Goal: Task Accomplishment & Management: Manage account settings

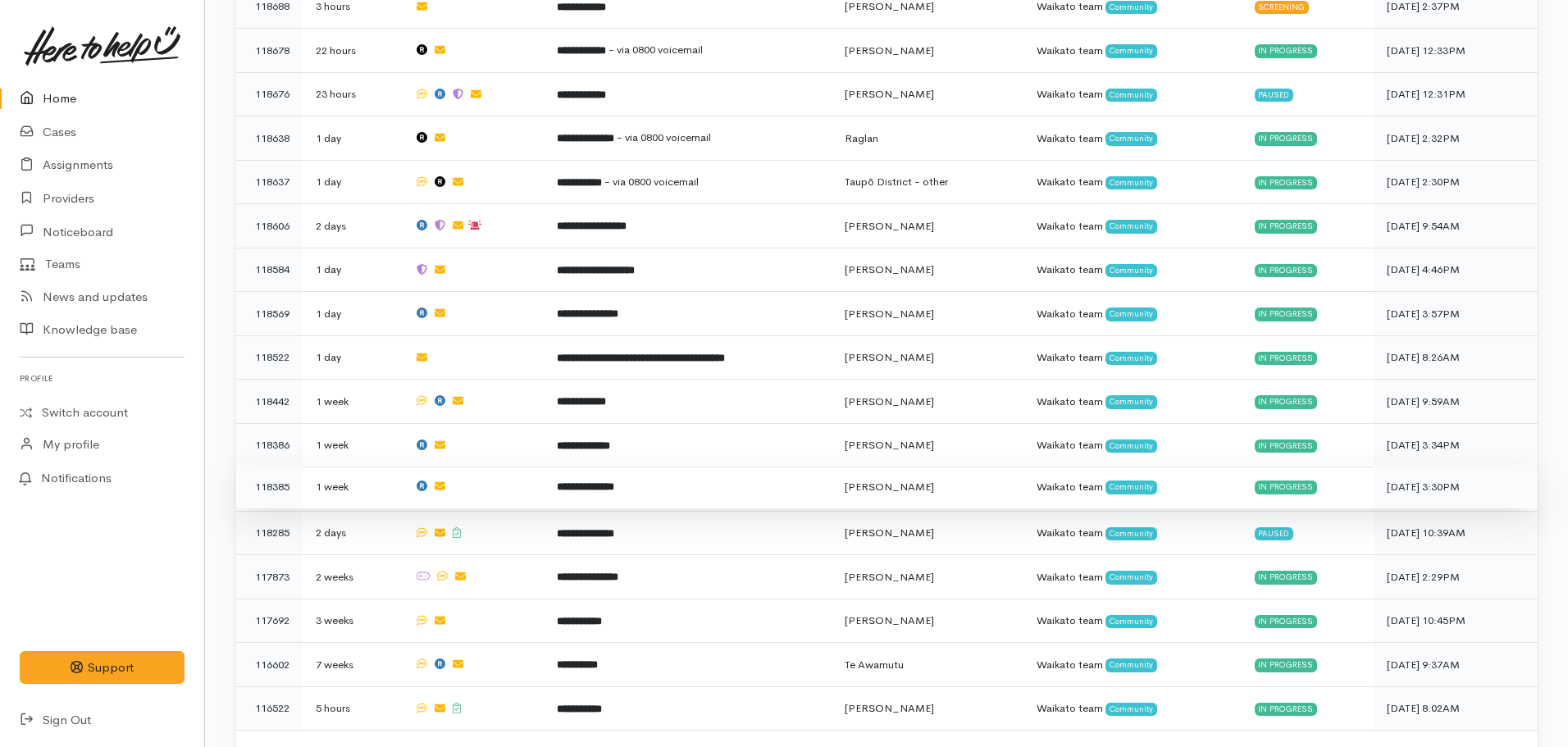
scroll to position [654, 0]
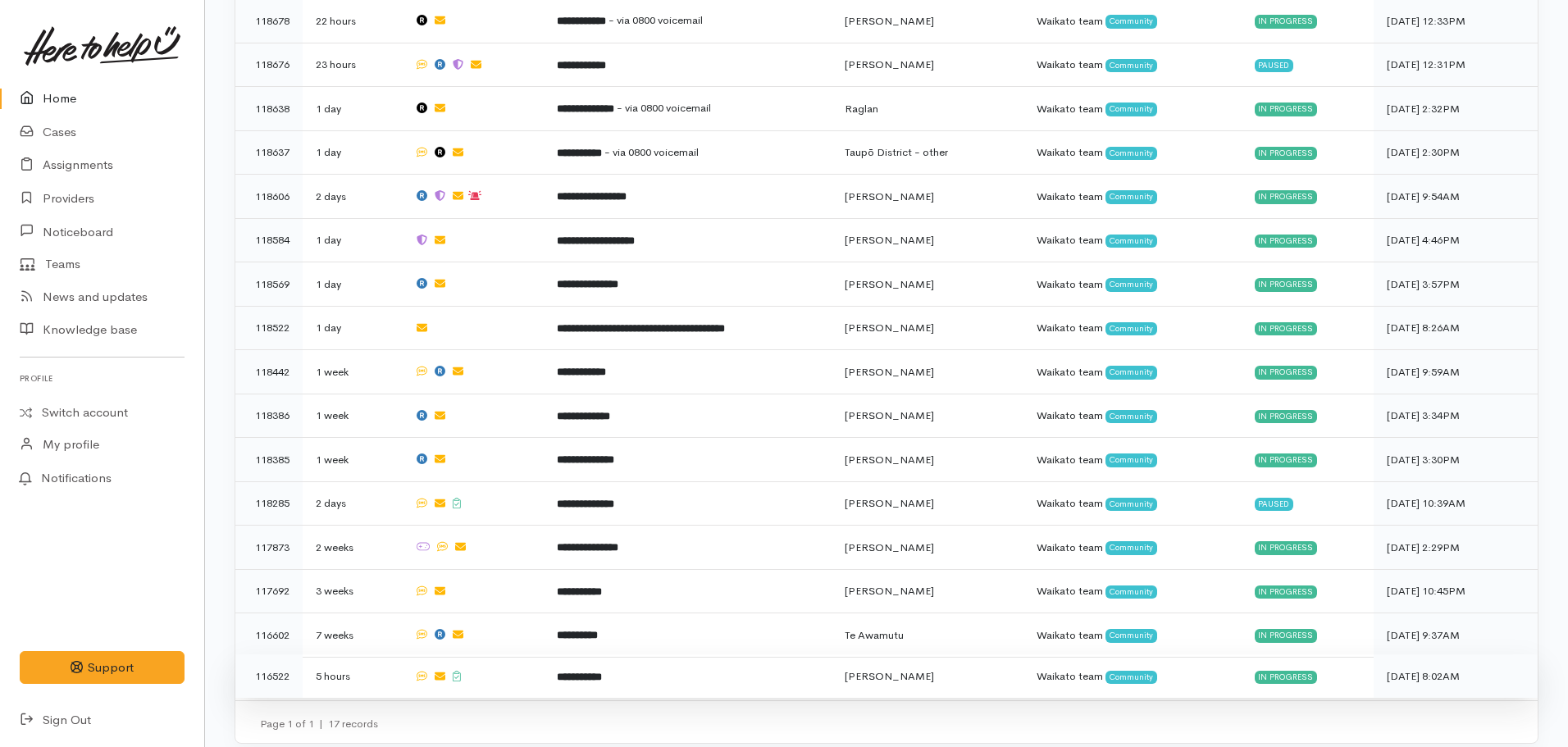
click at [558, 451] on b "**********" at bounding box center [579, 676] width 45 height 11
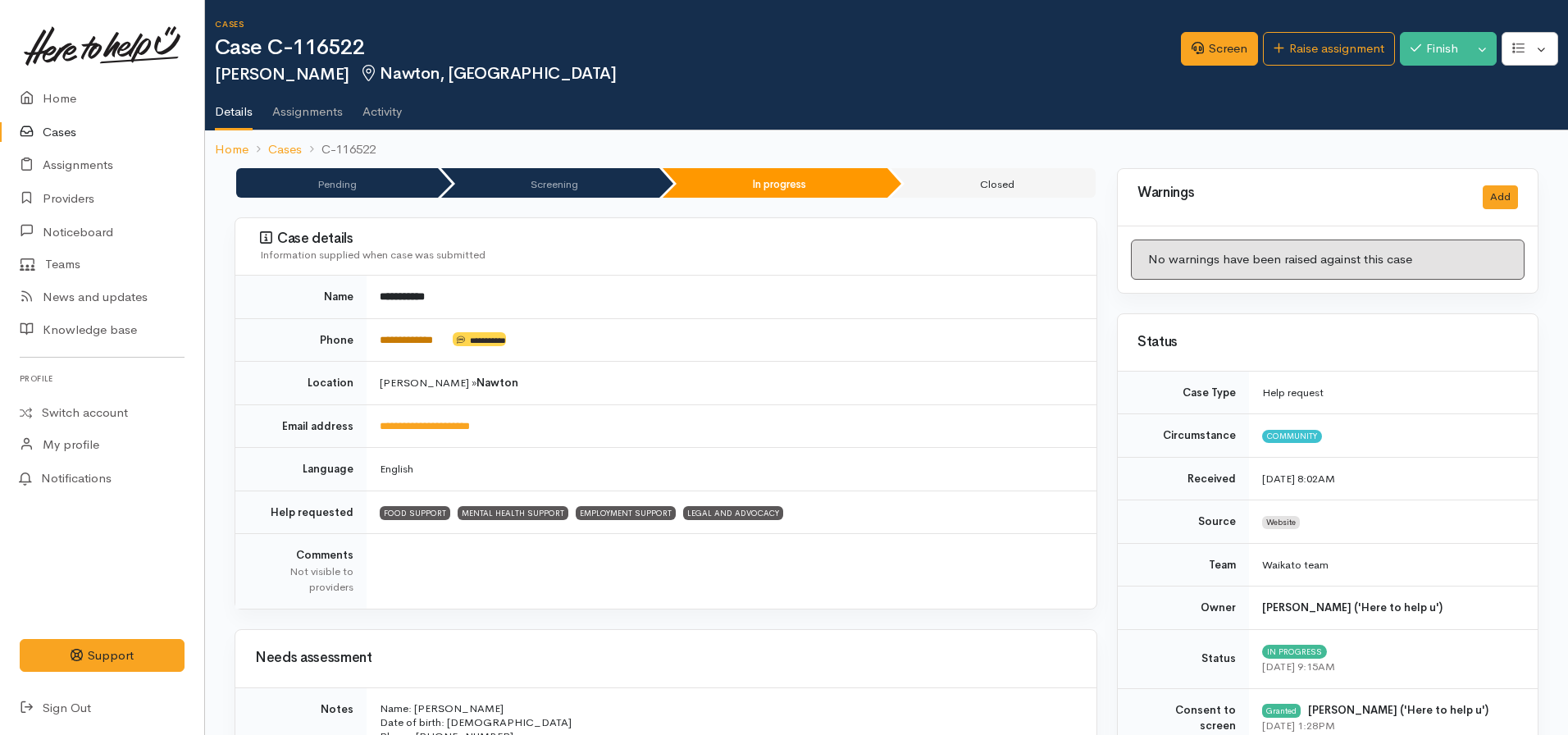
click at [422, 338] on link "**********" at bounding box center [406, 340] width 53 height 11
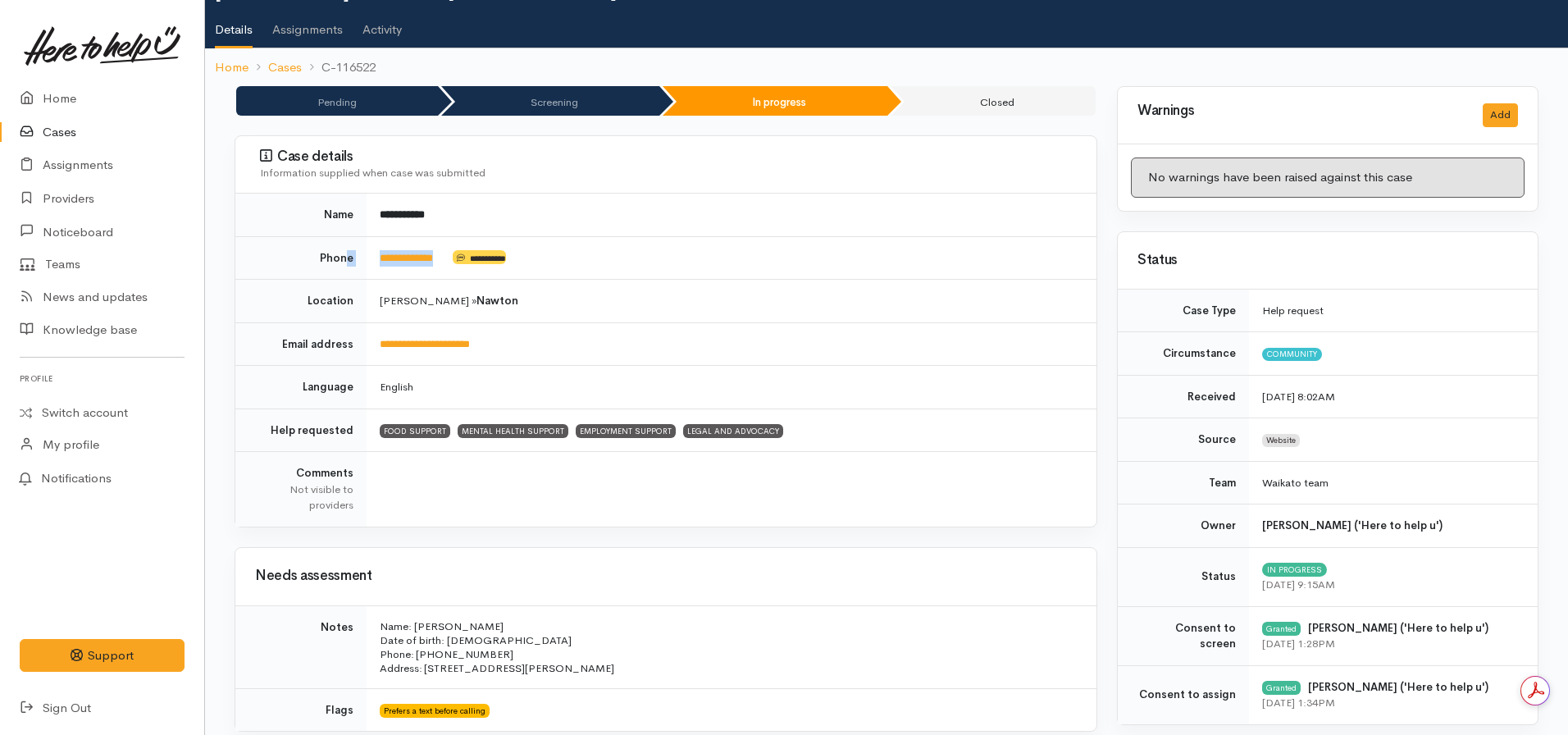
drag, startPoint x: 453, startPoint y: 252, endPoint x: 348, endPoint y: 253, distance: 105.0
click at [348, 253] on tr "**********" at bounding box center [666, 257] width 861 height 43
click at [500, 216] on td "**********" at bounding box center [730, 215] width 730 height 42
drag, startPoint x: 453, startPoint y: 257, endPoint x: 388, endPoint y: 249, distance: 65.5
click at [388, 249] on td "**********" at bounding box center [730, 257] width 730 height 43
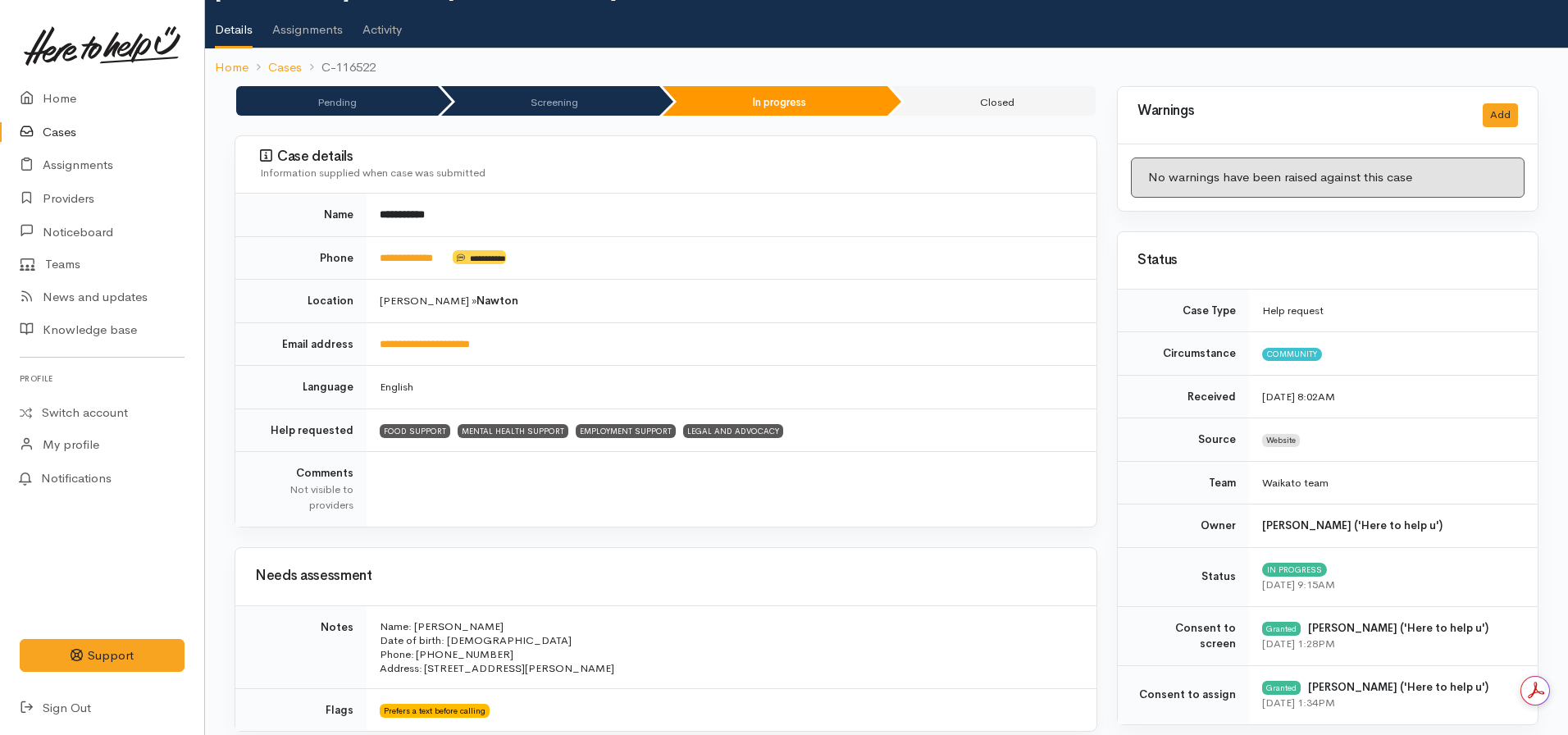
drag, startPoint x: 449, startPoint y: 258, endPoint x: 378, endPoint y: 258, distance: 71.0
click at [378, 258] on td "**********" at bounding box center [730, 257] width 730 height 43
copy td "**********"
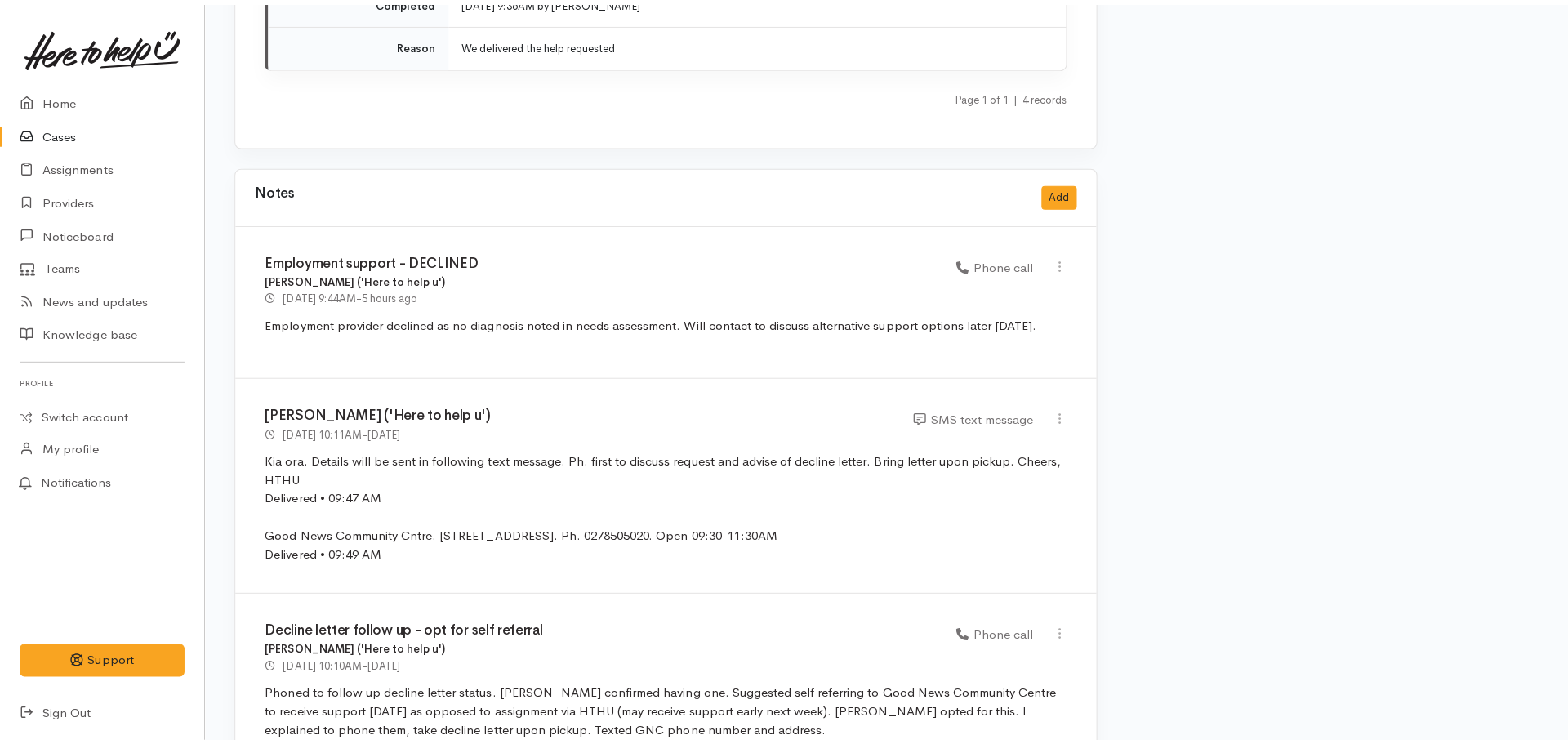
scroll to position [3734, 0]
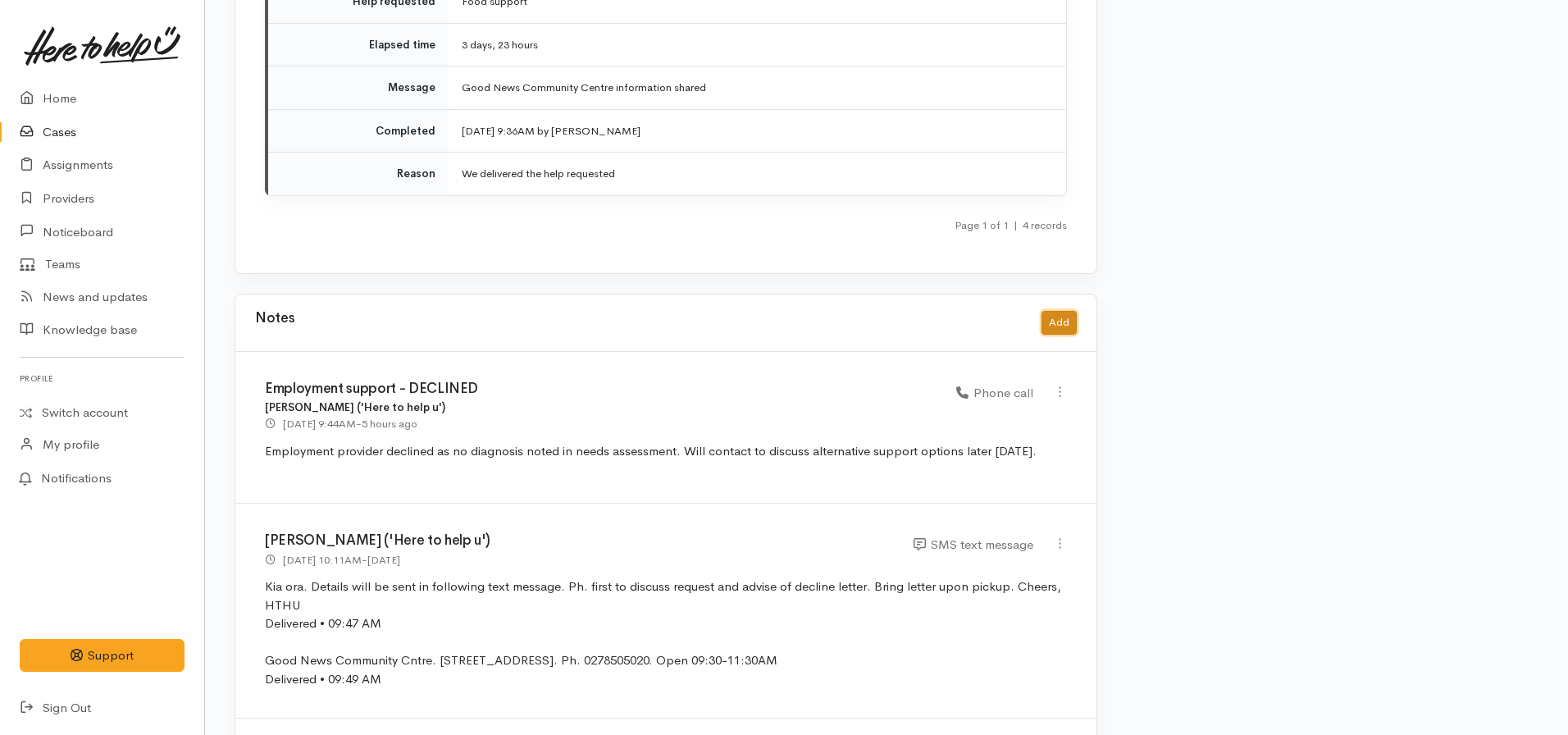
click at [1062, 310] on button "Add" at bounding box center [1059, 322] width 35 height 24
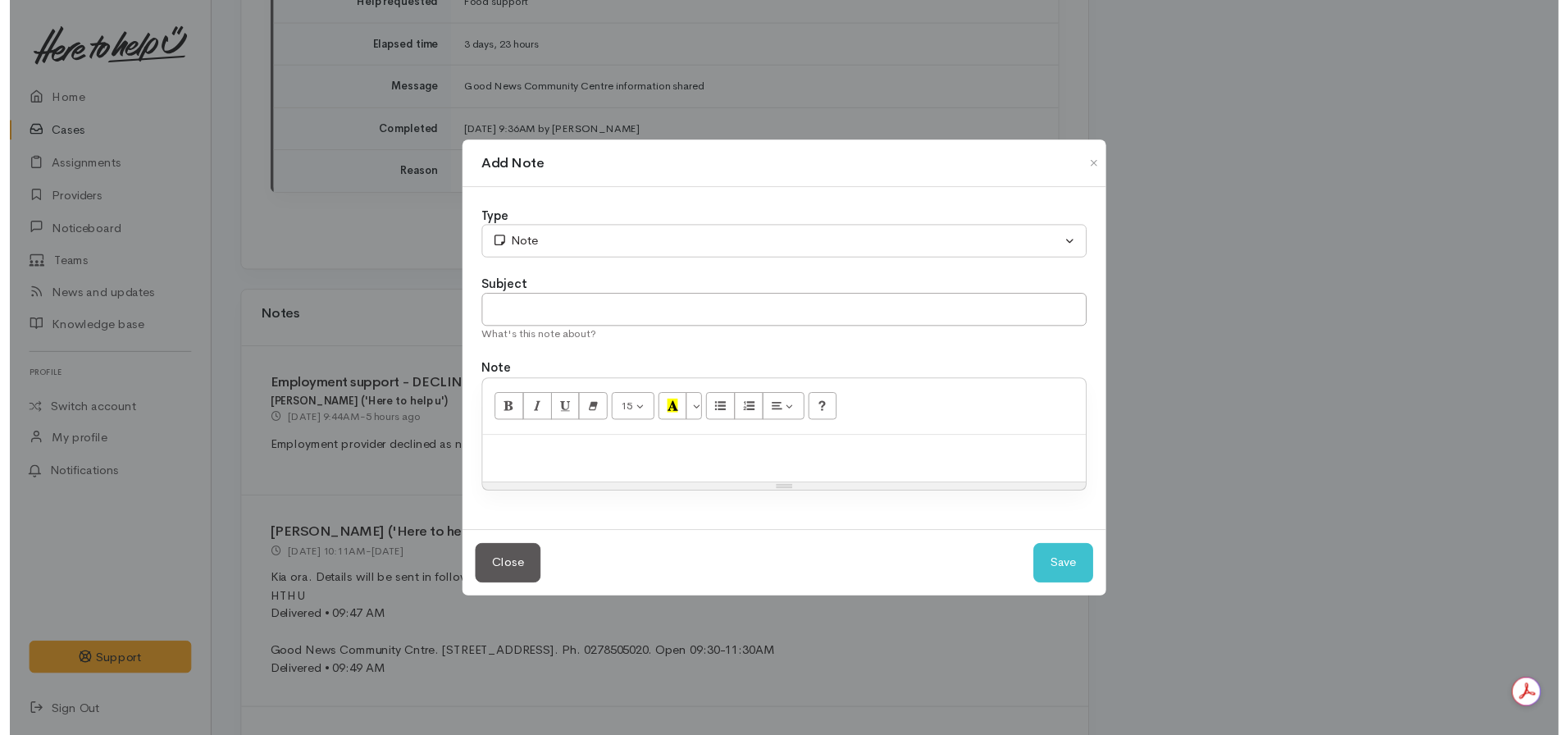
scroll to position [0, 0]
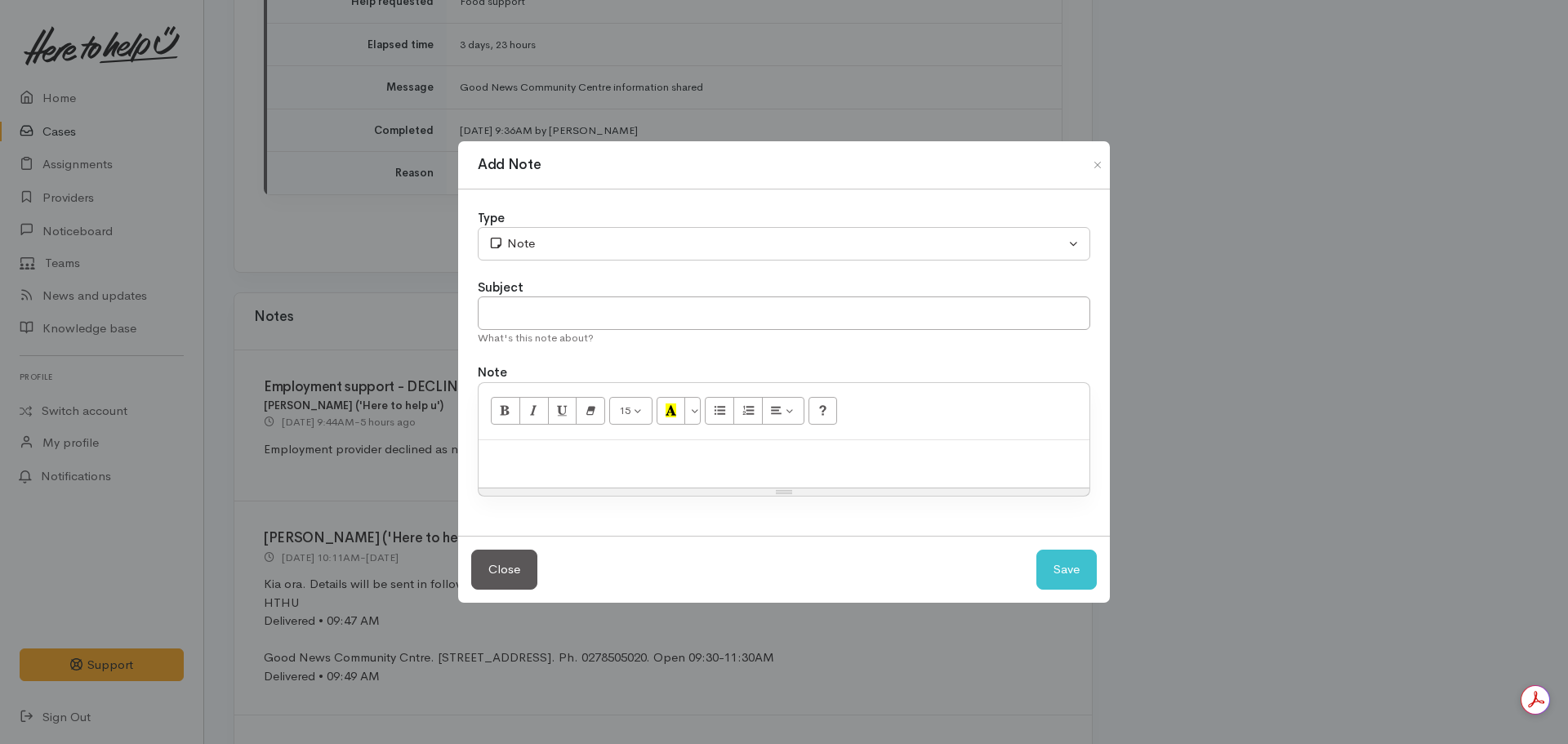
click at [555, 457] on p at bounding box center [784, 457] width 595 height 18
click at [713, 465] on p "Phoned - rang straight to VM" at bounding box center [784, 457] width 595 height 18
click at [706, 455] on p "Phoned - rang straight to VM" at bounding box center [784, 457] width 595 height 18
click at [697, 455] on p "Phoned - went straight to VM" at bounding box center [784, 457] width 595 height 18
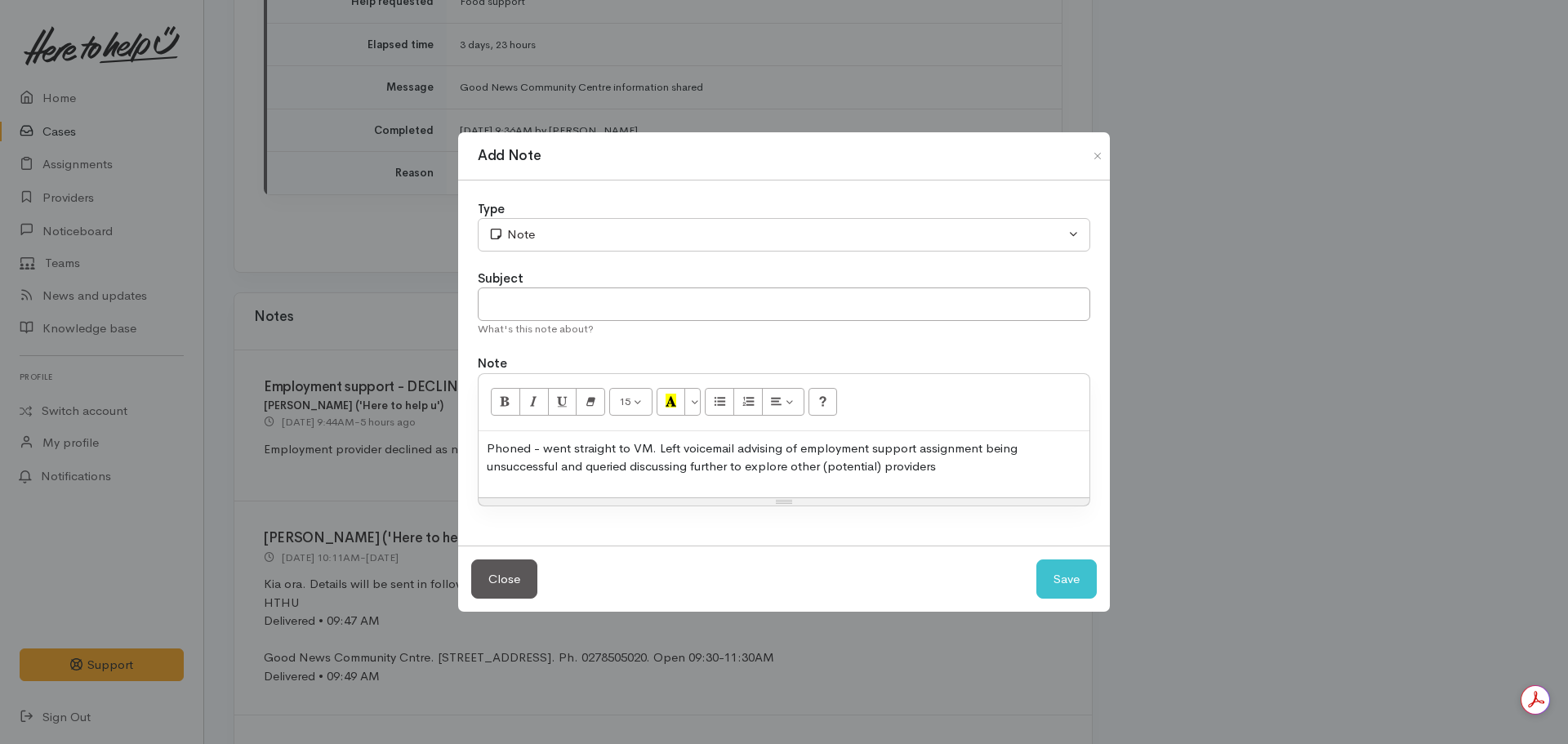
click at [993, 453] on p "Phoned - went straight to VM. Left voicemail advising of employment support ass…" at bounding box center [784, 458] width 595 height 37
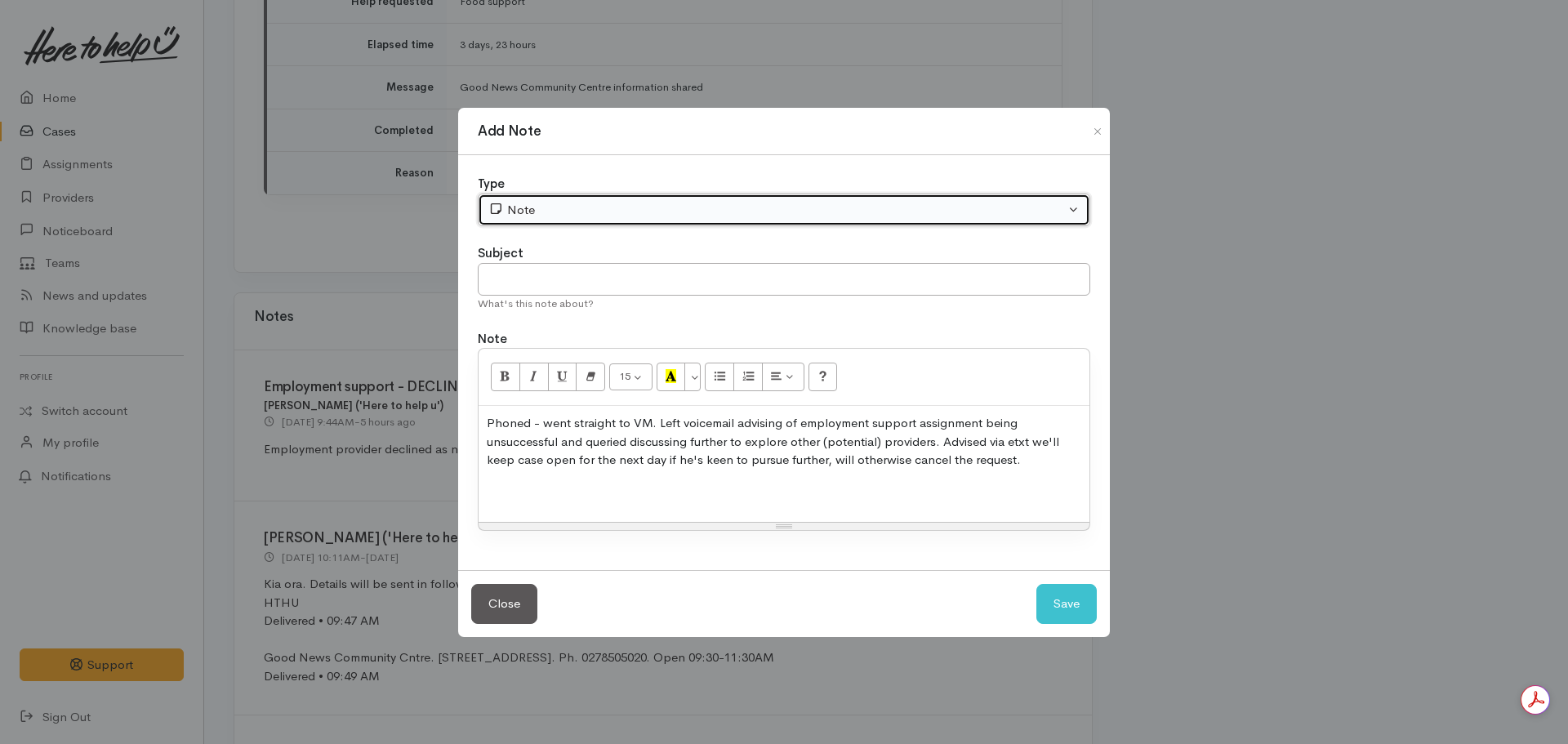
click at [608, 220] on button "Note" at bounding box center [783, 210] width 612 height 33
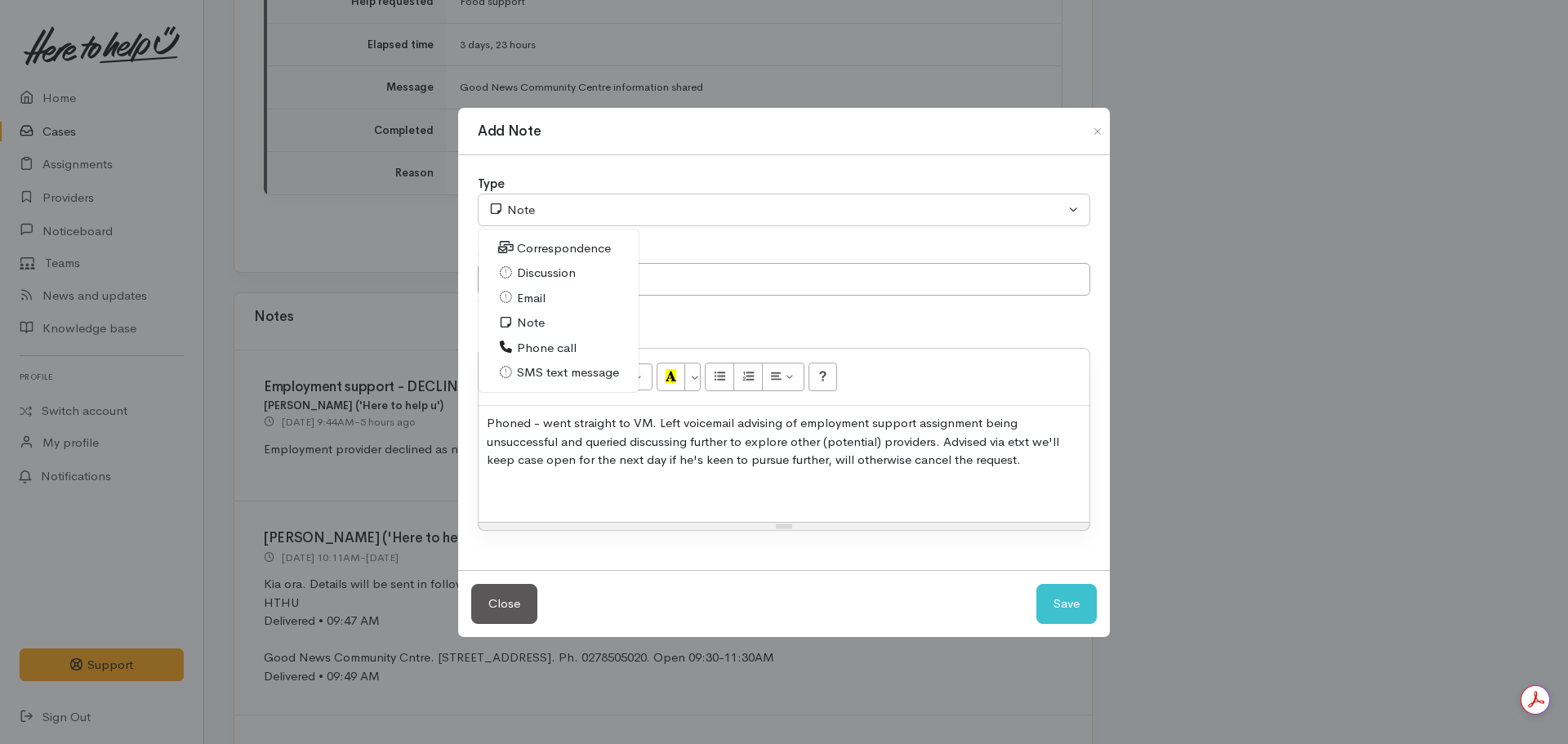
click at [546, 477] on div "Phoned - went straight to VM. Left voicemail advising of employment support ass…" at bounding box center [784, 464] width 611 height 116
click at [772, 497] on p "Etxt messages sent advising of the above." at bounding box center [784, 491] width 595 height 18
click at [736, 494] on p "Etxt messages sent advising of the above." at bounding box center [784, 491] width 595 height 18
drag, startPoint x: 815, startPoint y: 493, endPoint x: 721, endPoint y: 498, distance: 94.1
click at [721, 498] on p "Etxt messages sent advising of the above." at bounding box center [784, 491] width 595 height 18
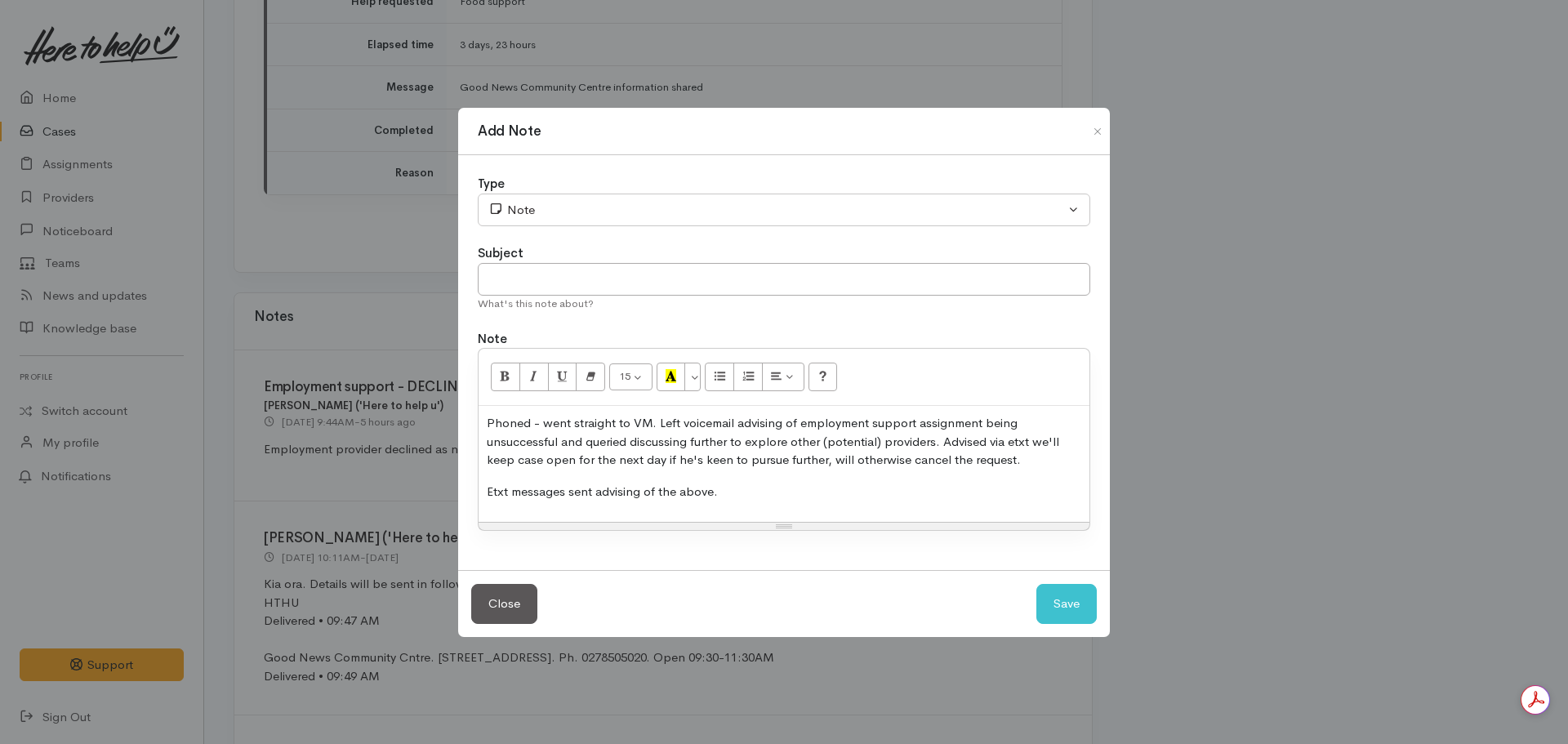
drag, startPoint x: 915, startPoint y: 485, endPoint x: 714, endPoint y: 490, distance: 201.1
click at [714, 490] on p "Etxt messages sent advising of the above." at bounding box center [784, 491] width 595 height 18
click at [848, 494] on p "Etxt messages sent advising of the above." at bounding box center [784, 491] width 595 height 18
click at [809, 487] on p "Etxt messages sent advising of the above." at bounding box center [784, 491] width 595 height 18
click at [535, 275] on input "text" at bounding box center [783, 280] width 612 height 33
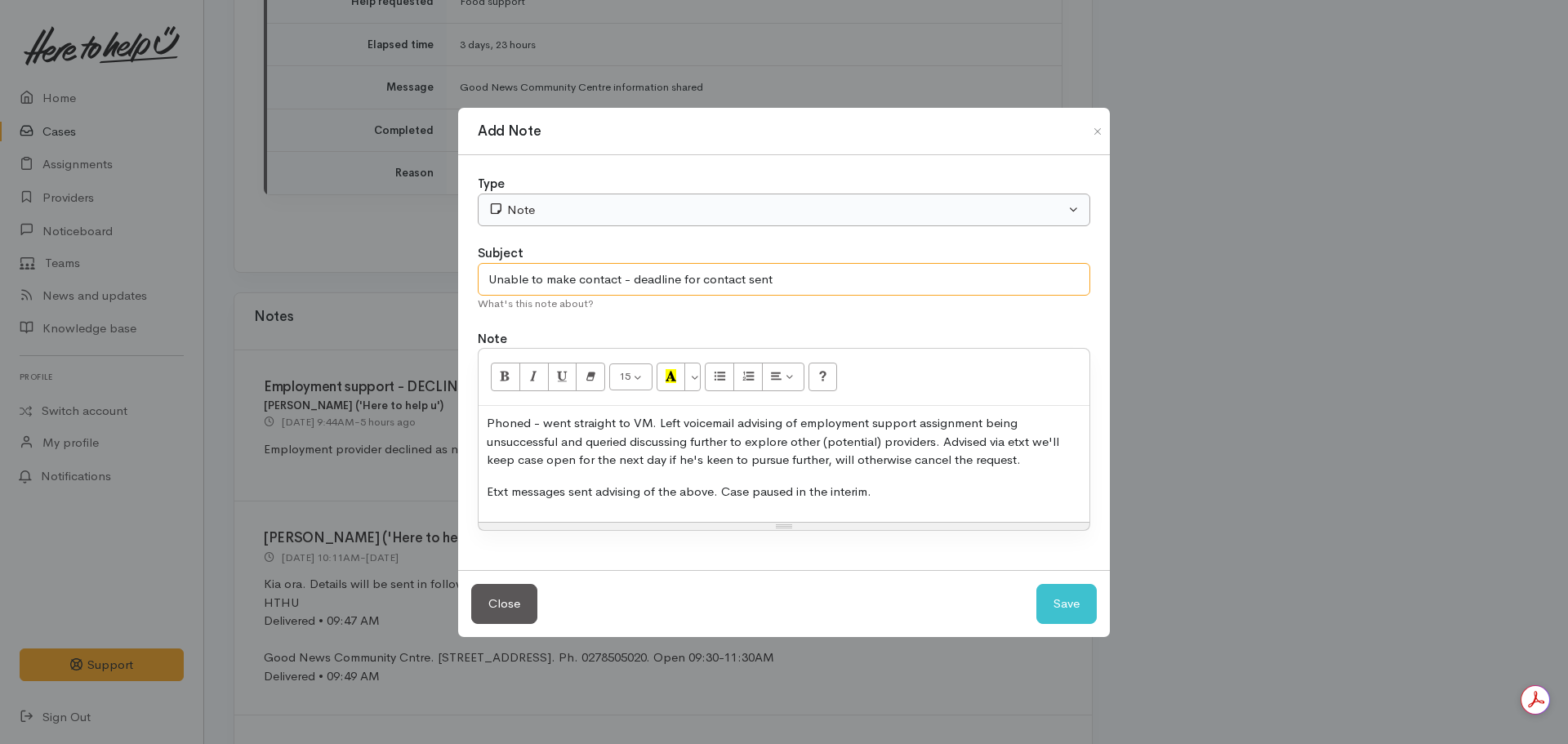
type input "Unable to make contact - deadline for contact sent"
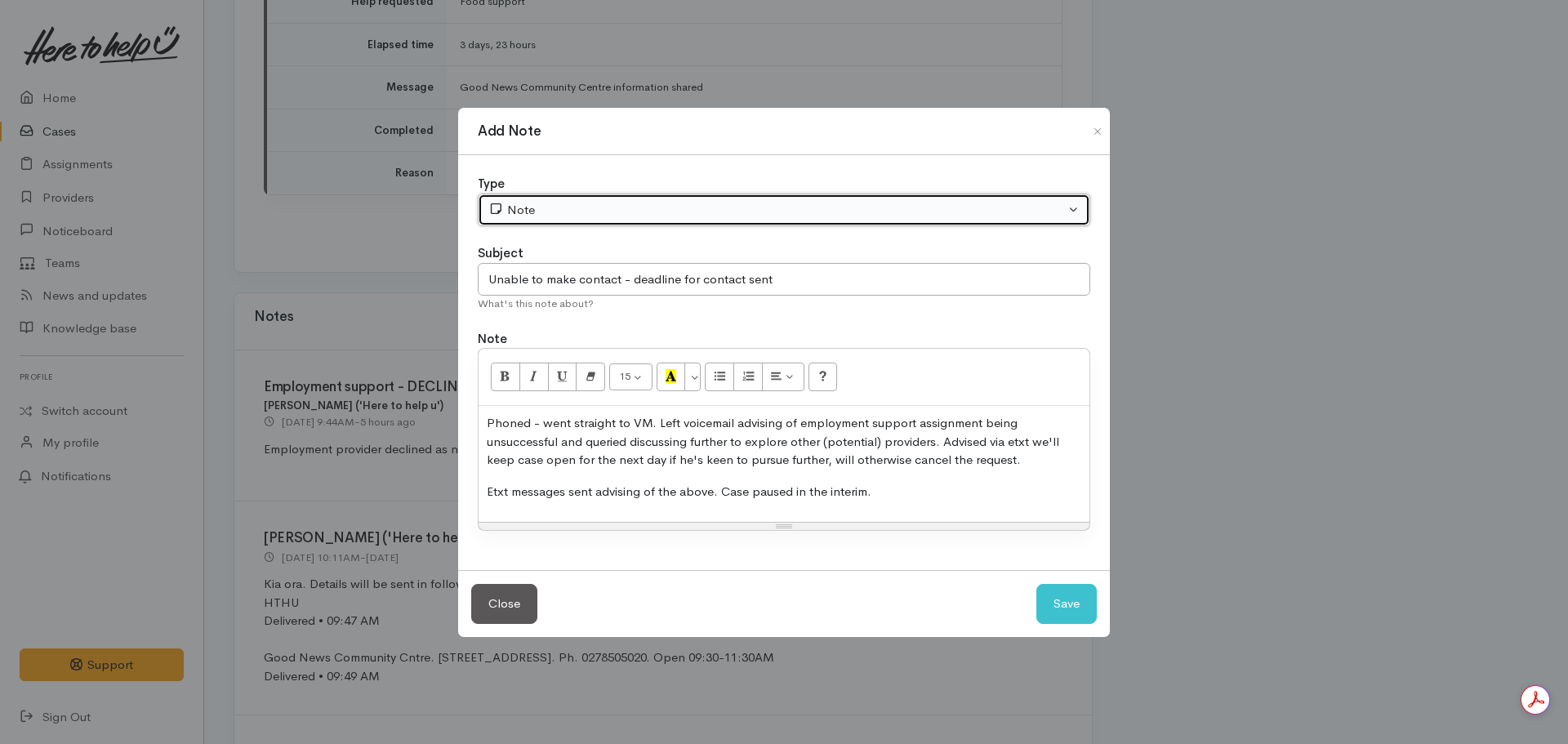
click at [566, 210] on div "Note" at bounding box center [777, 210] width 577 height 18
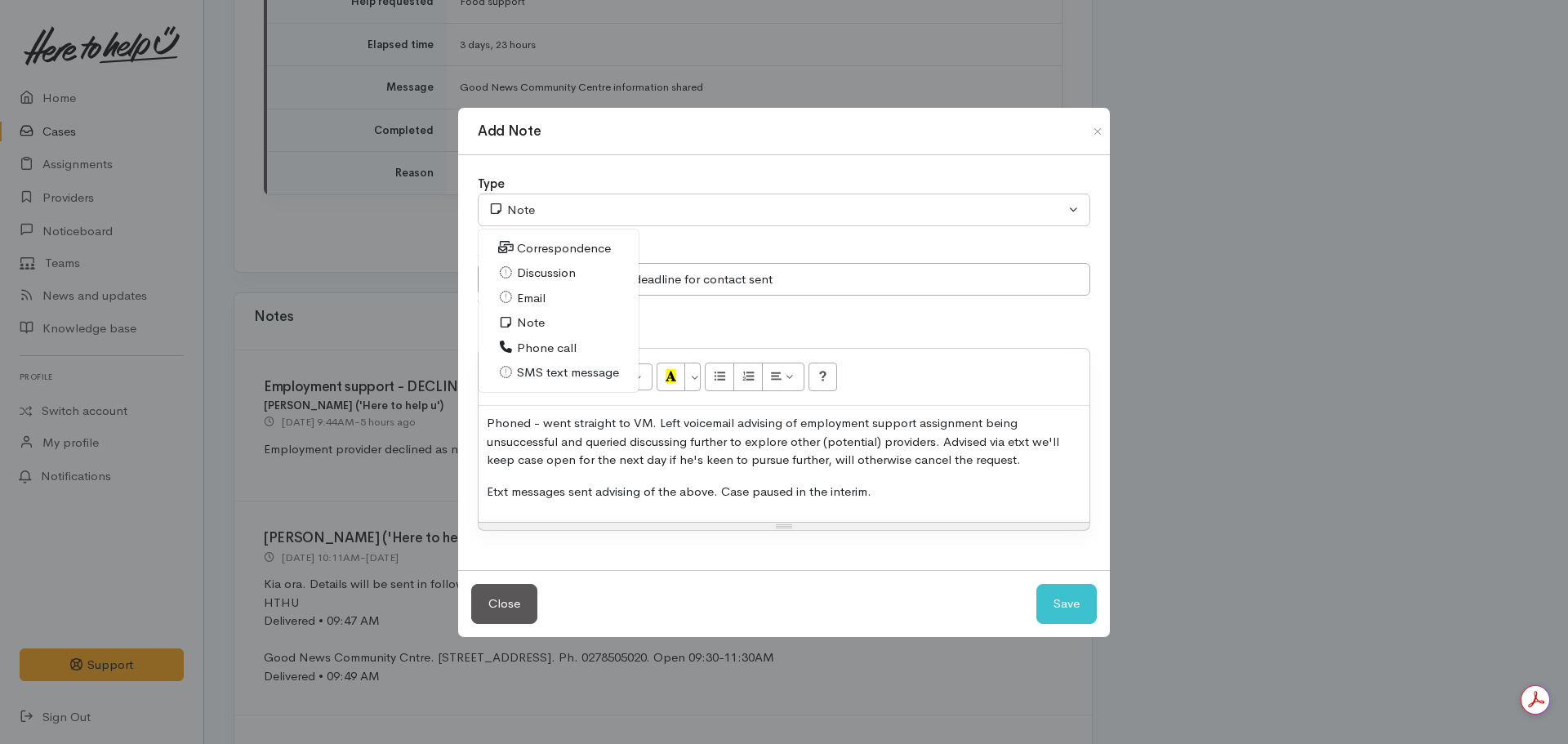
click at [533, 343] on span "Phone call" at bounding box center [547, 348] width 60 height 18
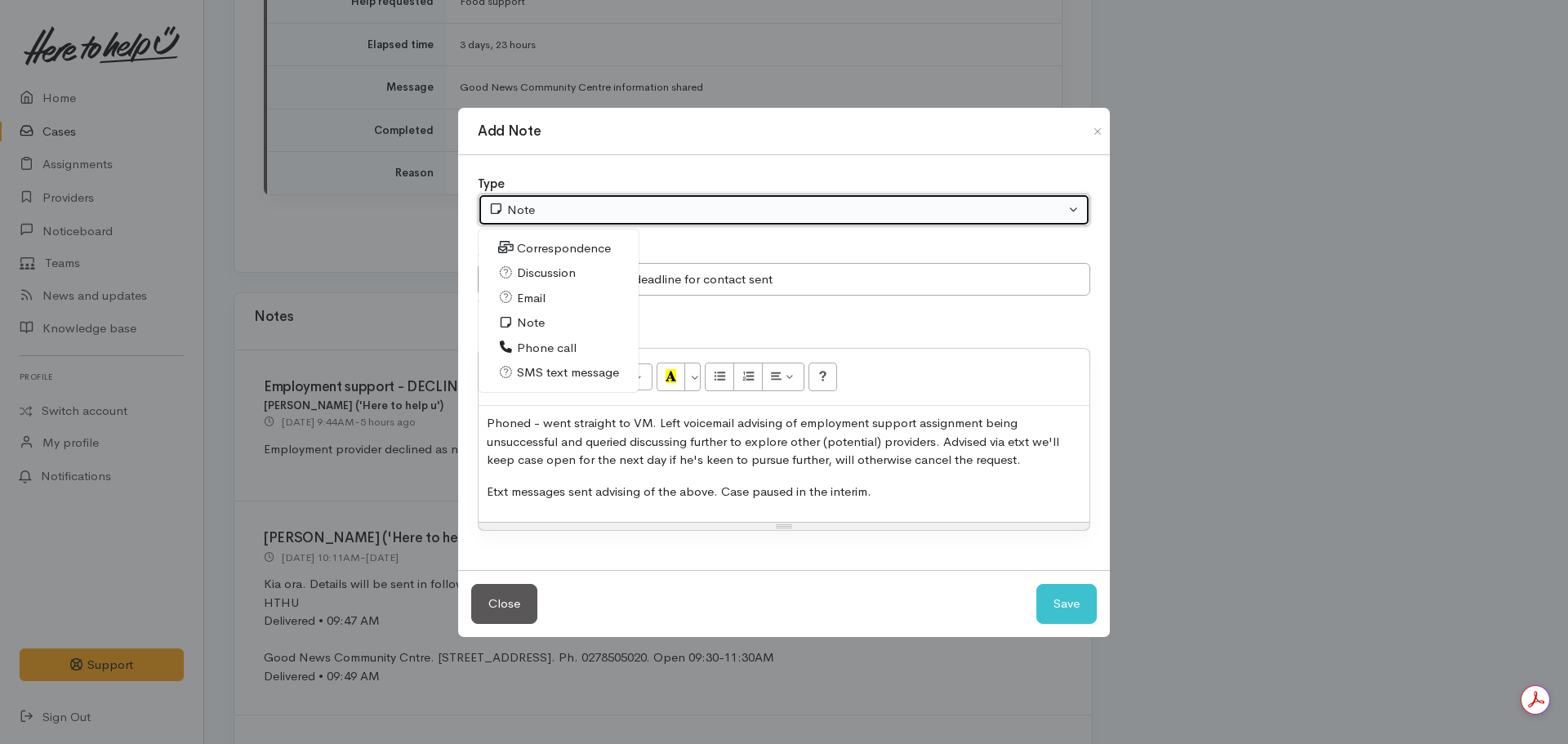
select select "3"
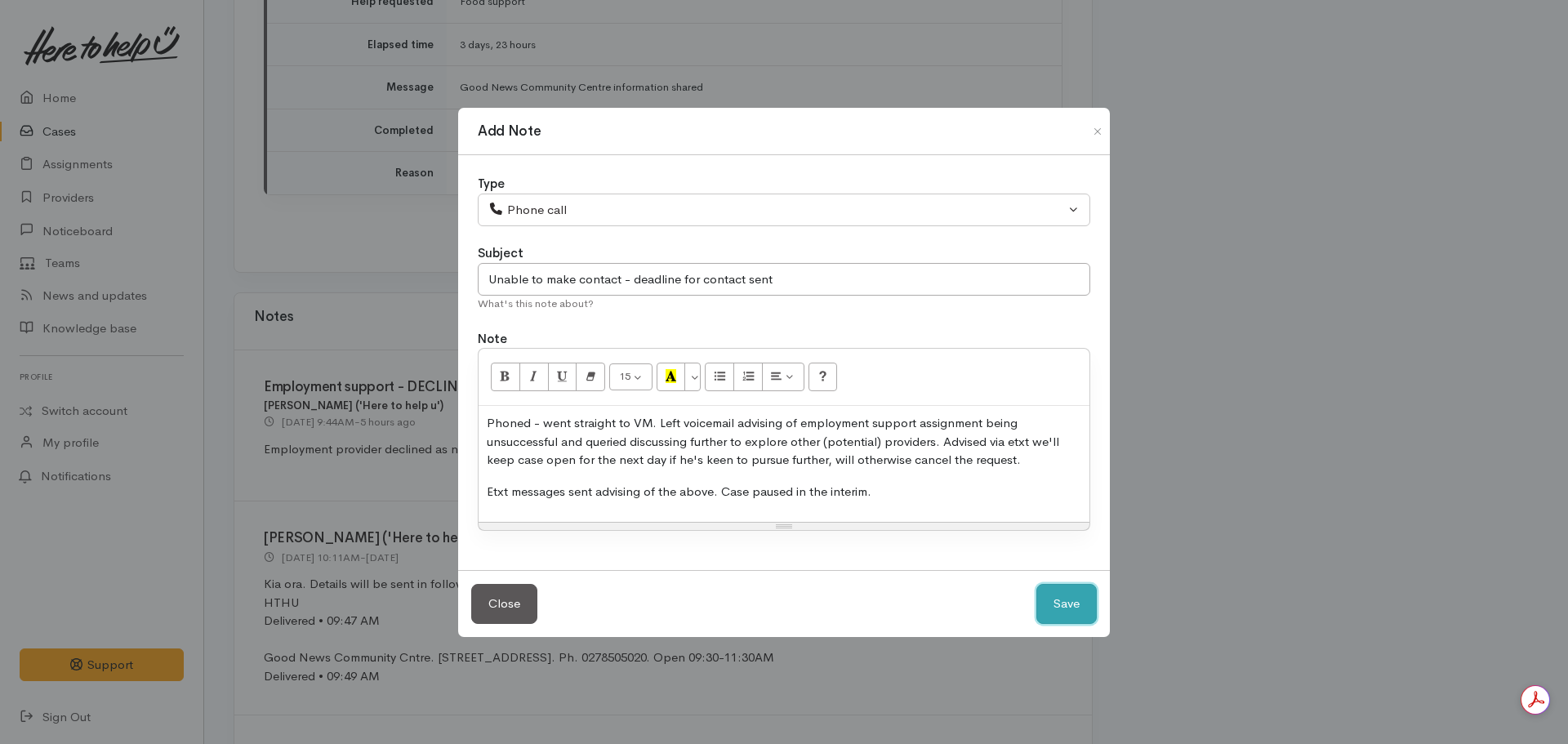
click at [1073, 598] on button "Save" at bounding box center [1067, 603] width 61 height 40
select select "1"
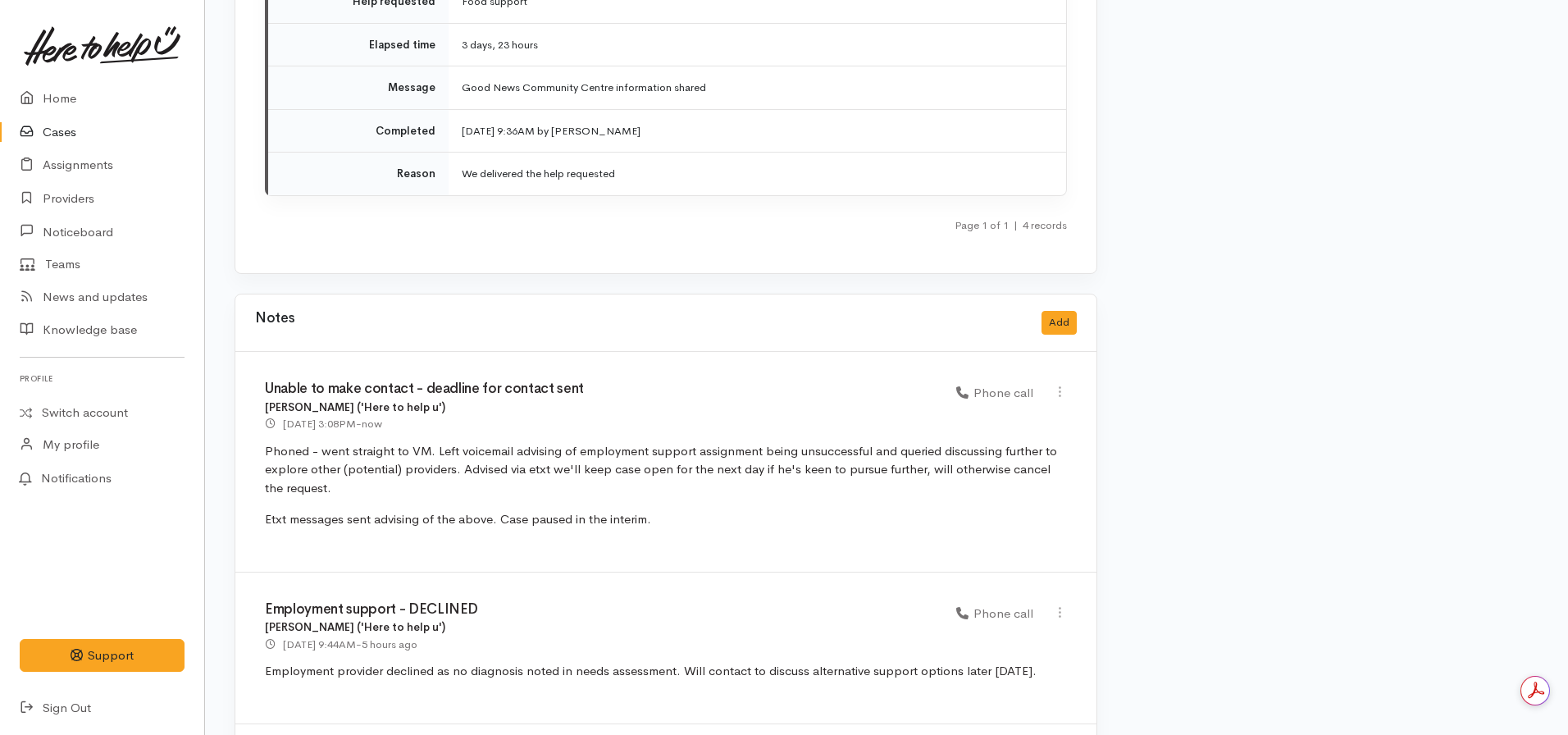
click at [1034, 312] on div "Notes Add" at bounding box center [665, 323] width 822 height 34
click at [1057, 310] on button "Add" at bounding box center [1059, 322] width 35 height 24
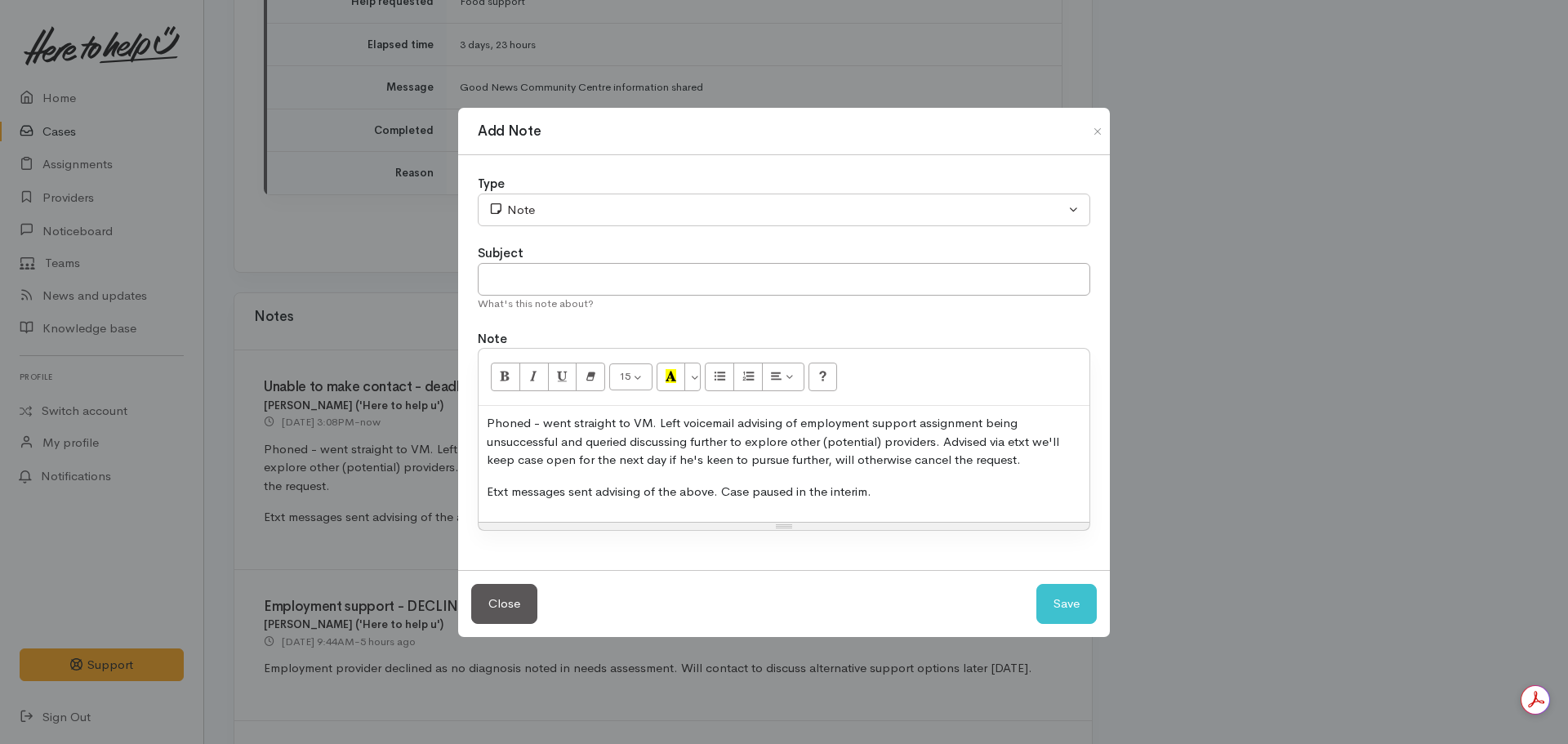
click at [657, 466] on p "Phoned - went straight to VM. Left voicemail advising of employment support ass…" at bounding box center [784, 441] width 595 height 55
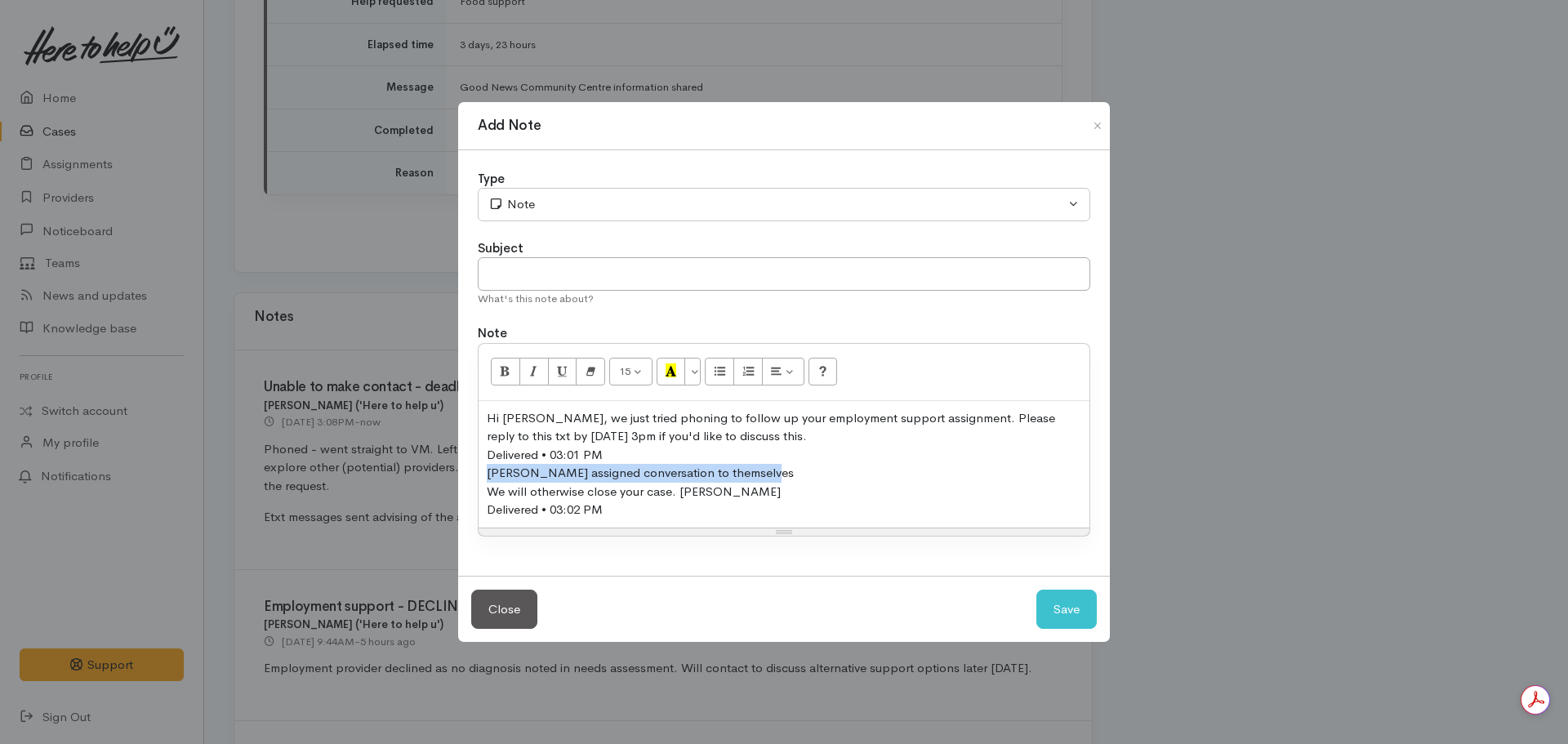
drag, startPoint x: 773, startPoint y: 466, endPoint x: 463, endPoint y: 473, distance: 310.1
click at [463, 473] on div "Type Correspondence Discussion Email Note Phone call SMS text message Note Subj…" at bounding box center [784, 363] width 652 height 425
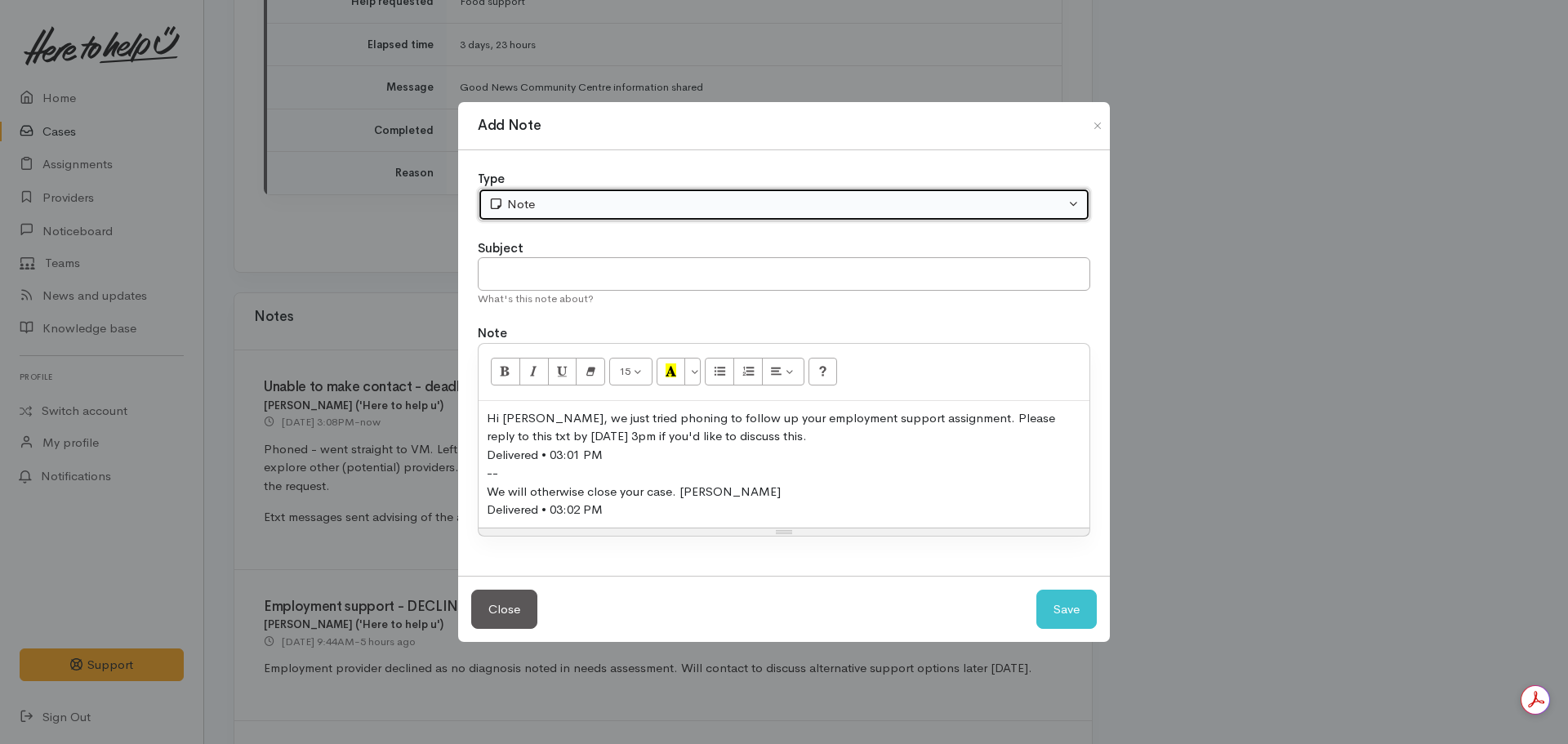
click at [542, 195] on button "Note" at bounding box center [783, 204] width 612 height 33
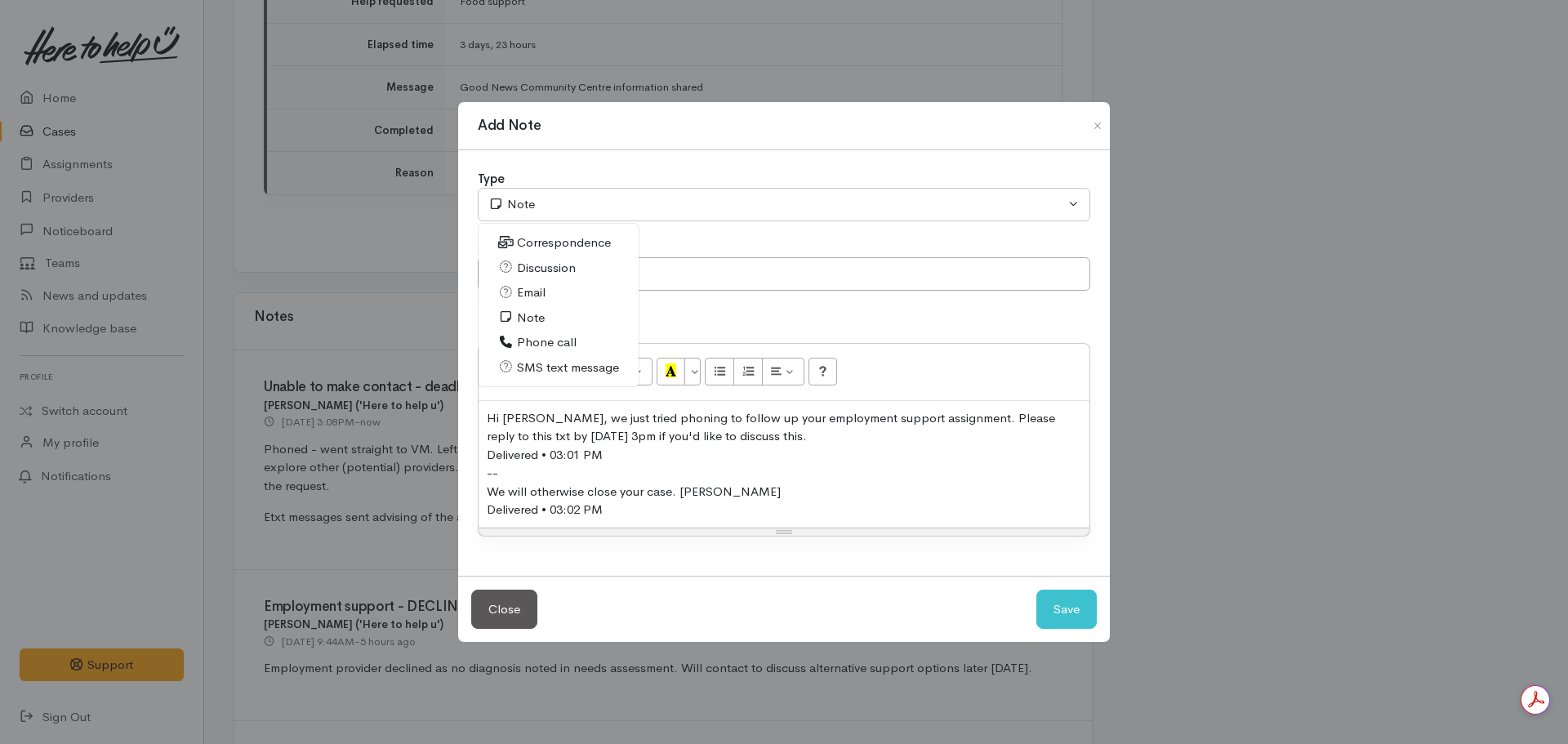
click at [559, 368] on span "SMS text message" at bounding box center [568, 367] width 102 height 18
click at [1072, 619] on button "Save" at bounding box center [1067, 609] width 61 height 40
select select "1"
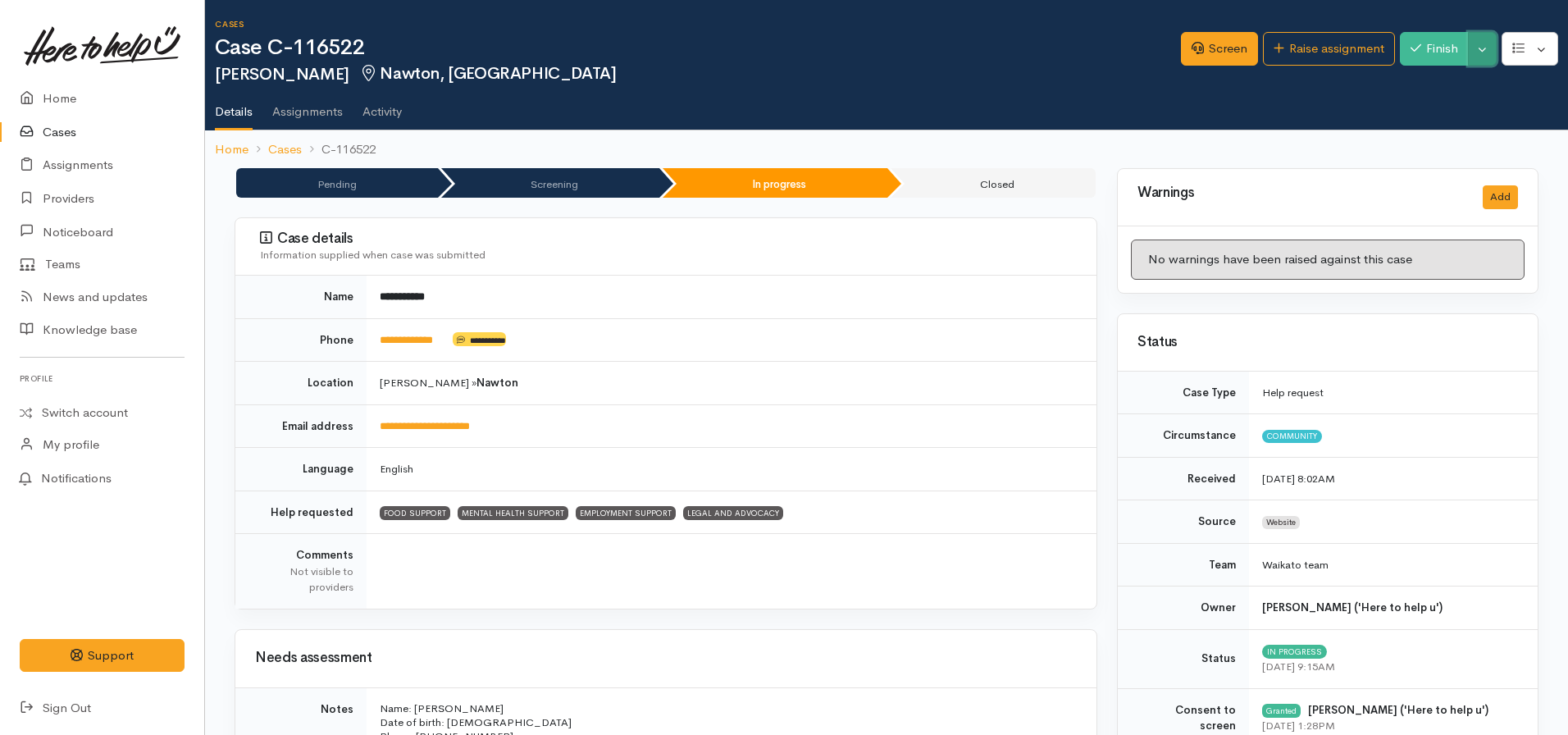
click at [1489, 48] on button "Toggle Dropdown" at bounding box center [1482, 49] width 28 height 34
click at [1438, 79] on link "Pause" at bounding box center [1431, 87] width 130 height 26
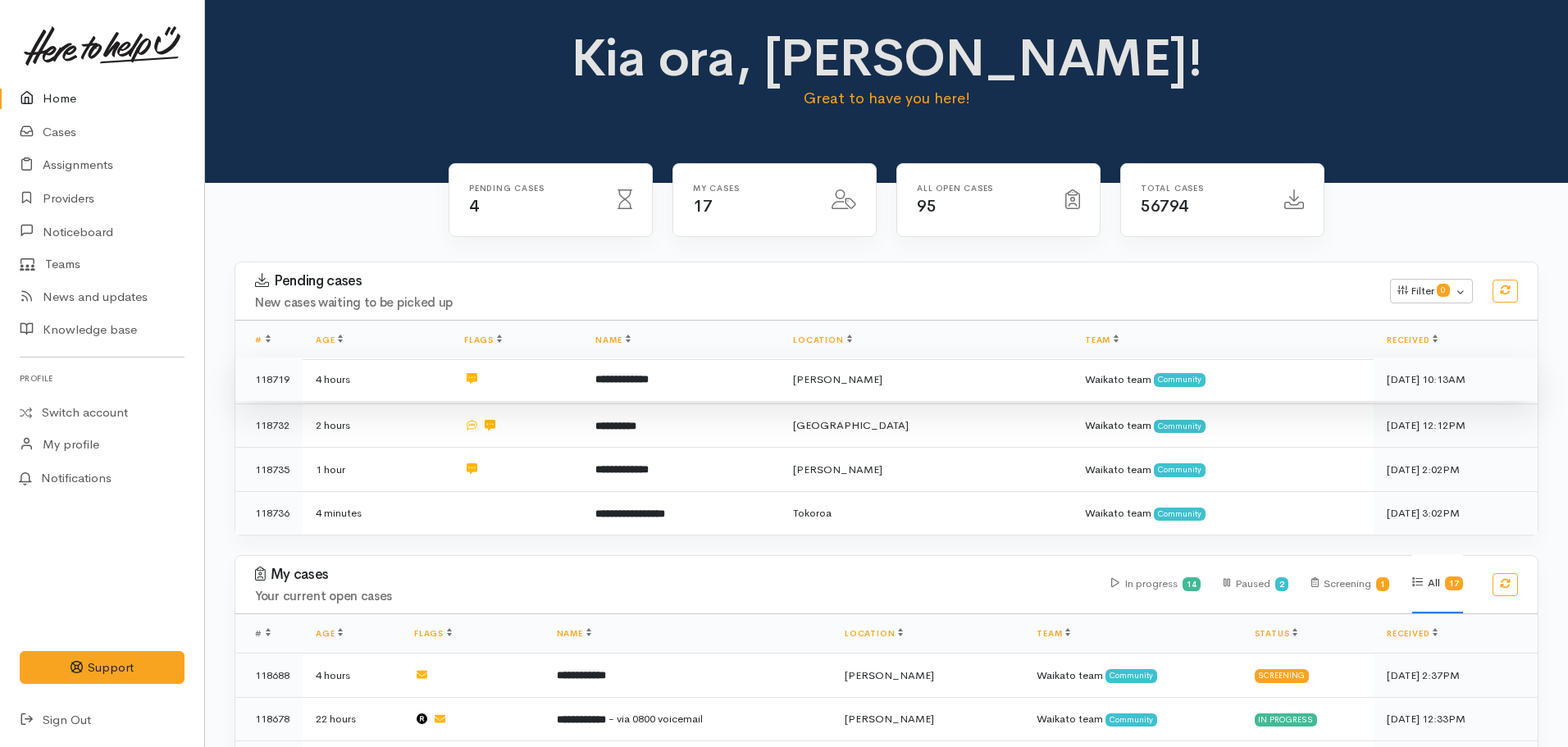
click at [674, 393] on td "**********" at bounding box center [680, 379] width 197 height 44
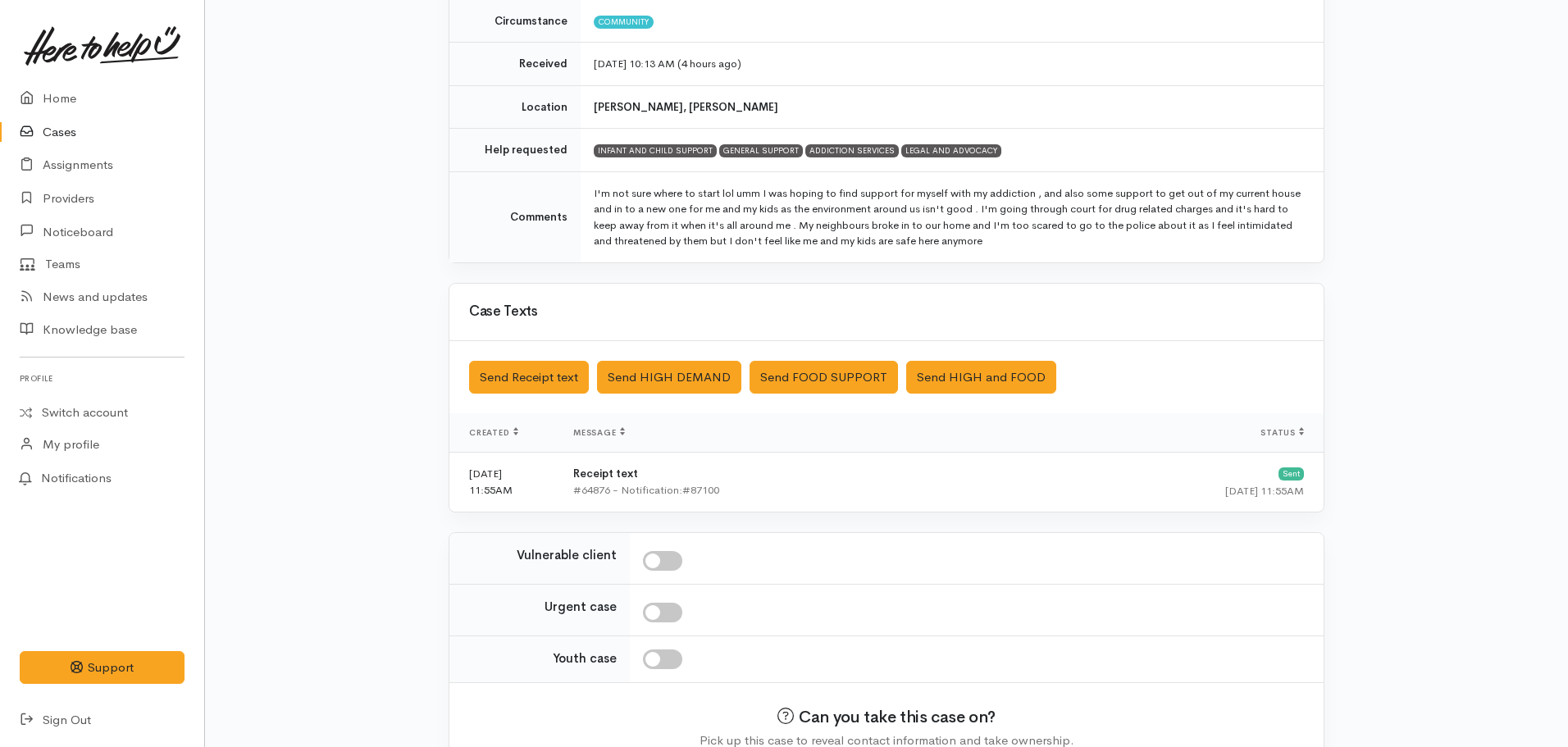
scroll to position [332, 0]
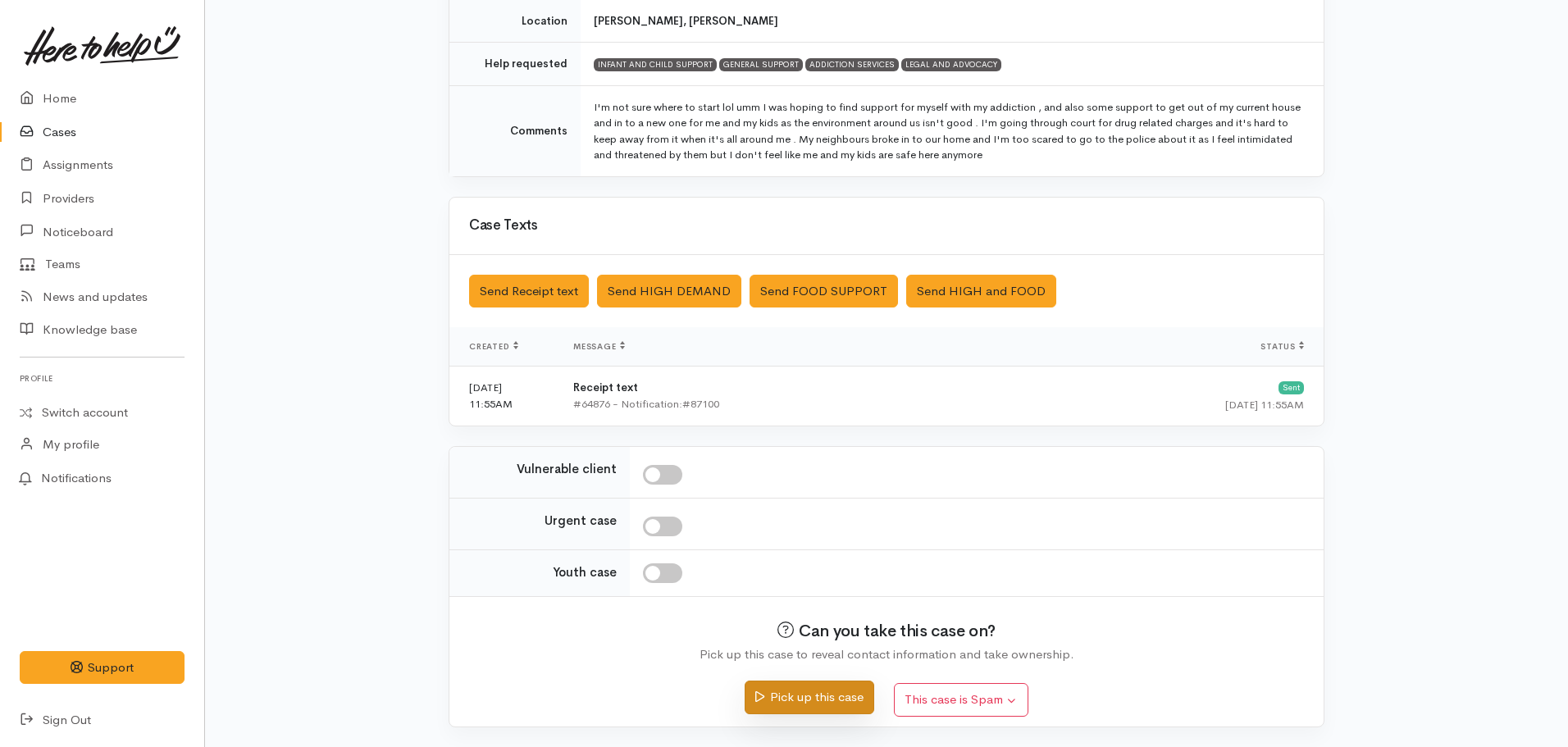
click at [826, 705] on button "Pick up this case" at bounding box center [809, 697] width 129 height 34
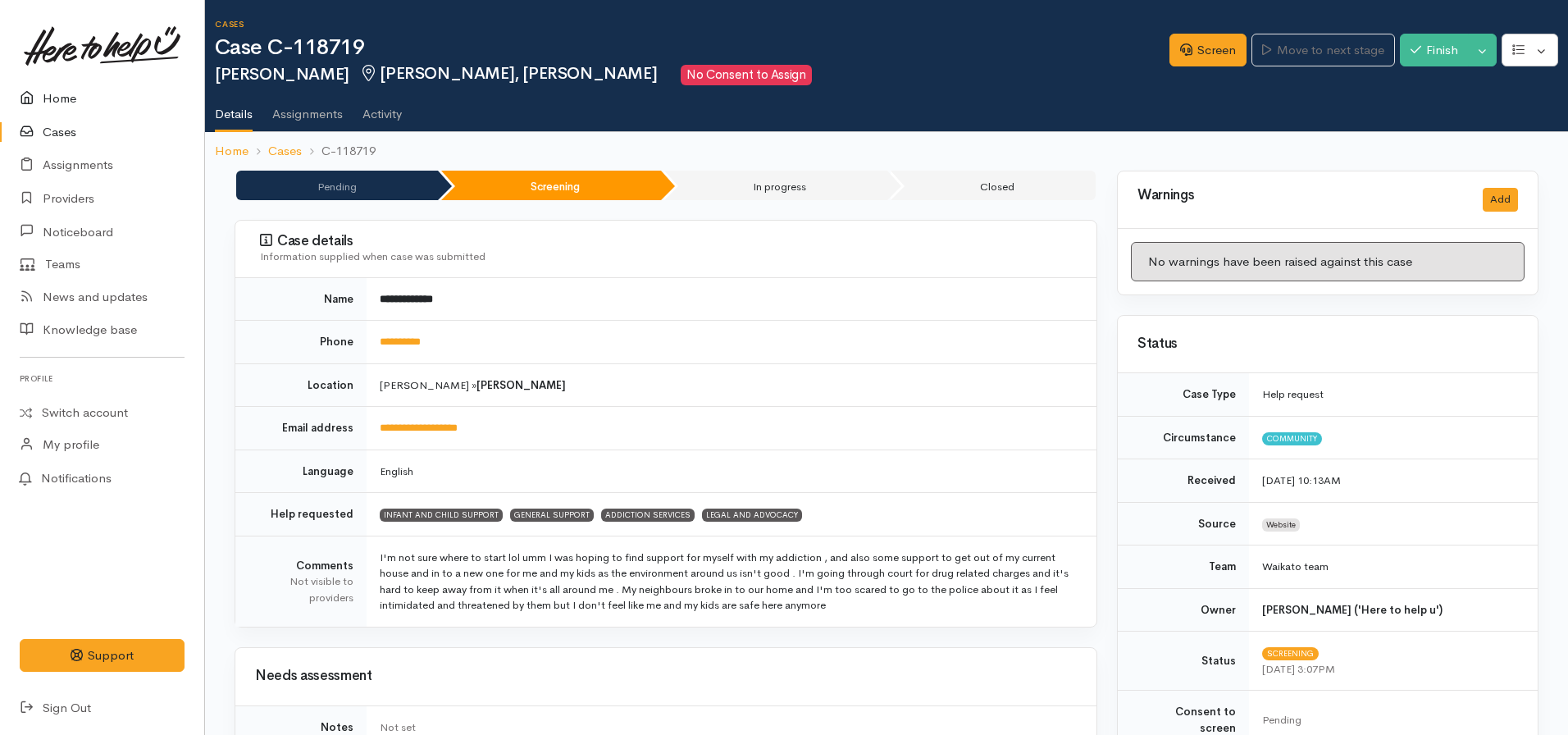
click at [88, 99] on link "Home" at bounding box center [102, 99] width 204 height 34
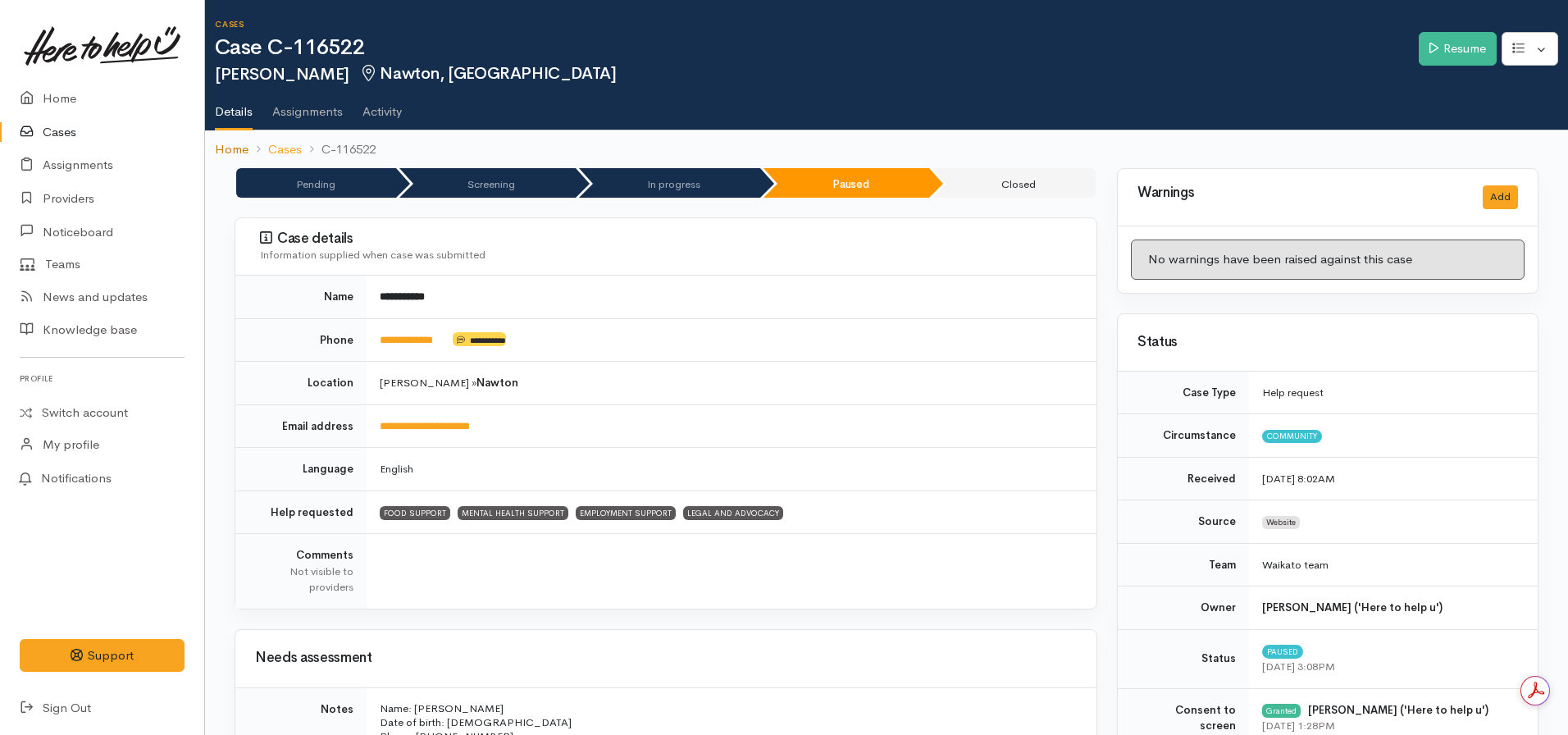
click at [234, 146] on link "Home" at bounding box center [232, 149] width 34 height 19
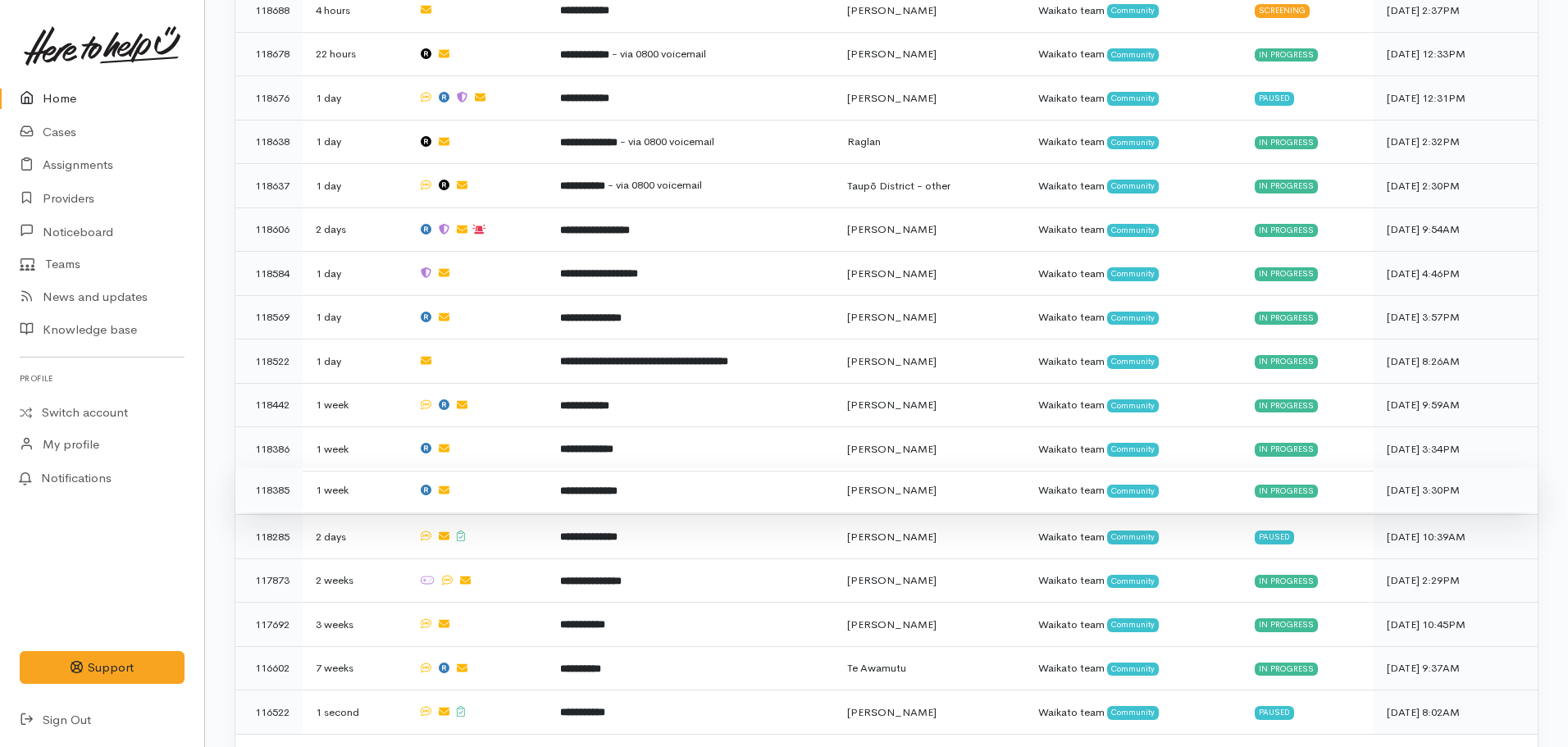
scroll to position [611, 0]
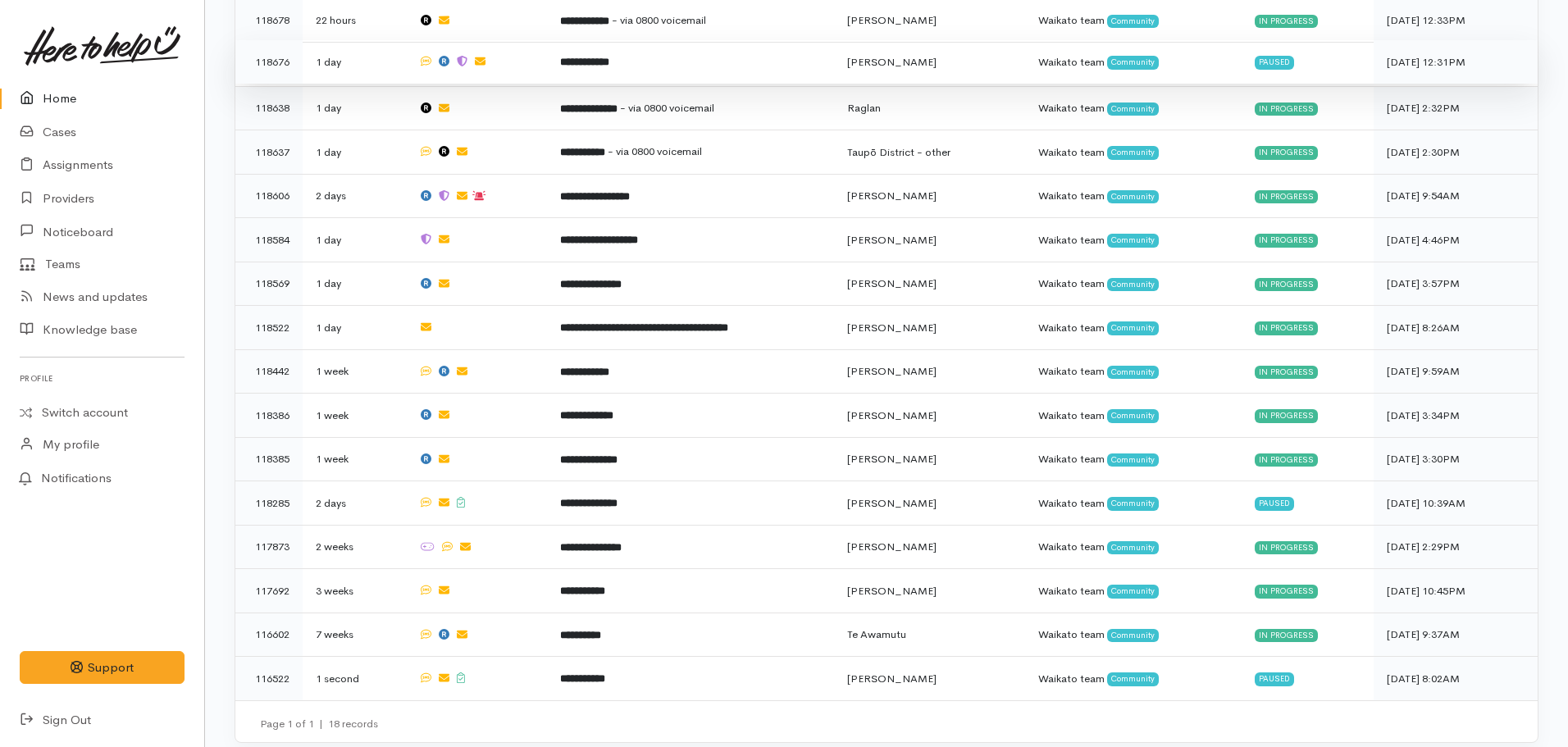
click at [583, 69] on td "**********" at bounding box center [691, 62] width 287 height 44
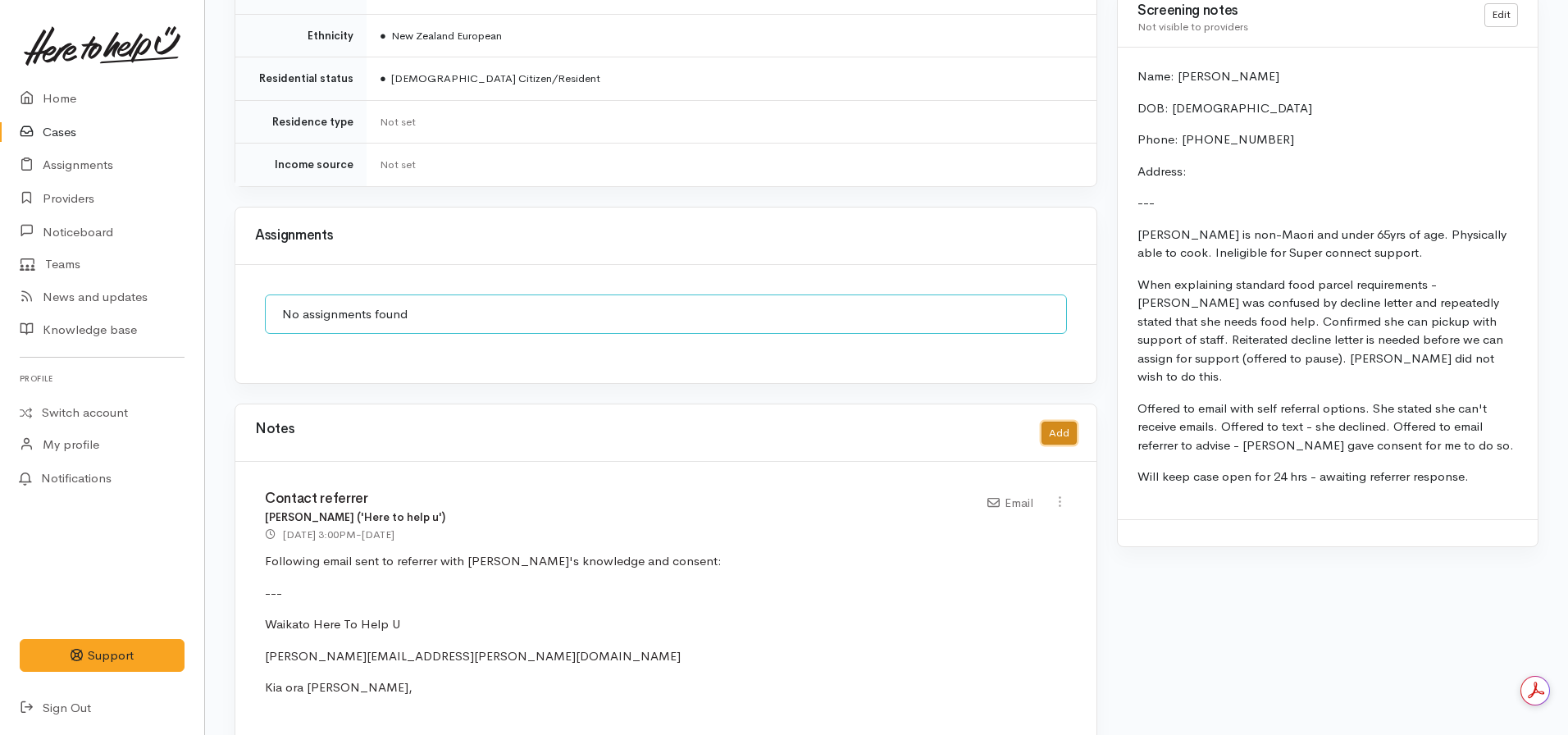
click at [1057, 422] on button "Add" at bounding box center [1059, 433] width 35 height 24
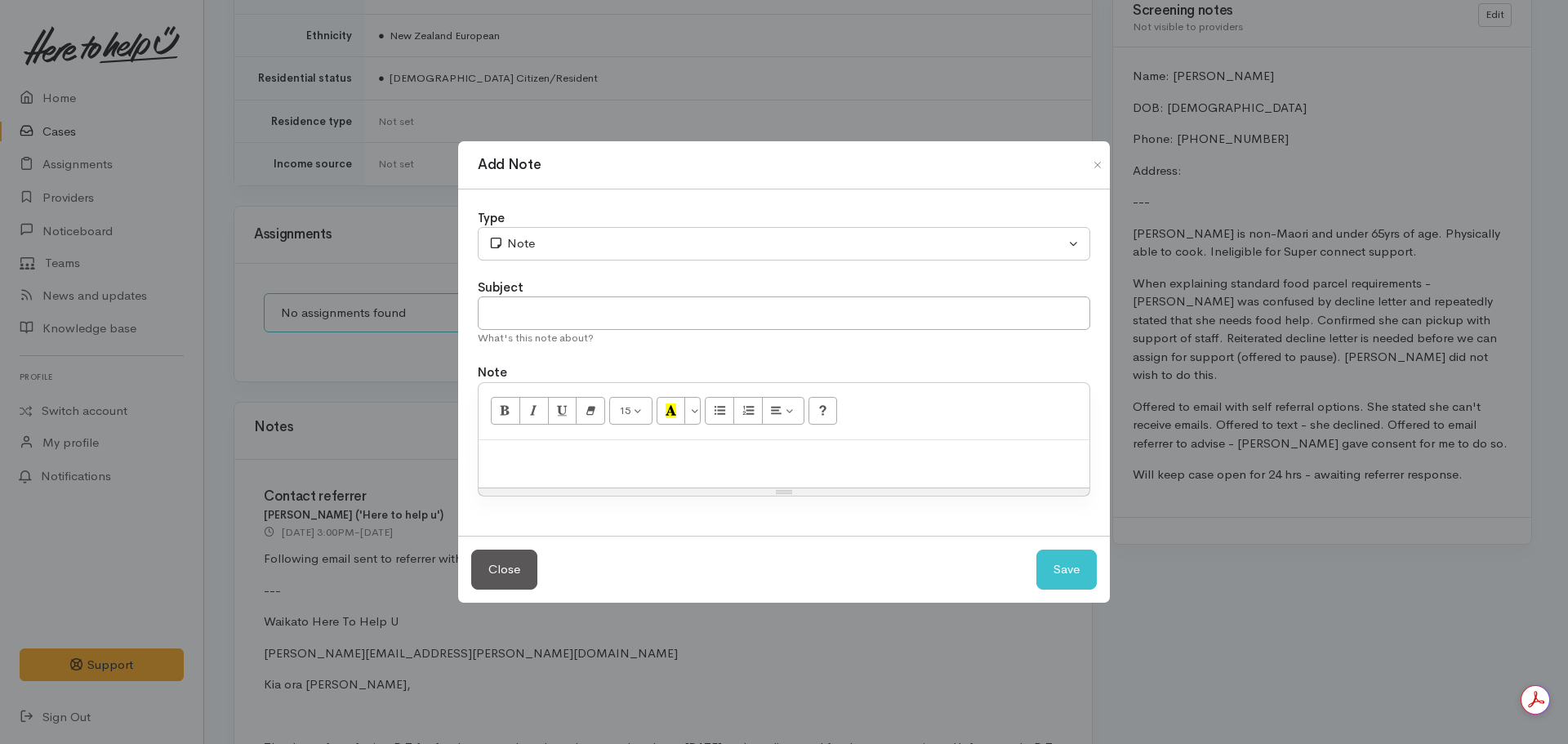
click at [628, 454] on p at bounding box center [784, 457] width 595 height 18
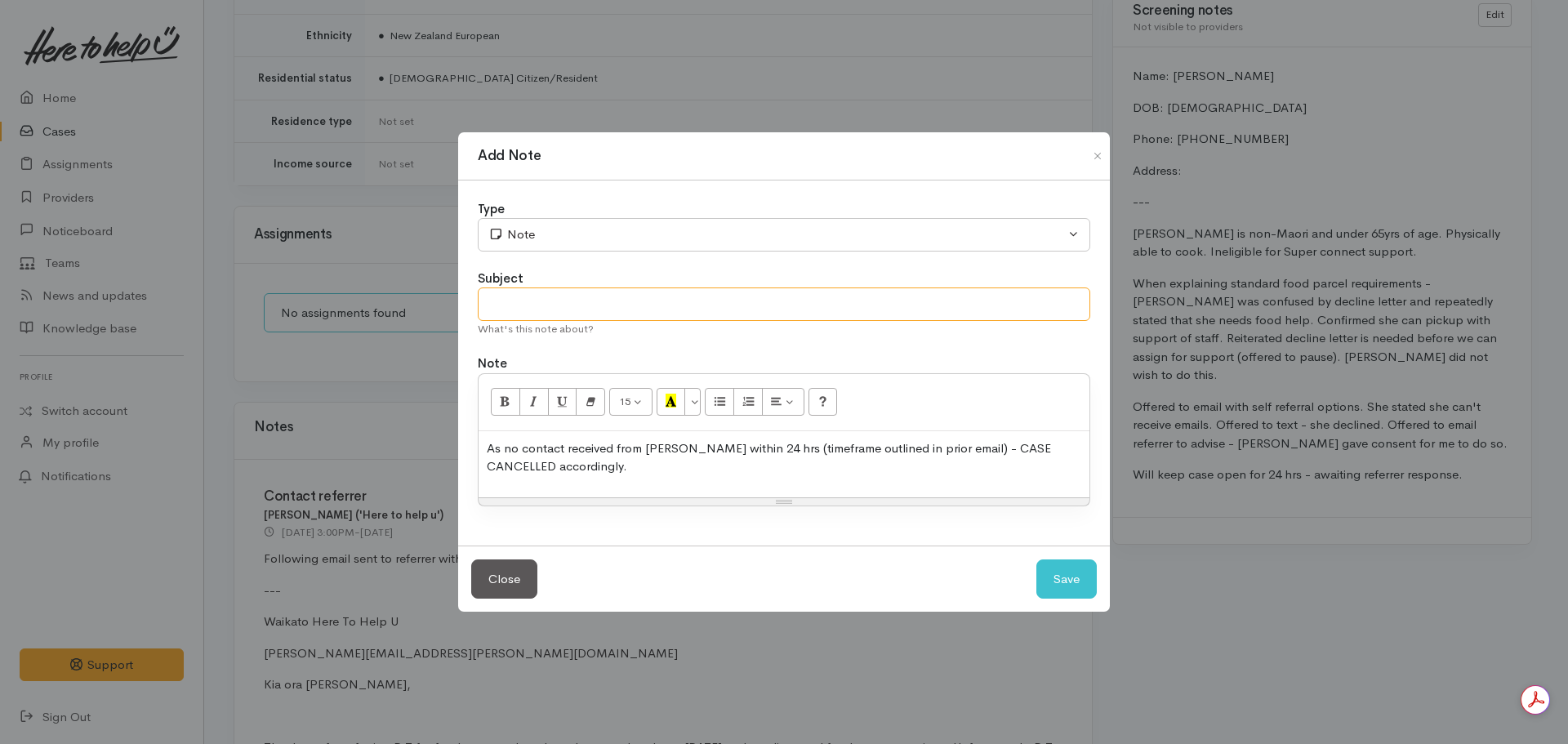
click at [579, 295] on input "text" at bounding box center [783, 304] width 612 height 33
type input "CASE CANCELLED"
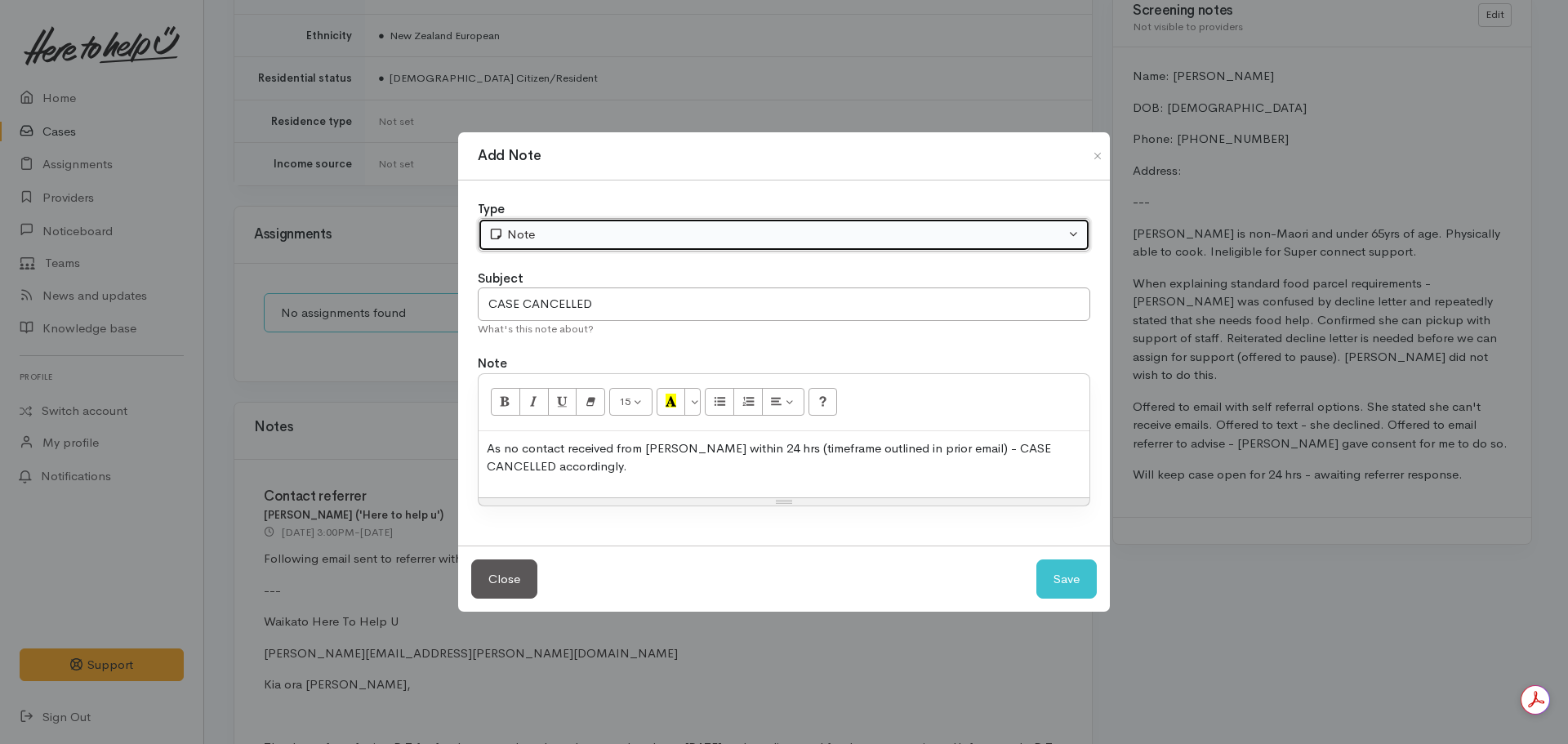
click at [551, 230] on div "Note" at bounding box center [777, 234] width 577 height 18
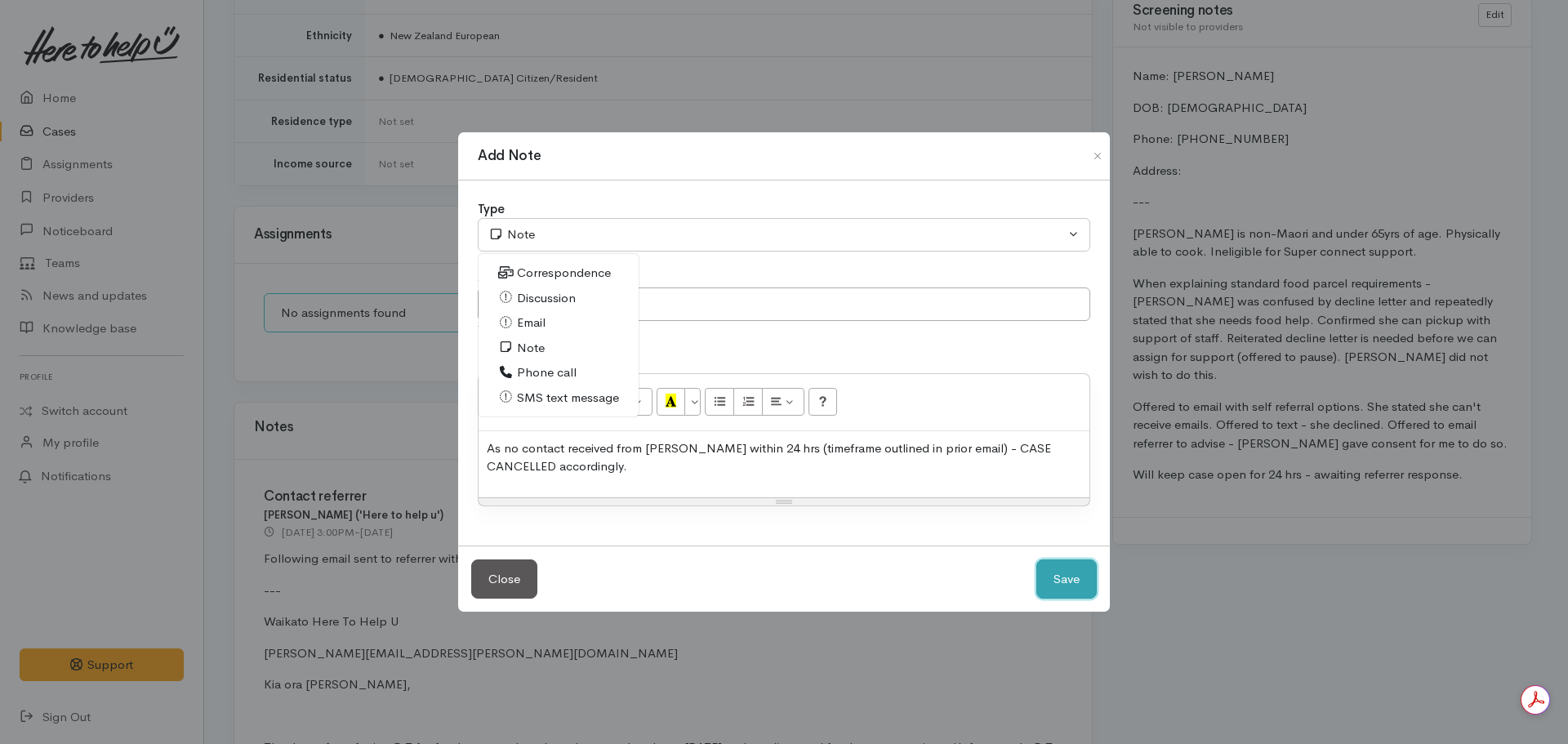
click at [1078, 590] on button "Save" at bounding box center [1067, 578] width 61 height 40
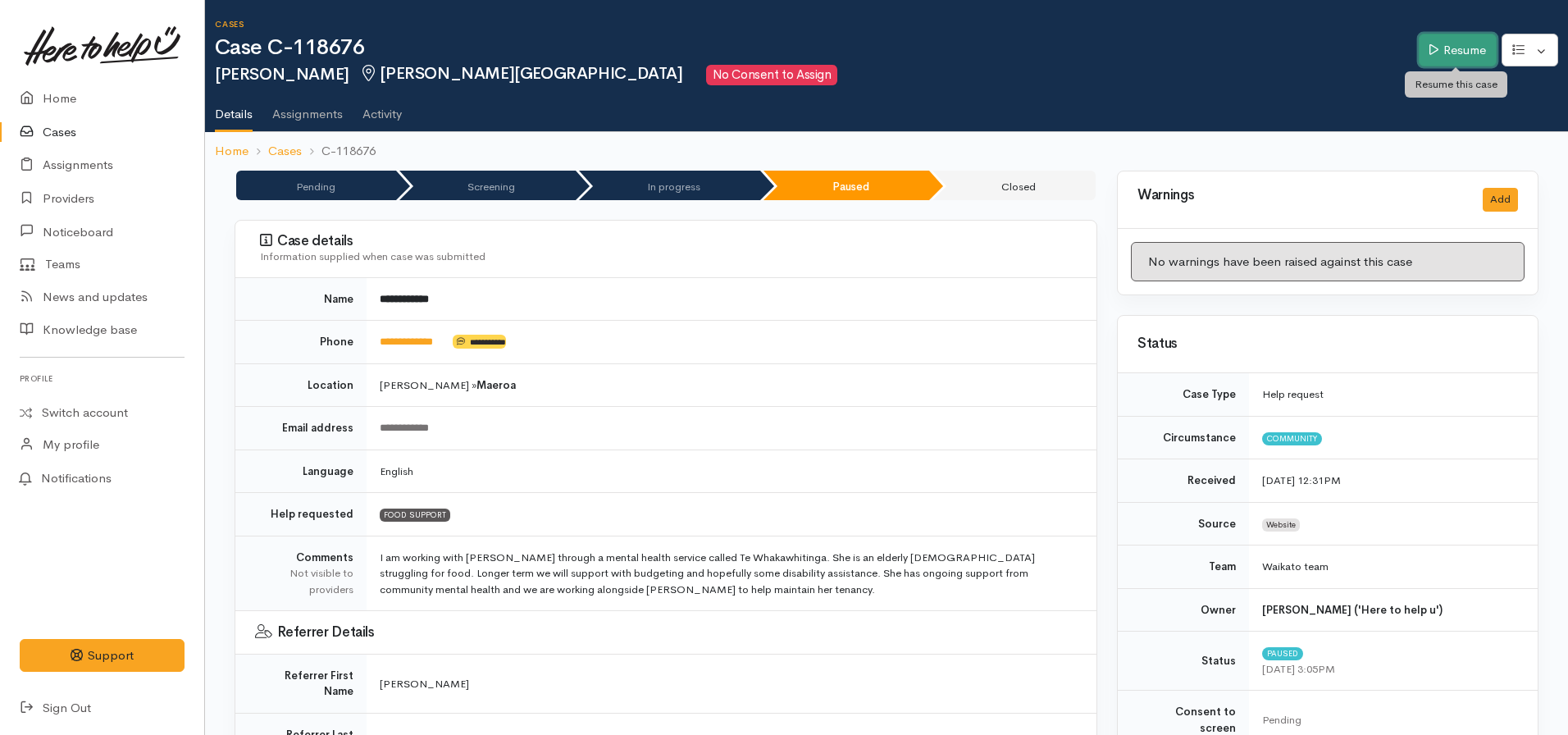
click at [1455, 50] on link "Resume" at bounding box center [1457, 50] width 78 height 34
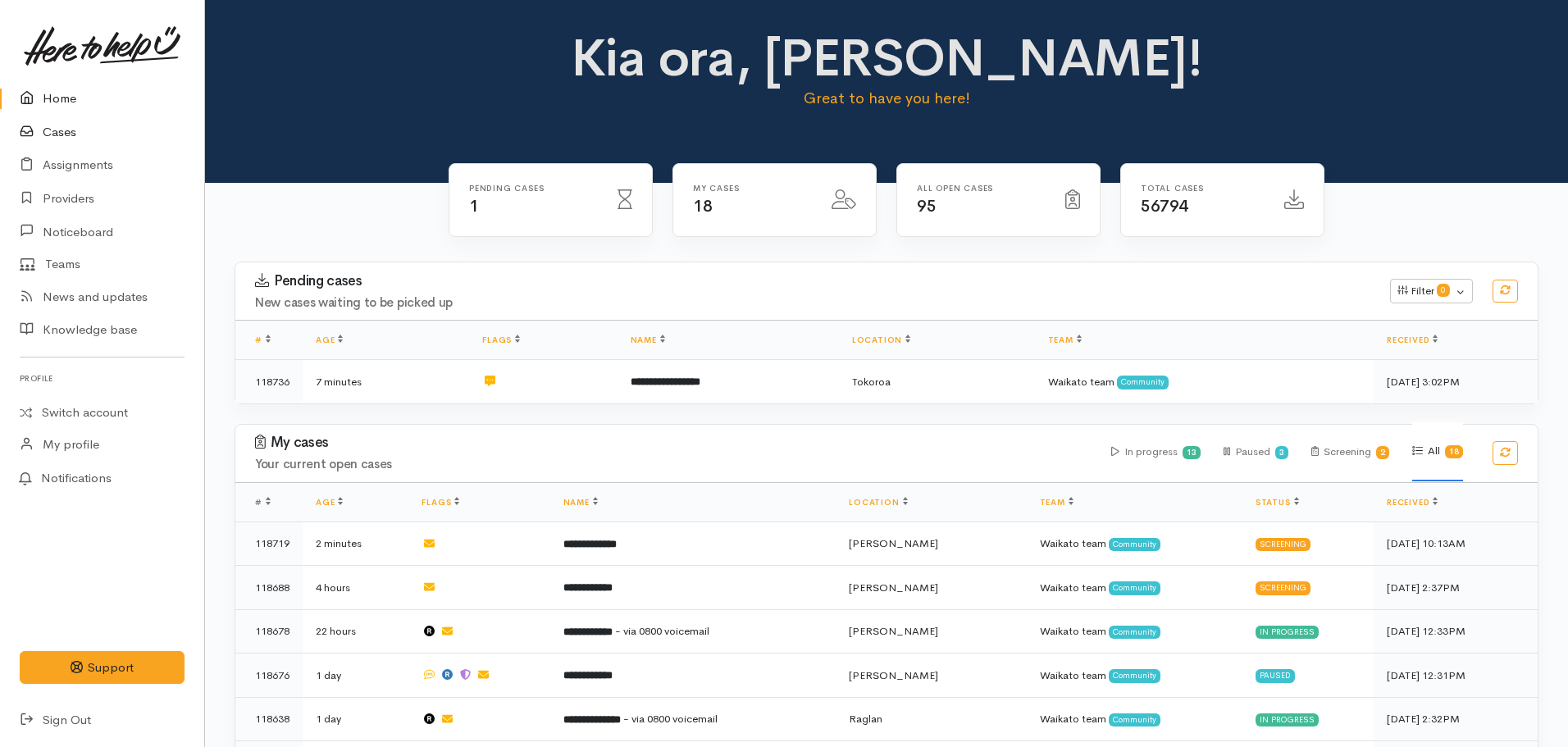
click at [58, 128] on link "Cases" at bounding box center [102, 133] width 204 height 34
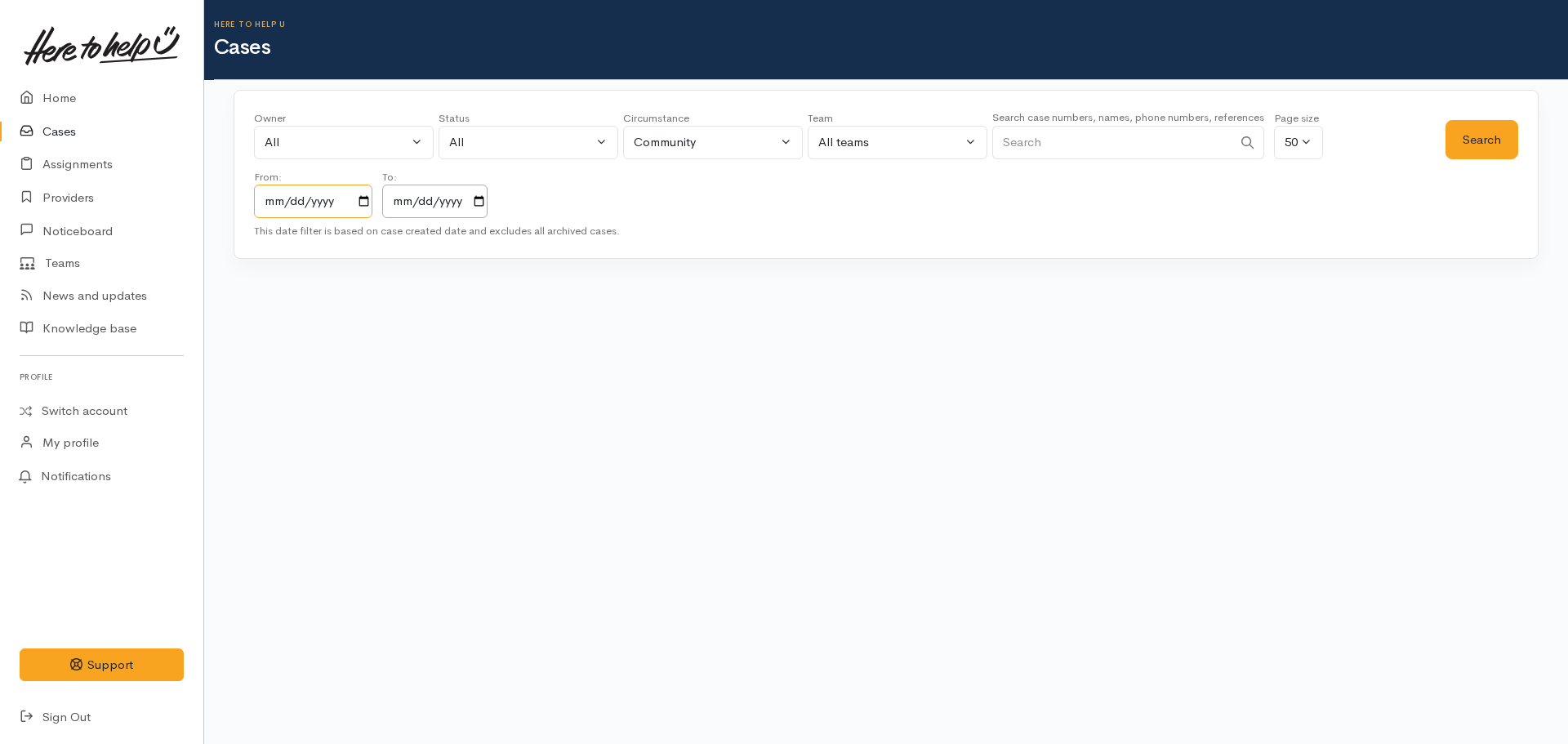
click at [369, 196] on input "[DATE]" at bounding box center [313, 202] width 118 height 33
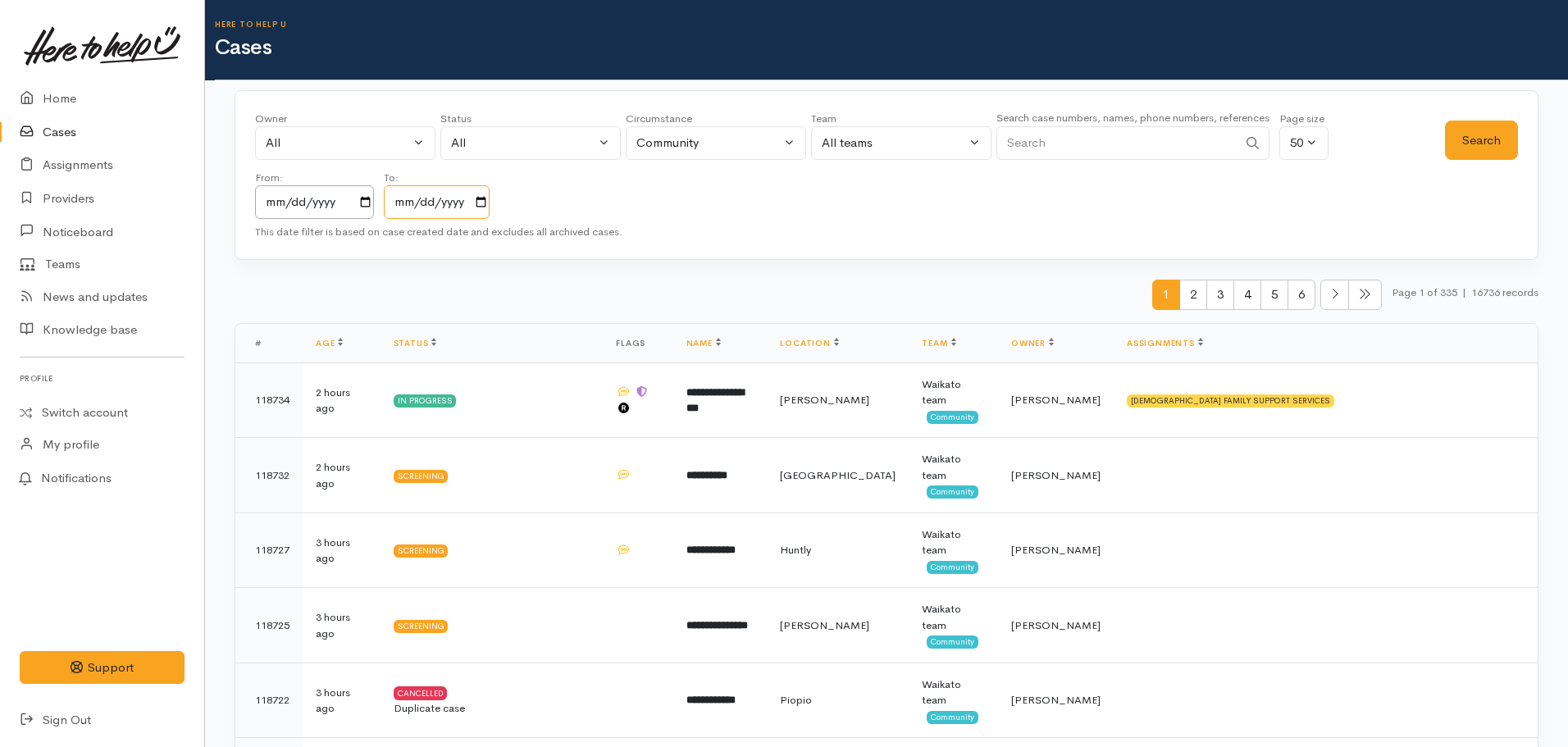
click at [482, 203] on input "[DATE]" at bounding box center [437, 202] width 106 height 34
click at [1105, 140] on input "Search" at bounding box center [1117, 143] width 241 height 34
type input "Mark Martin"
click at [1504, 141] on button "Search" at bounding box center [1481, 140] width 73 height 40
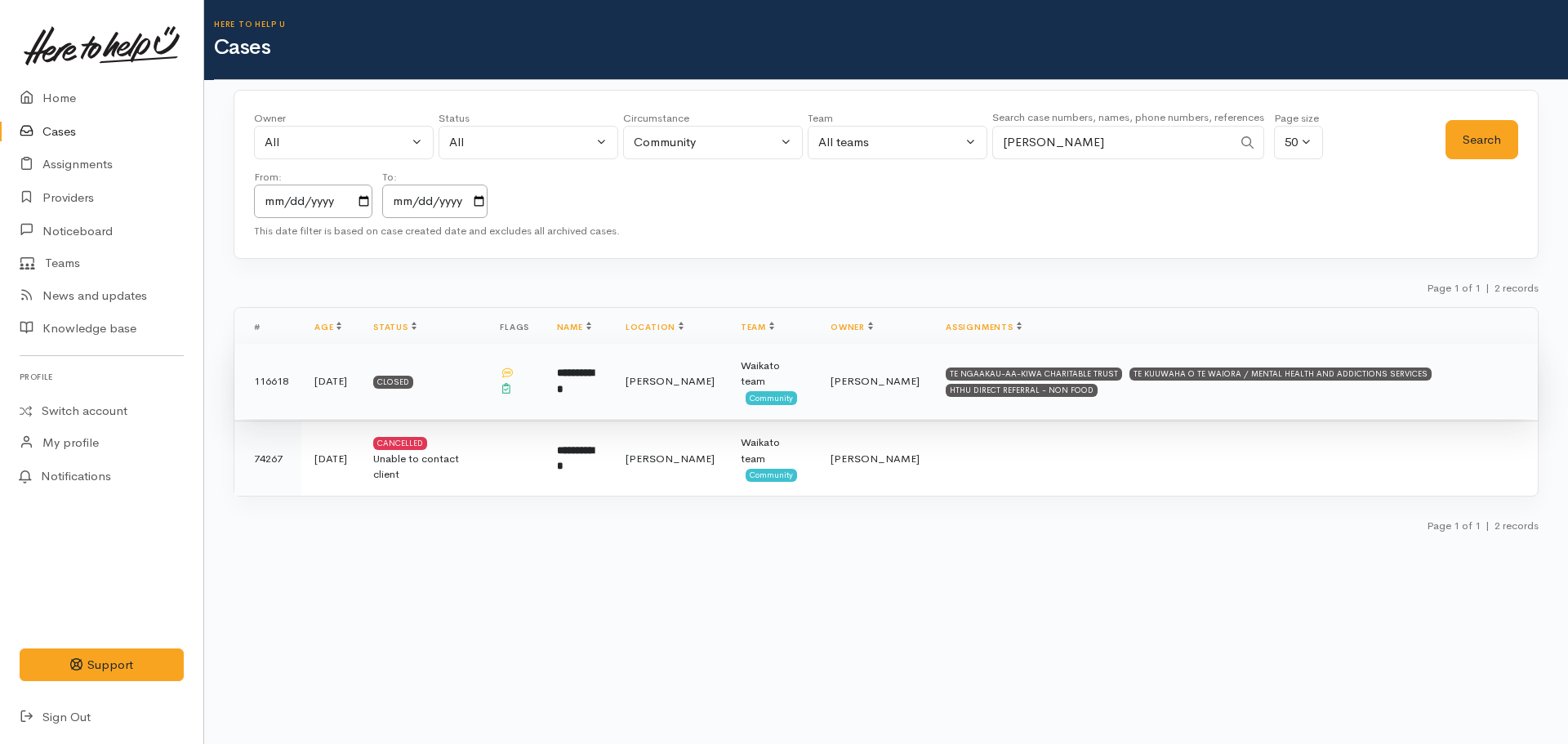
click at [936, 398] on td "TE NGAAKAU-AA-KIWA CHARITABLE TRUST TE KUUWAHA O TE WAIORA / MENTAL HEALTH AND …" at bounding box center [1235, 380] width 605 height 75
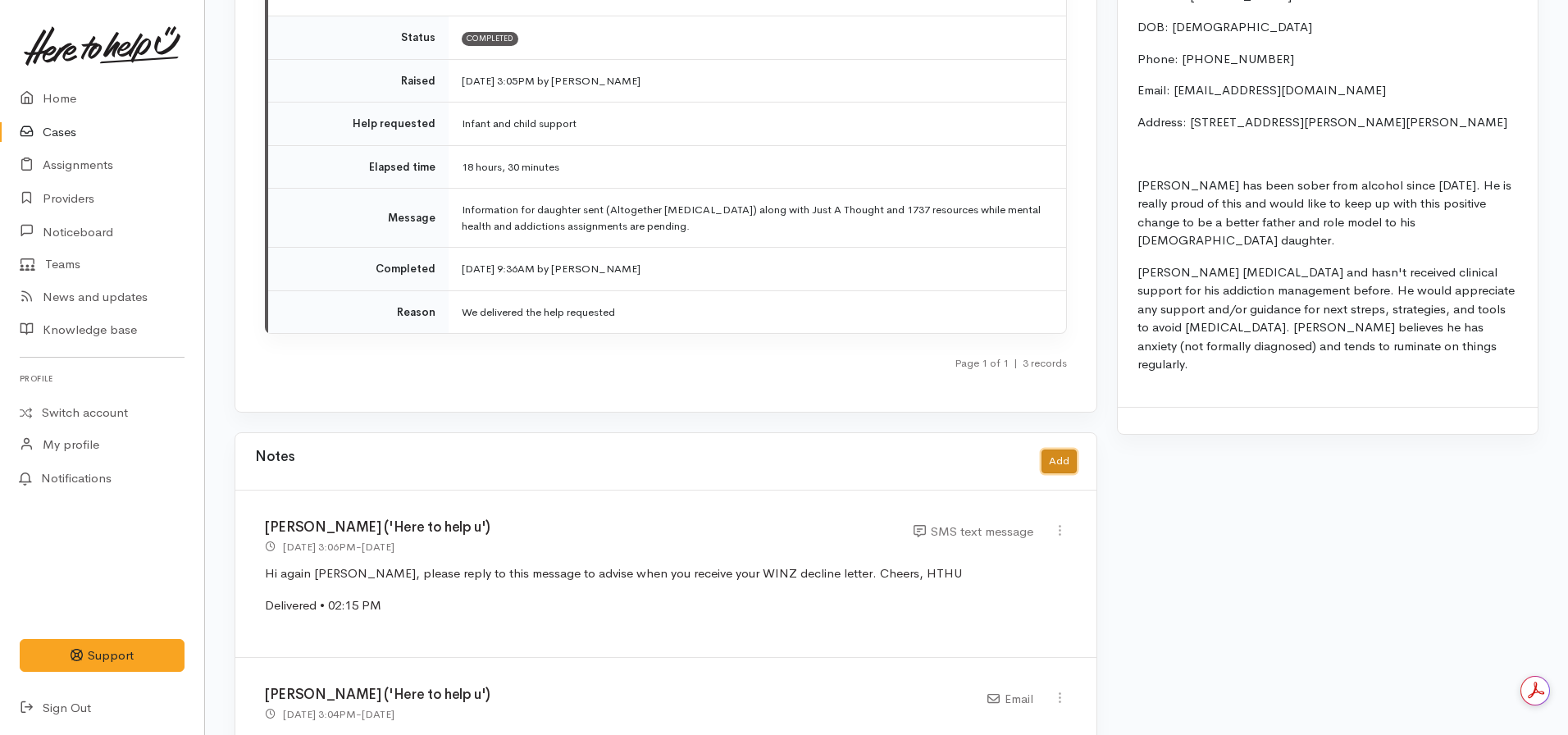
click at [1054, 449] on button "Add" at bounding box center [1059, 461] width 35 height 24
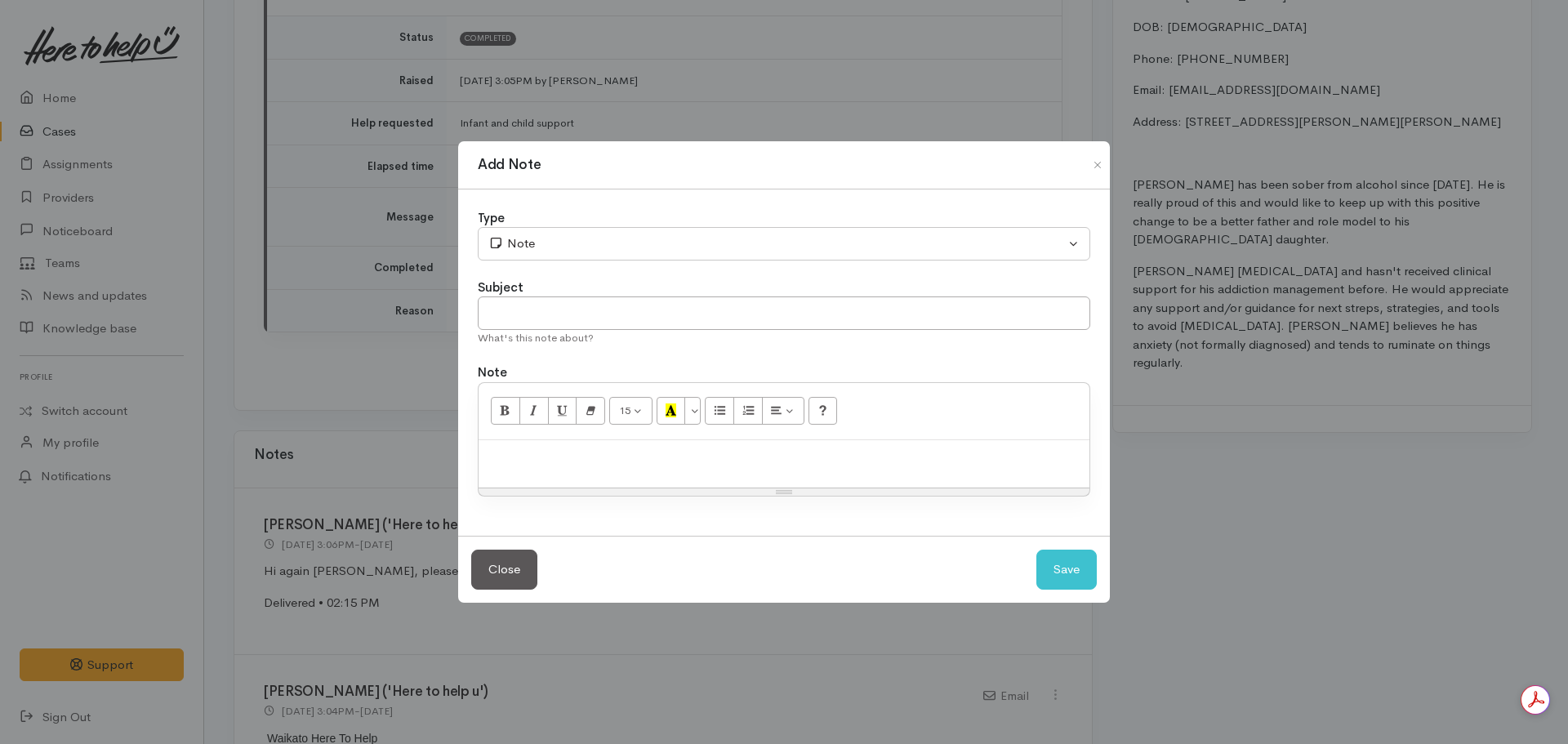
click at [767, 467] on div at bounding box center [784, 464] width 611 height 48
click at [594, 320] on input "text" at bounding box center [783, 313] width 612 height 33
type input "Comms received after case cancellation"
click at [566, 470] on div at bounding box center [784, 464] width 611 height 48
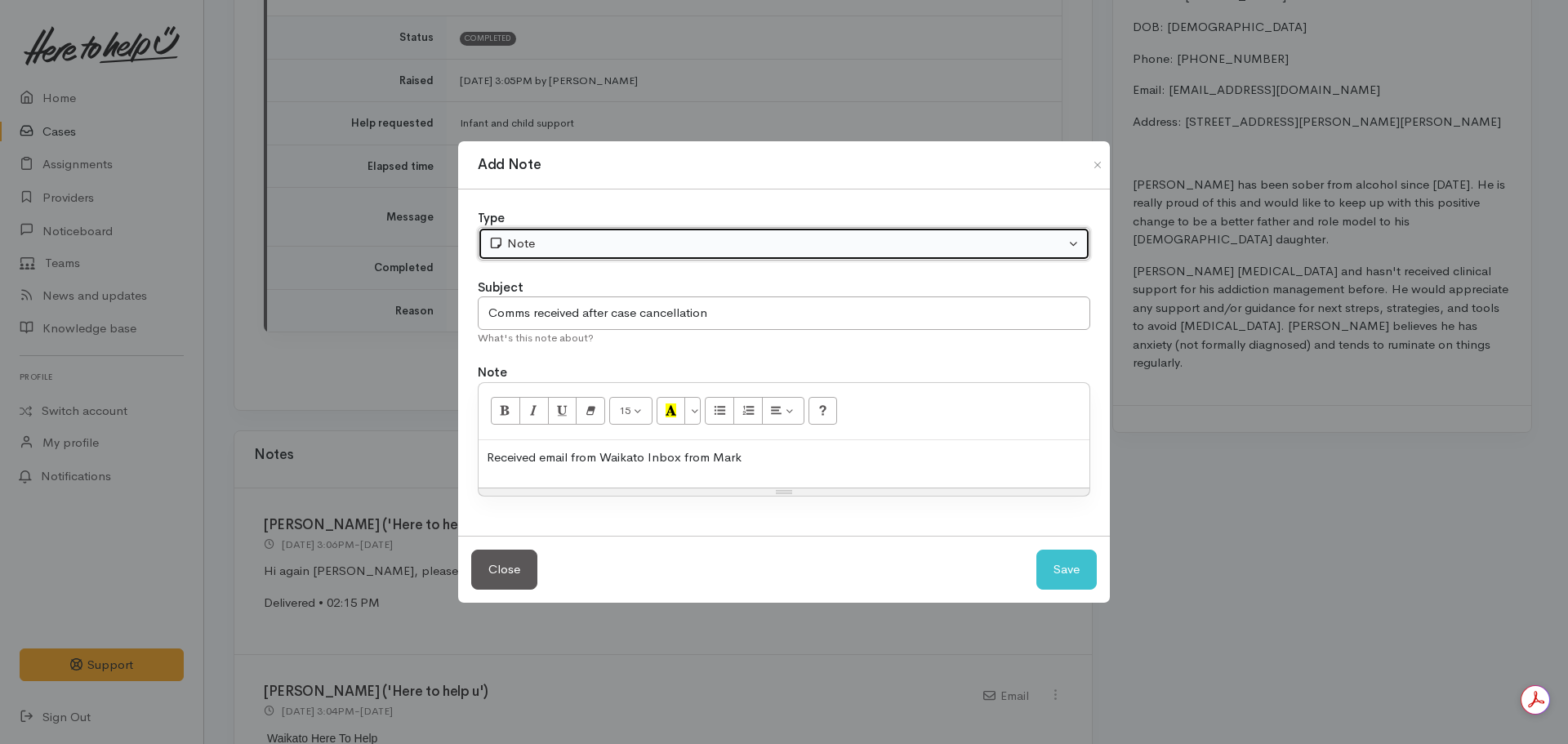
click at [576, 246] on div "Note" at bounding box center [777, 243] width 577 height 18
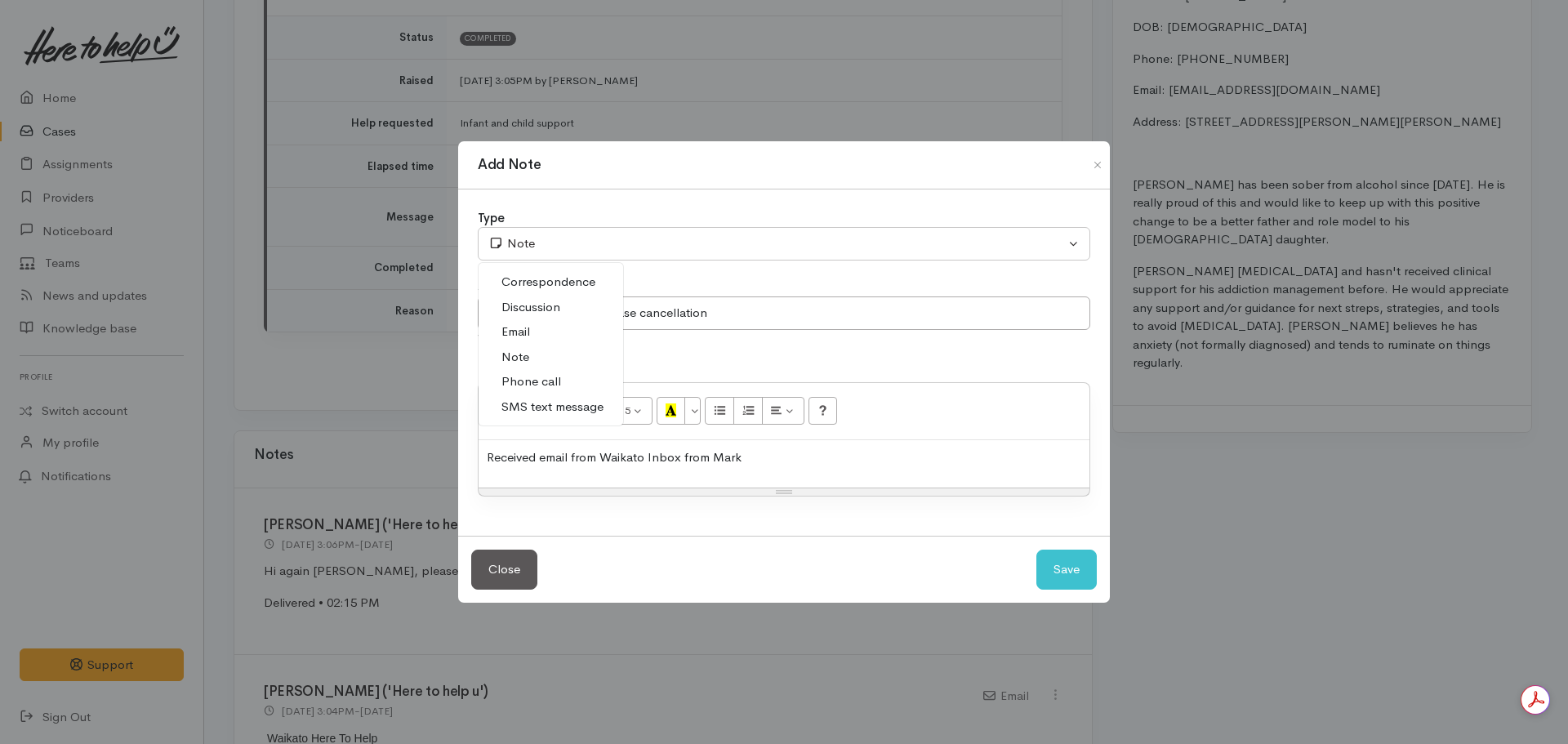
drag, startPoint x: 519, startPoint y: 323, endPoint x: 651, endPoint y: 386, distance: 146.3
click at [520, 322] on span "Email" at bounding box center [515, 331] width 28 height 18
select select "2"
click at [780, 447] on div "Received email from Waikato Inbox from Mark" at bounding box center [784, 464] width 611 height 48
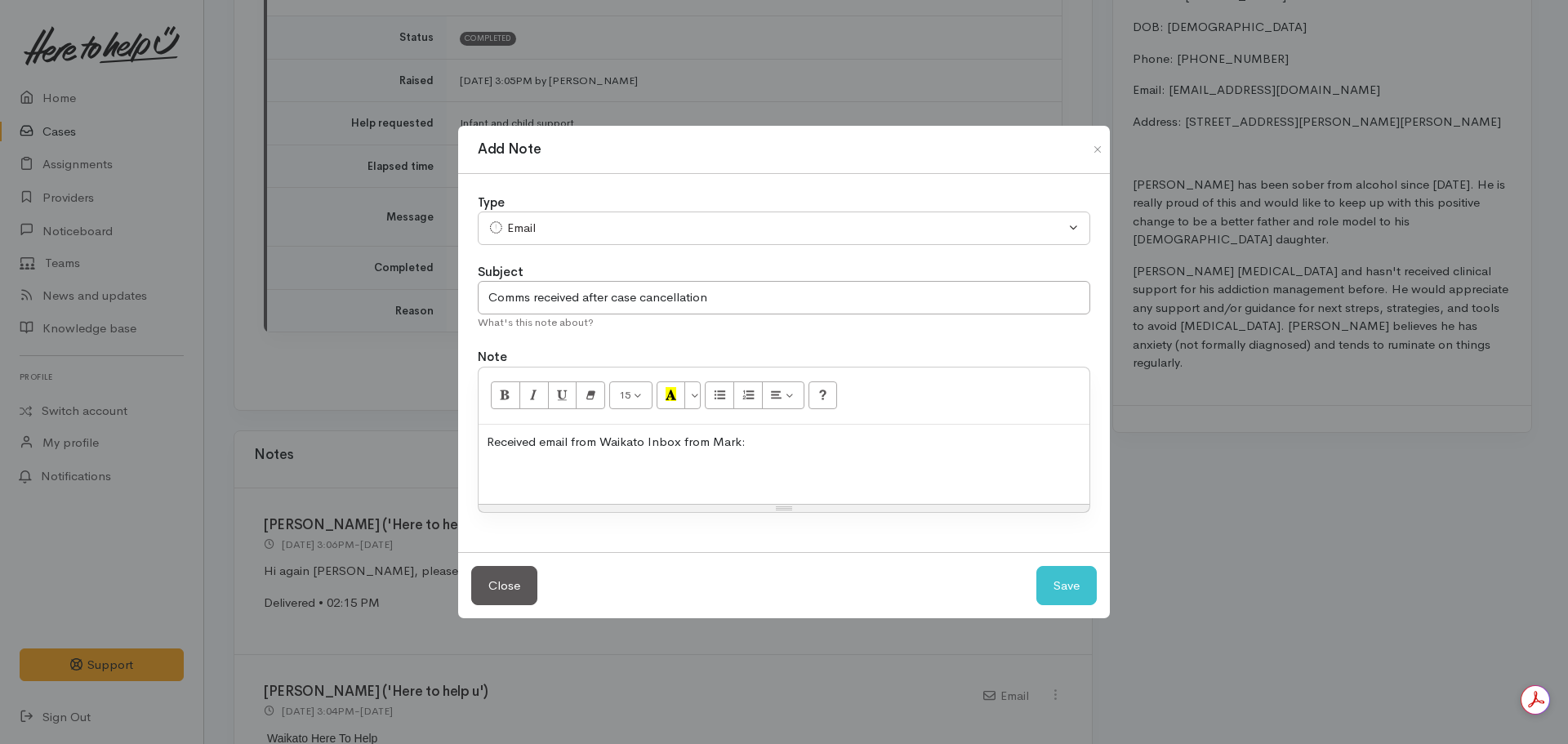
drag, startPoint x: 491, startPoint y: 465, endPoint x: 511, endPoint y: 466, distance: 20.0
click at [491, 465] on p at bounding box center [784, 473] width 595 height 18
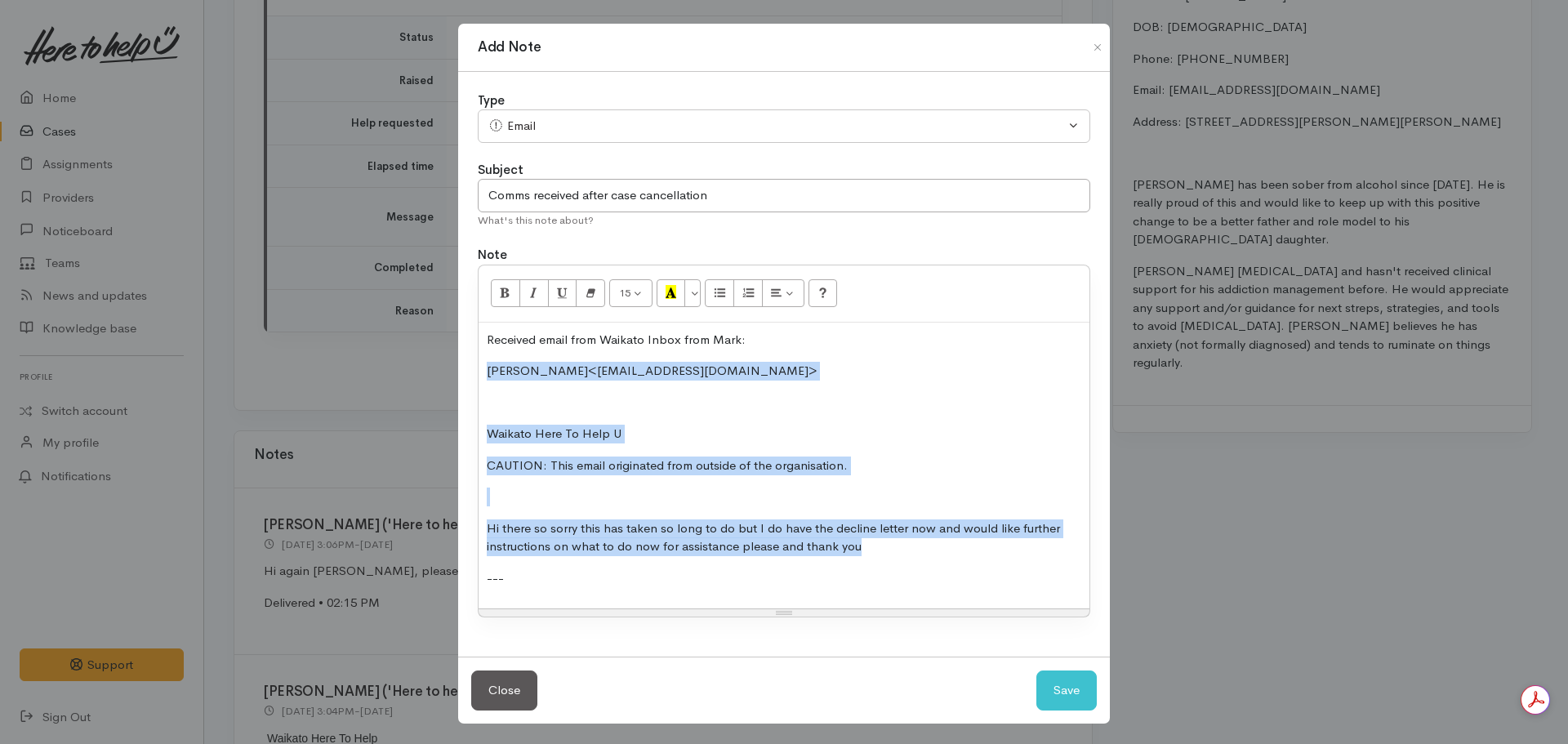
drag, startPoint x: 882, startPoint y: 538, endPoint x: 474, endPoint y: 363, distance: 443.9
click at [474, 363] on div "Type Correspondence Discussion Email Note Phone call SMS text message Email Cor…" at bounding box center [784, 365] width 652 height 586
click at [478, 399] on div "Received email from Waikato Inbox from Mark: Mark Martin<markwilliamsmartin@gma…" at bounding box center [784, 465] width 611 height 286
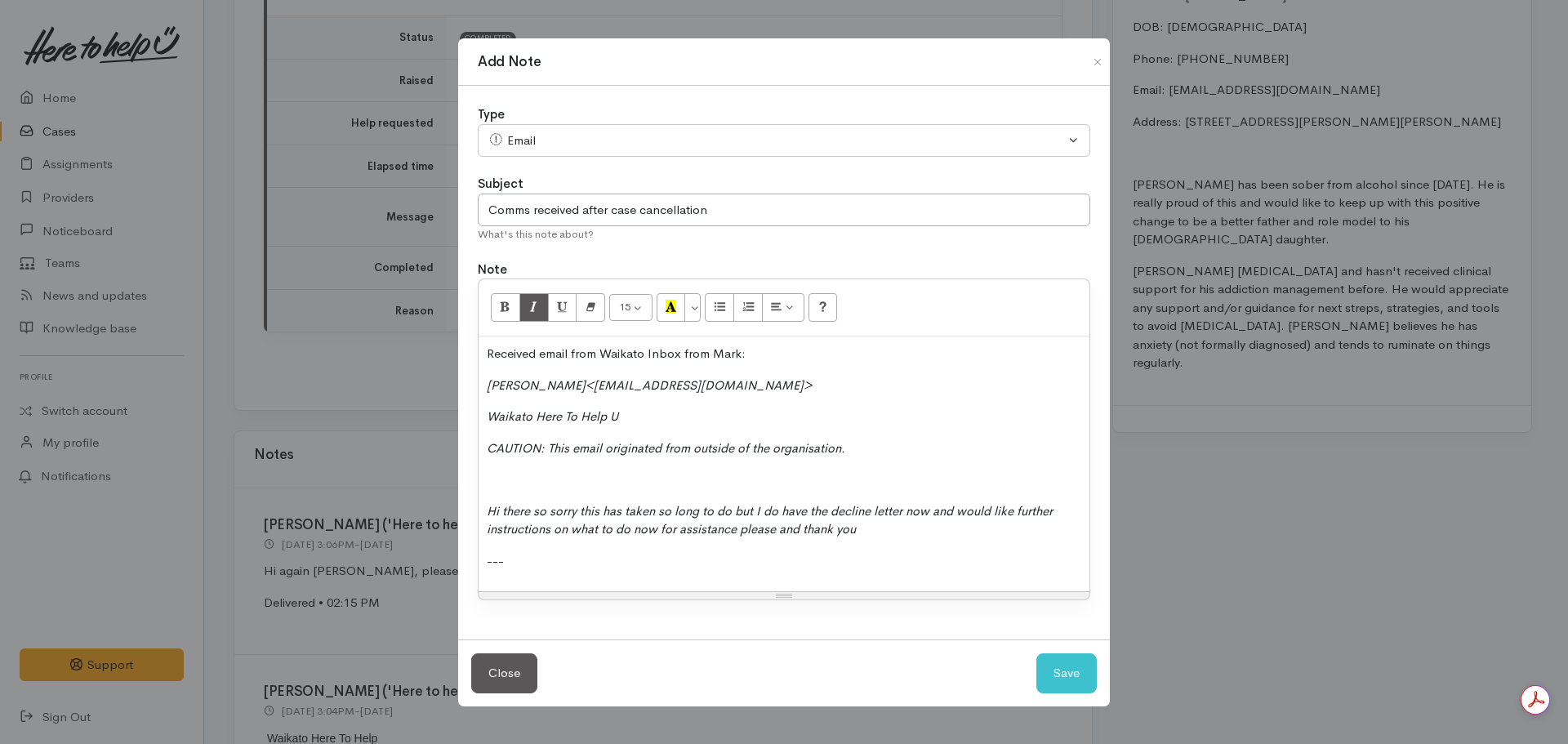
click at [508, 567] on p "---" at bounding box center [784, 561] width 595 height 18
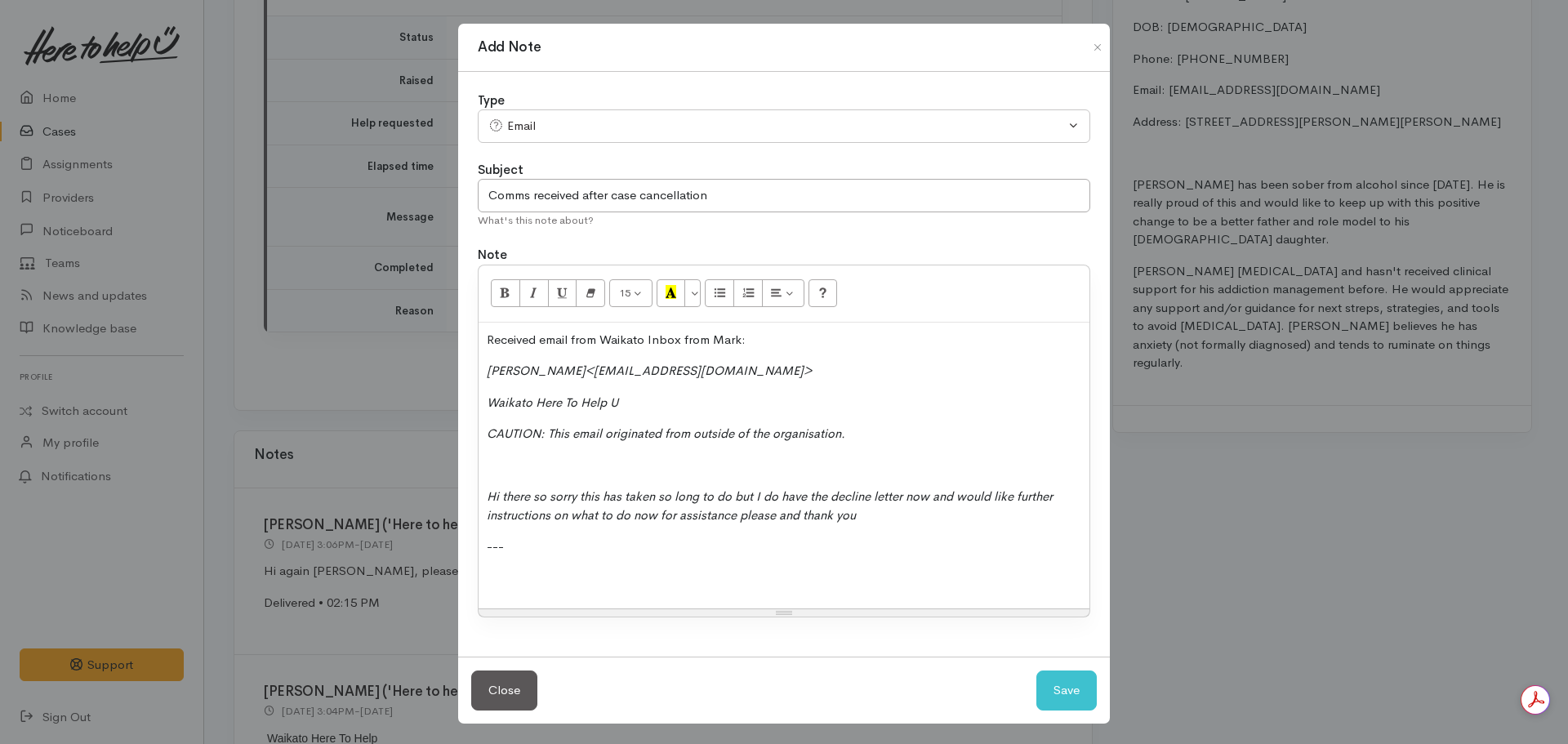
click at [491, 598] on div "Received email from Waikato Inbox from Mark: Mark Martin<markwilliamsmartin@gma…" at bounding box center [784, 465] width 611 height 286
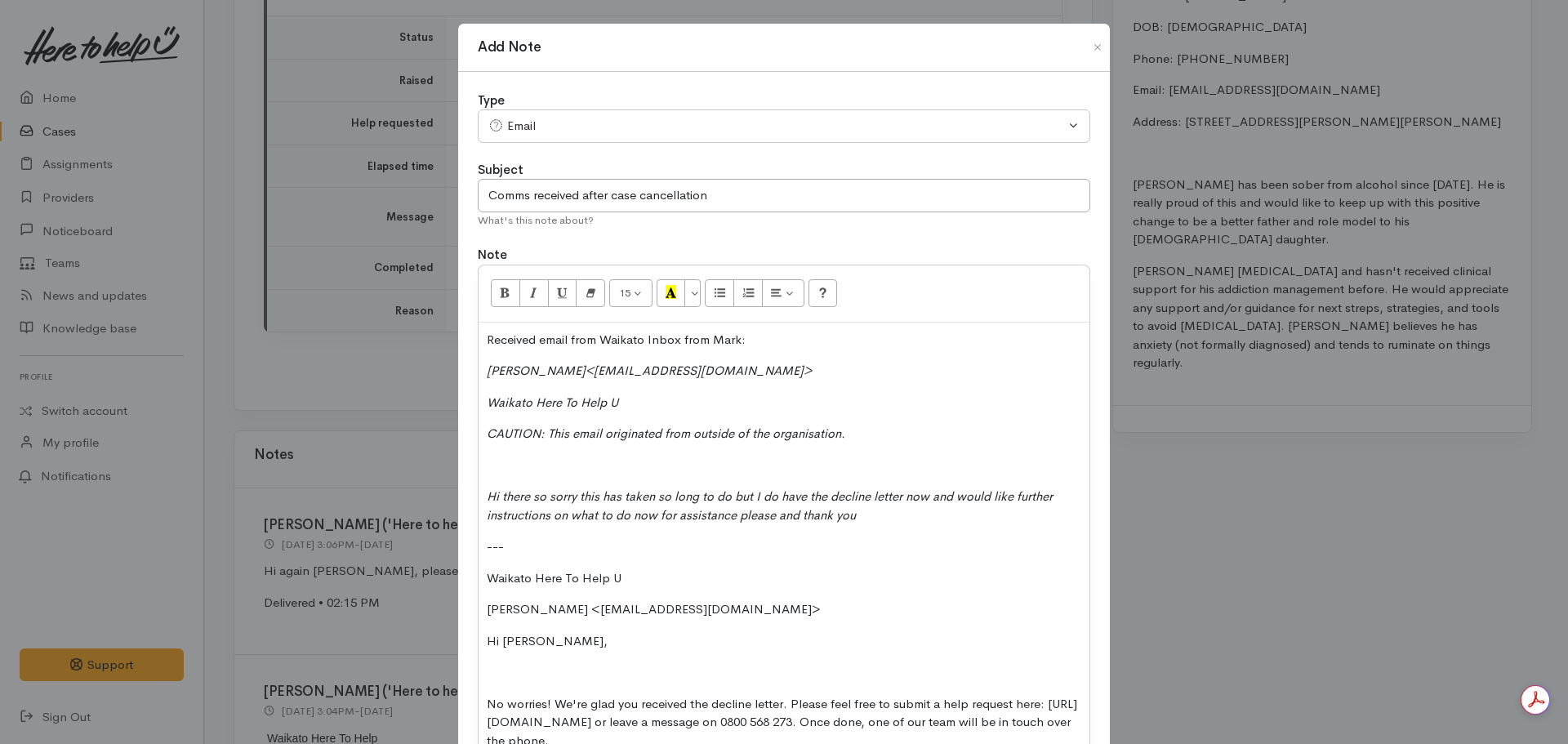
scroll to position [98, 0]
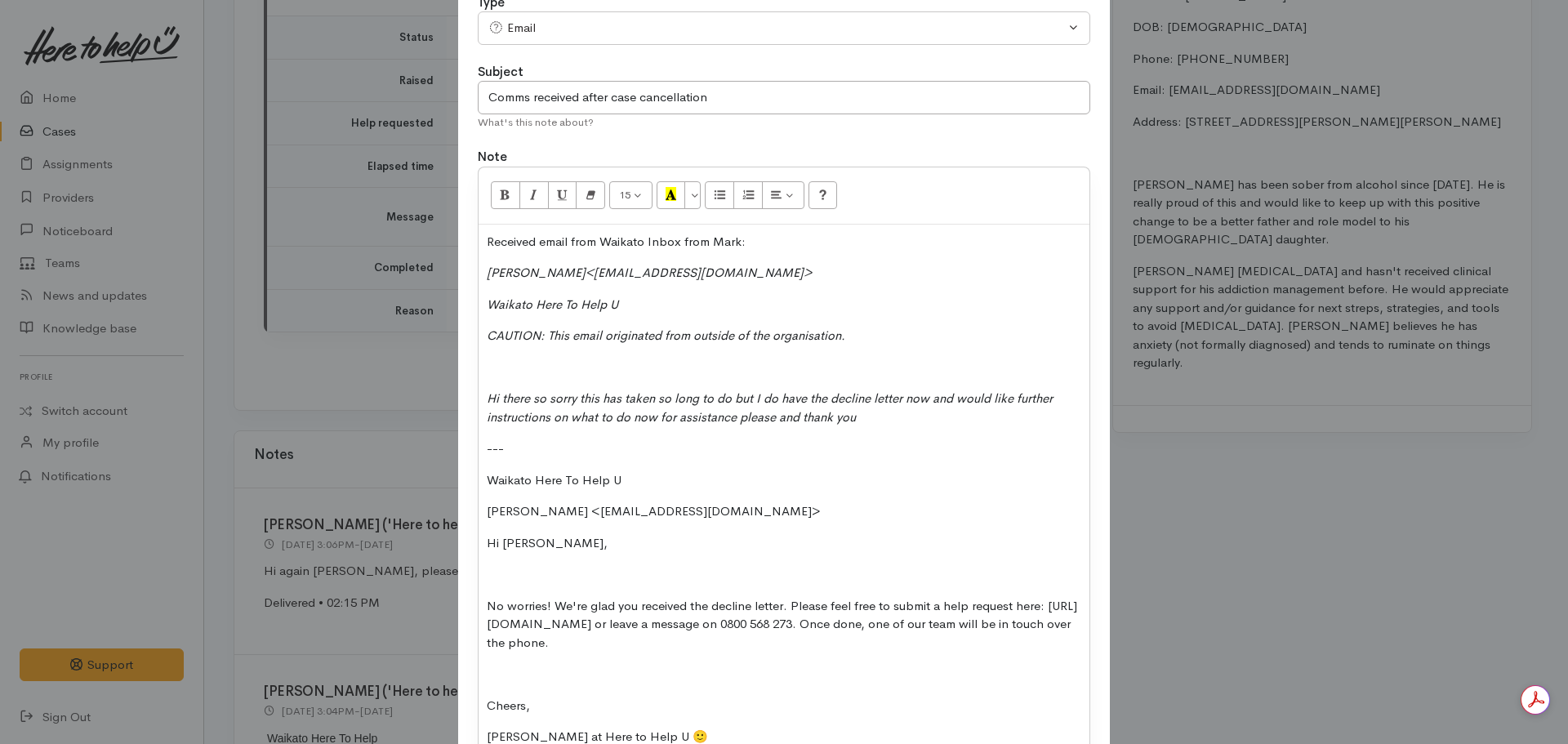
click at [487, 480] on p "Waikato Here To Help U" at bounding box center [784, 480] width 595 height 18
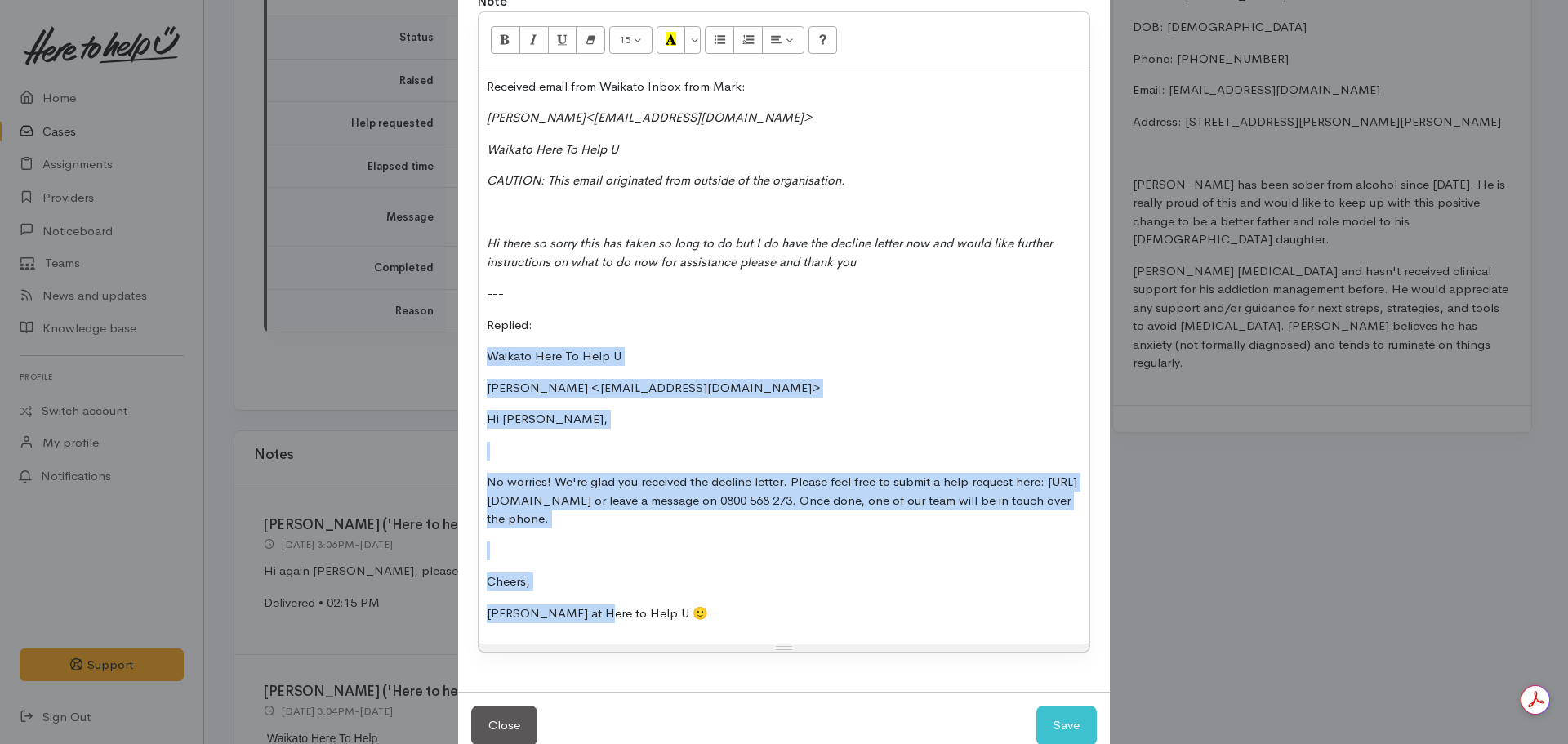
scroll to position [291, 0]
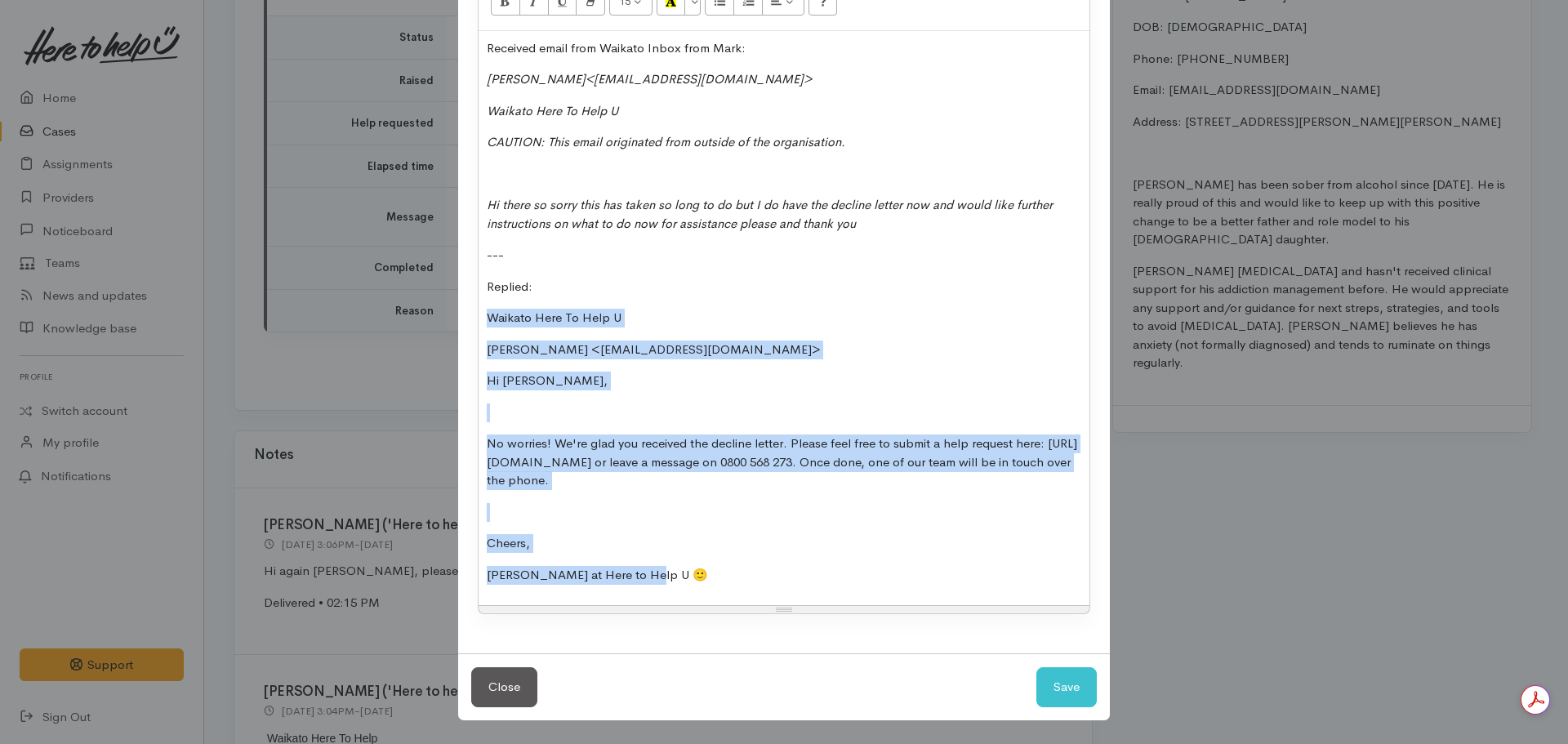
drag, startPoint x: 482, startPoint y: 505, endPoint x: 755, endPoint y: 607, distance: 291.4
click at [751, 592] on div "Received email from Waikato Inbox from Mark: Mark Martin<markwilliamsmartin@gma…" at bounding box center [784, 318] width 611 height 575
click at [687, 551] on p "Cheers," at bounding box center [784, 542] width 595 height 18
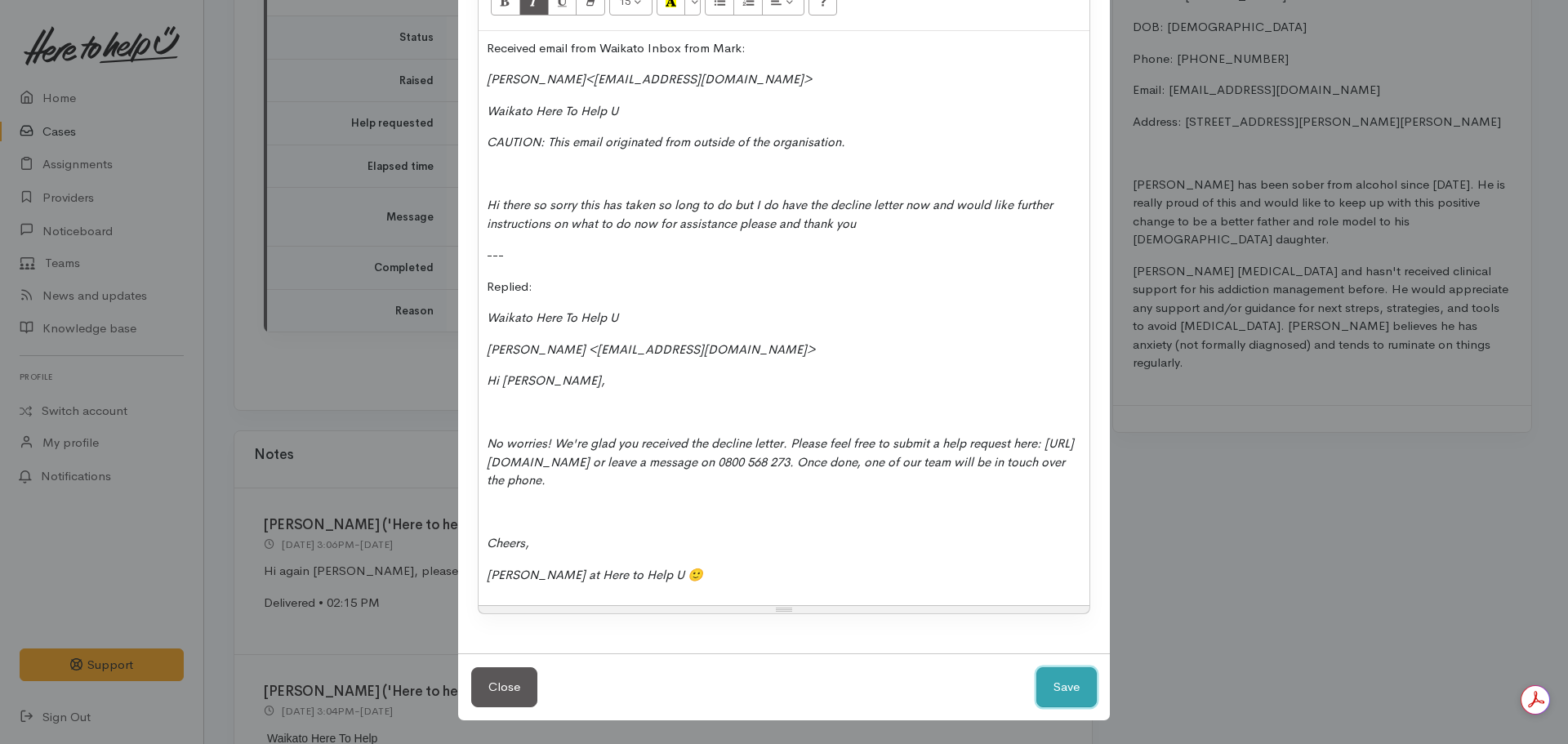
click at [1081, 676] on button "Save" at bounding box center [1067, 687] width 61 height 40
select select "1"
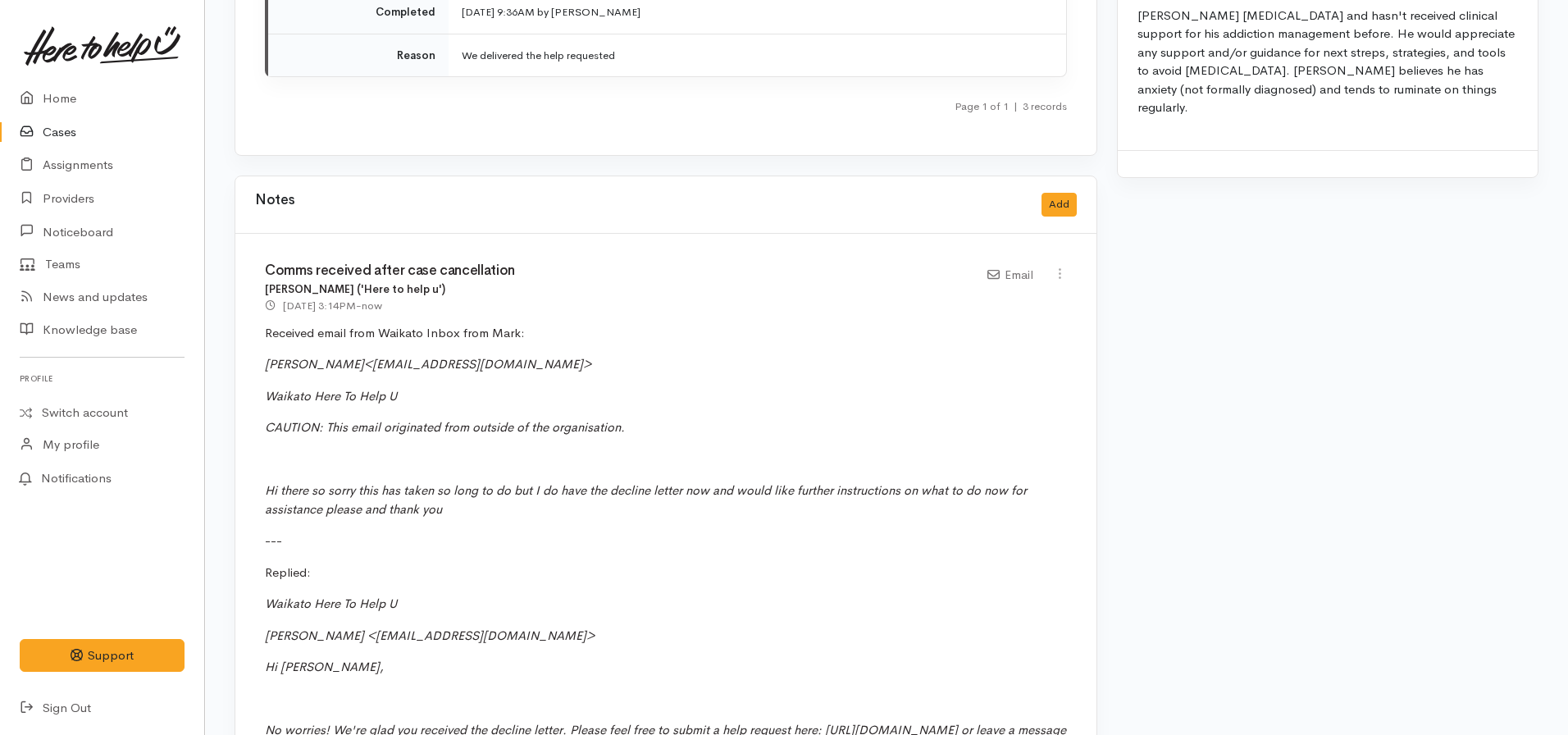
scroll to position [3721, 0]
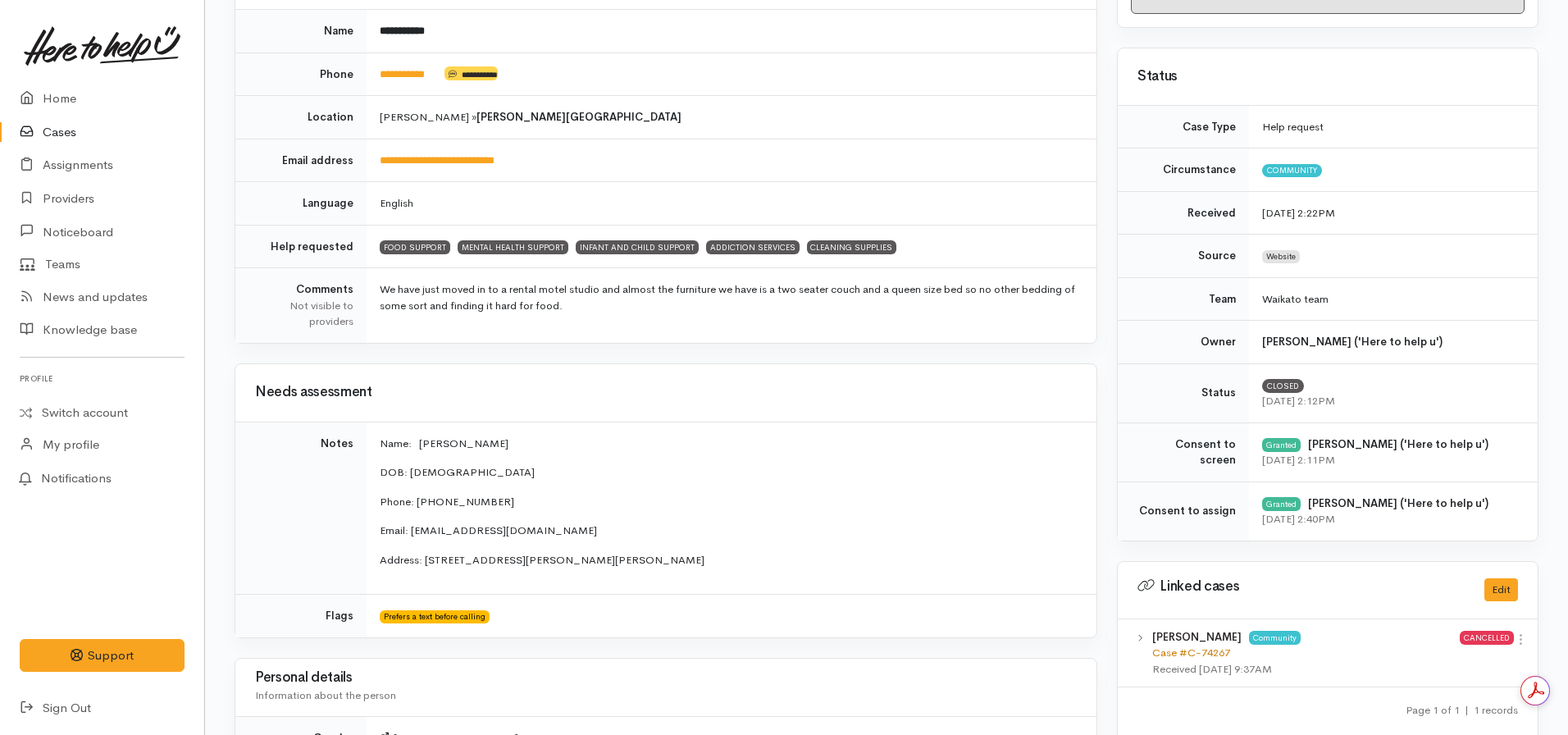
click at [1167, 646] on link "Case #C-74267" at bounding box center [1191, 653] width 78 height 14
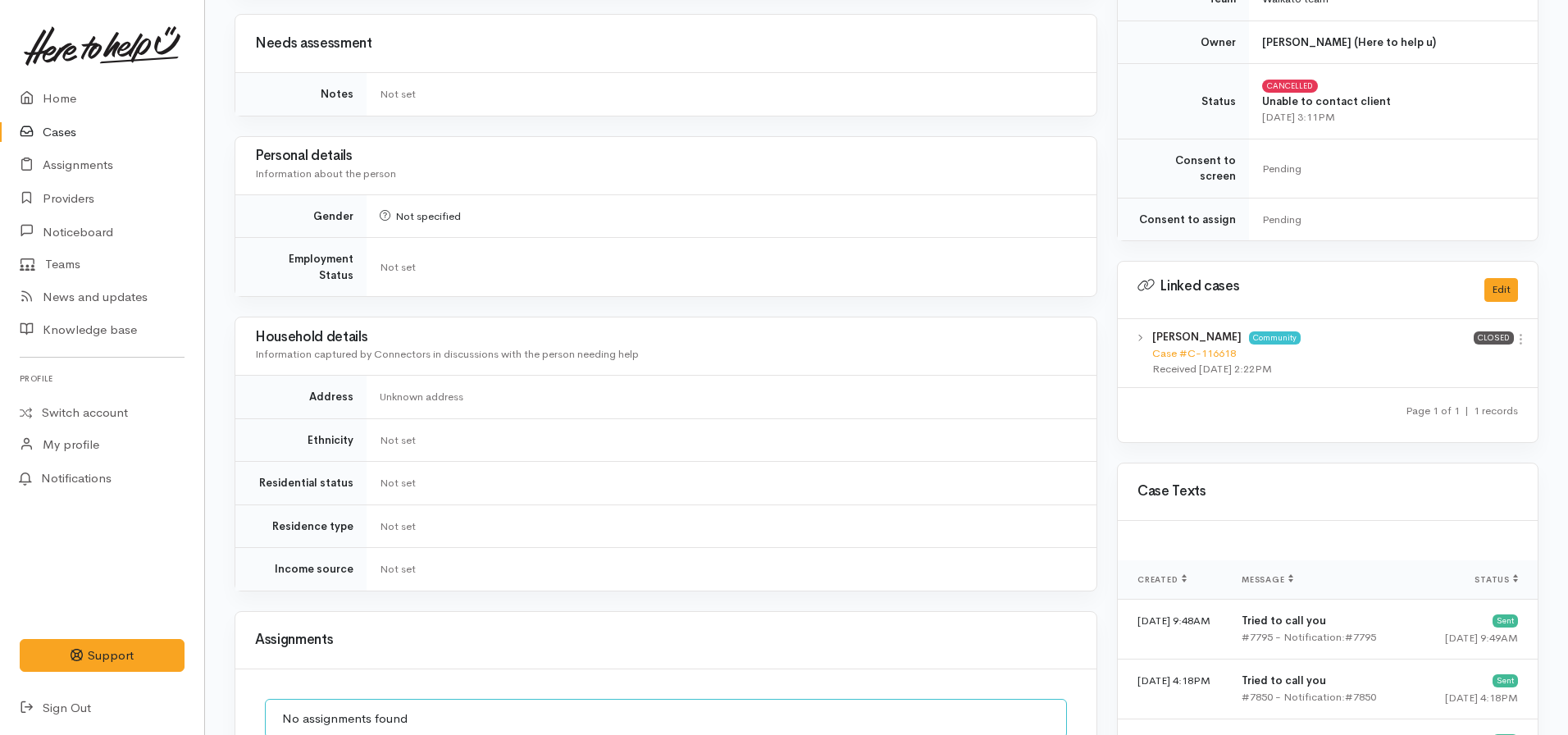
scroll to position [656, 0]
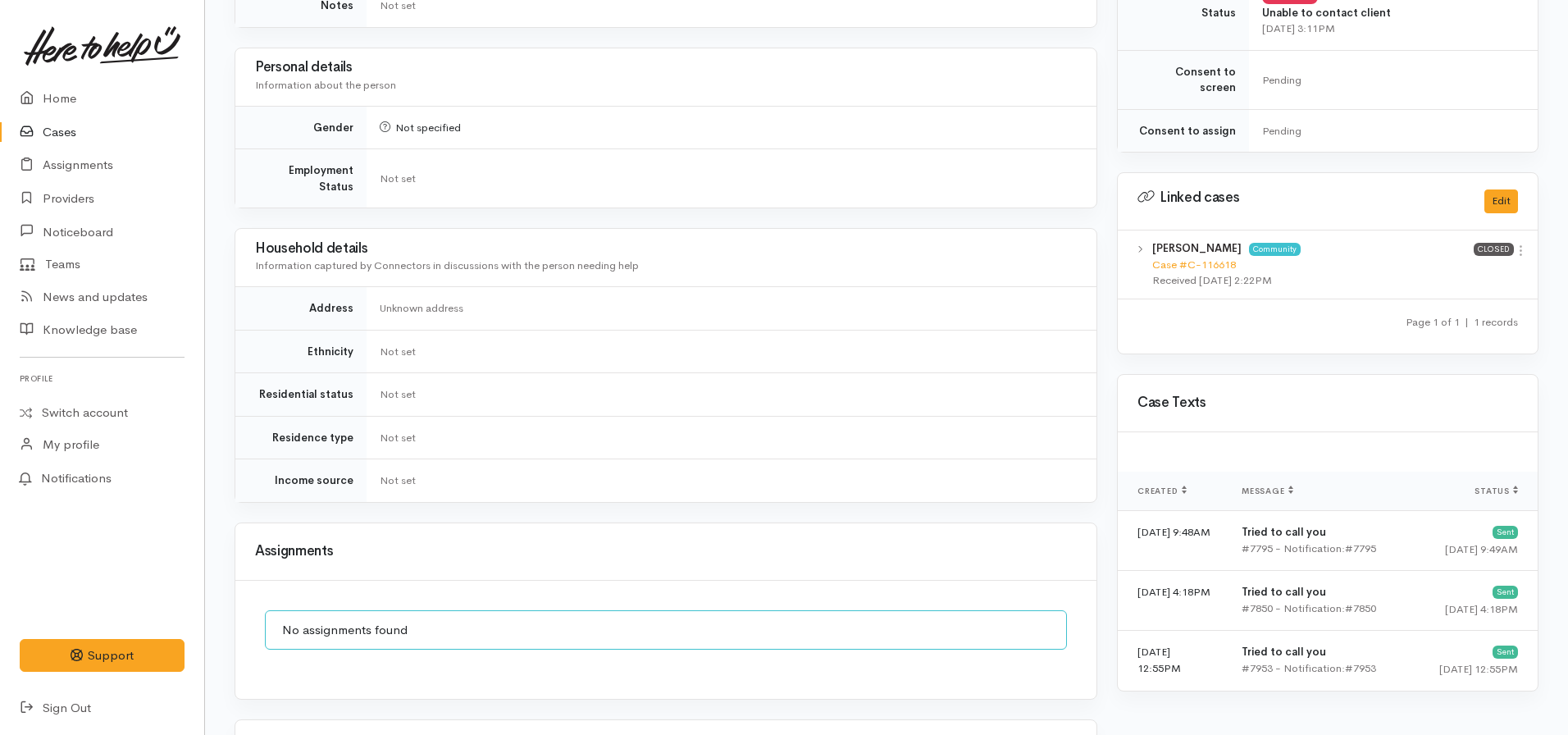
click at [1203, 241] on b "[PERSON_NAME]" at bounding box center [1197, 249] width 89 height 14
click at [1202, 257] on link "Case #C-116618" at bounding box center [1194, 264] width 84 height 14
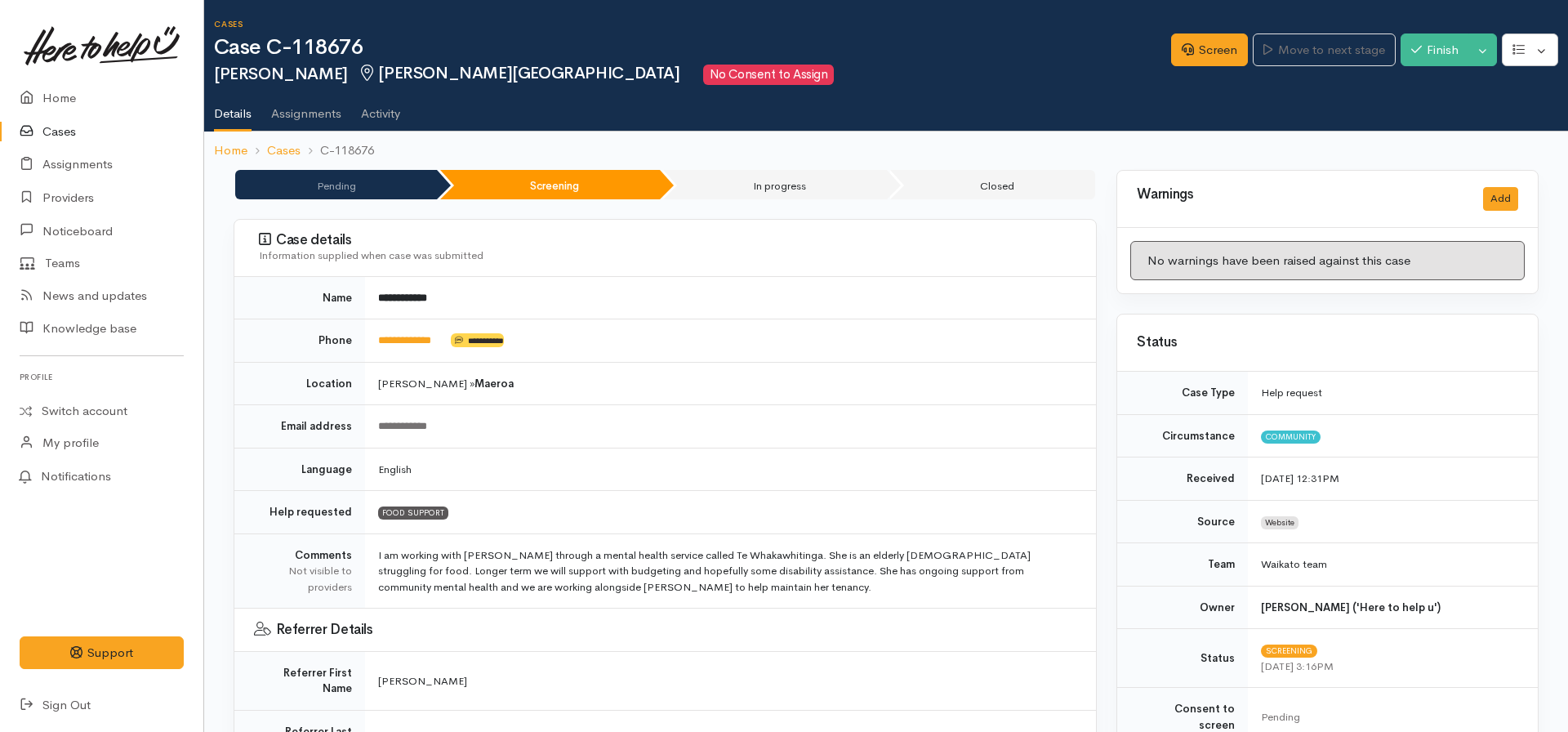
click at [1489, 52] on button "Toggle Dropdown" at bounding box center [1483, 50] width 28 height 33
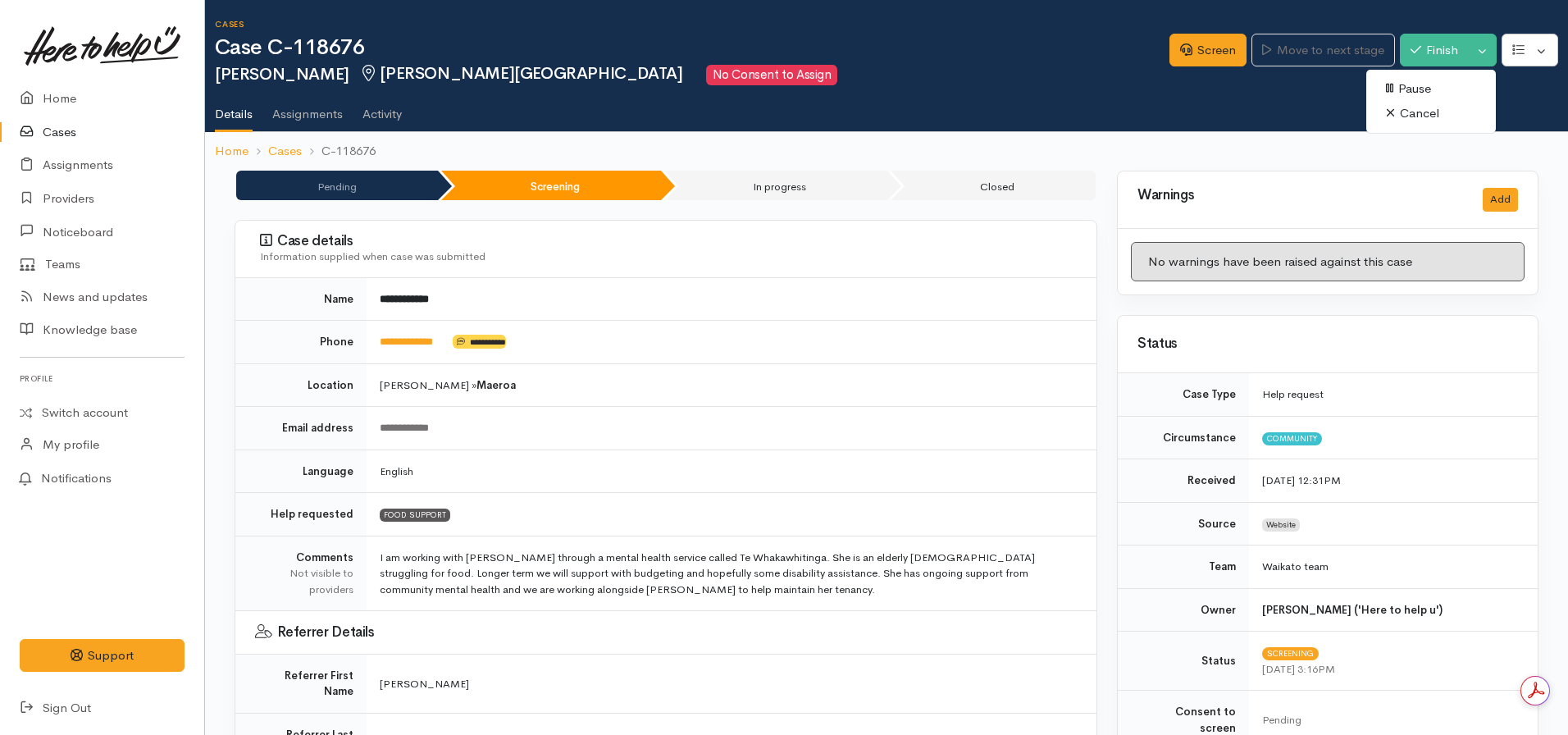
click at [1422, 111] on link "Cancel" at bounding box center [1431, 113] width 130 height 26
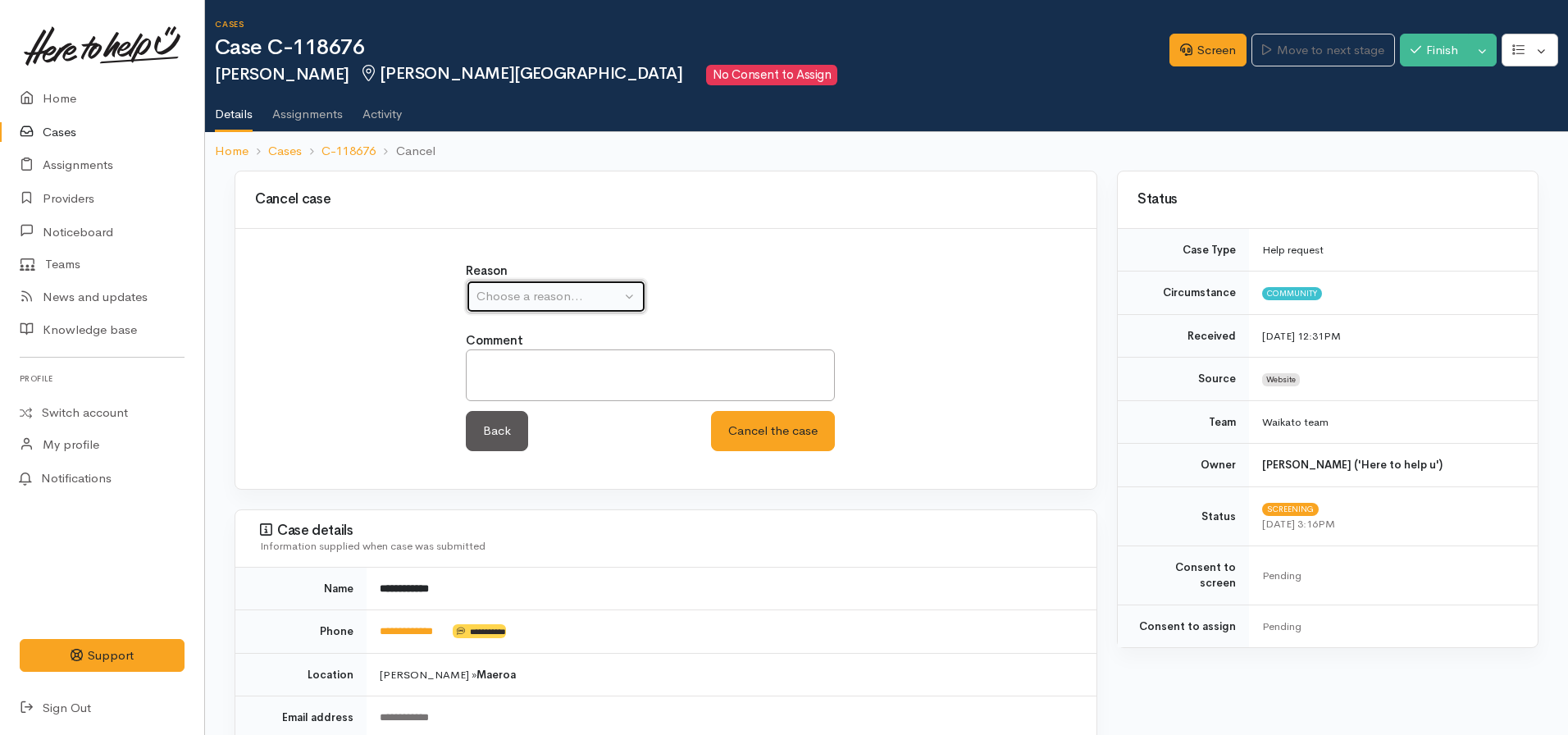
click at [557, 287] on div "Choose a reason..." at bounding box center [548, 296] width 144 height 19
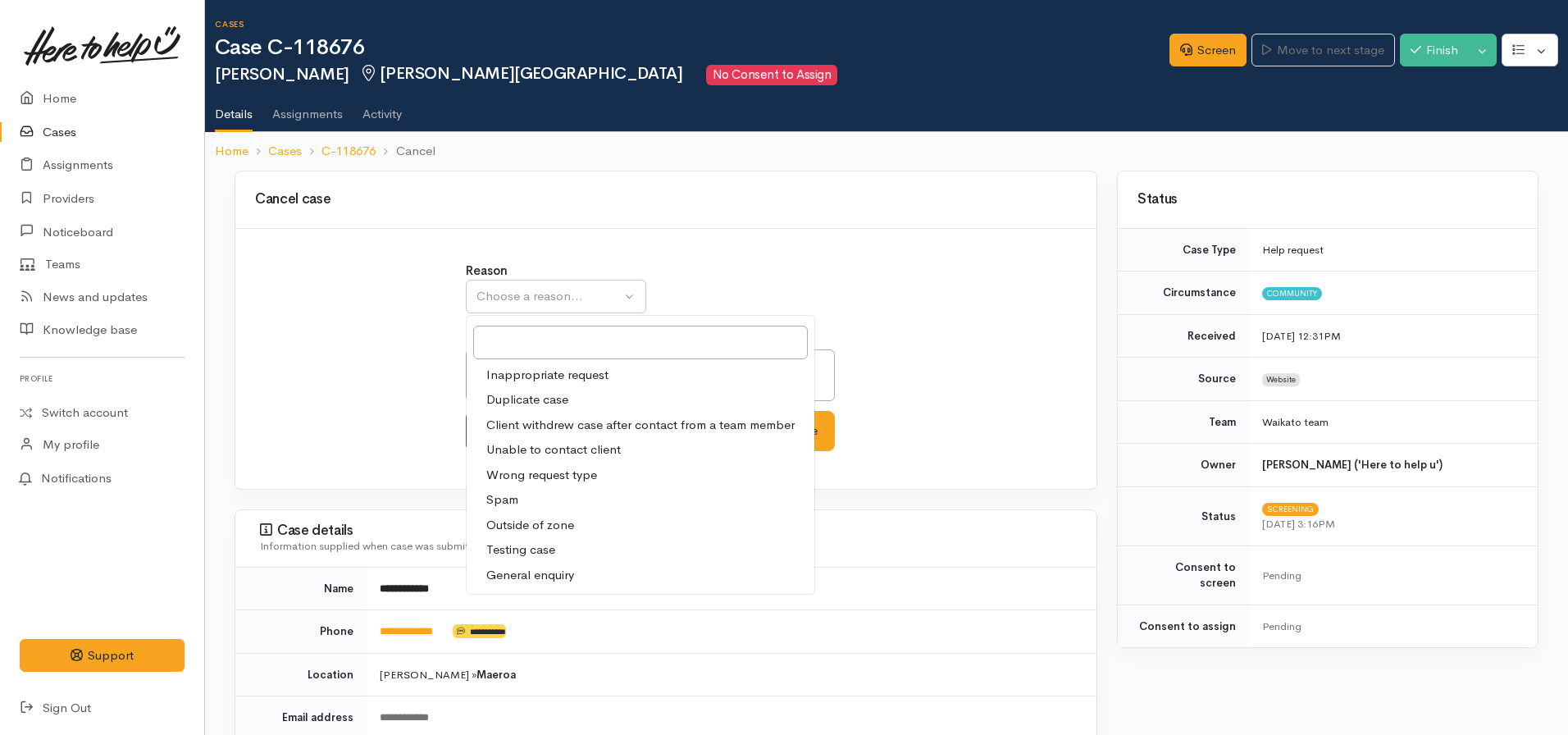
click at [533, 423] on span "Client withdrew case after contact from a team member" at bounding box center [640, 425] width 309 height 19
select select "3"
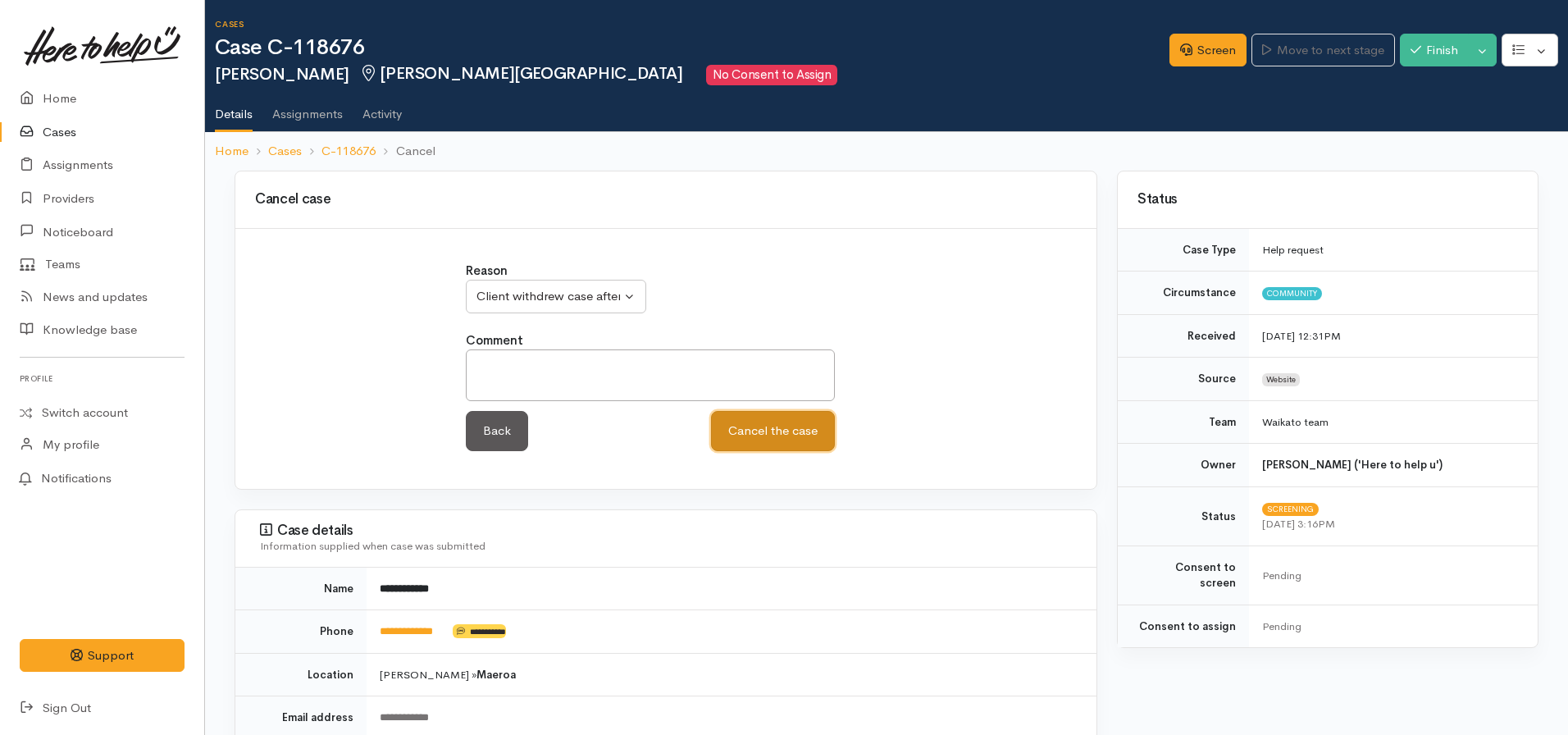
click at [760, 423] on button "Cancel the case" at bounding box center [773, 431] width 124 height 40
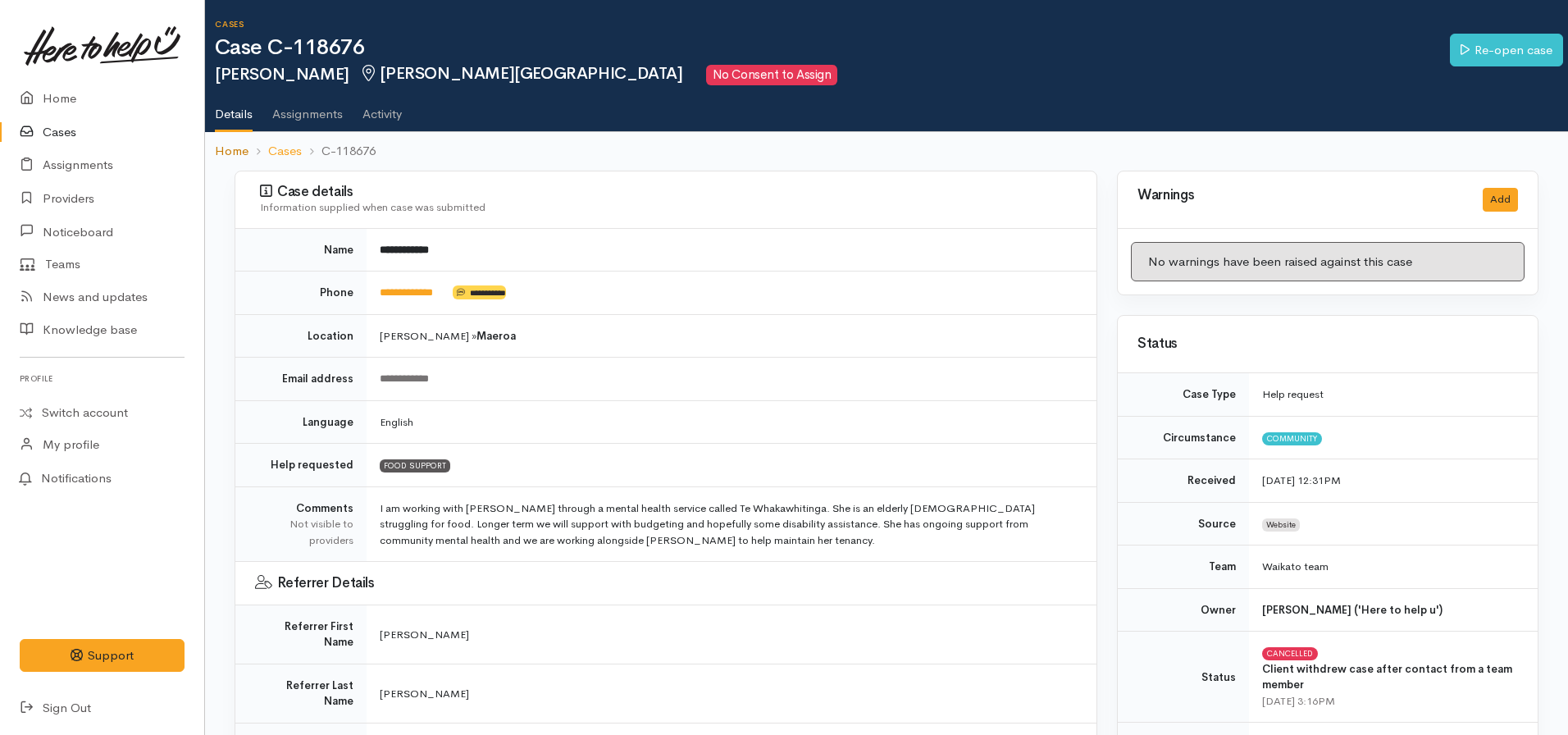
click at [230, 152] on link "Home" at bounding box center [232, 150] width 34 height 19
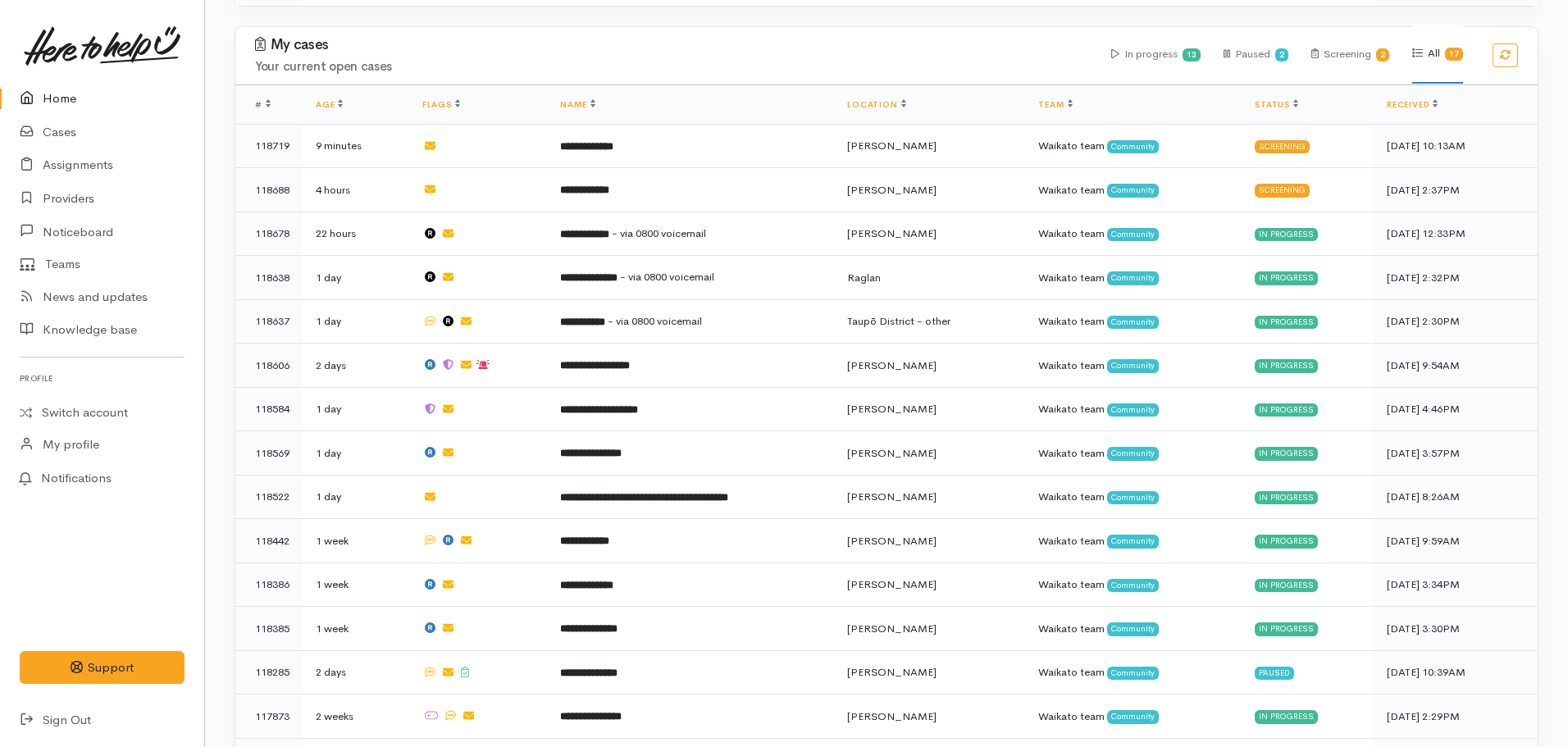
scroll to position [158, 0]
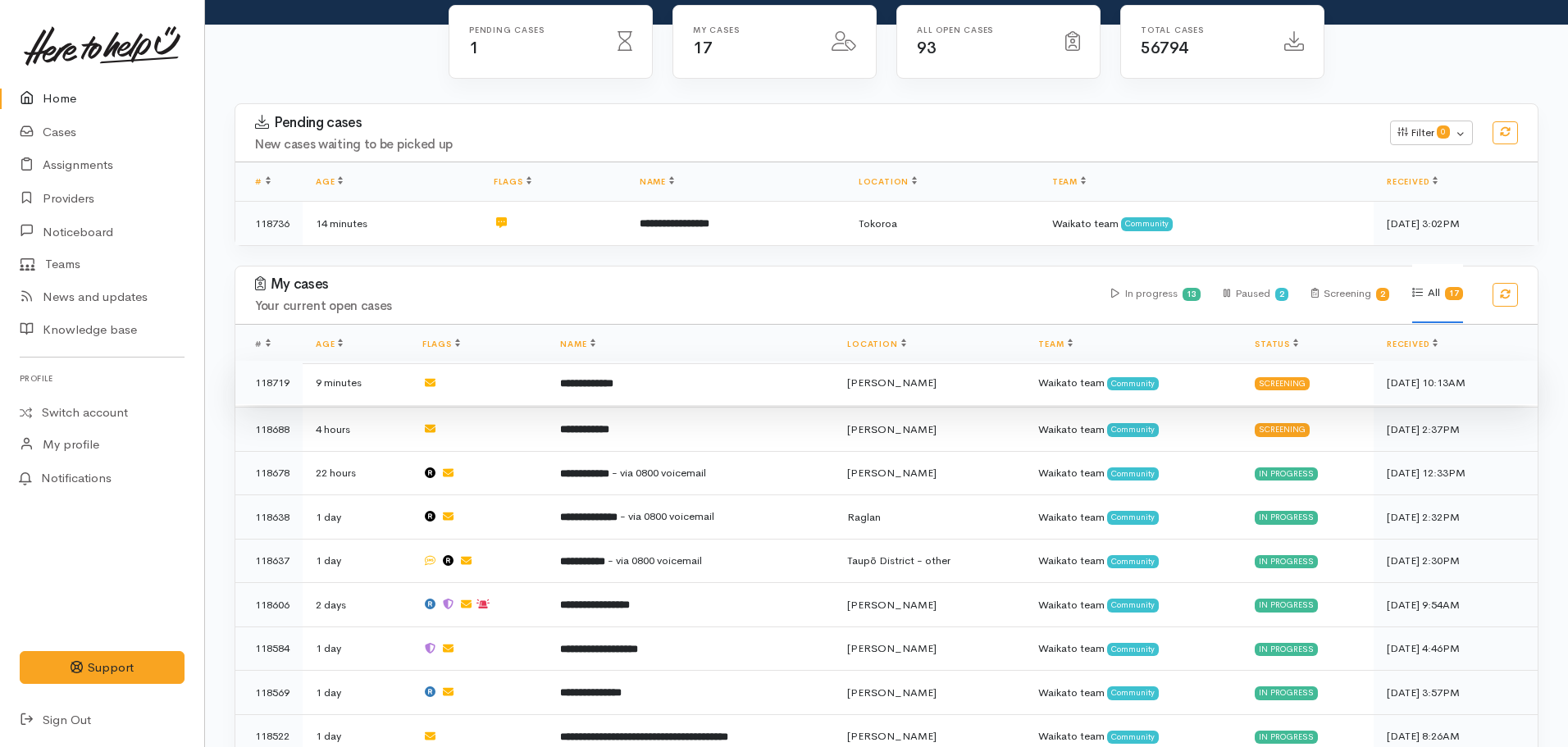
click at [598, 385] on b "**********" at bounding box center [586, 383] width 53 height 11
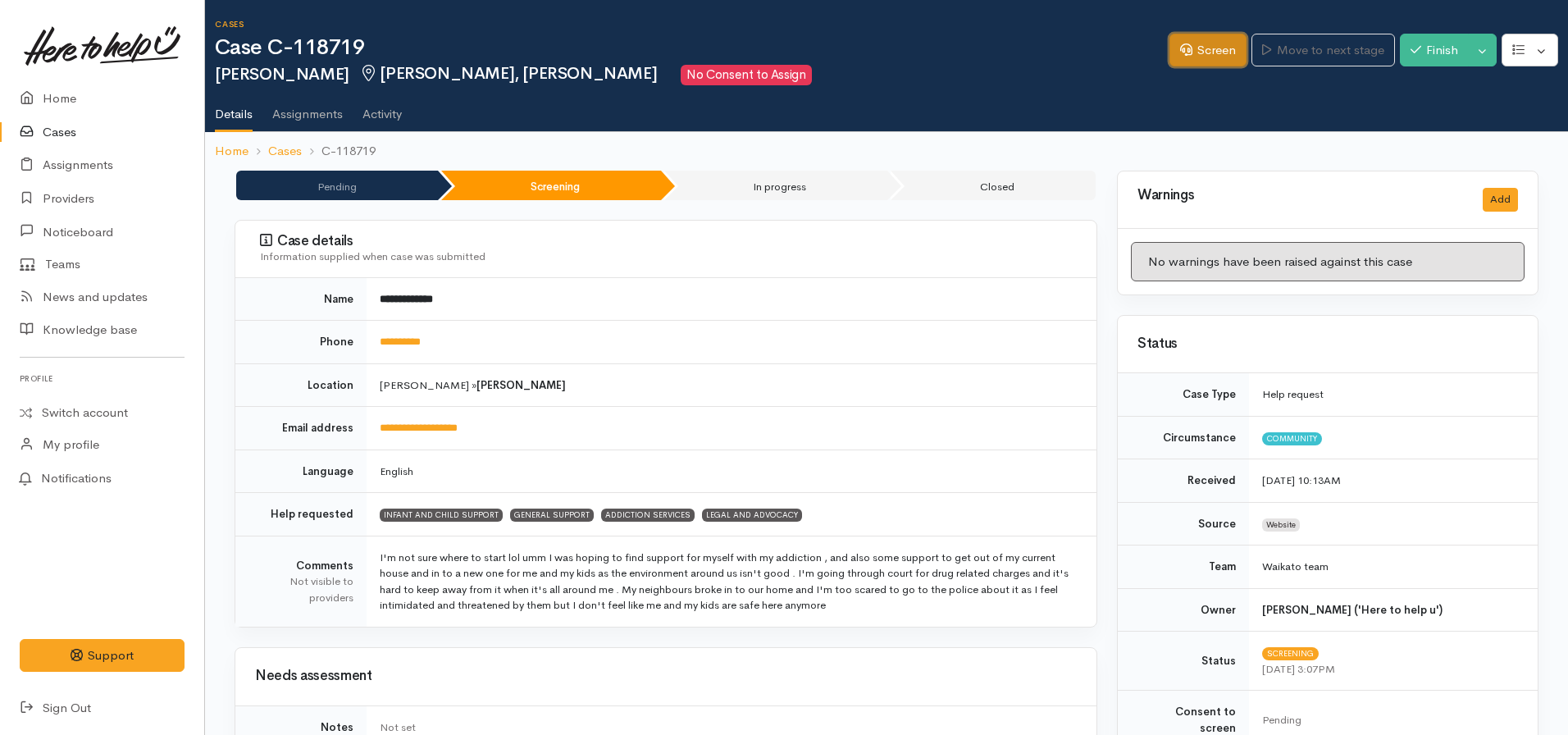
click at [1183, 45] on icon at bounding box center [1186, 50] width 12 height 12
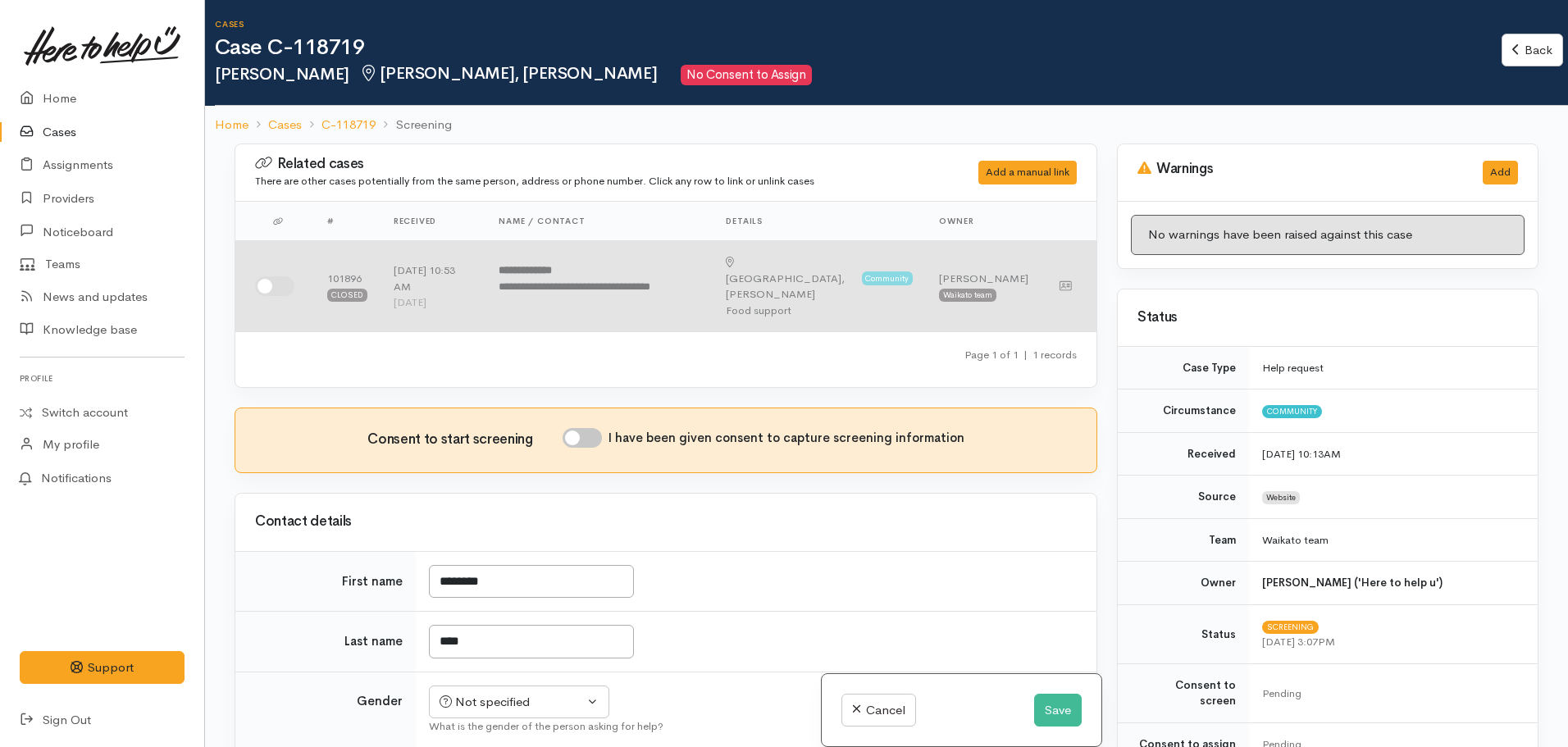
click at [284, 259] on td at bounding box center [274, 286] width 79 height 91
click at [265, 276] on input "checkbox" at bounding box center [274, 286] width 40 height 19
checkbox input "true"
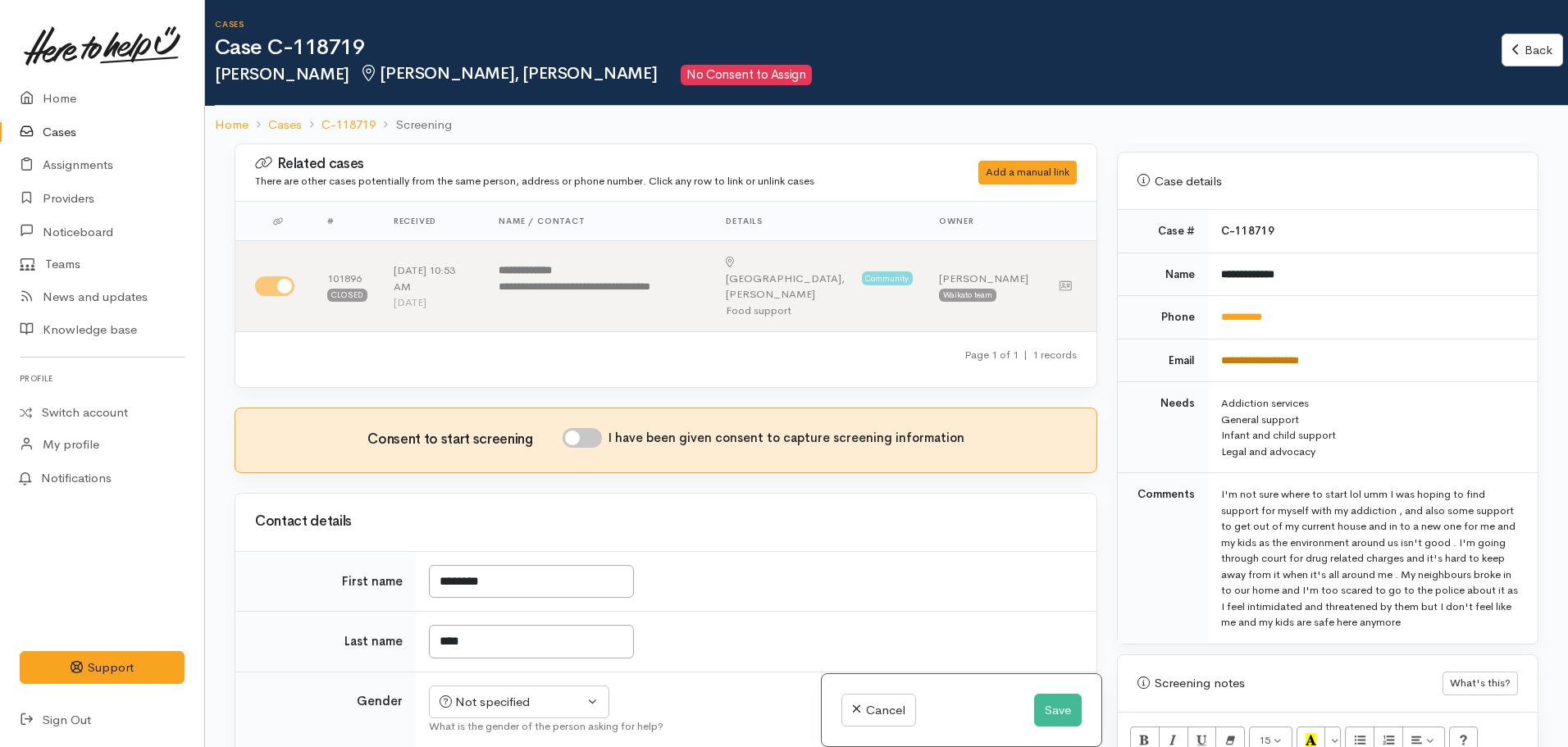
scroll to position [902, 0]
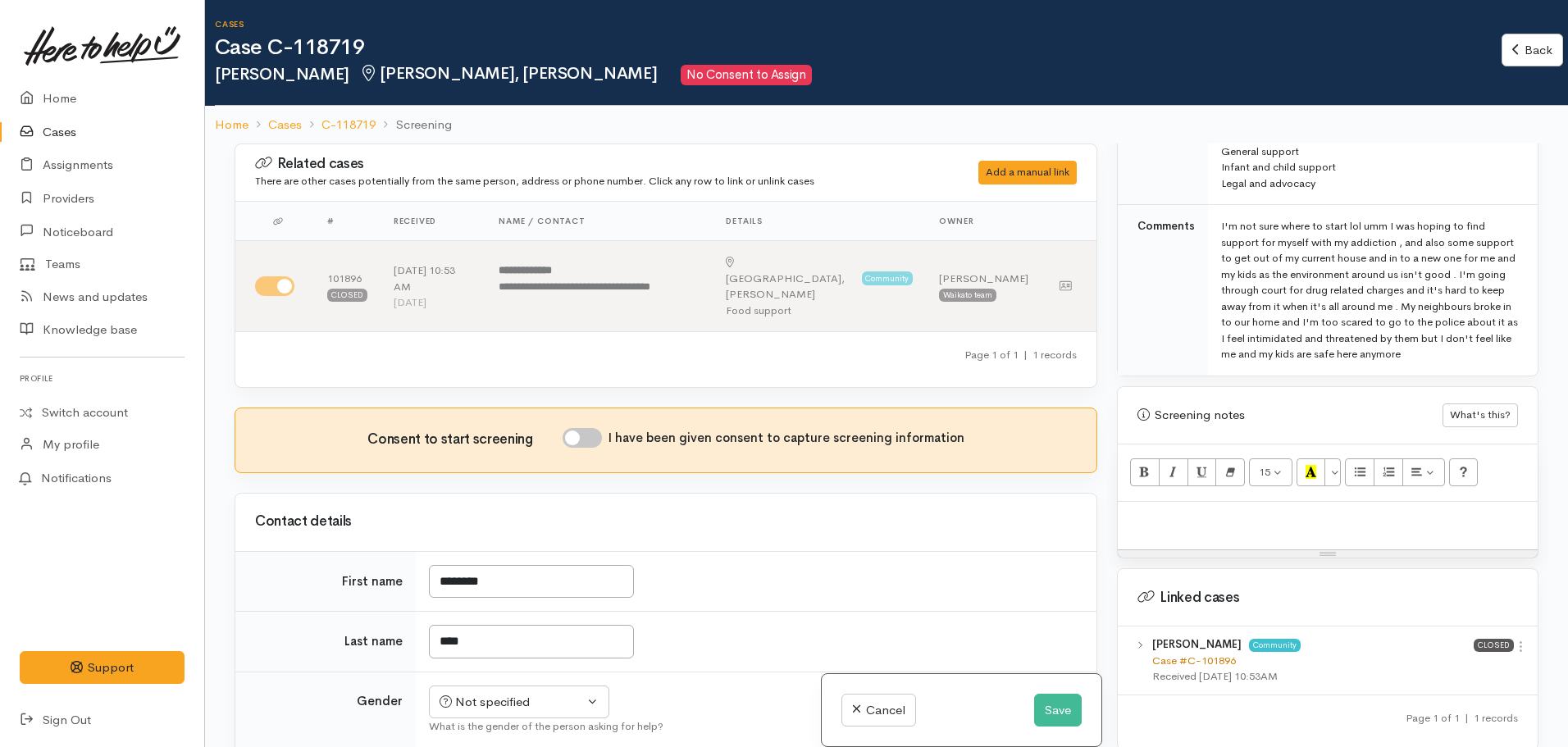
click at [1159, 653] on link "Case #C-101896" at bounding box center [1194, 660] width 84 height 14
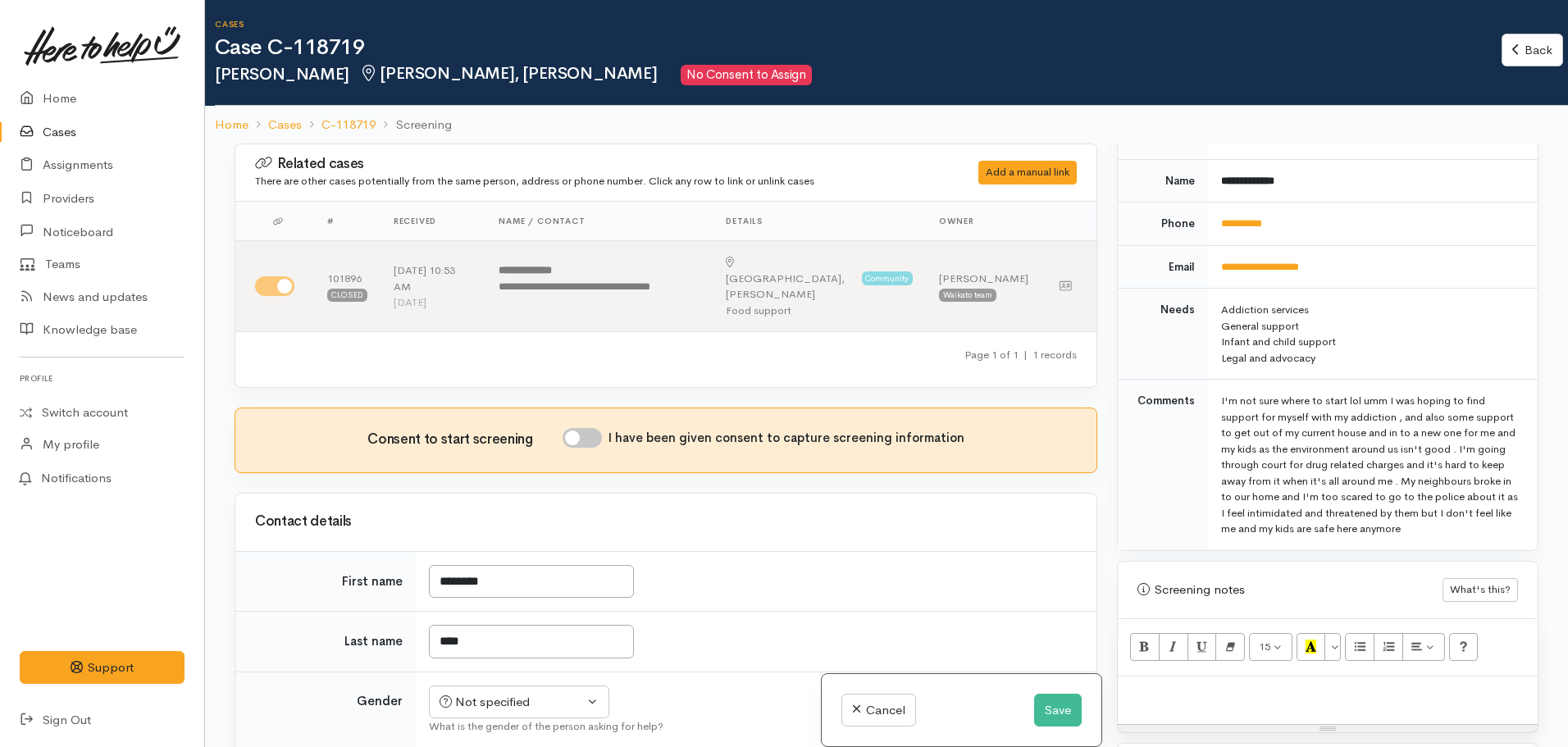
scroll to position [574, 0]
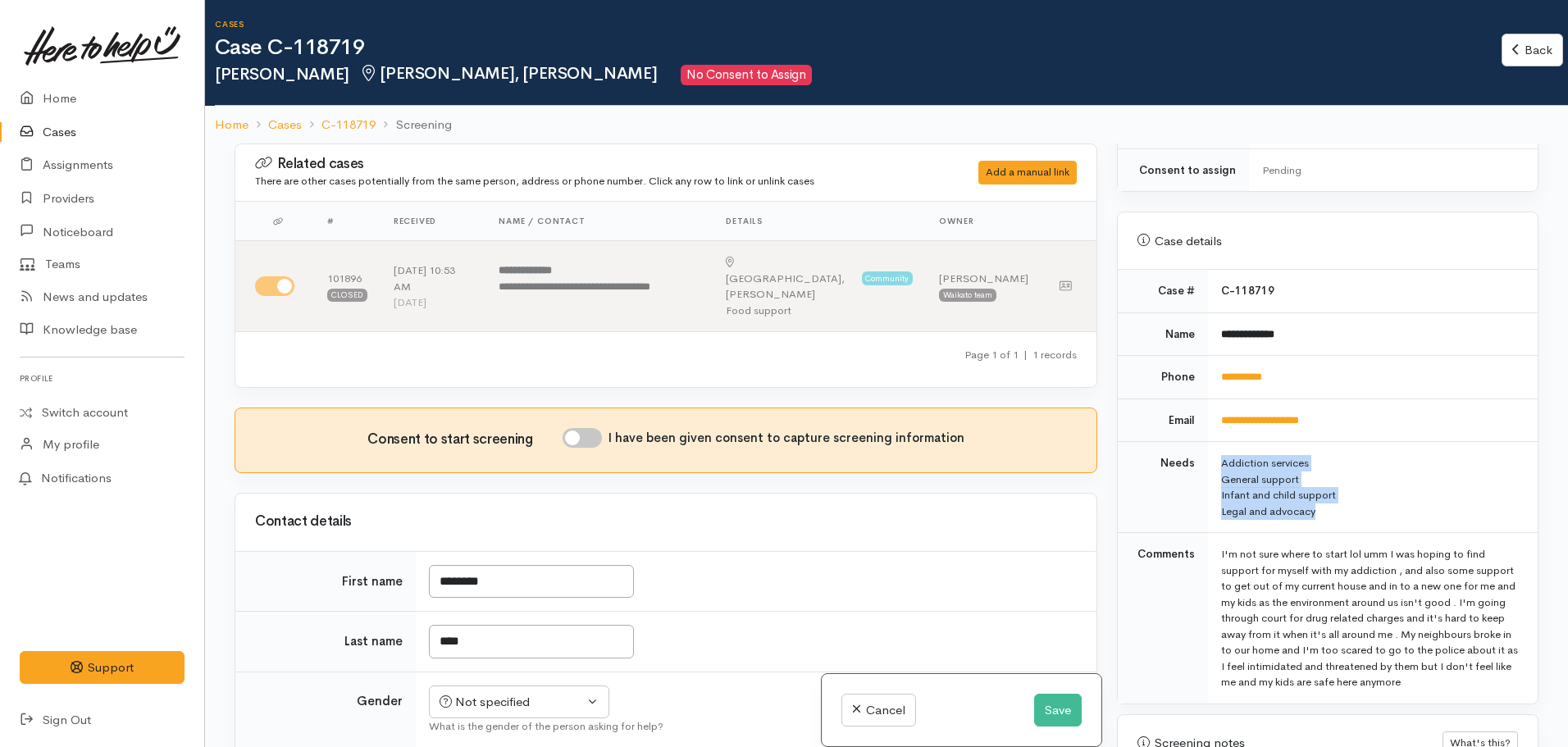
drag, startPoint x: 1331, startPoint y: 497, endPoint x: 1211, endPoint y: 446, distance: 130.4
click at [1211, 446] on td "Addiction services General support Infant and child support Legal and advocacy" at bounding box center [1373, 487] width 330 height 91
copy td "Addiction services General support Infant and child support Legal and advocacy"
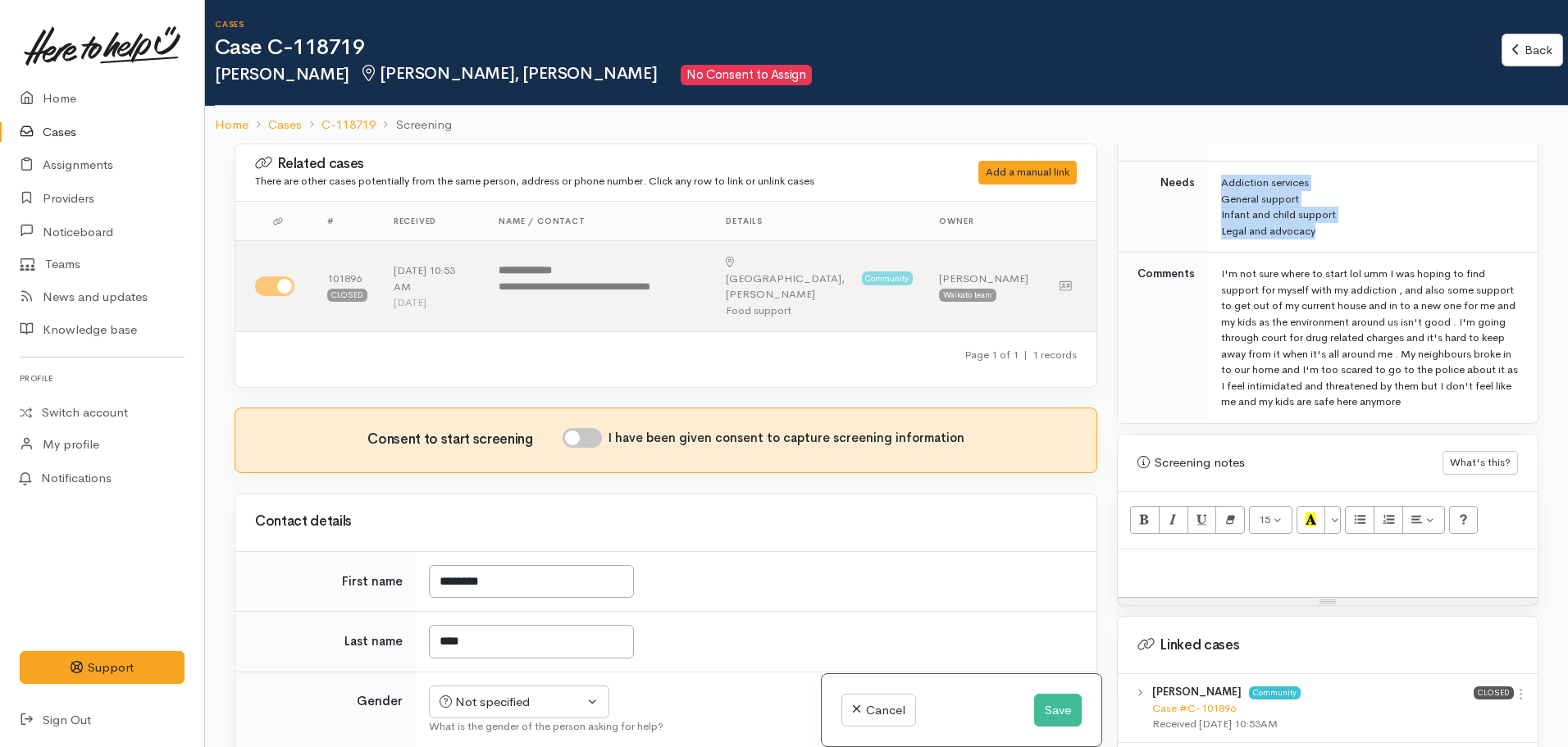
scroll to position [902, 0]
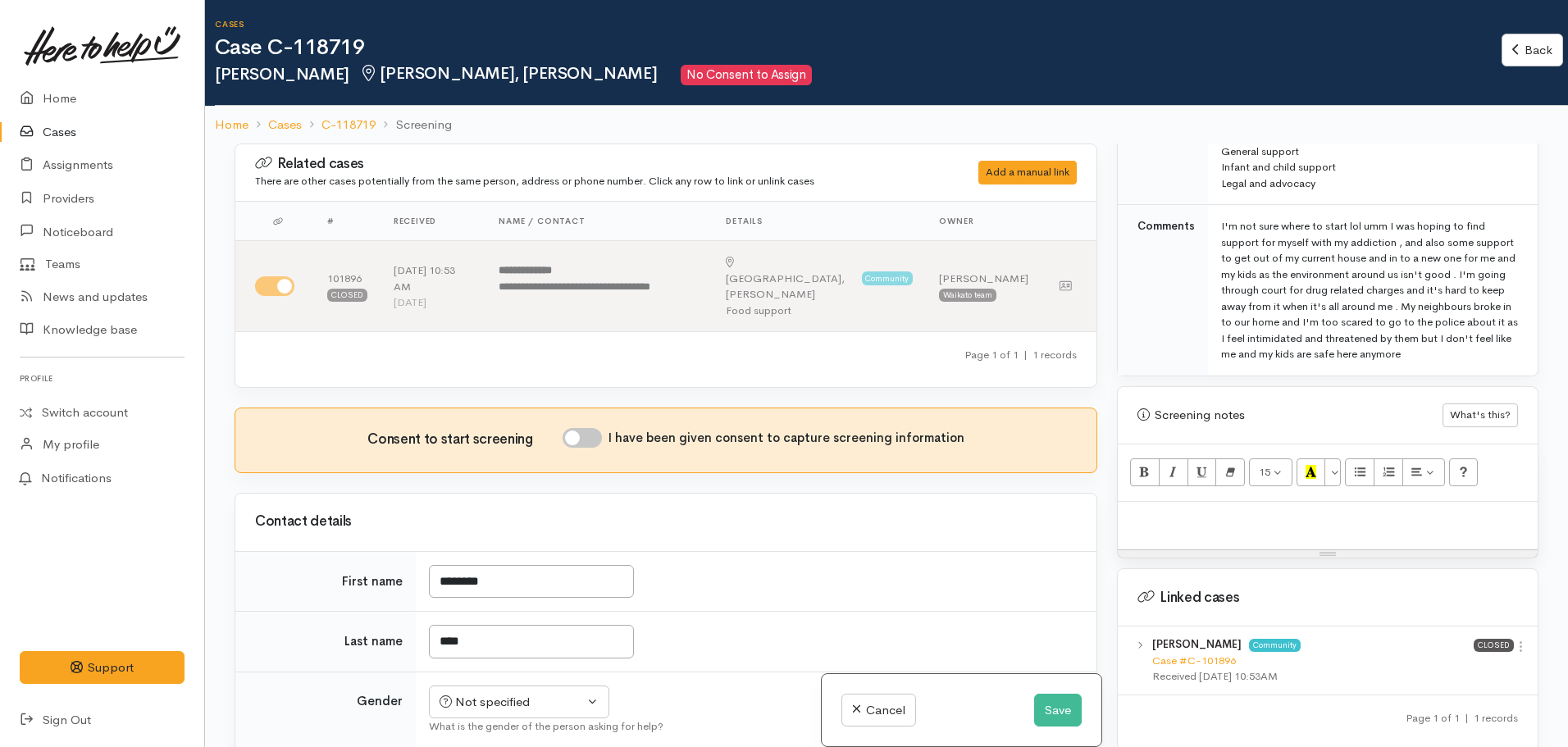
click at [1180, 516] on div at bounding box center [1327, 526] width 420 height 49
paste div
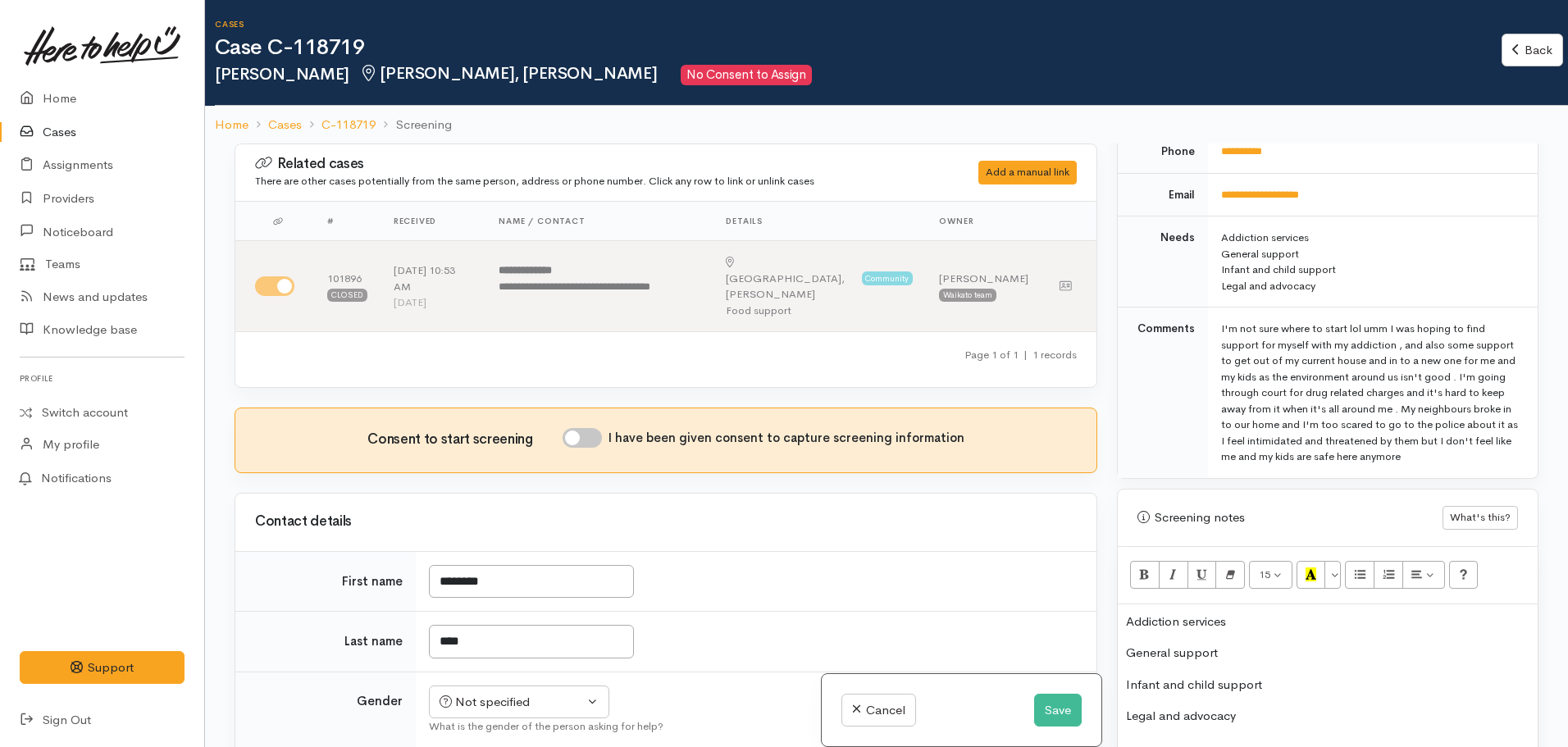
scroll to position [656, 0]
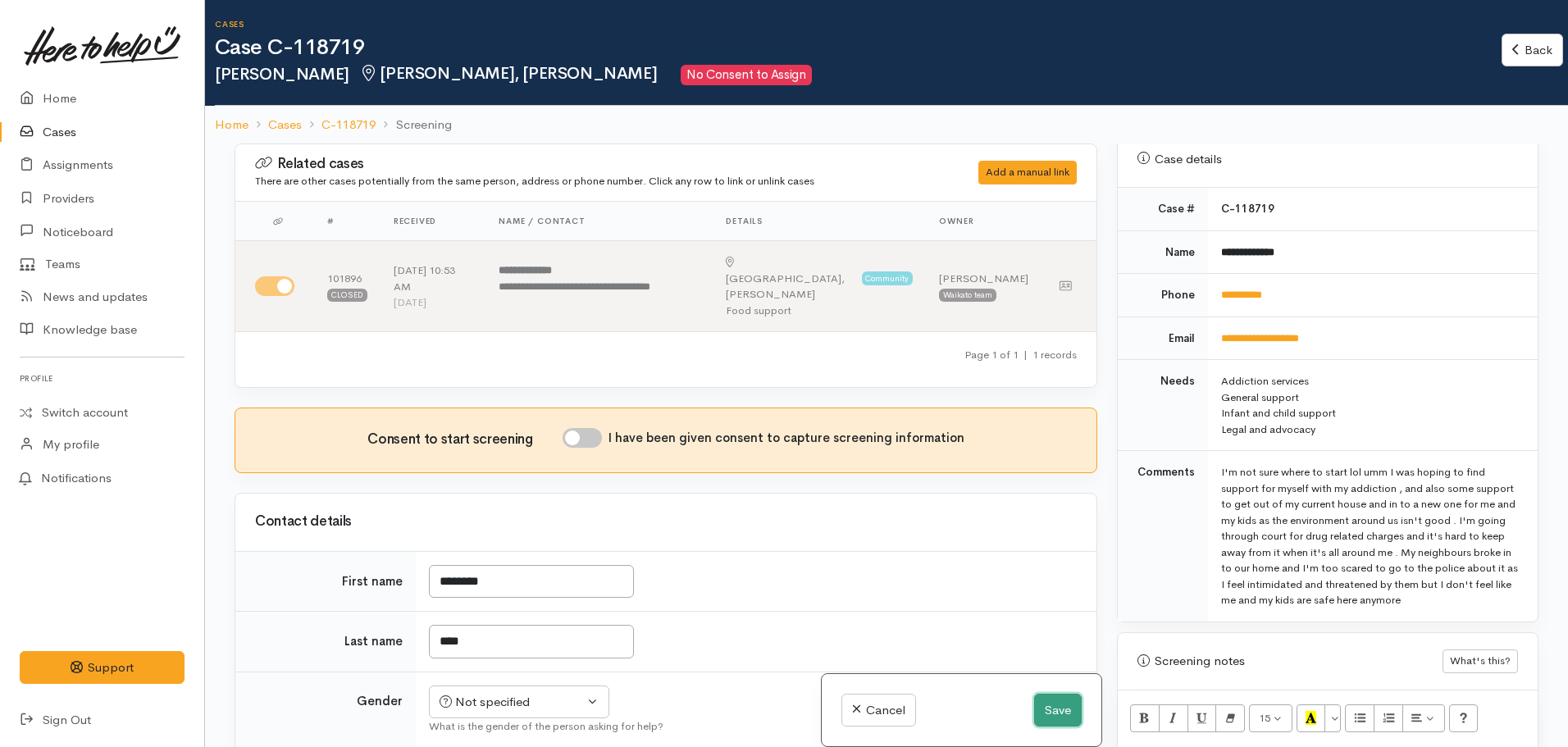
click at [1044, 705] on button "Save" at bounding box center [1058, 710] width 48 height 34
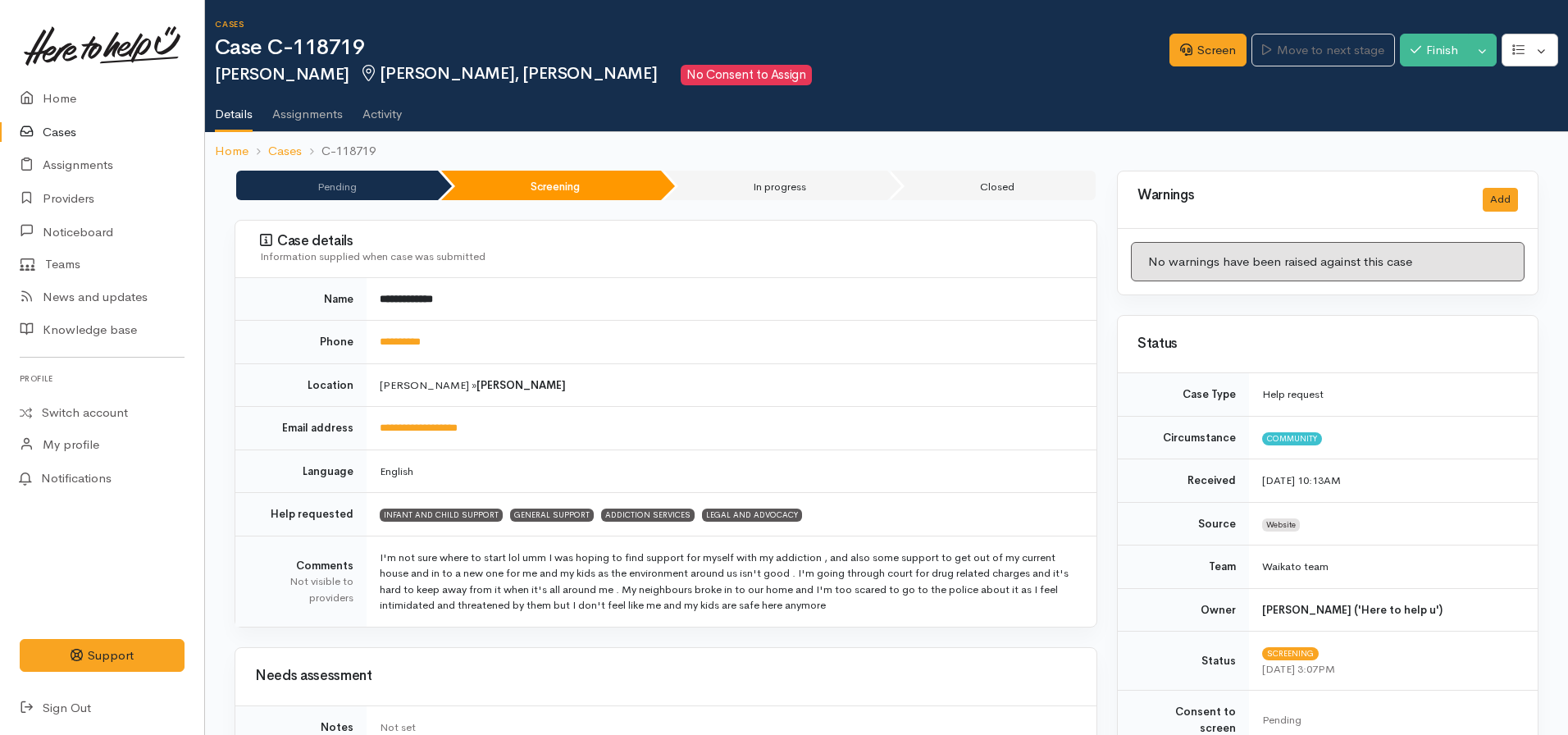
click at [417, 333] on td "**********" at bounding box center [730, 342] width 730 height 43
click at [421, 342] on link "**********" at bounding box center [400, 341] width 41 height 11
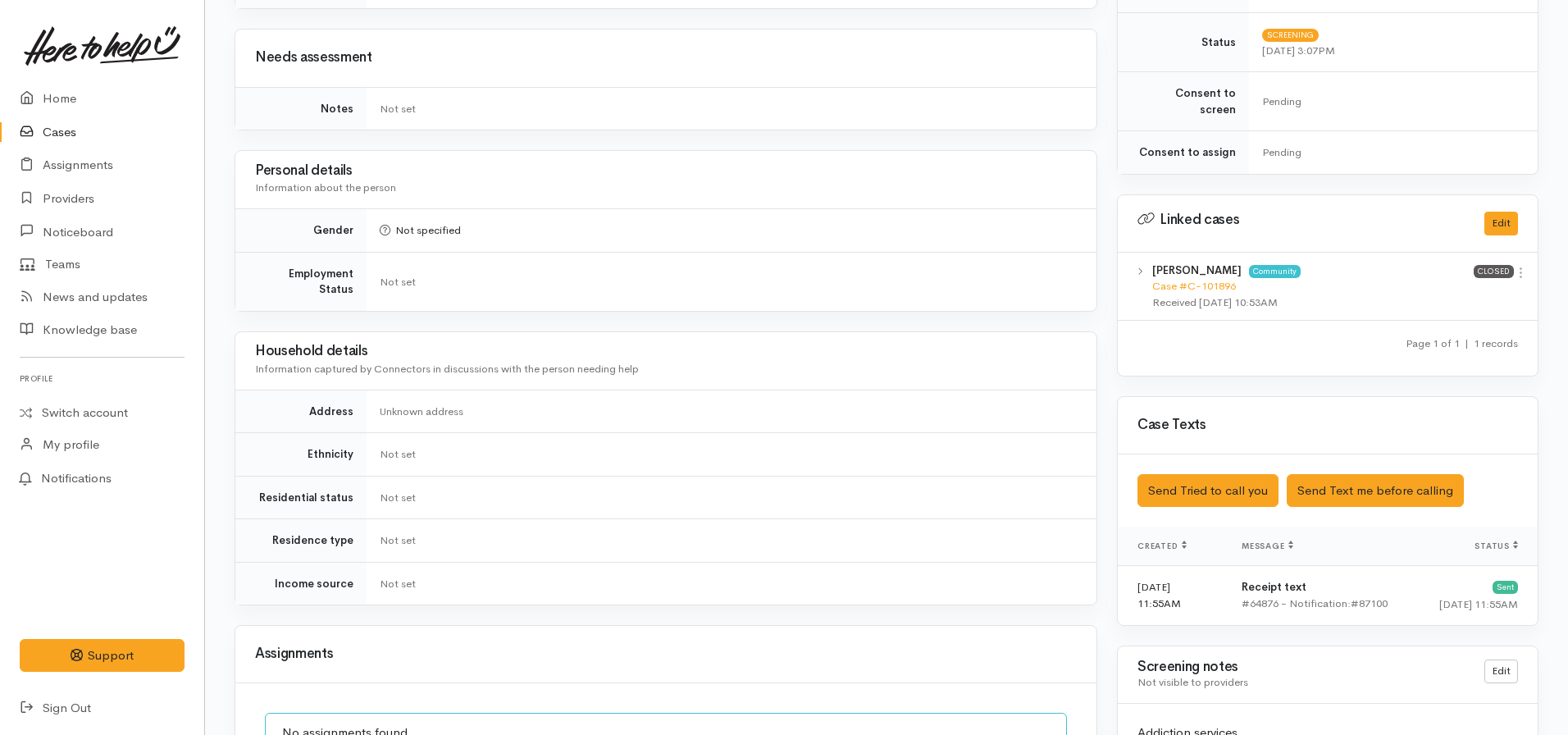
scroll to position [837, 0]
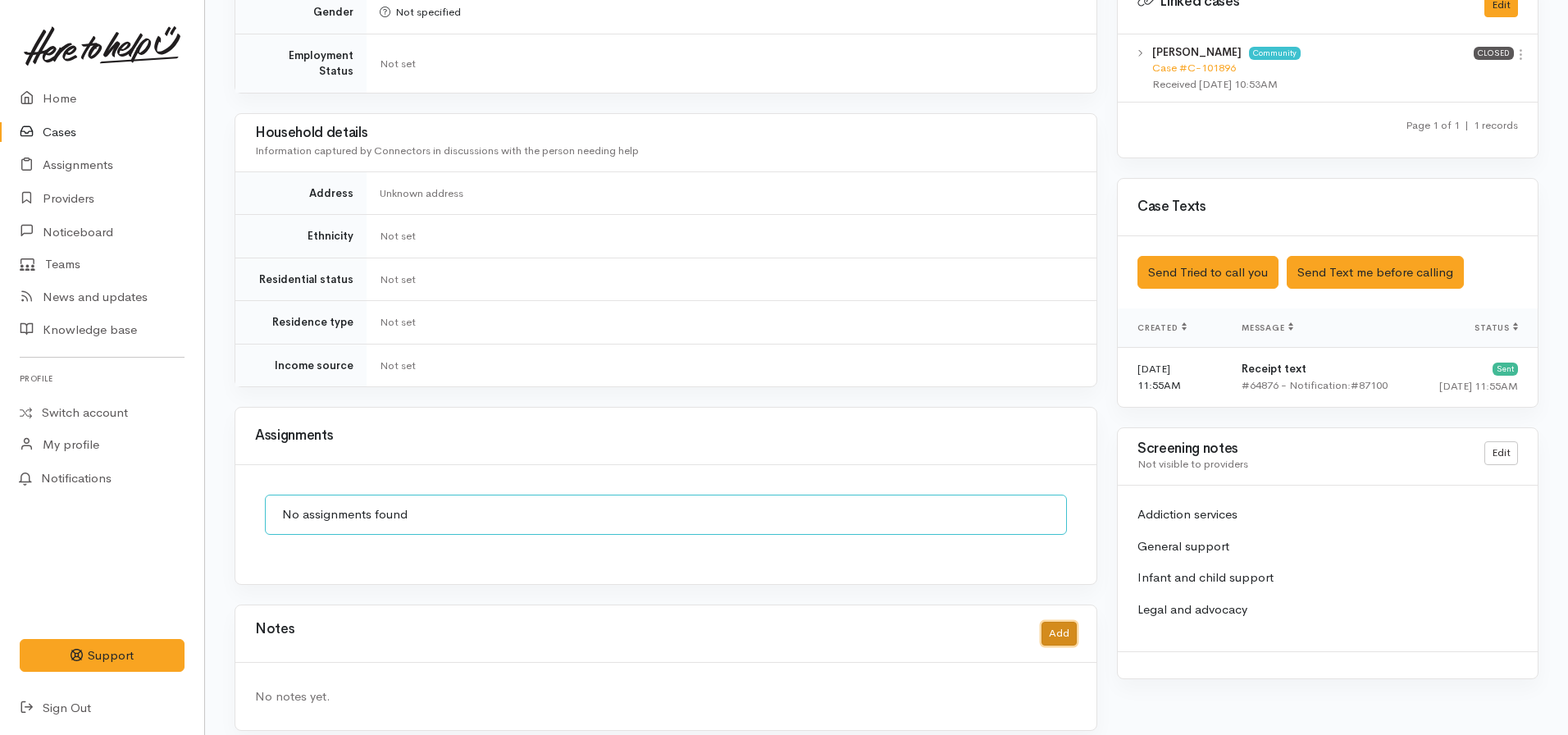
click at [1065, 622] on button "Add" at bounding box center [1059, 633] width 35 height 24
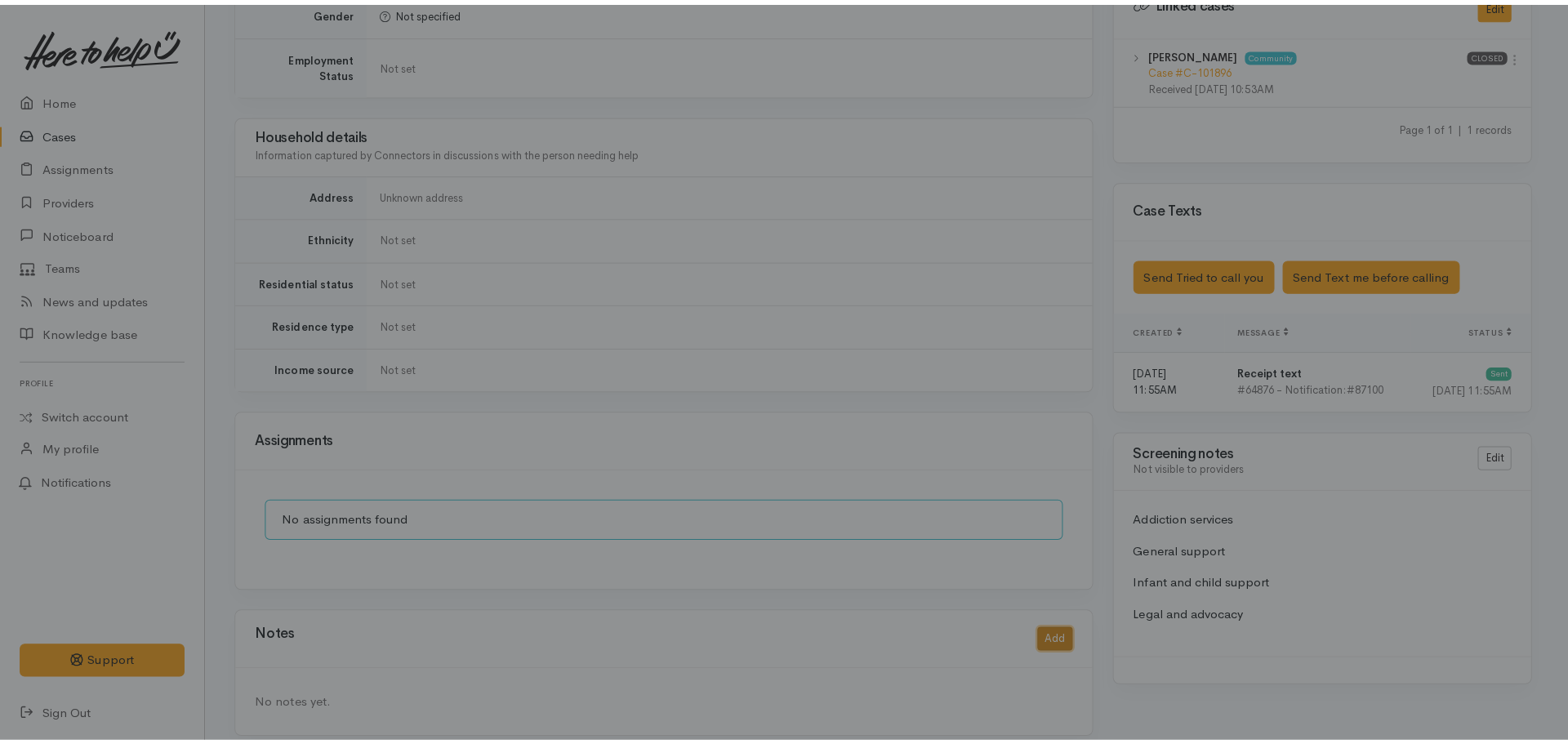
scroll to position [821, 0]
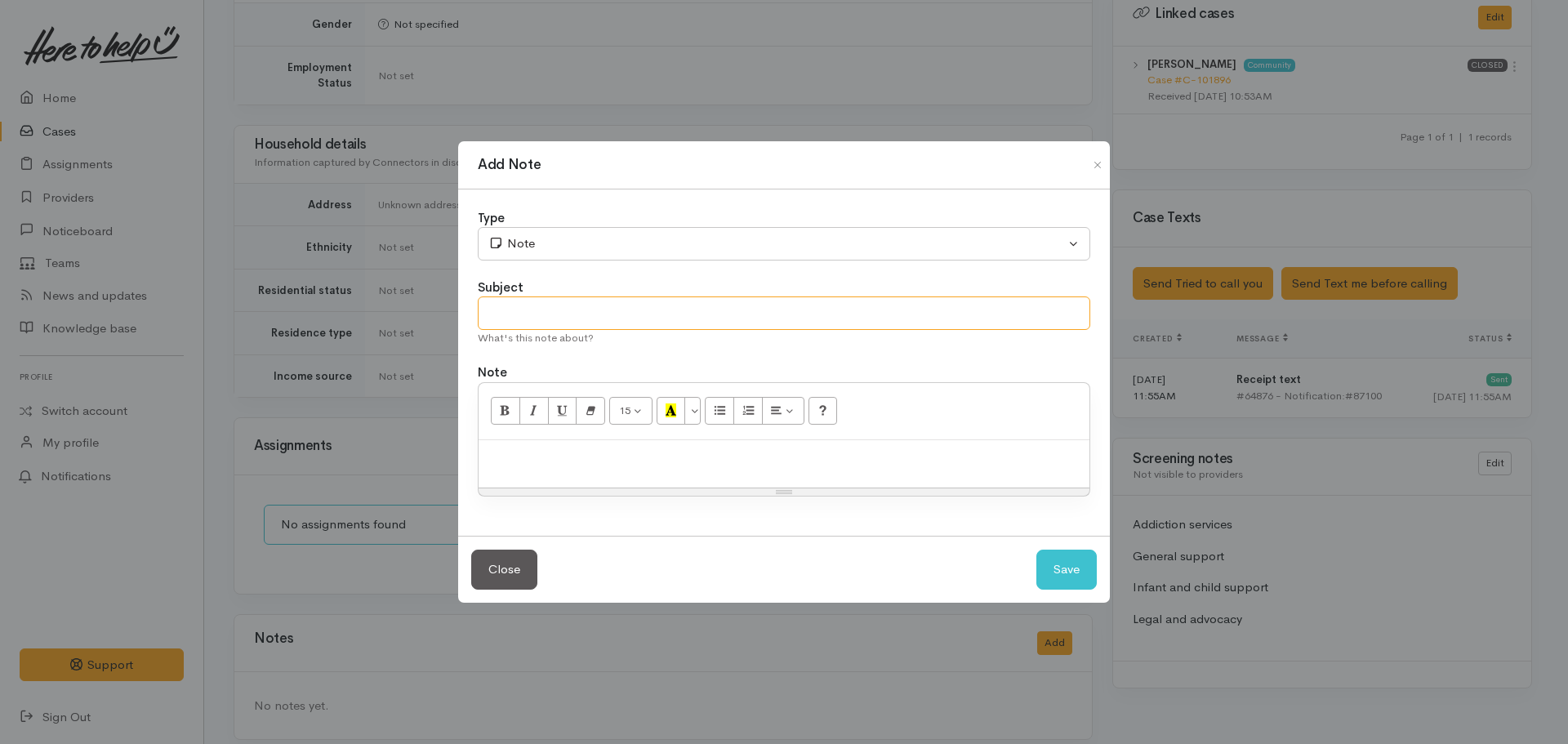
click at [560, 325] on input "text" at bounding box center [783, 313] width 612 height 33
click at [501, 313] on input "text" at bounding box center [783, 313] width 612 height 33
type input "Callback arranged - WILL HANDOVER"
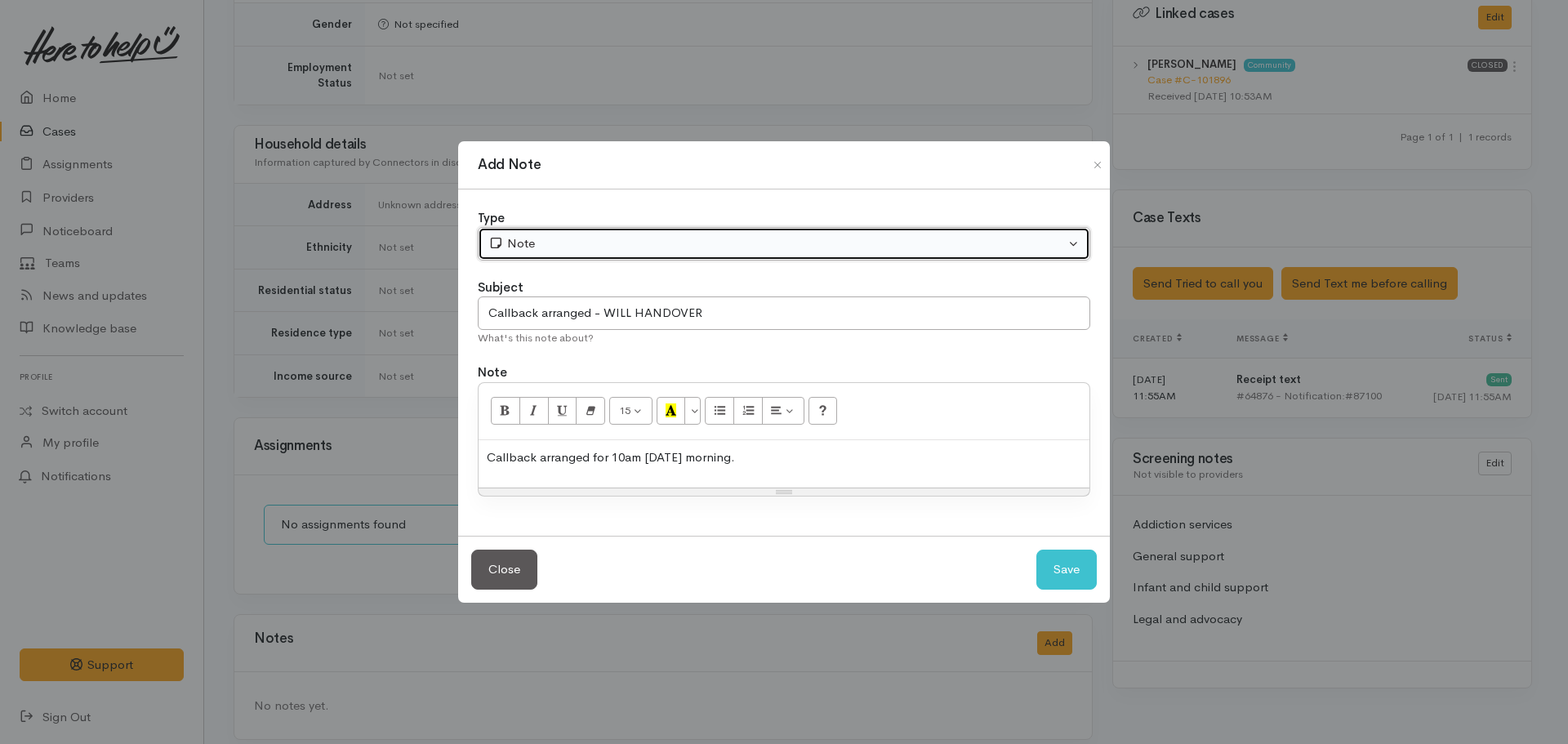
click at [588, 235] on div "Note" at bounding box center [777, 243] width 577 height 18
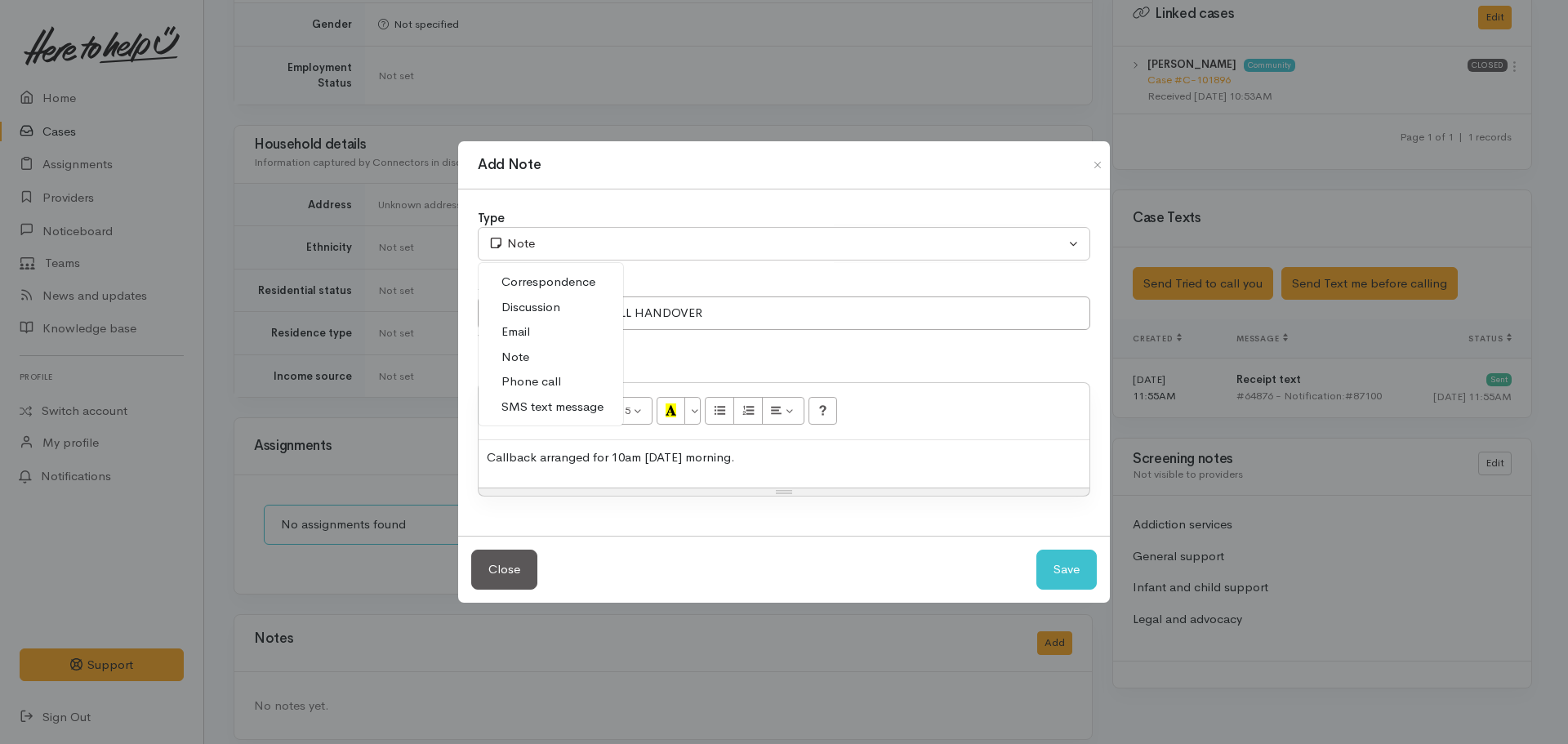
click at [537, 376] on span "Phone call" at bounding box center [531, 381] width 60 height 18
select select "3"
click at [770, 449] on p "Callback arranged for 10am tomorrow morning." at bounding box center [784, 457] width 595 height 18
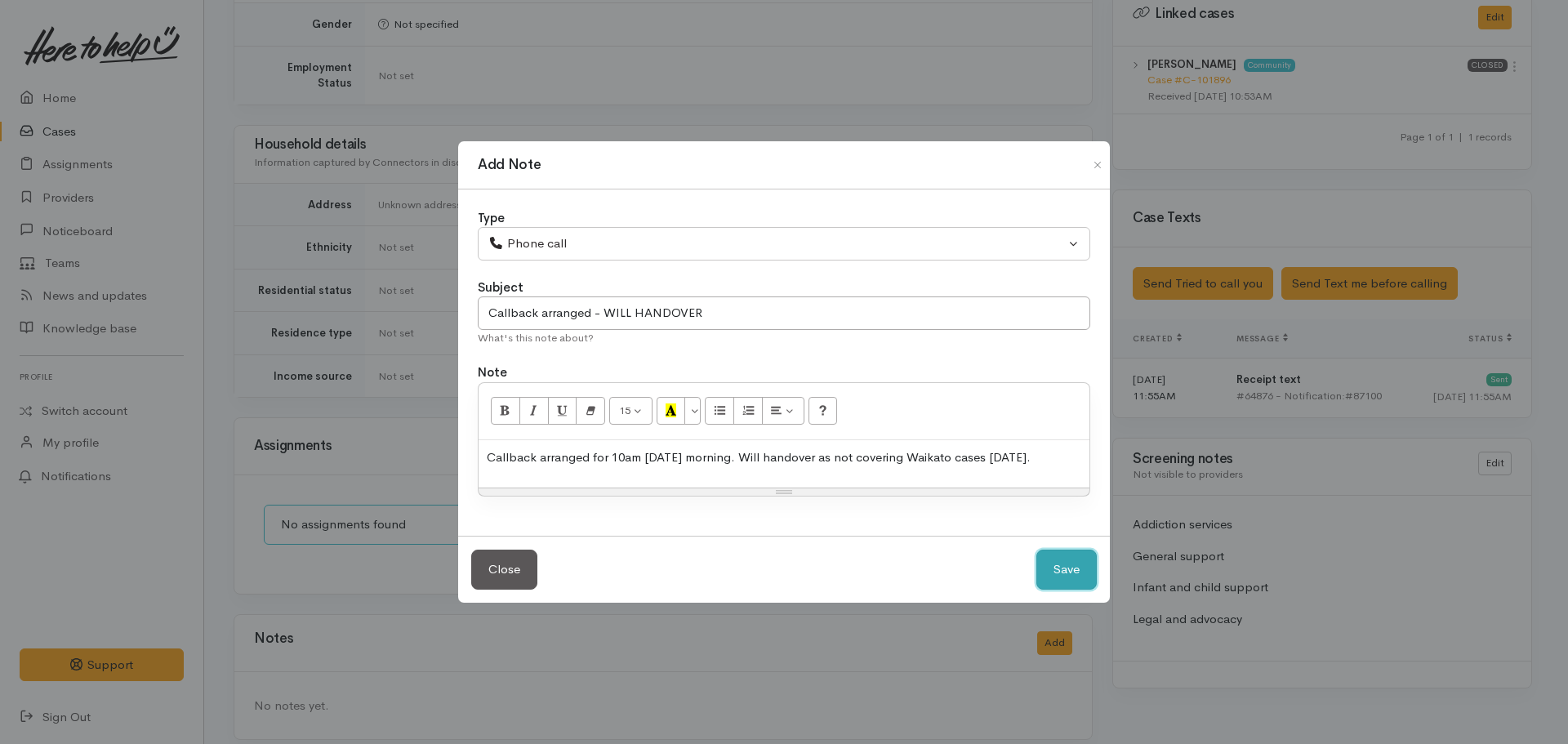
click at [1055, 566] on button "Save" at bounding box center [1067, 569] width 61 height 40
select select "1"
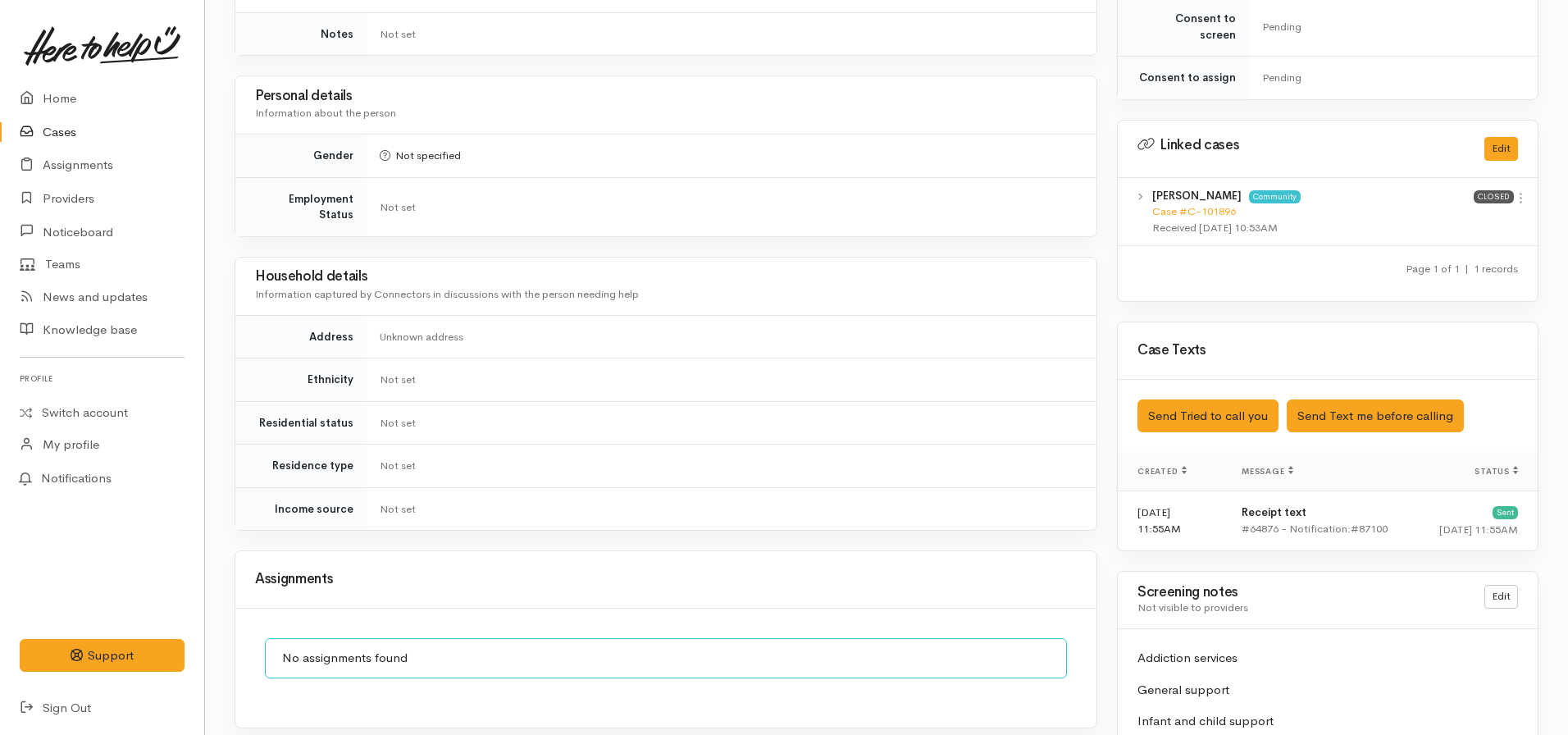
scroll to position [820, 0]
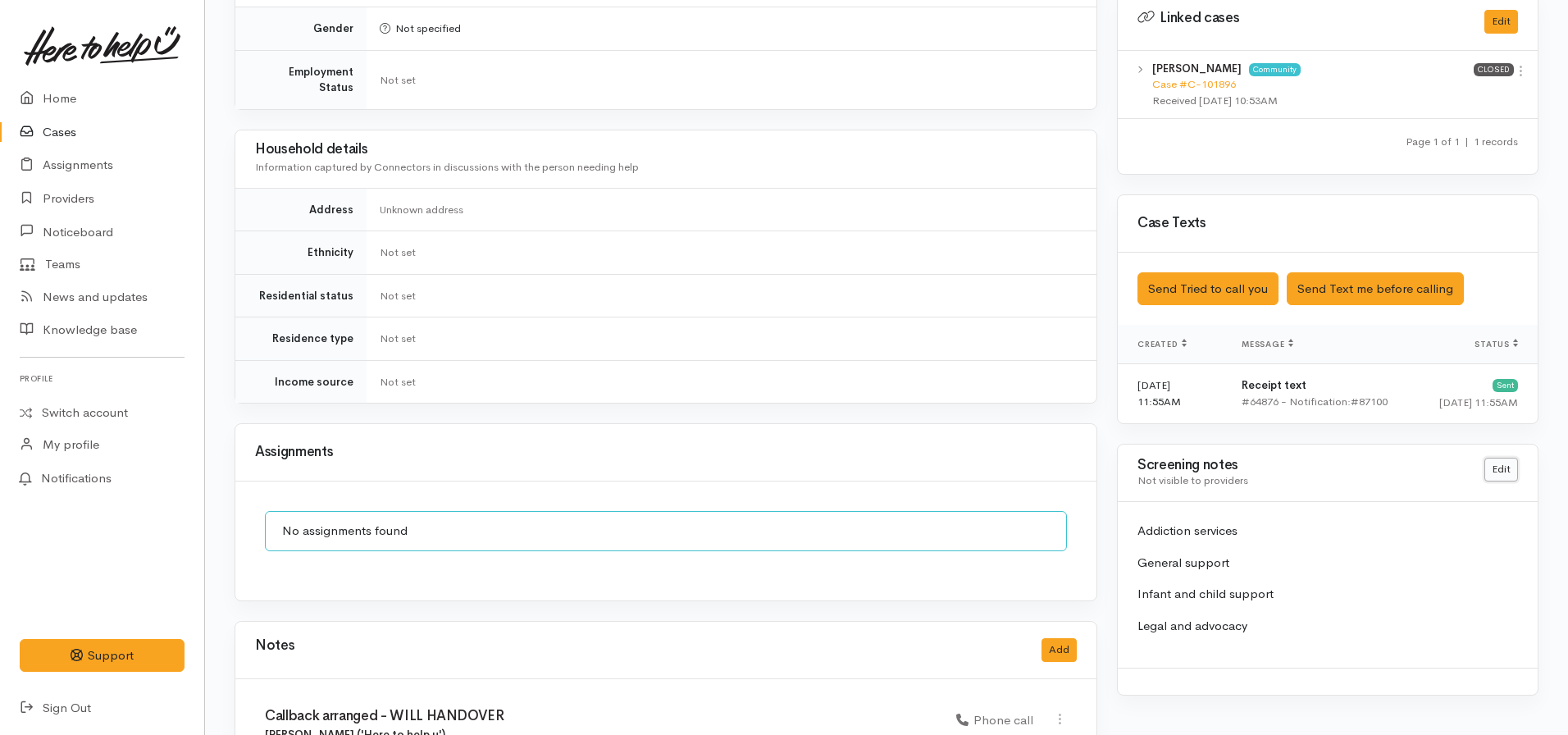
click at [1500, 457] on link "Edit" at bounding box center [1501, 469] width 34 height 24
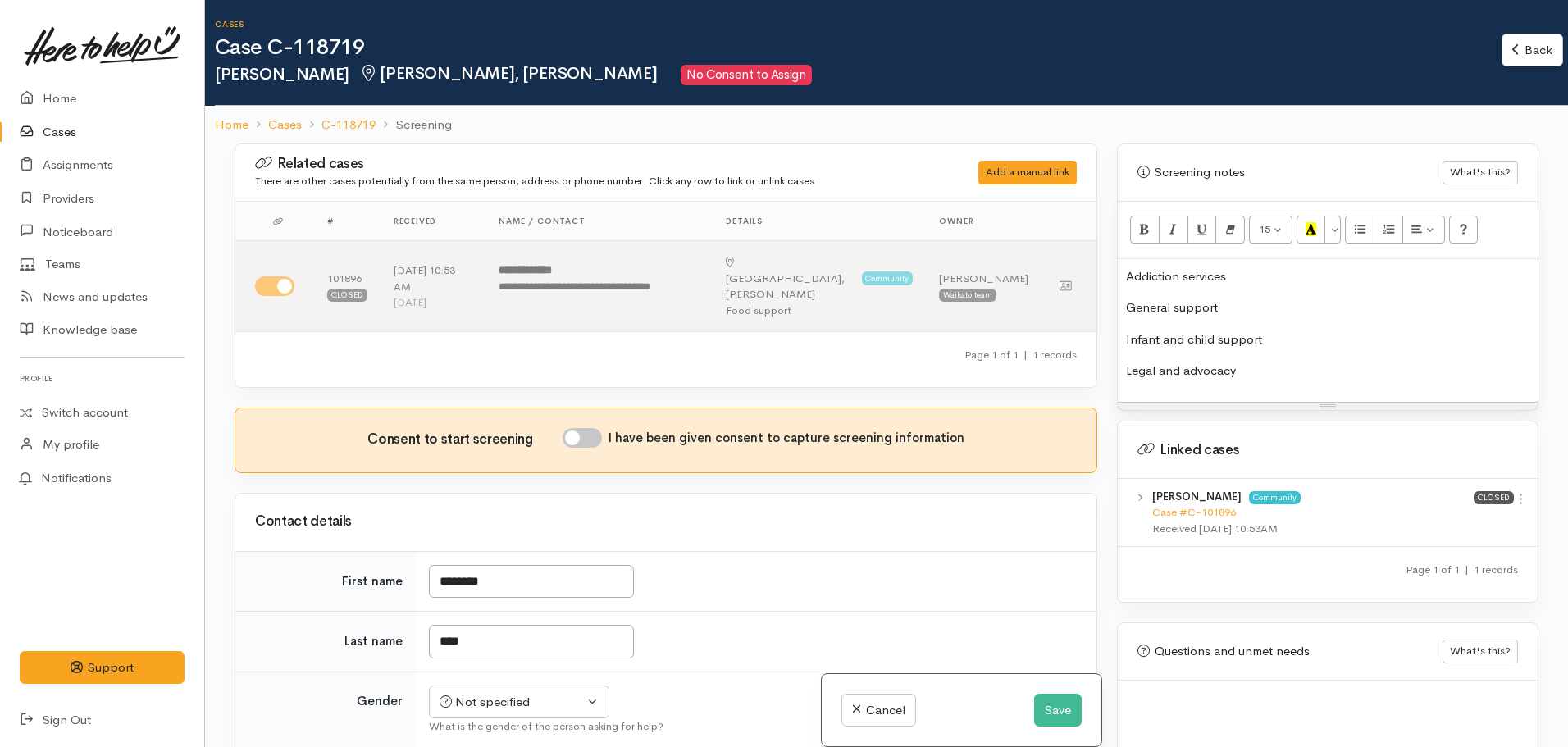
scroll to position [1147, 0]
click at [1253, 264] on p "Addiction services" at bounding box center [1327, 273] width 403 height 19
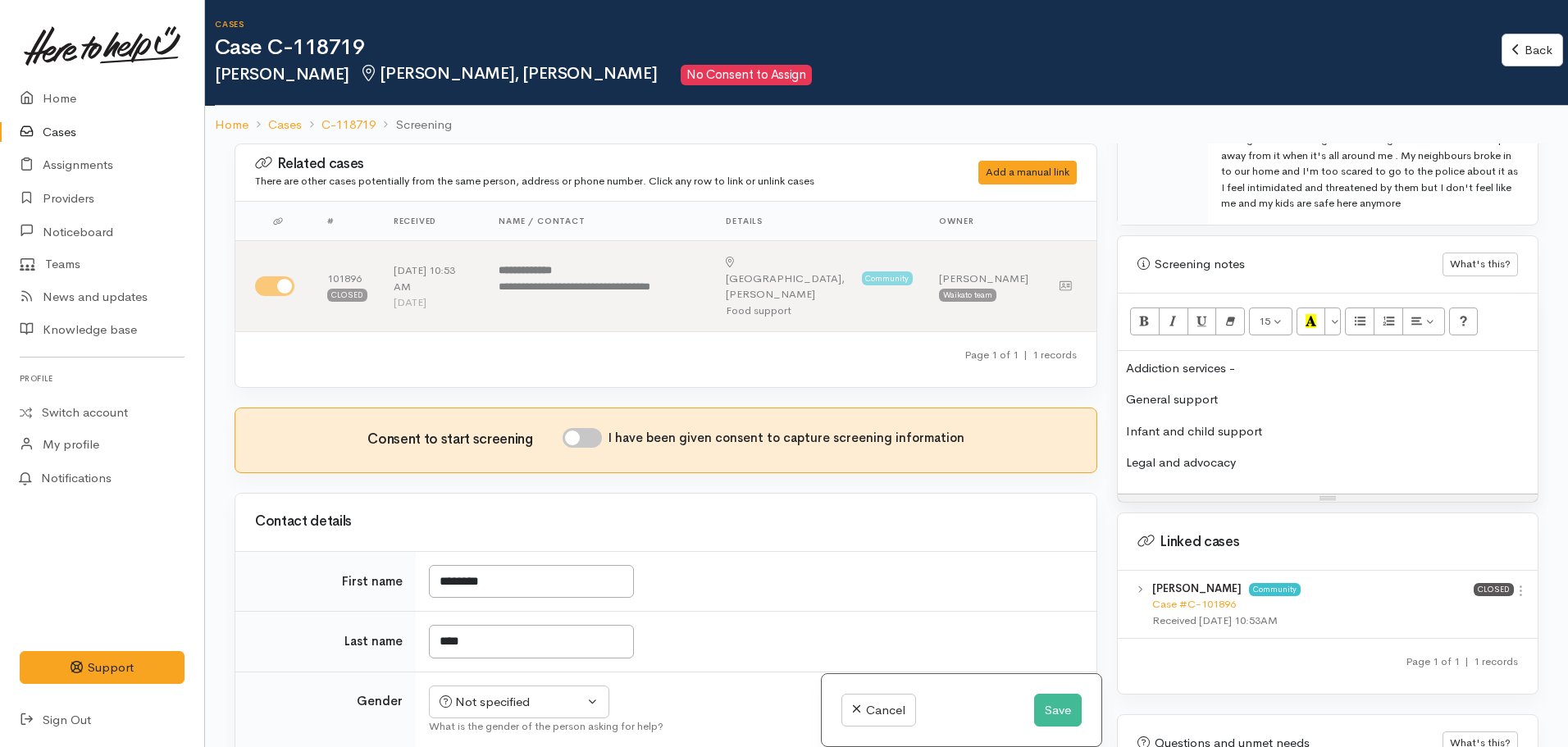
scroll to position [902, 0]
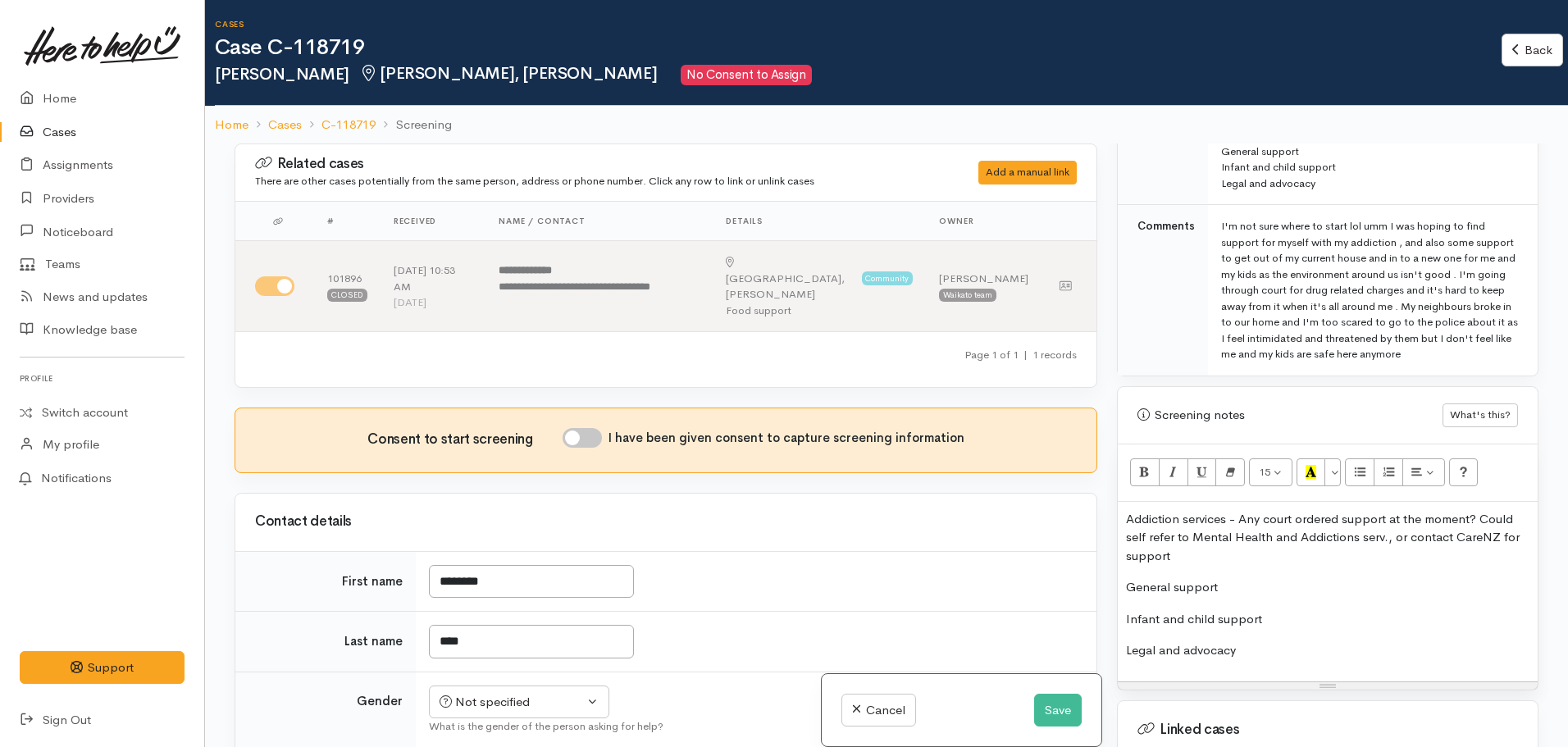
click at [1480, 524] on p "Addiction services - Any court ordered support at the moment? Could self refer …" at bounding box center [1327, 537] width 403 height 56
drag, startPoint x: 1226, startPoint y: 575, endPoint x: 1099, endPoint y: 584, distance: 127.3
click at [1099, 584] on div "Related cases There are other cases potentially from the same person, address o…" at bounding box center [886, 516] width 1324 height 747
click at [1215, 560] on div "Addiction services - Any court ordered support at the moment? Could self refer …" at bounding box center [1327, 591] width 420 height 179
drag, startPoint x: 1220, startPoint y: 570, endPoint x: 1129, endPoint y: 560, distance: 91.5
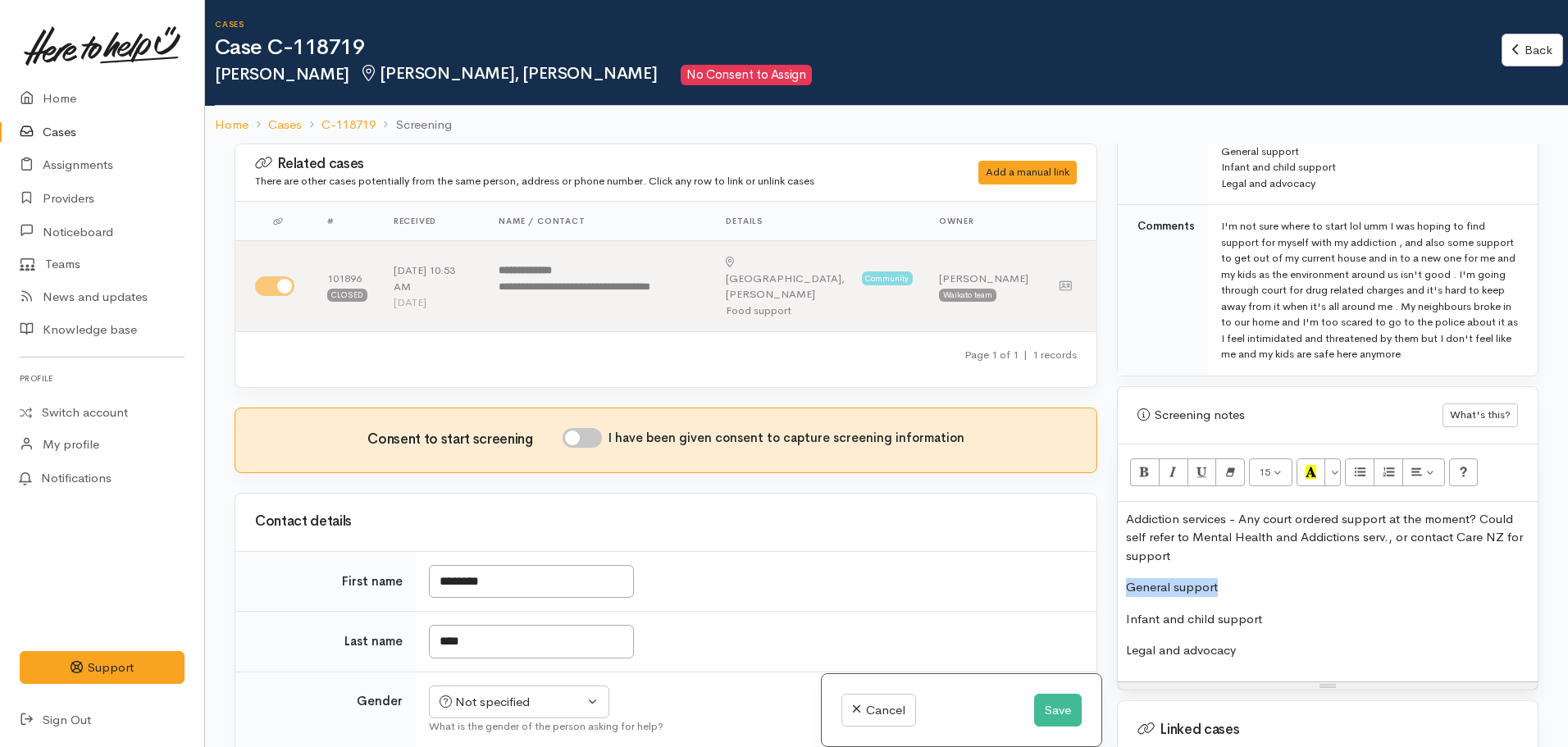
click at [1120, 561] on div "Addiction services - Any court ordered support at the moment? Could self refer …" at bounding box center [1327, 591] width 420 height 179
copy p "General support"
click at [1245, 641] on p "Legal and advocacy" at bounding box center [1327, 650] width 403 height 19
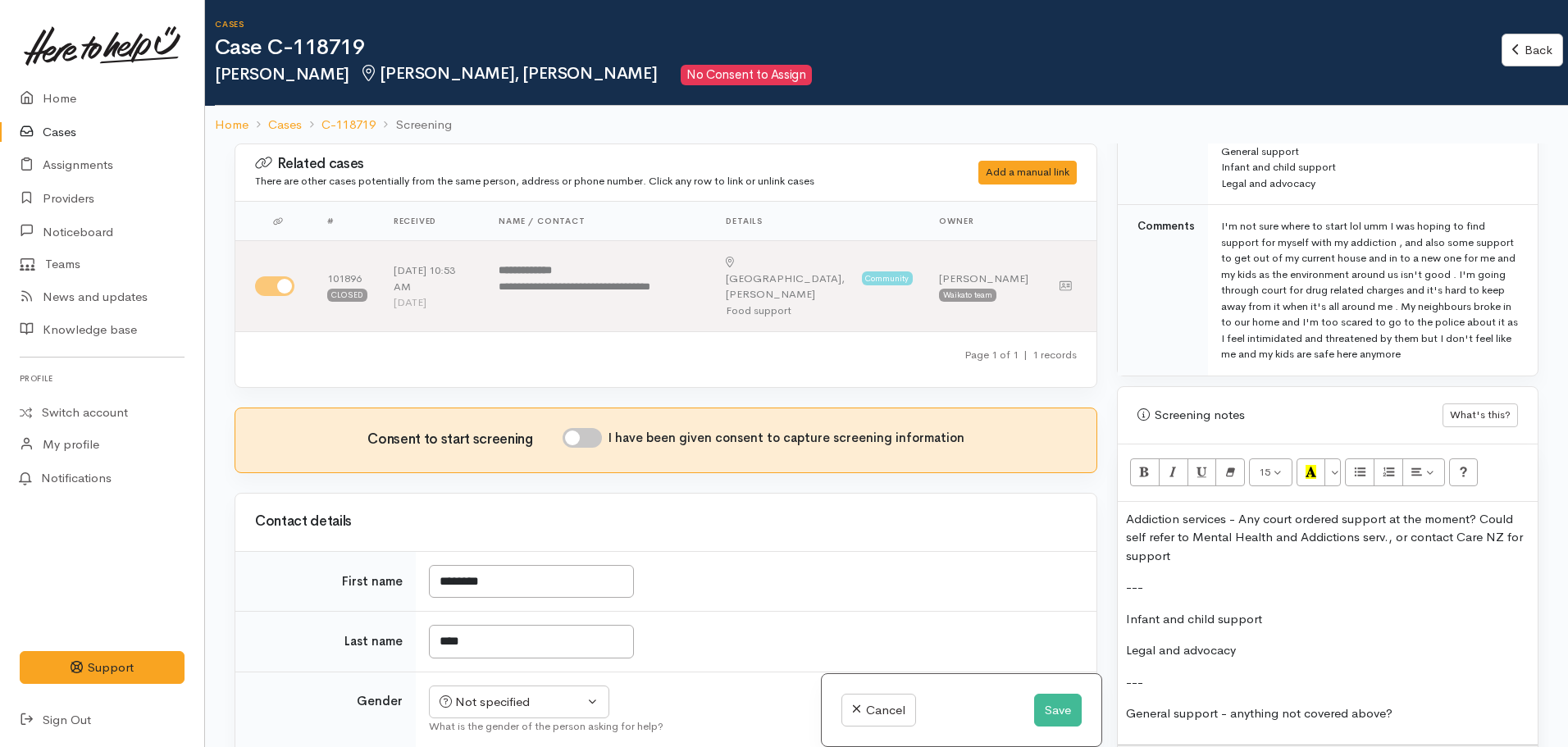
click at [1277, 610] on p "Infant and child support" at bounding box center [1327, 619] width 403 height 19
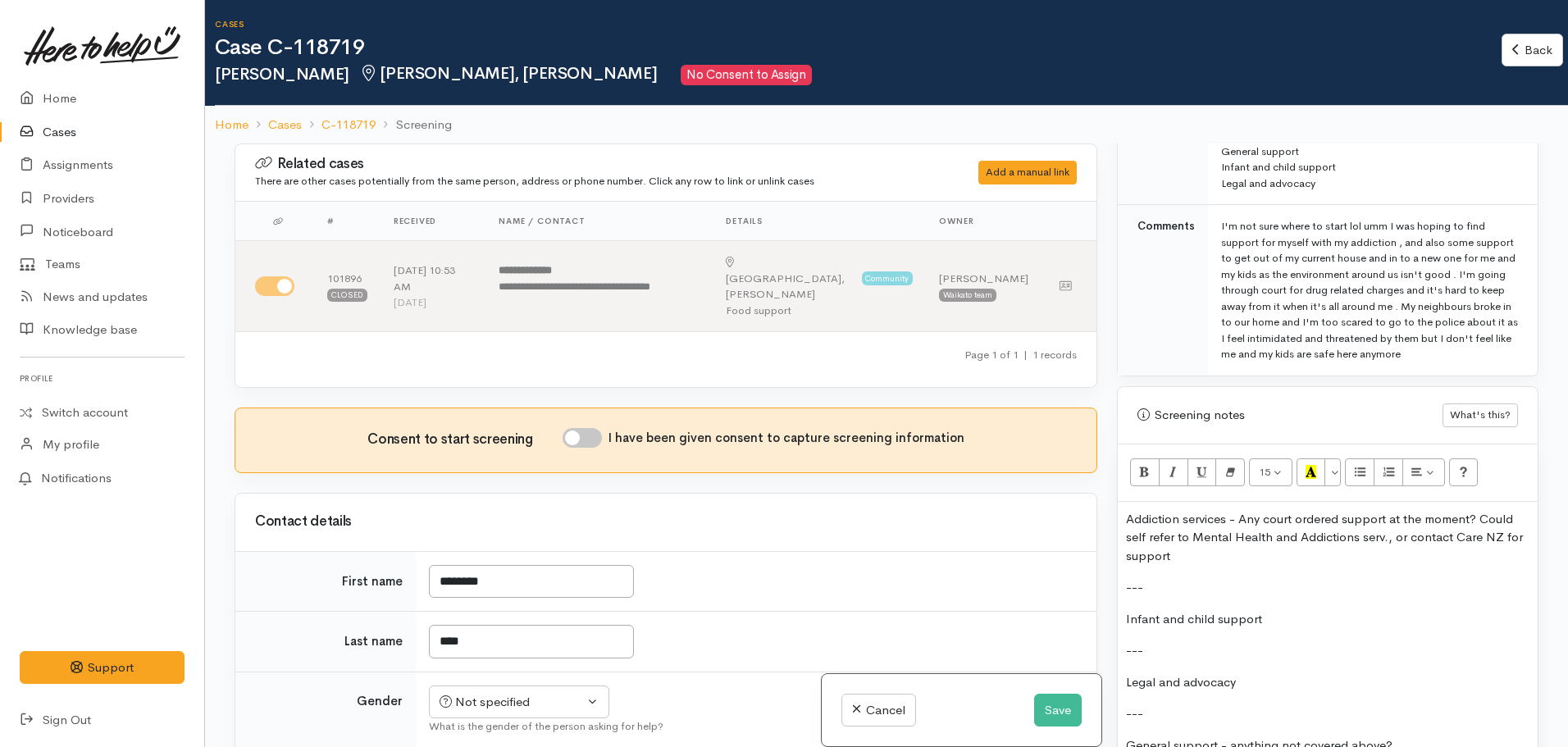
click at [1303, 610] on p "Infant and child support" at bounding box center [1327, 619] width 403 height 19
click at [1311, 610] on p "Infant and child support - service (nappies etc)" at bounding box center [1327, 619] width 403 height 19
click at [1443, 610] on p "Infant and child support - supplies (nappies etc)" at bounding box center [1327, 619] width 403 height 19
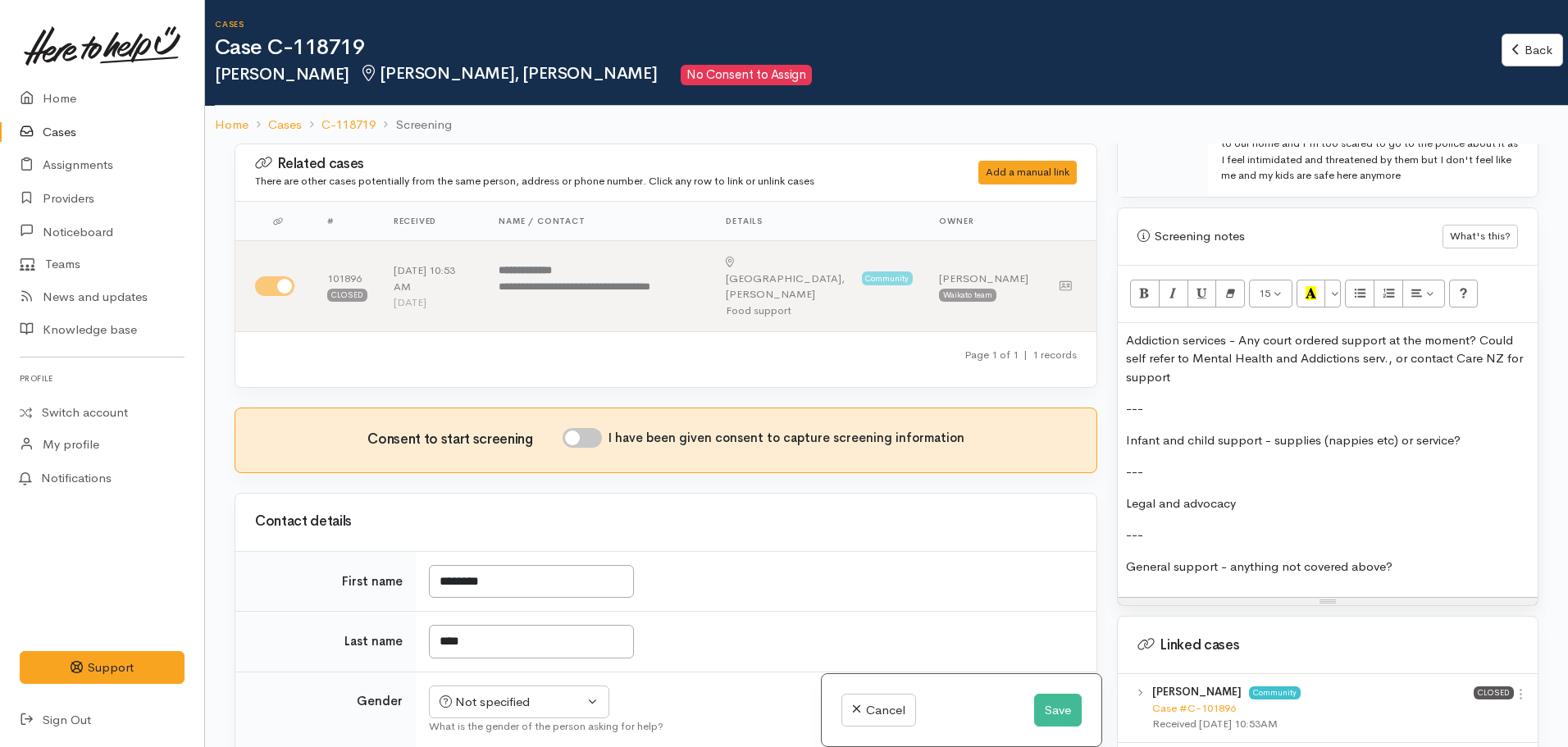
scroll to position [1147, 0]
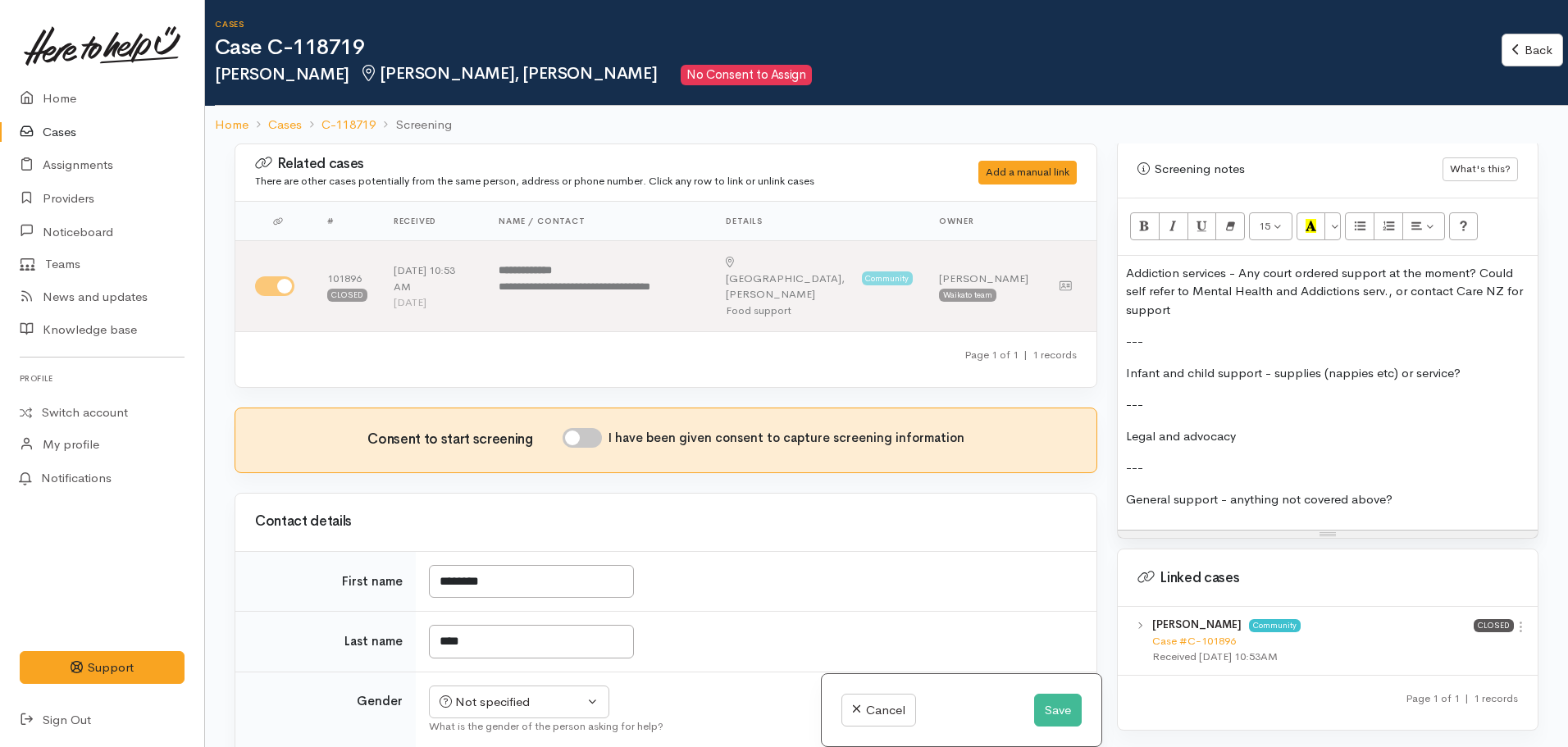
click at [1483, 364] on p "Infant and child support - supplies (nappies etc) or service?" at bounding box center [1327, 373] width 403 height 19
click at [1185, 634] on link "Case #C-101896" at bounding box center [1194, 641] width 84 height 14
click at [1495, 364] on p "Infant and child support - supplies (nappies etc) or service?" at bounding box center [1327, 373] width 403 height 19
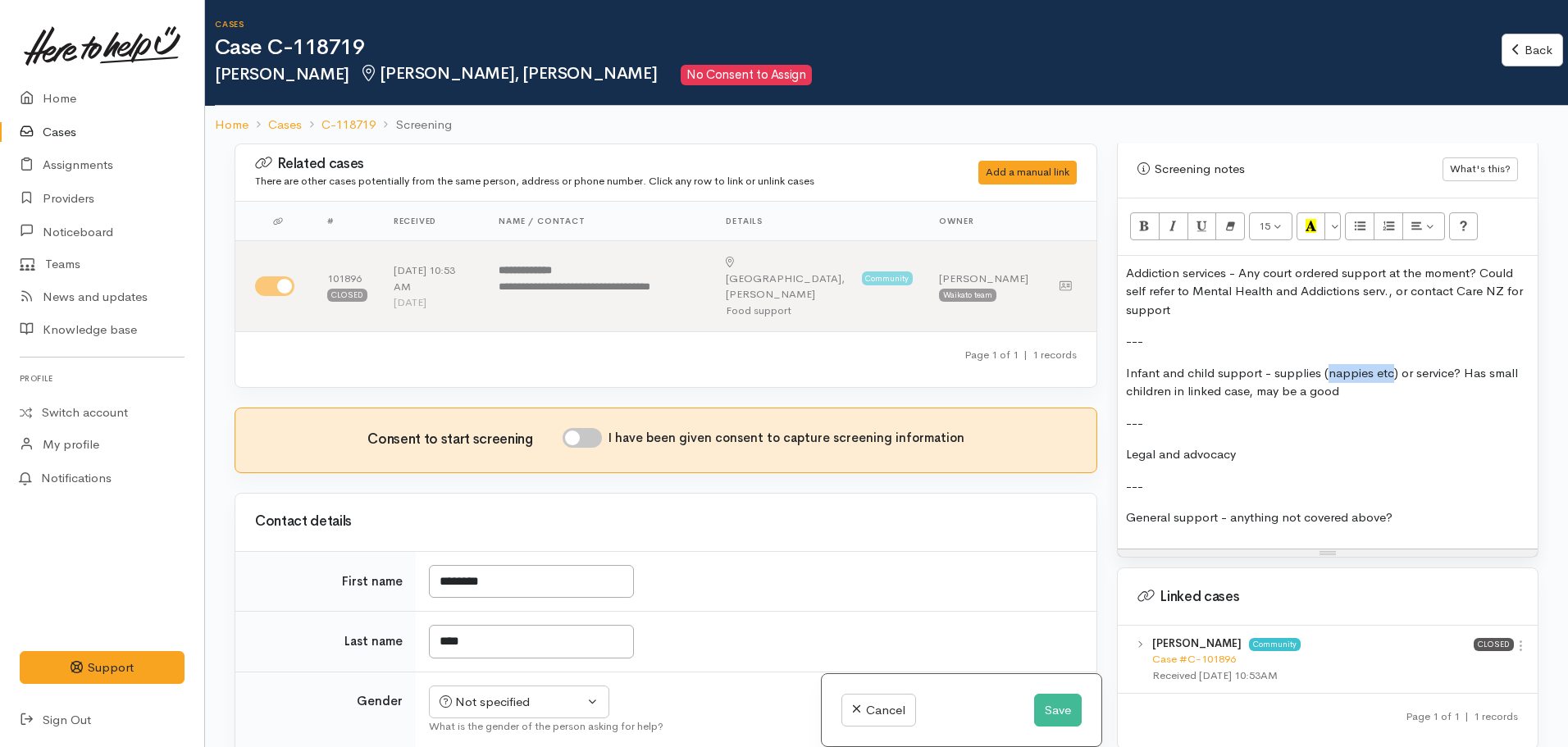
drag, startPoint x: 1389, startPoint y: 355, endPoint x: 1327, endPoint y: 347, distance: 62.5
click at [1327, 364] on p "Infant and child support - supplies (nappies etc) or service? Has small childre…" at bounding box center [1327, 383] width 403 height 37
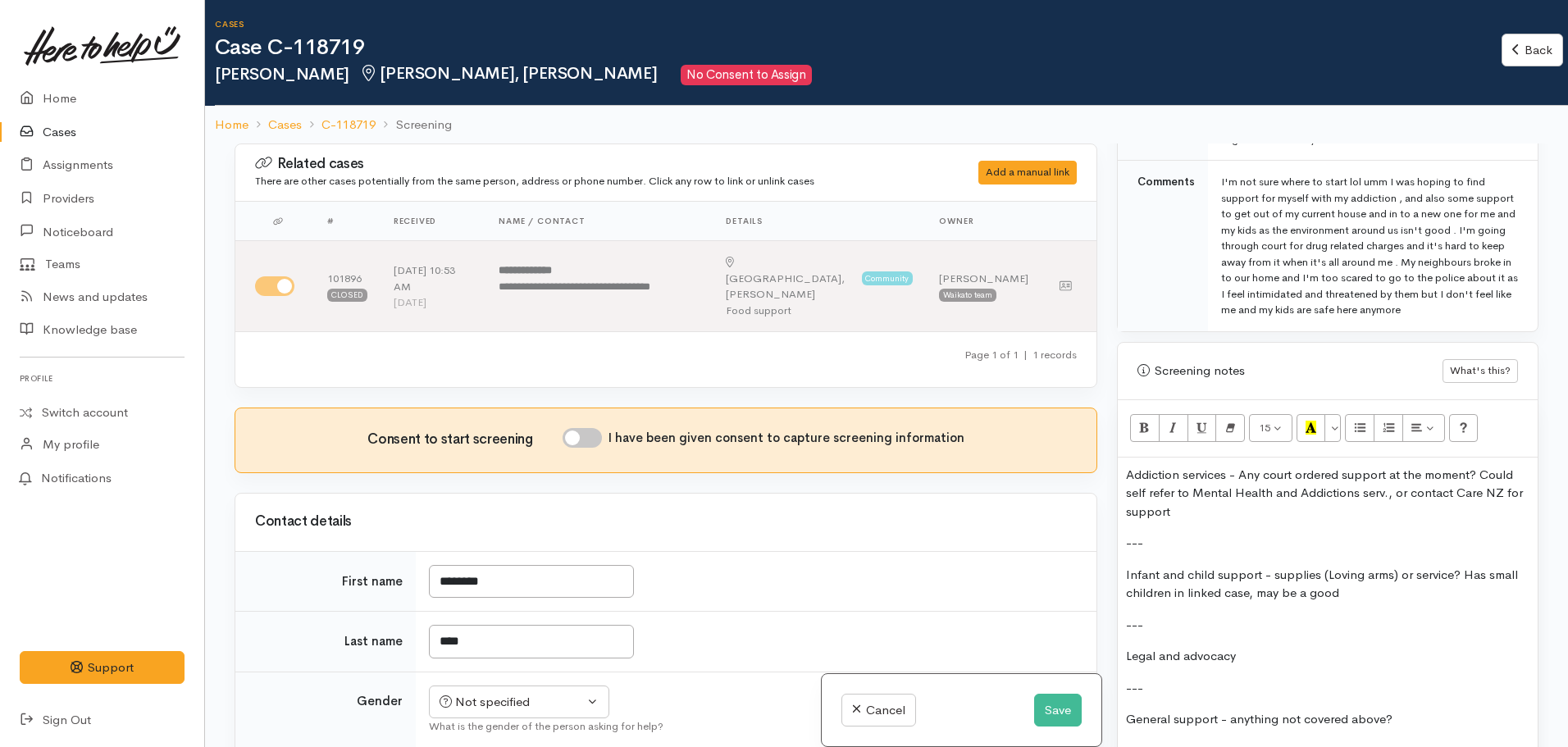
scroll to position [984, 0]
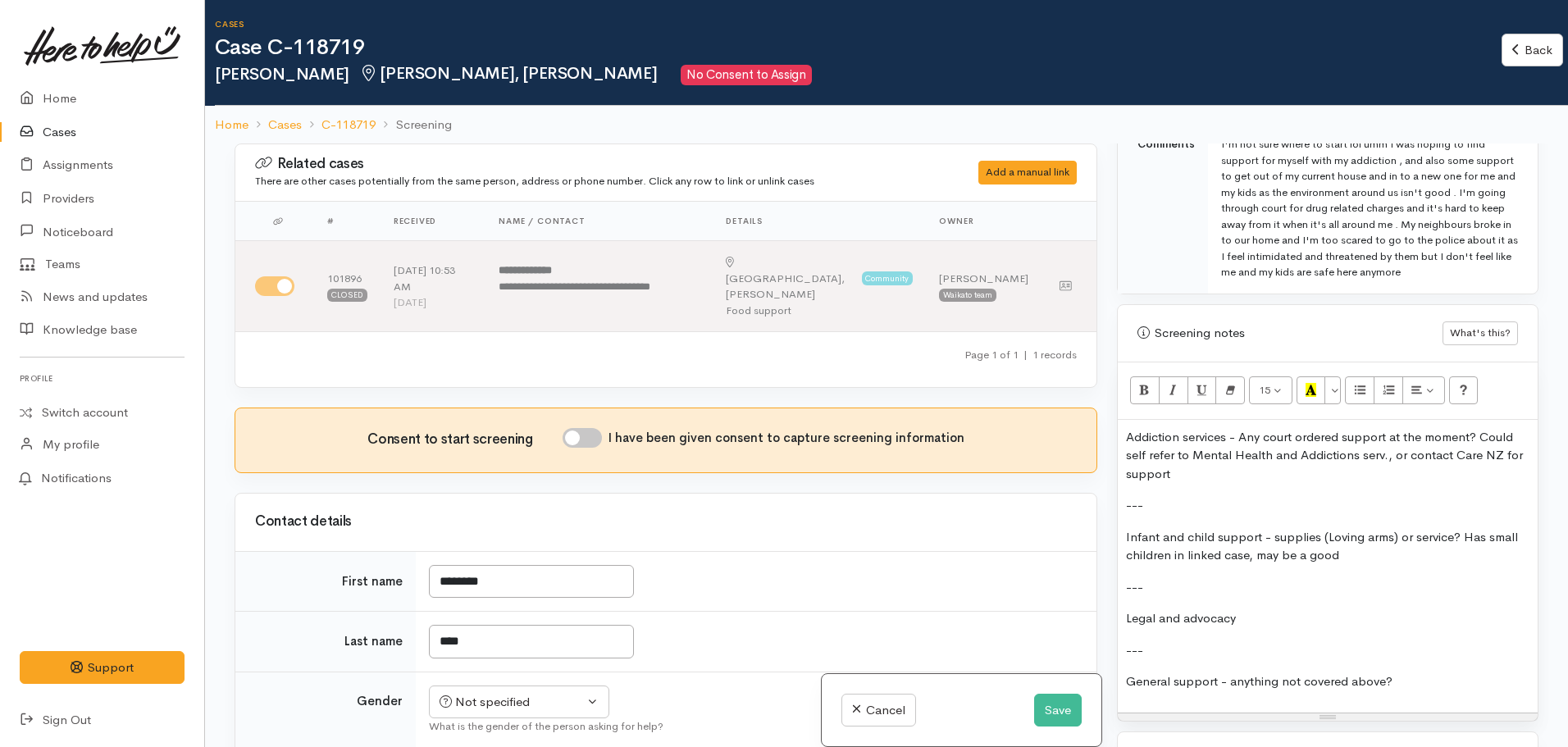
click at [1364, 539] on p "Infant and child support - supplies (Loving arms) or service? Has small childre…" at bounding box center [1327, 546] width 403 height 37
click at [1348, 547] on p "Infant and child support - supplies (Loving arms) or service? Has small childre…" at bounding box center [1327, 546] width 403 height 37
click at [1359, 553] on div "Addiction services - Any court ordered support at the moment? Could self refer …" at bounding box center [1327, 566] width 420 height 293
click at [1359, 536] on p "Infant and child support - supplies (Loving arms) or service? Has small childre…" at bounding box center [1327, 546] width 403 height 37
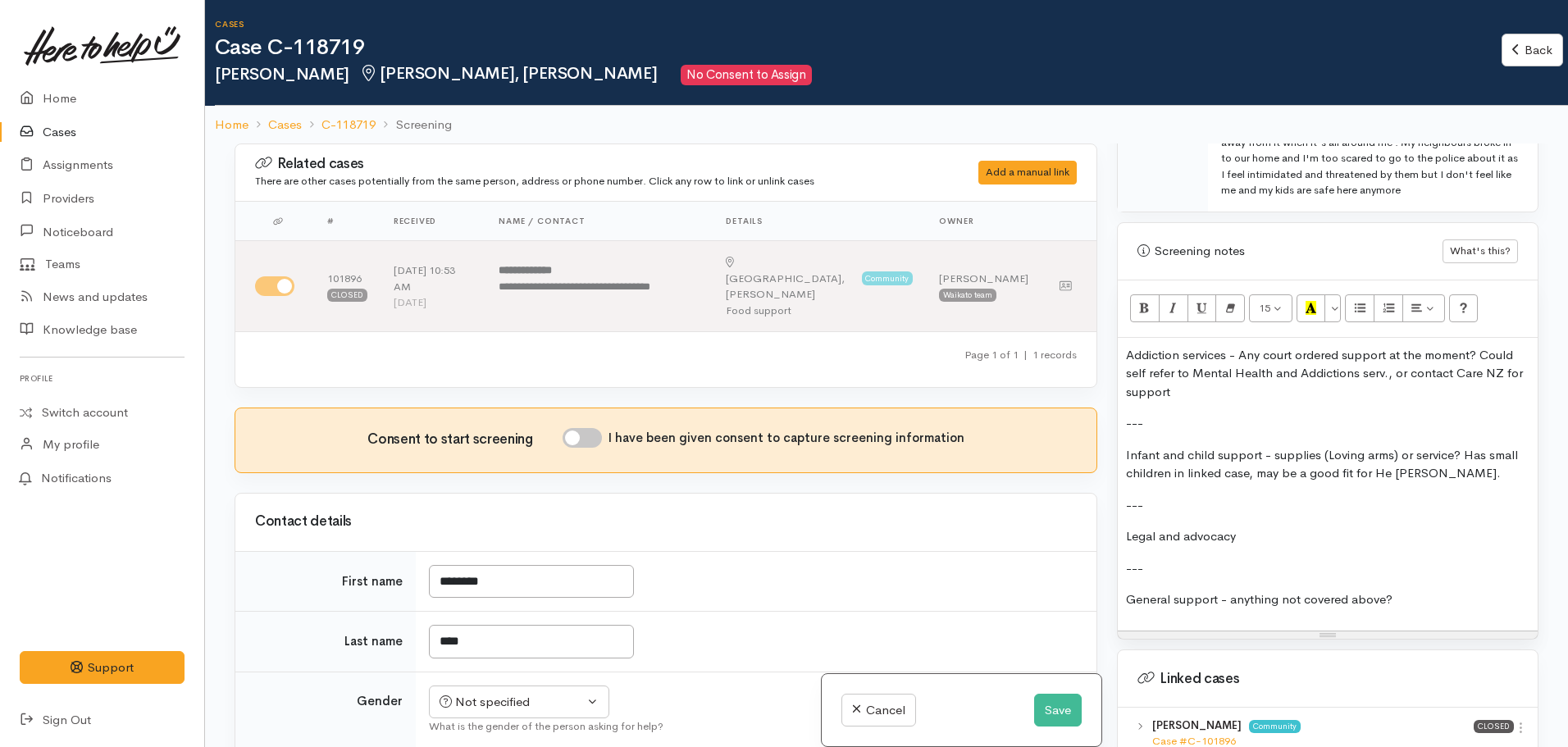
click at [1272, 527] on p "Legal and advocacy" at bounding box center [1327, 536] width 403 height 19
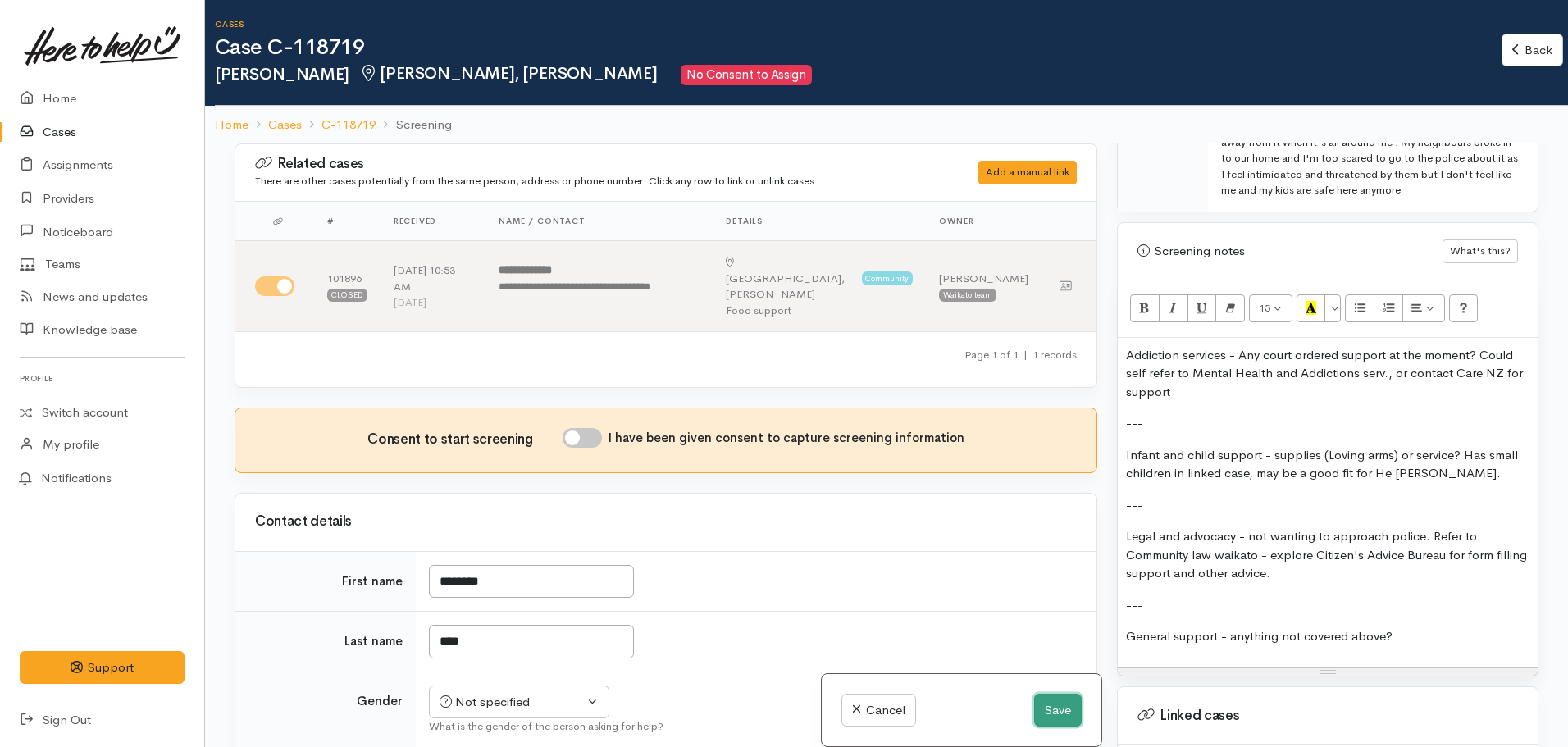
click at [1038, 706] on button "Save" at bounding box center [1058, 710] width 48 height 34
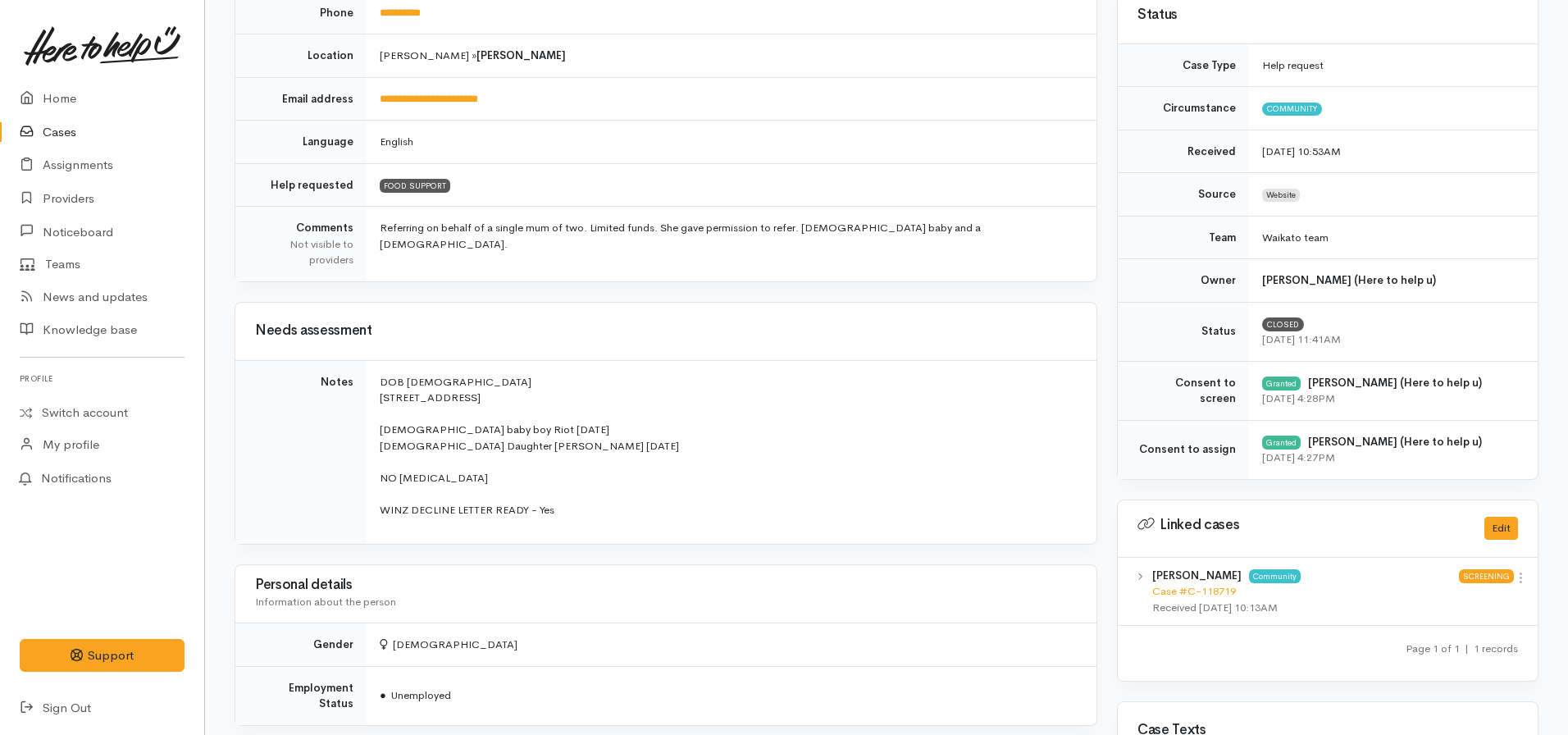
scroll to position [328, 0]
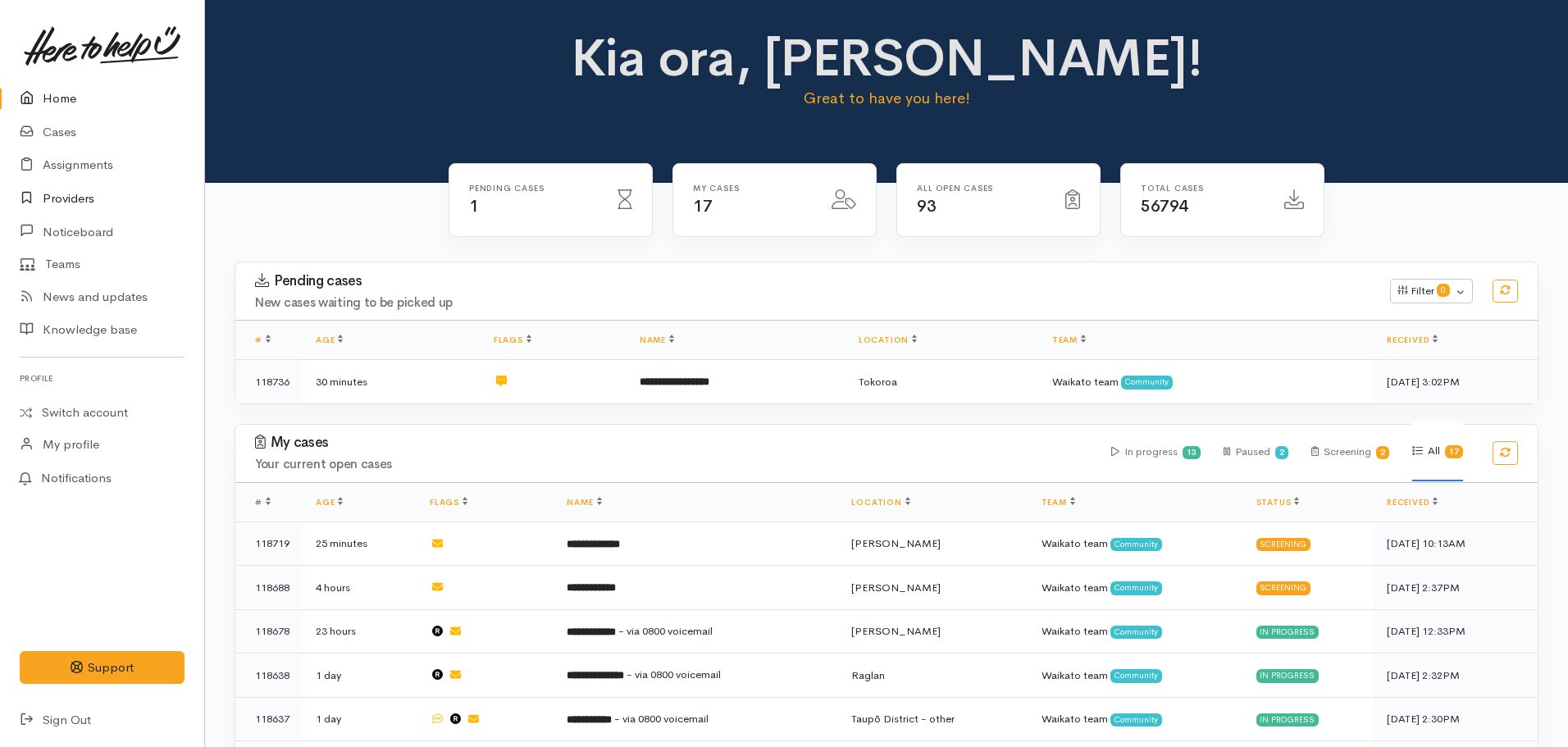
click at [75, 206] on link "Providers" at bounding box center [102, 199] width 204 height 34
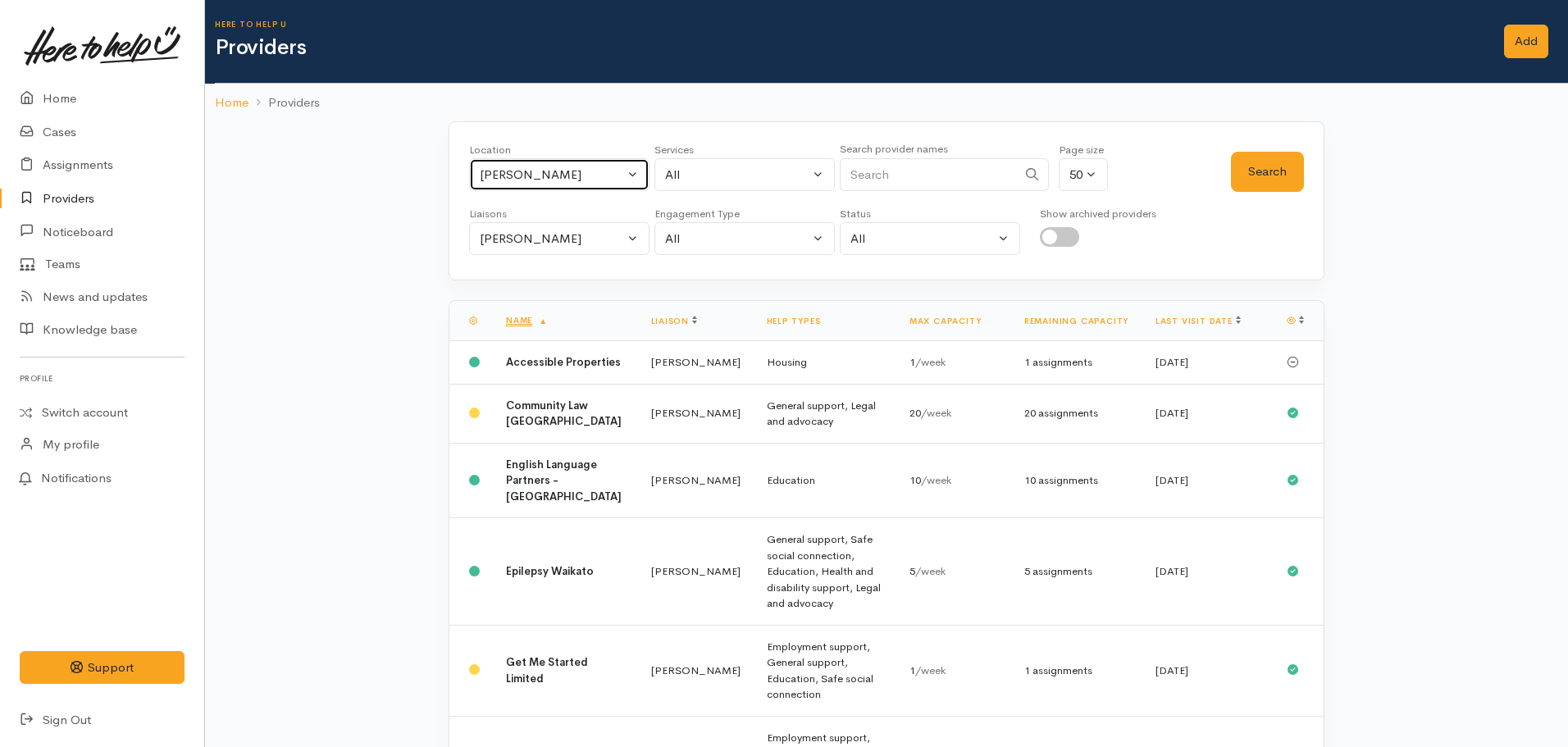
click at [532, 169] on div "[PERSON_NAME]" at bounding box center [551, 174] width 144 height 19
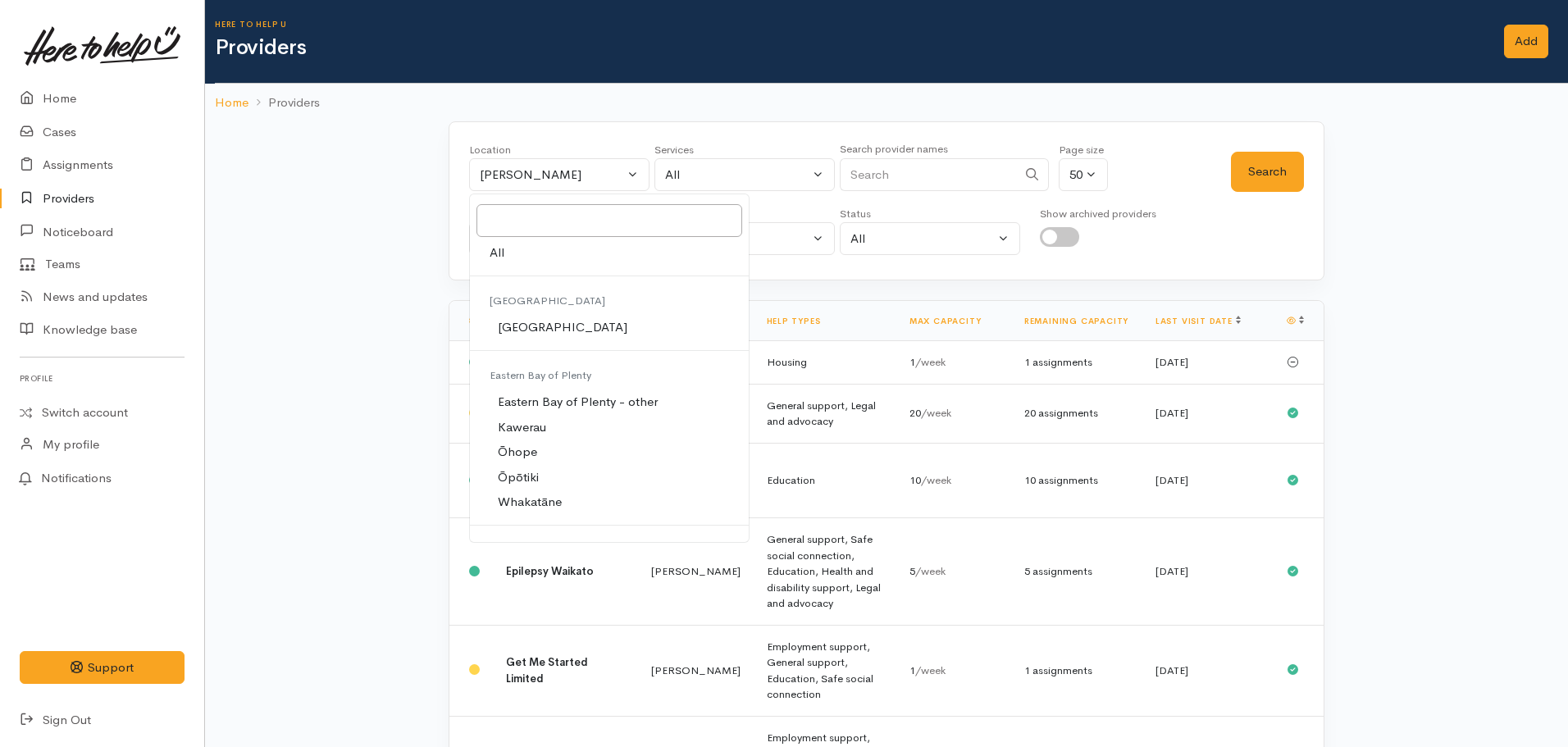
drag, startPoint x: 411, startPoint y: 291, endPoint x: 419, endPoint y: 271, distance: 21.5
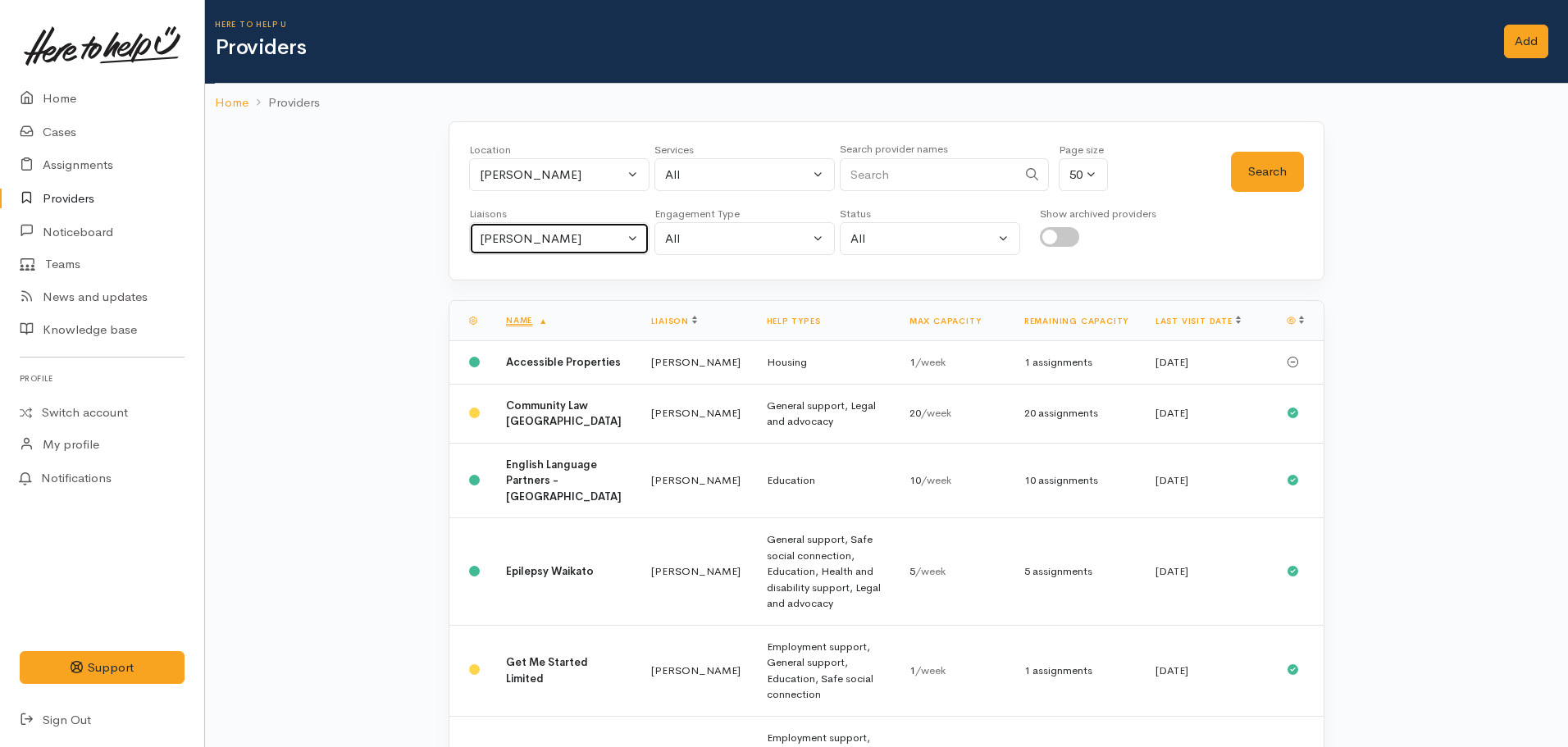
click at [502, 234] on div "Nicole Rusk" at bounding box center [551, 239] width 144 height 19
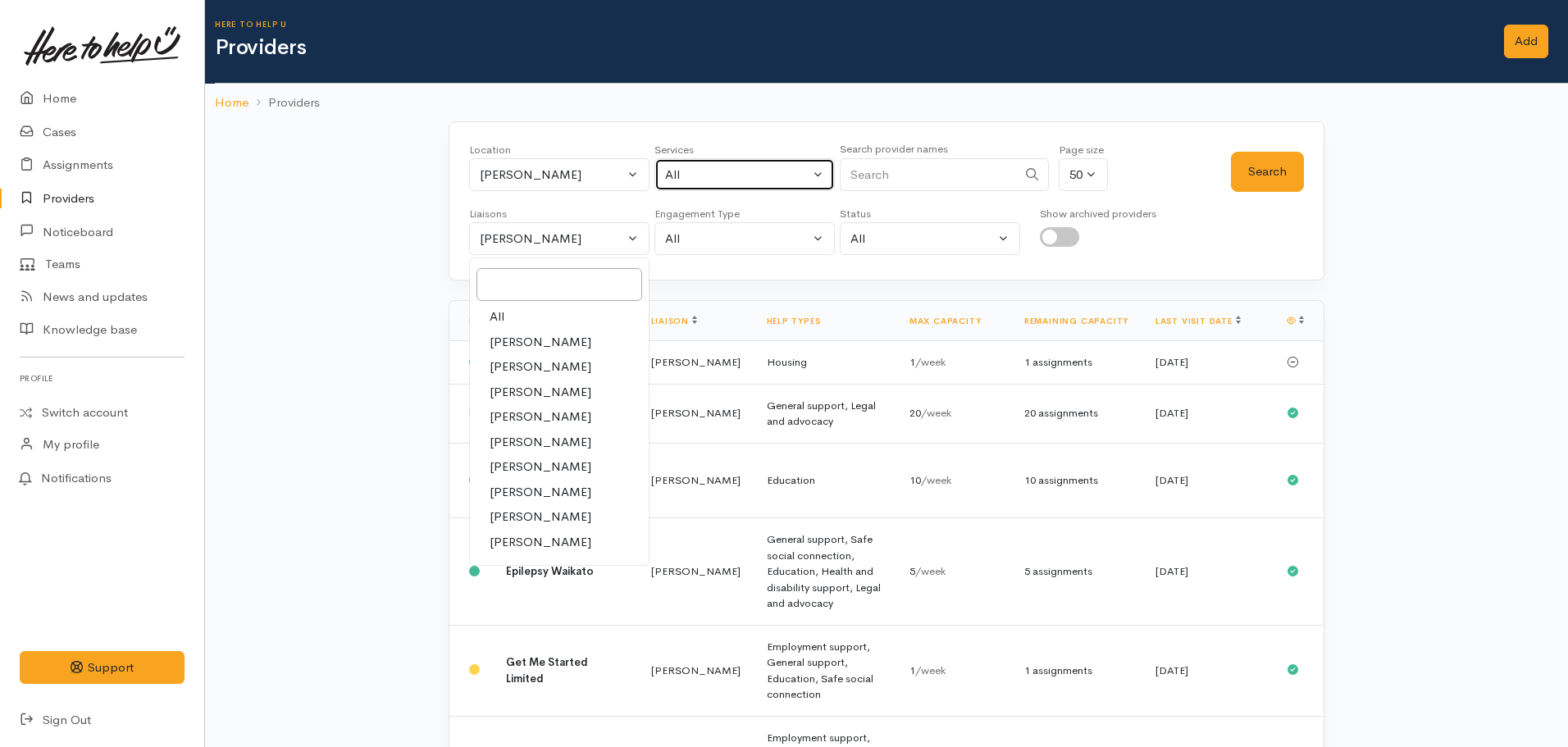
click at [753, 159] on button "All" at bounding box center [745, 175] width 180 height 34
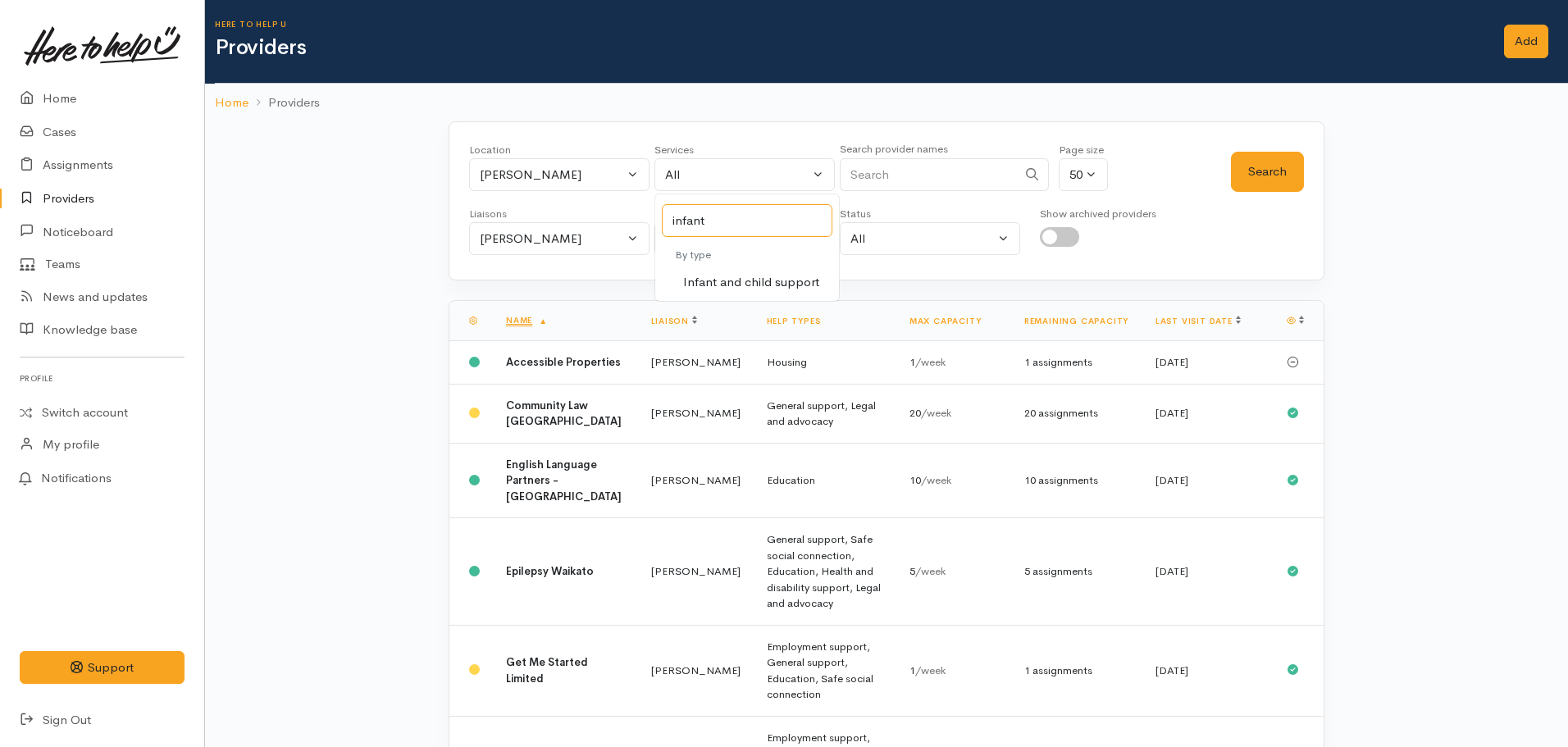
type input "infant"
click at [719, 271] on link "Infant and child support" at bounding box center [747, 282] width 184 height 26
select select "17"
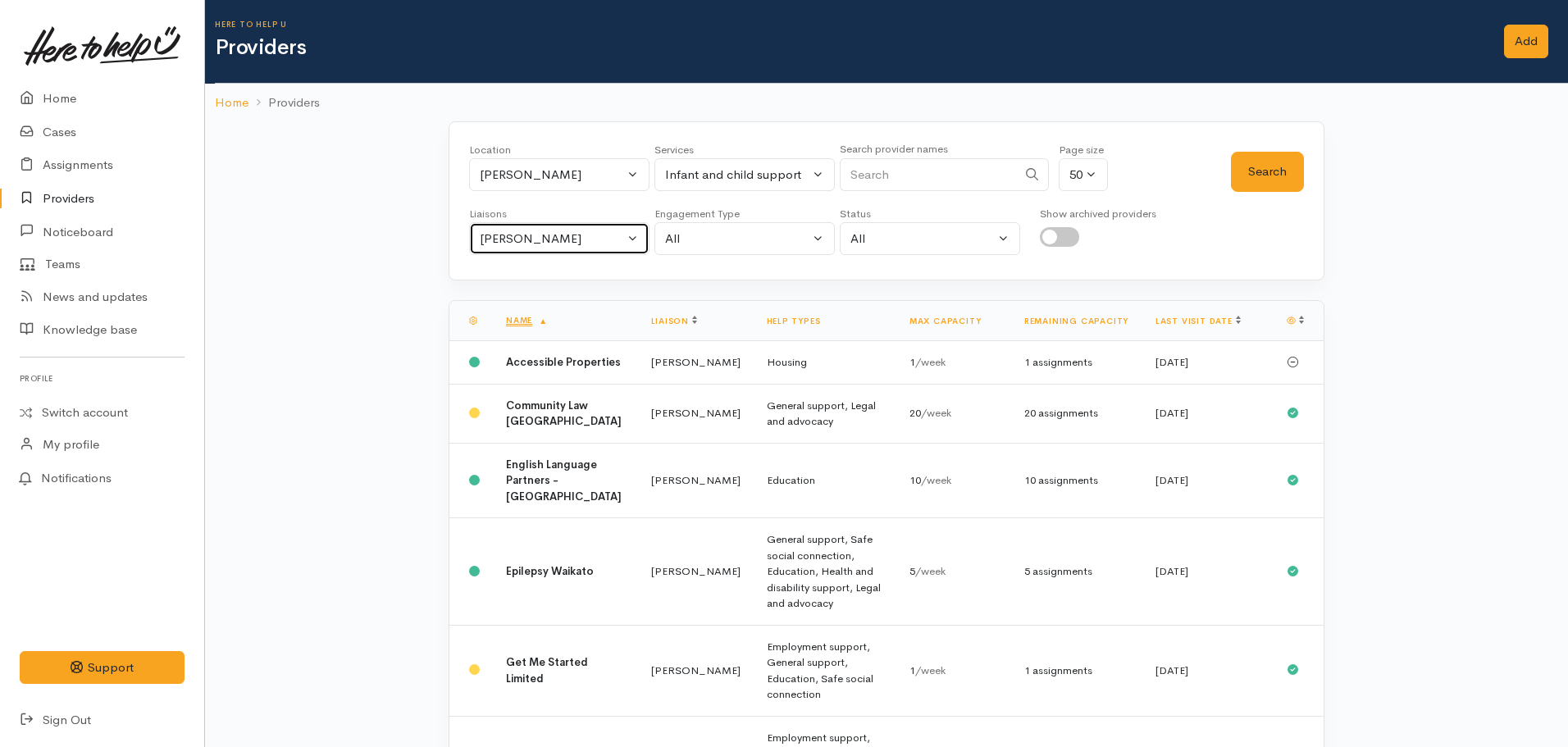
click at [583, 242] on div "[PERSON_NAME]" at bounding box center [551, 239] width 144 height 19
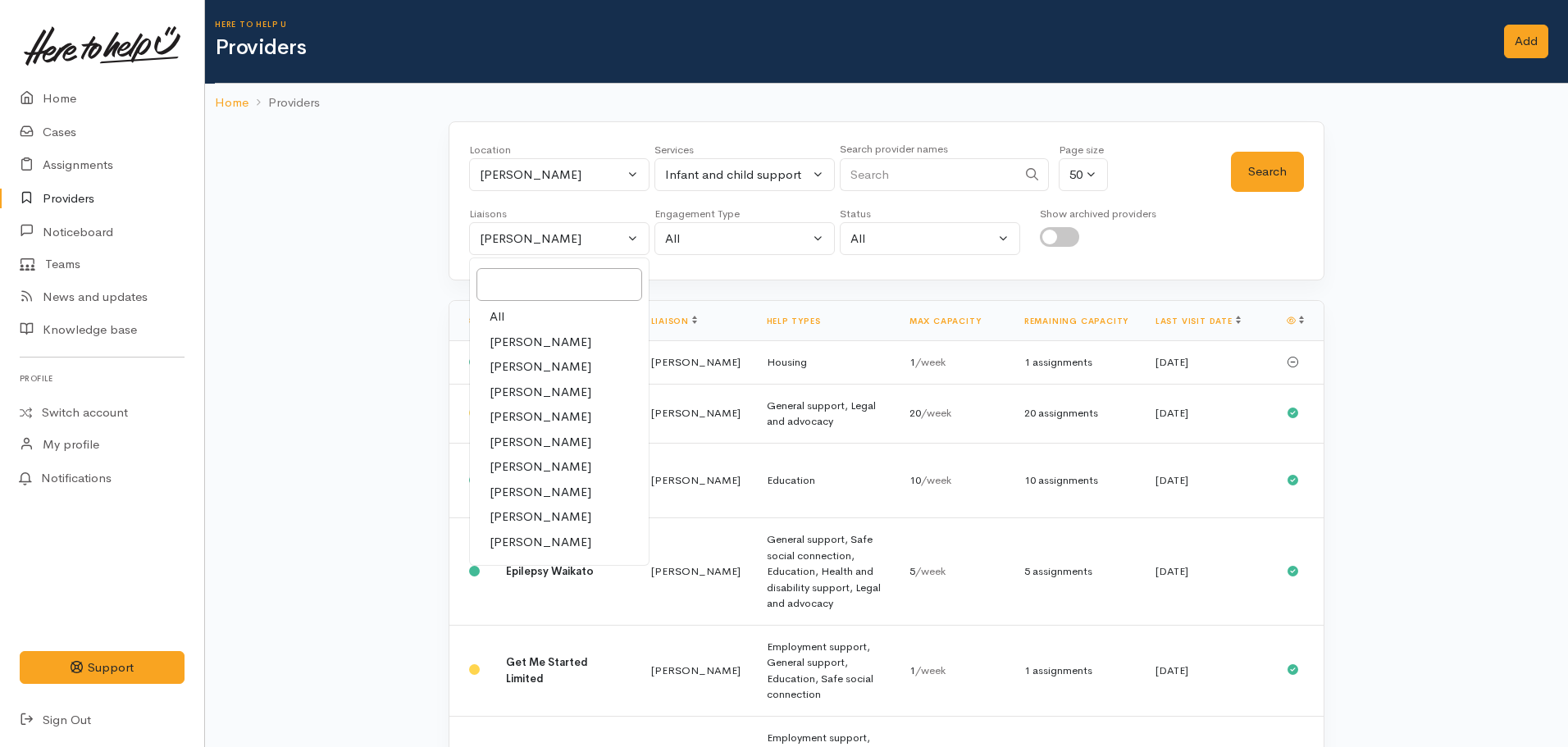
click at [516, 311] on link "All" at bounding box center [559, 316] width 179 height 26
select select "null"
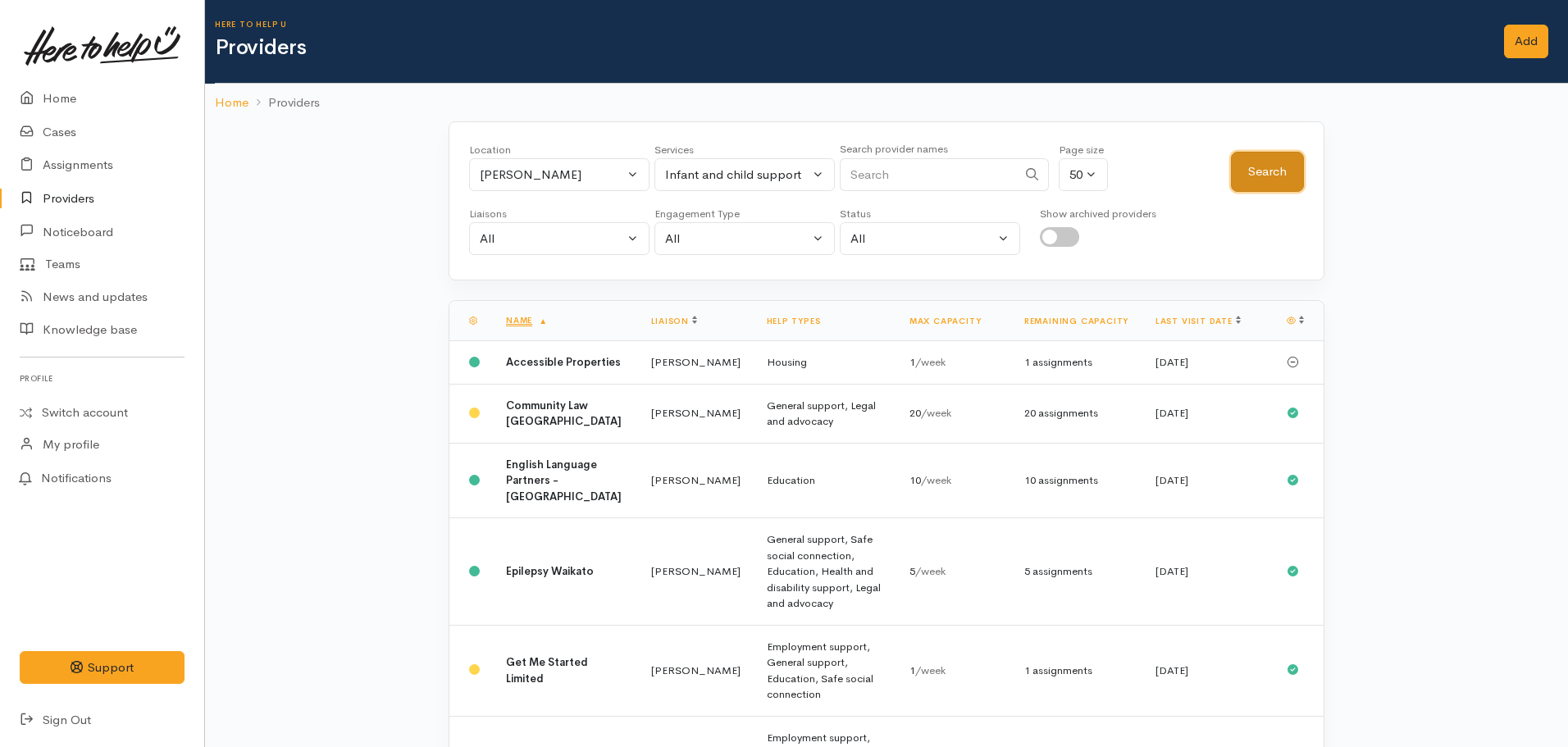
click at [1263, 166] on button "Search" at bounding box center [1267, 172] width 73 height 40
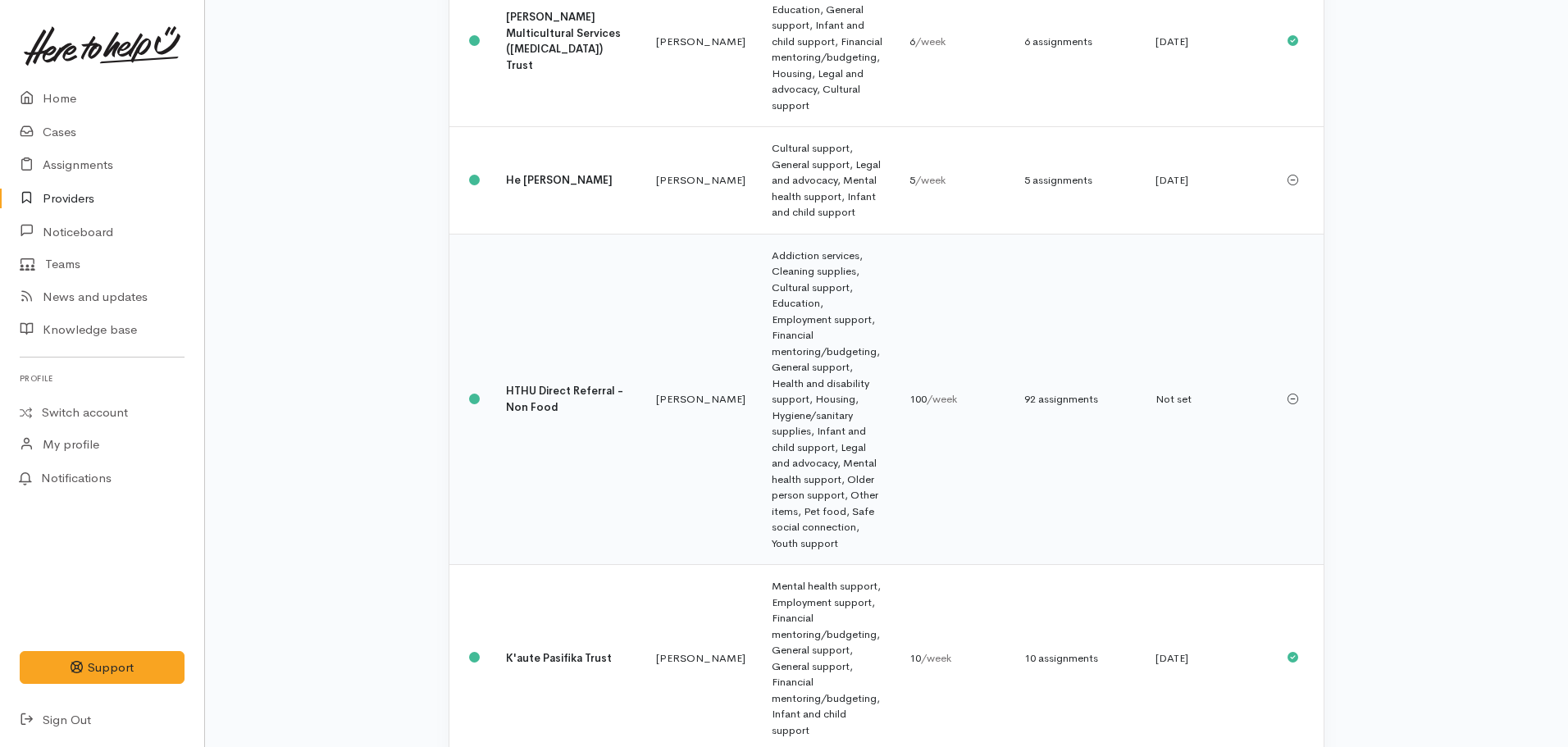
scroll to position [629, 0]
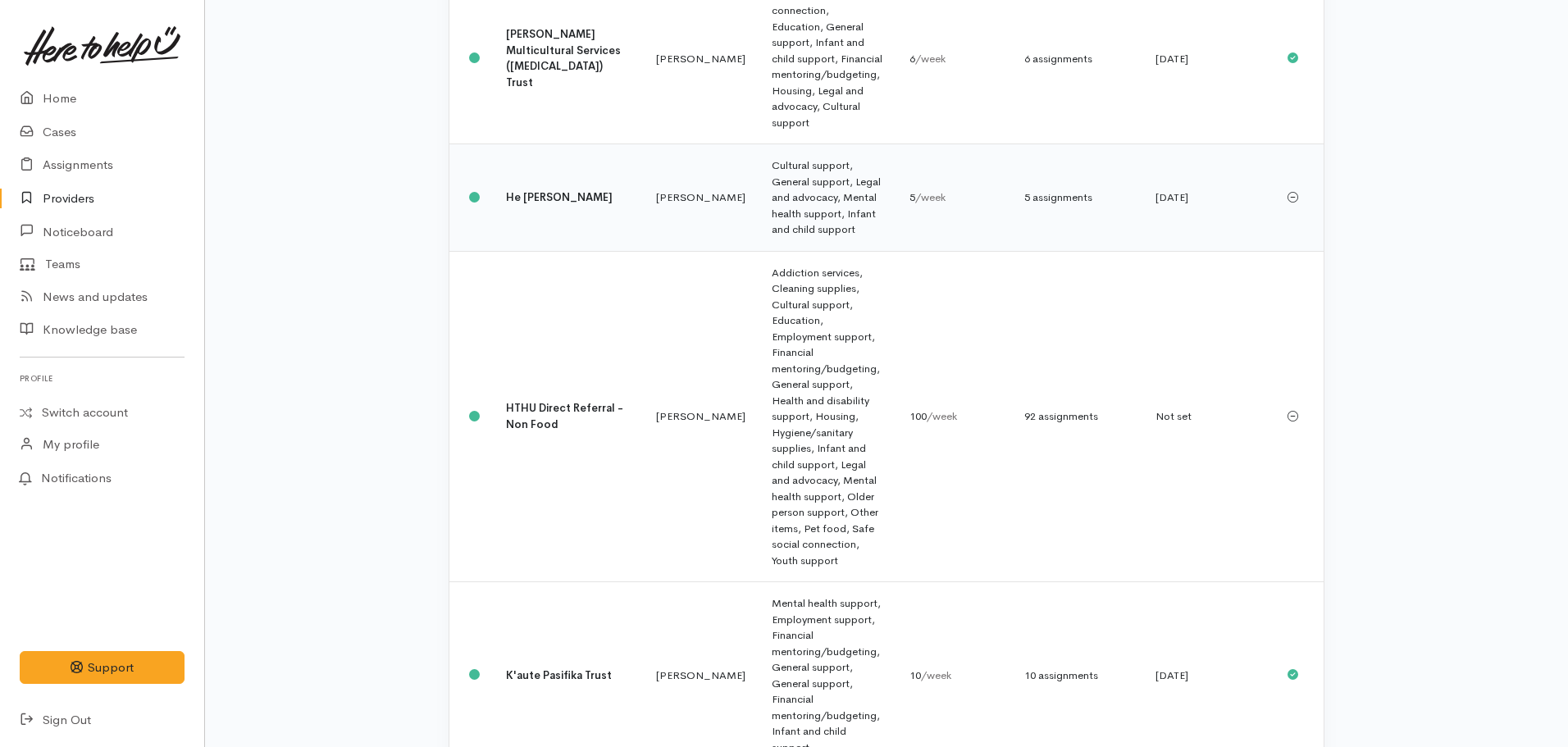
click at [581, 144] on td "He Kete Aronui Tainui" at bounding box center [568, 197] width 150 height 107
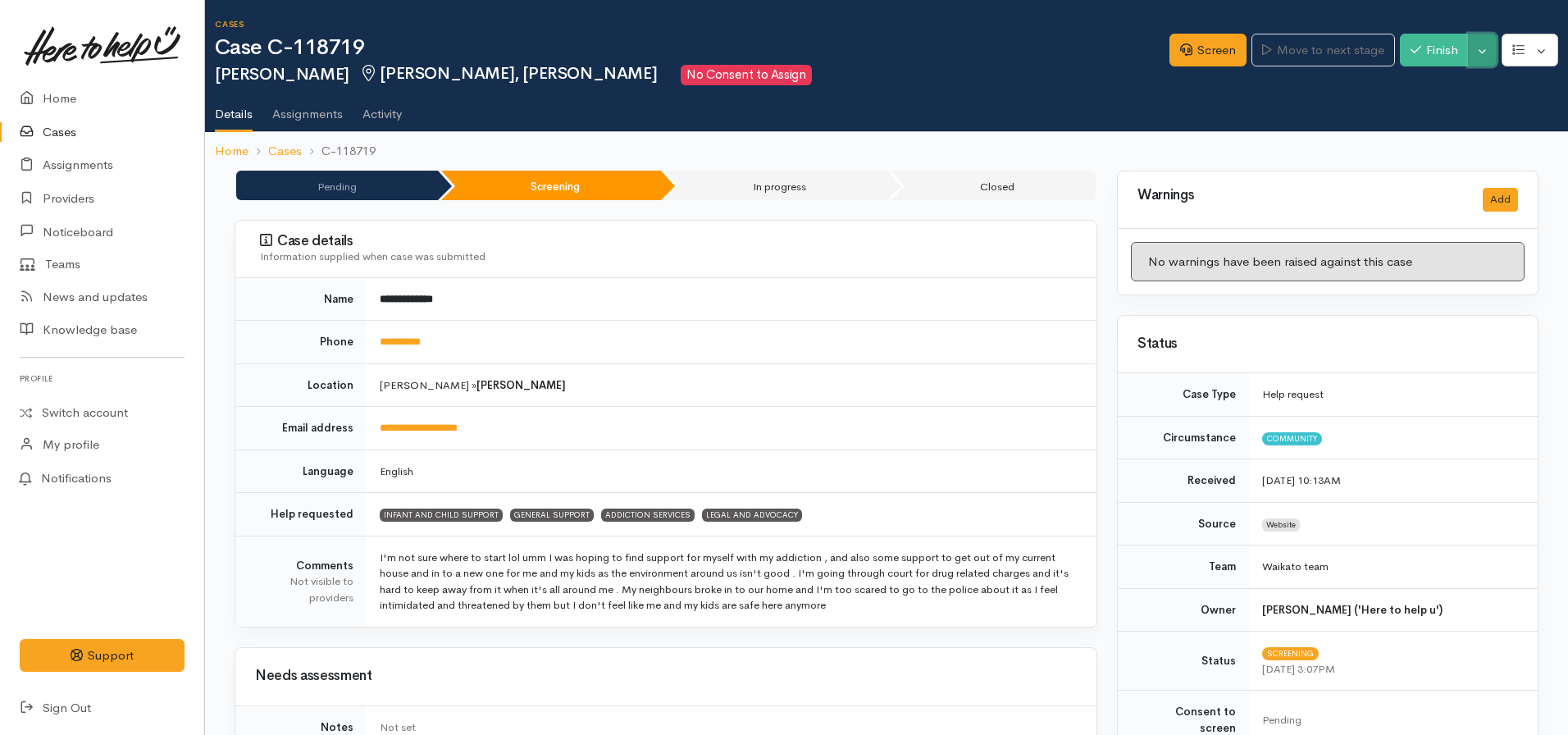
click at [1476, 52] on button "Toggle Dropdown" at bounding box center [1482, 50] width 28 height 34
click at [1400, 89] on link "Pause" at bounding box center [1431, 88] width 130 height 26
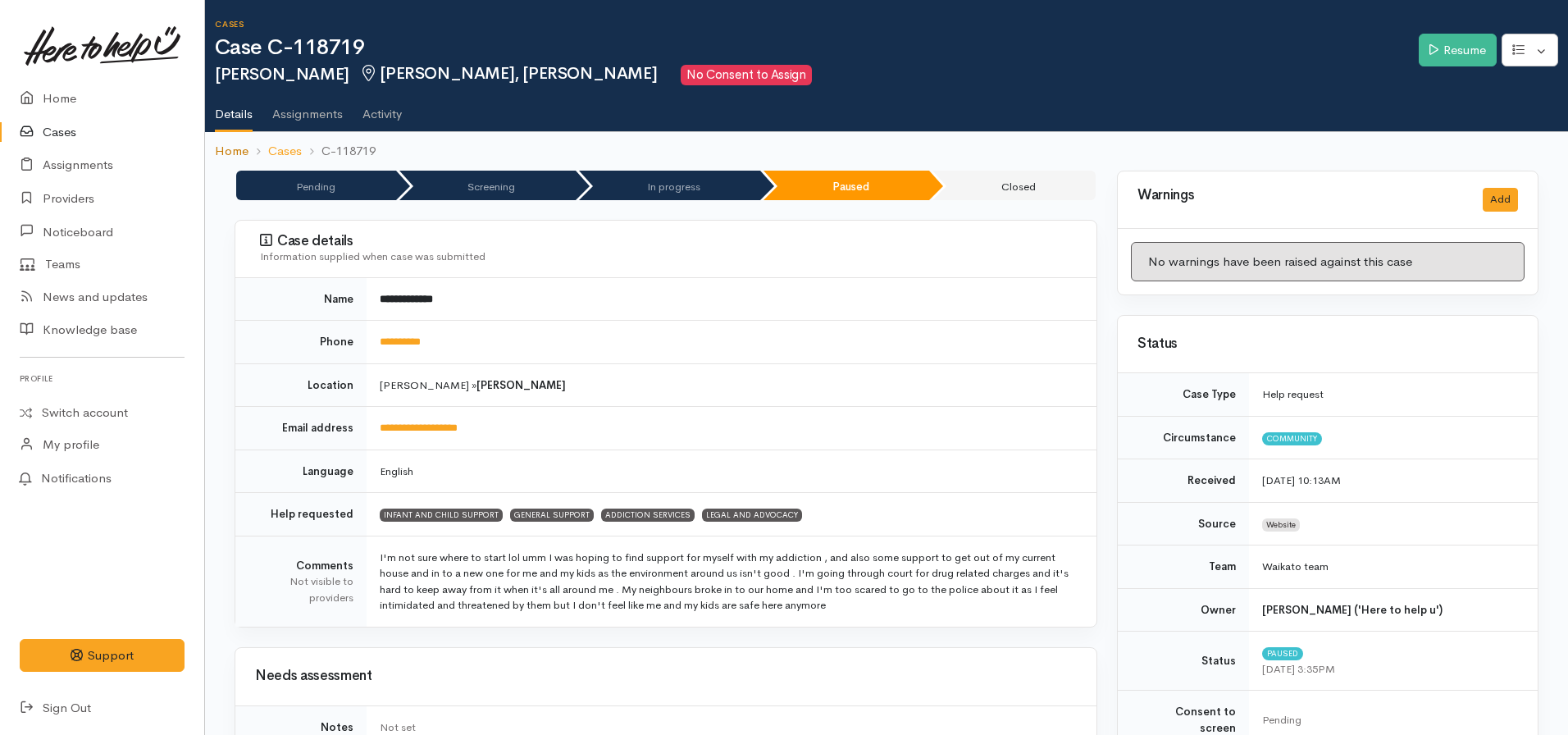
click at [231, 152] on link "Home" at bounding box center [232, 150] width 34 height 19
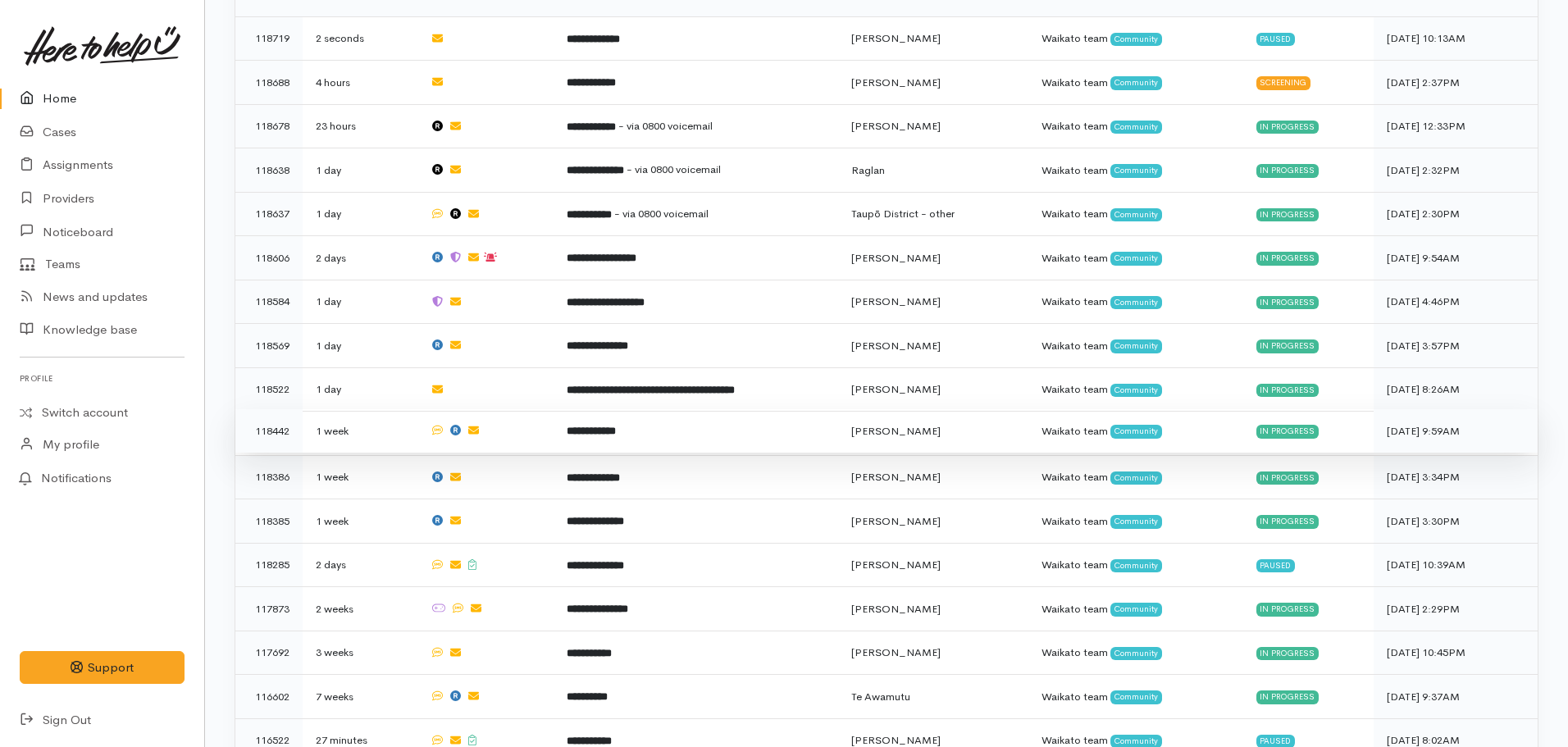
scroll to position [568, 0]
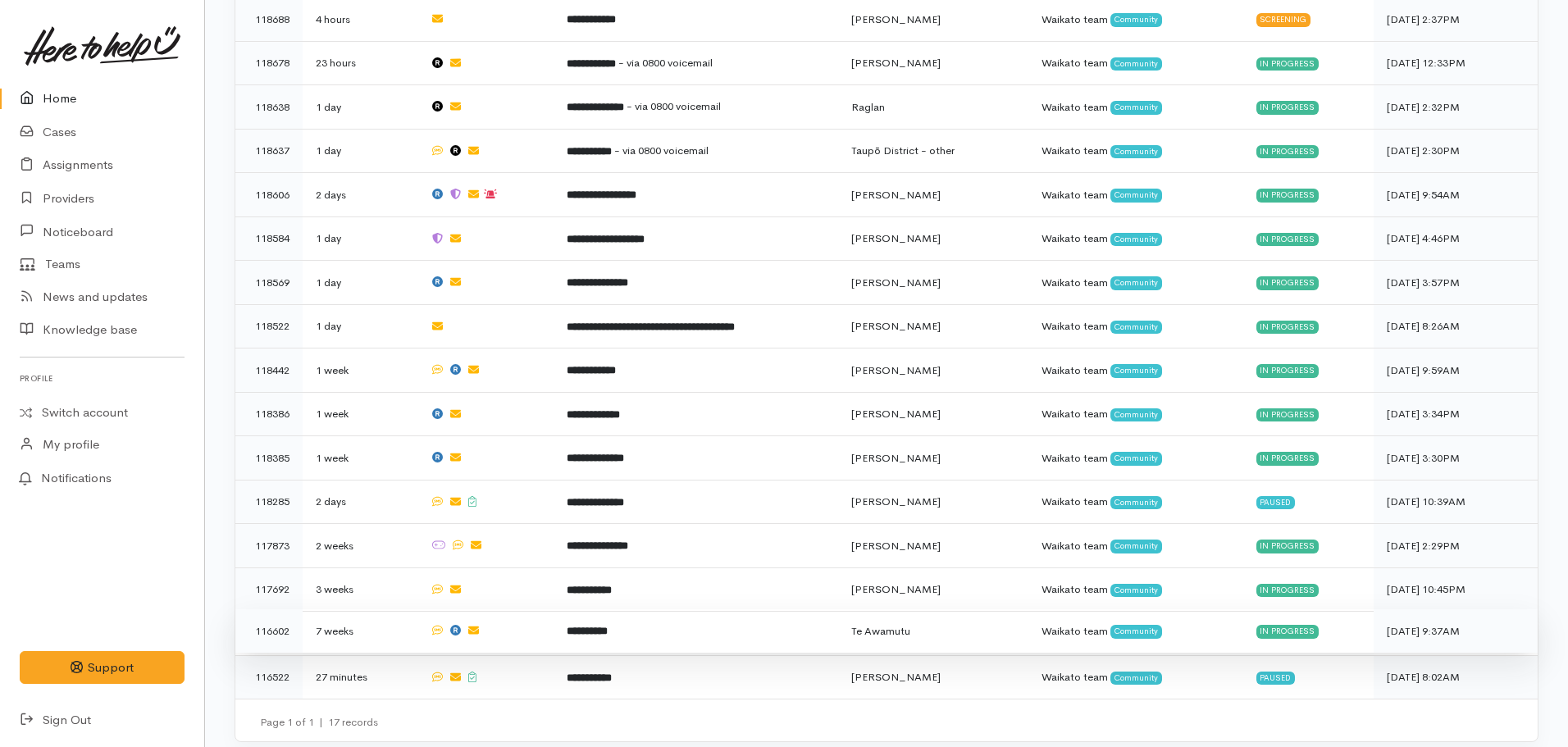
click at [581, 626] on b "**********" at bounding box center [587, 631] width 41 height 11
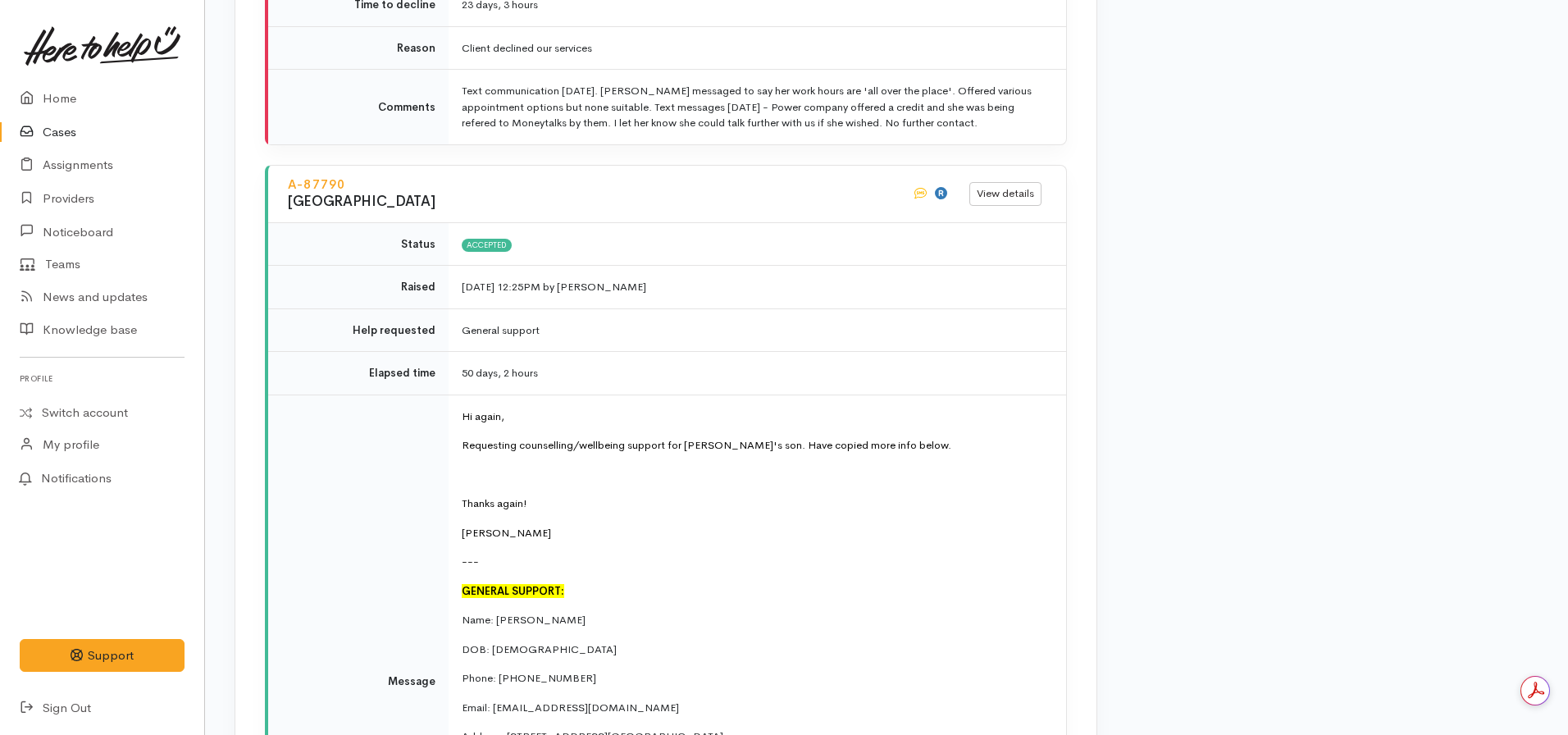
scroll to position [3526, 0]
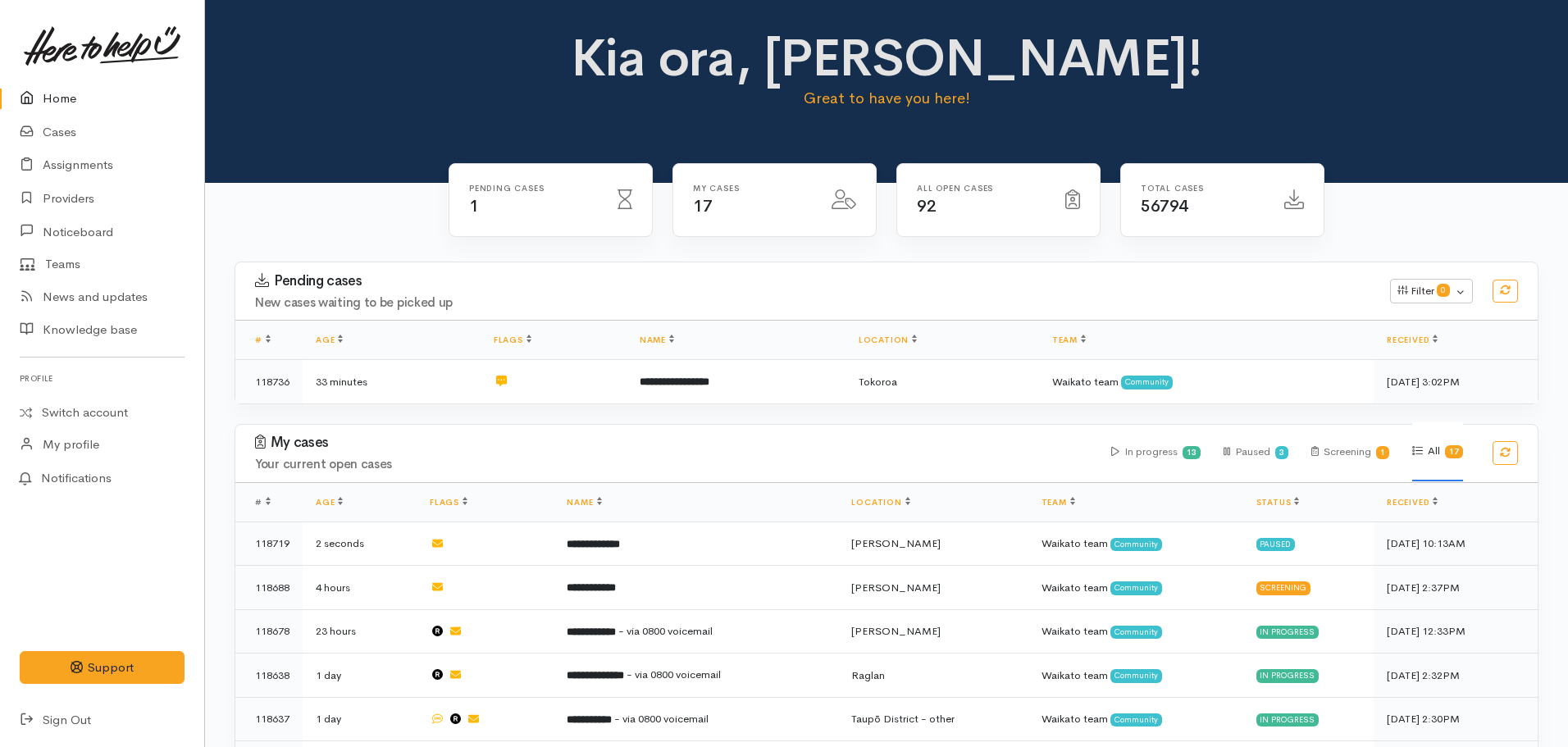
scroll to position [554, 0]
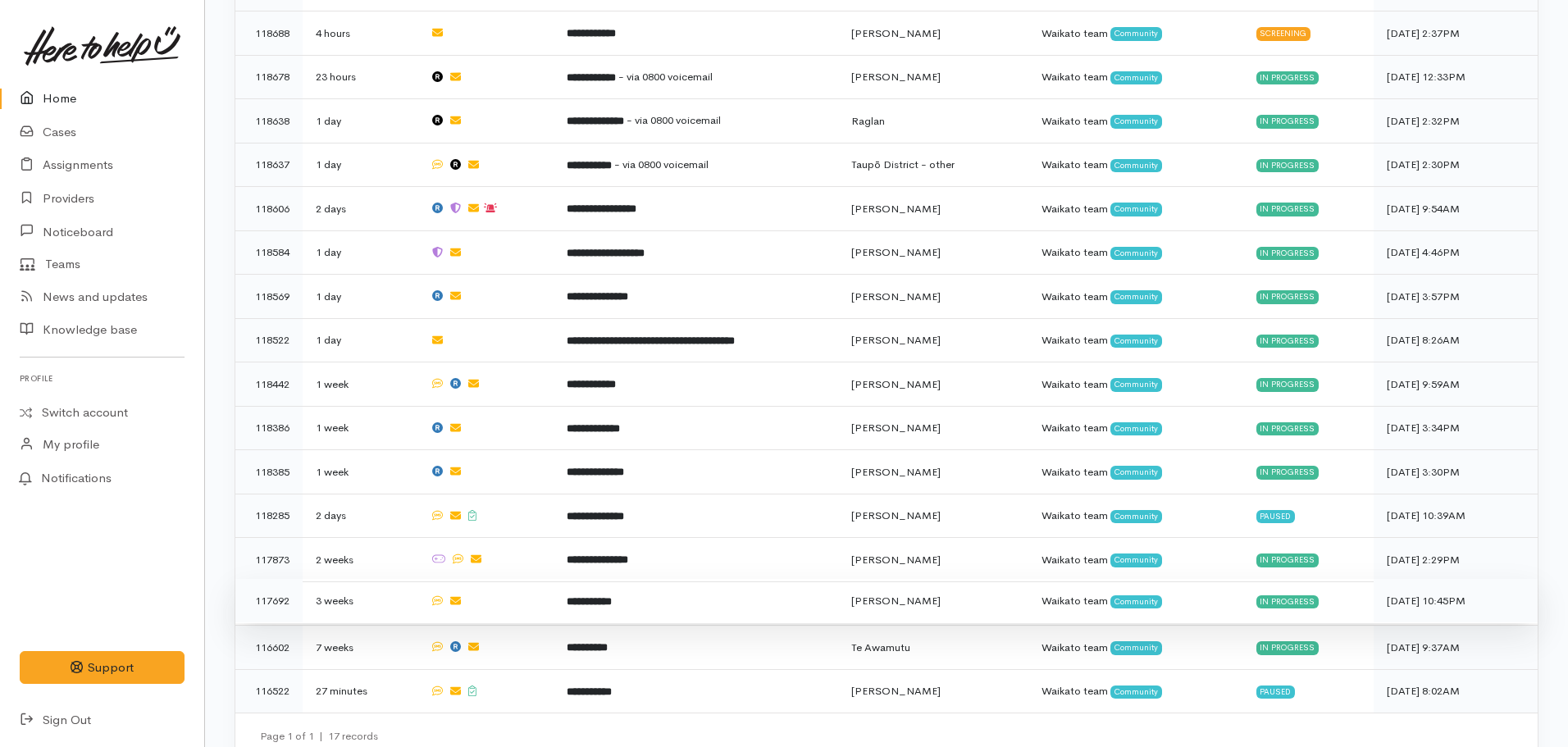
click at [683, 598] on td "**********" at bounding box center [696, 601] width 285 height 44
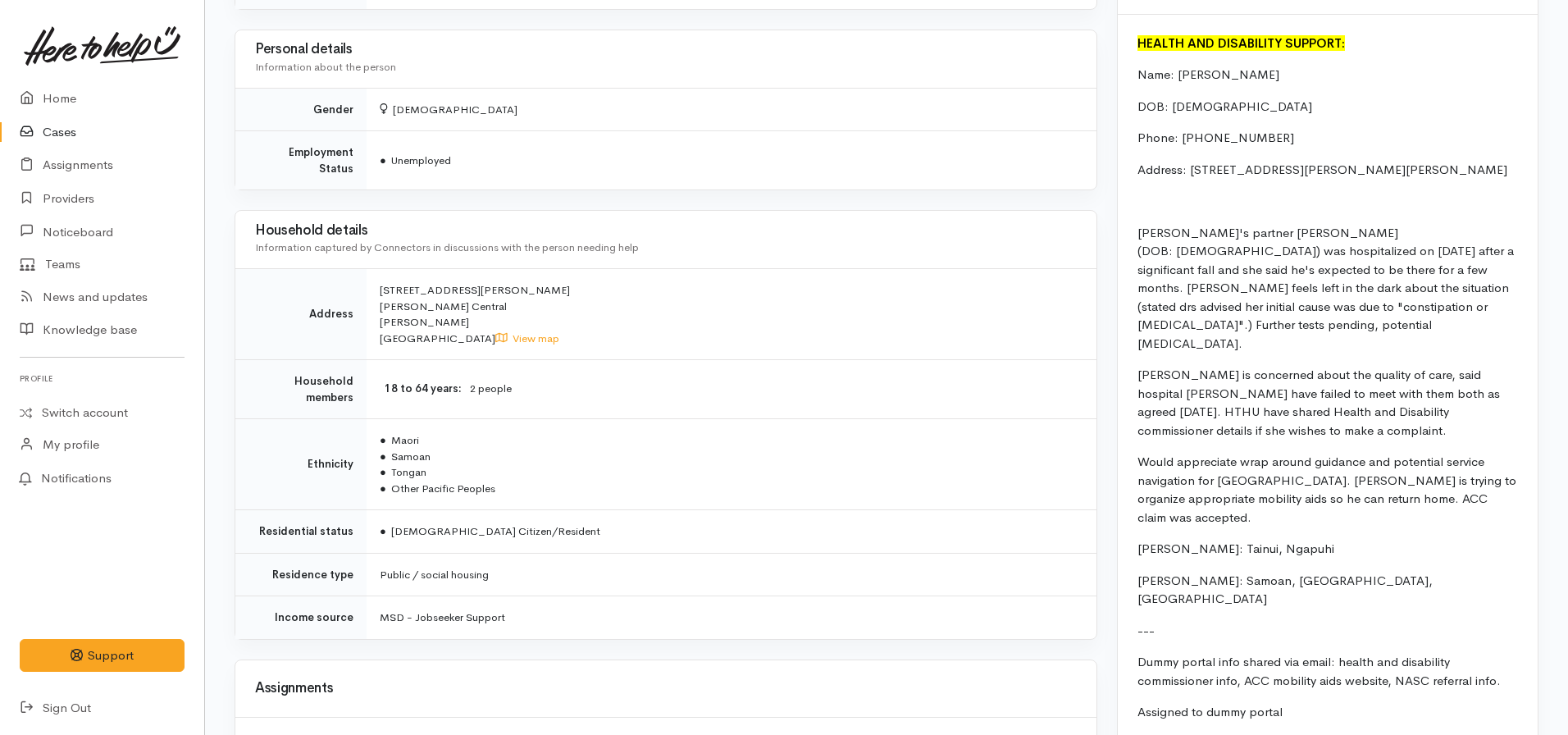
scroll to position [1230, 0]
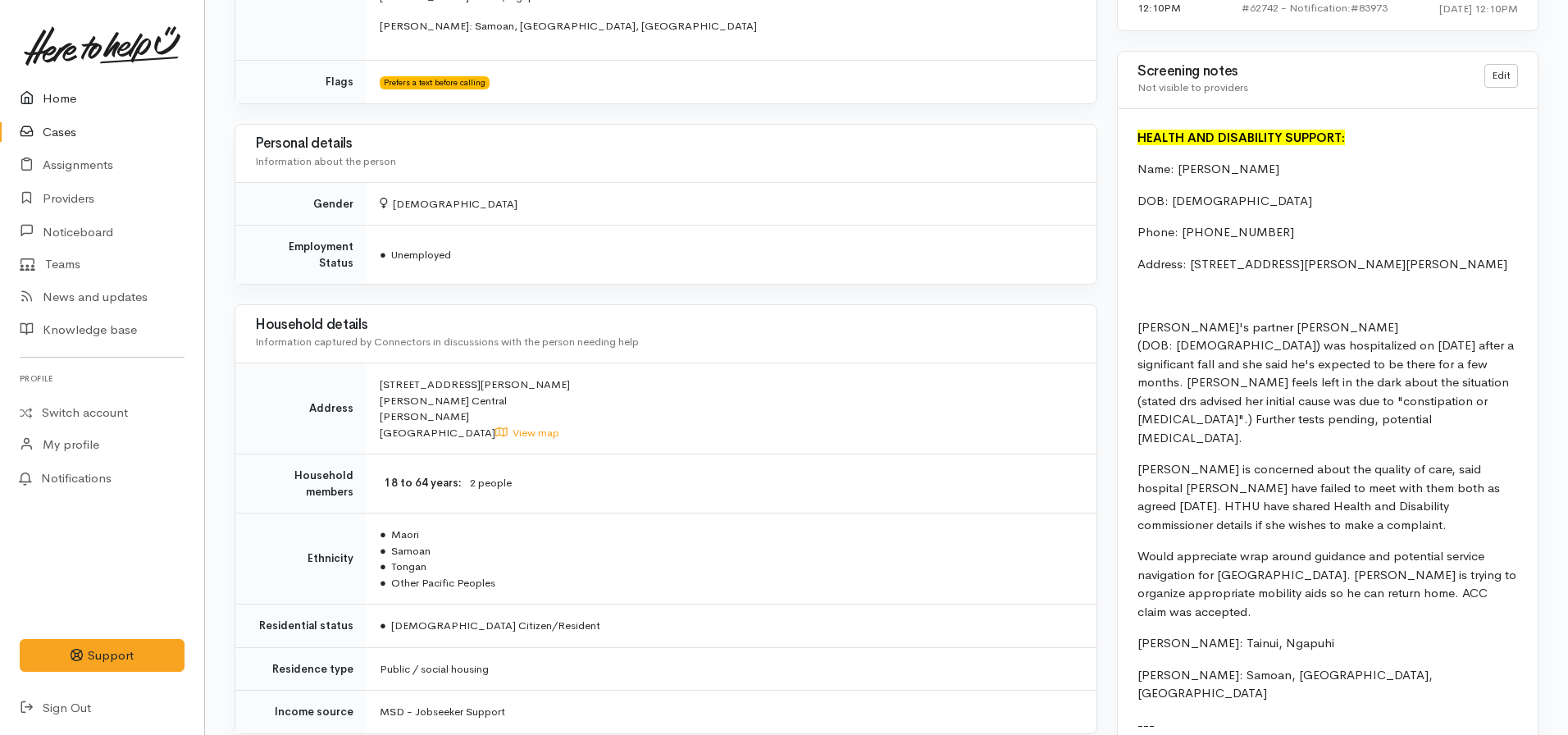
click at [39, 102] on icon at bounding box center [31, 98] width 23 height 20
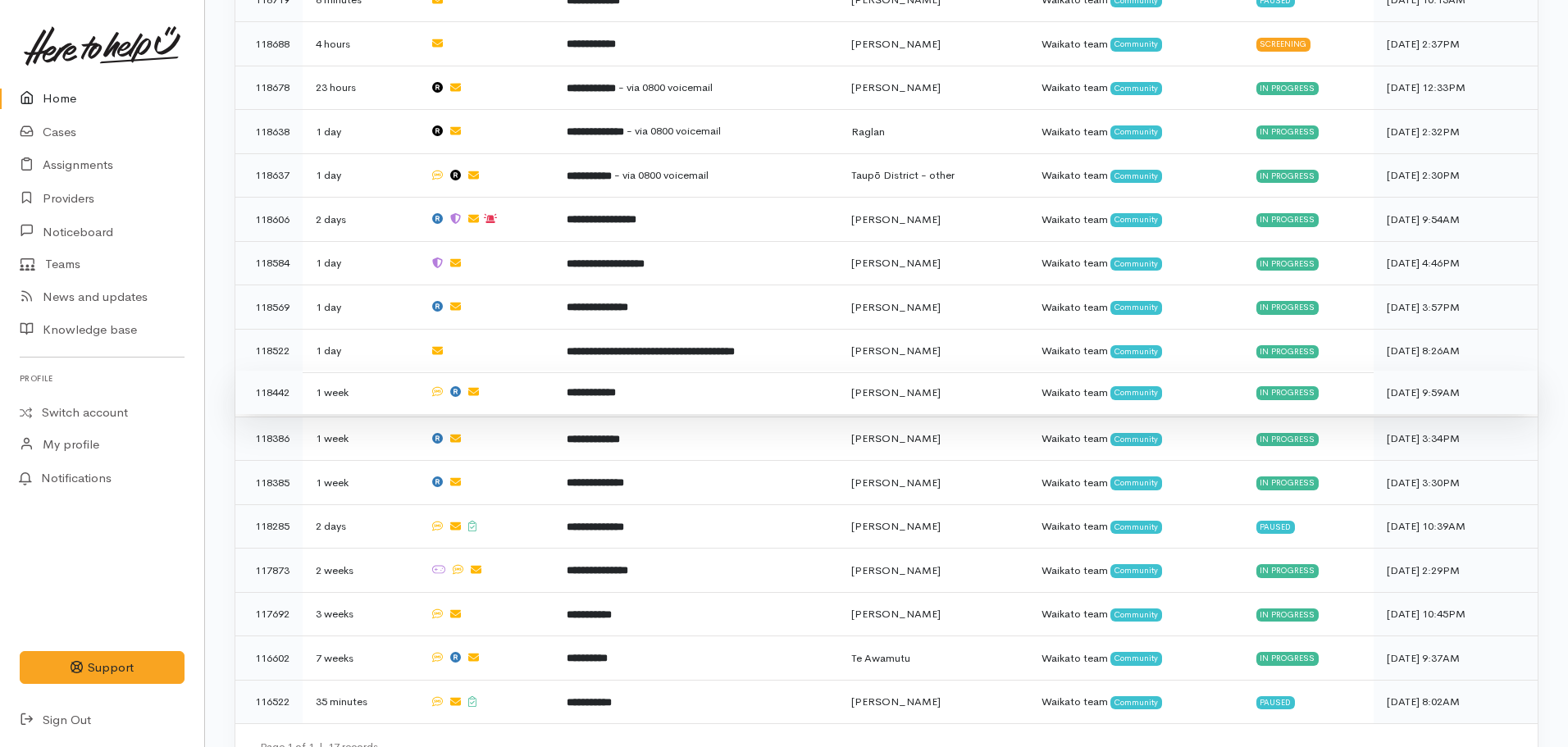
scroll to position [568, 0]
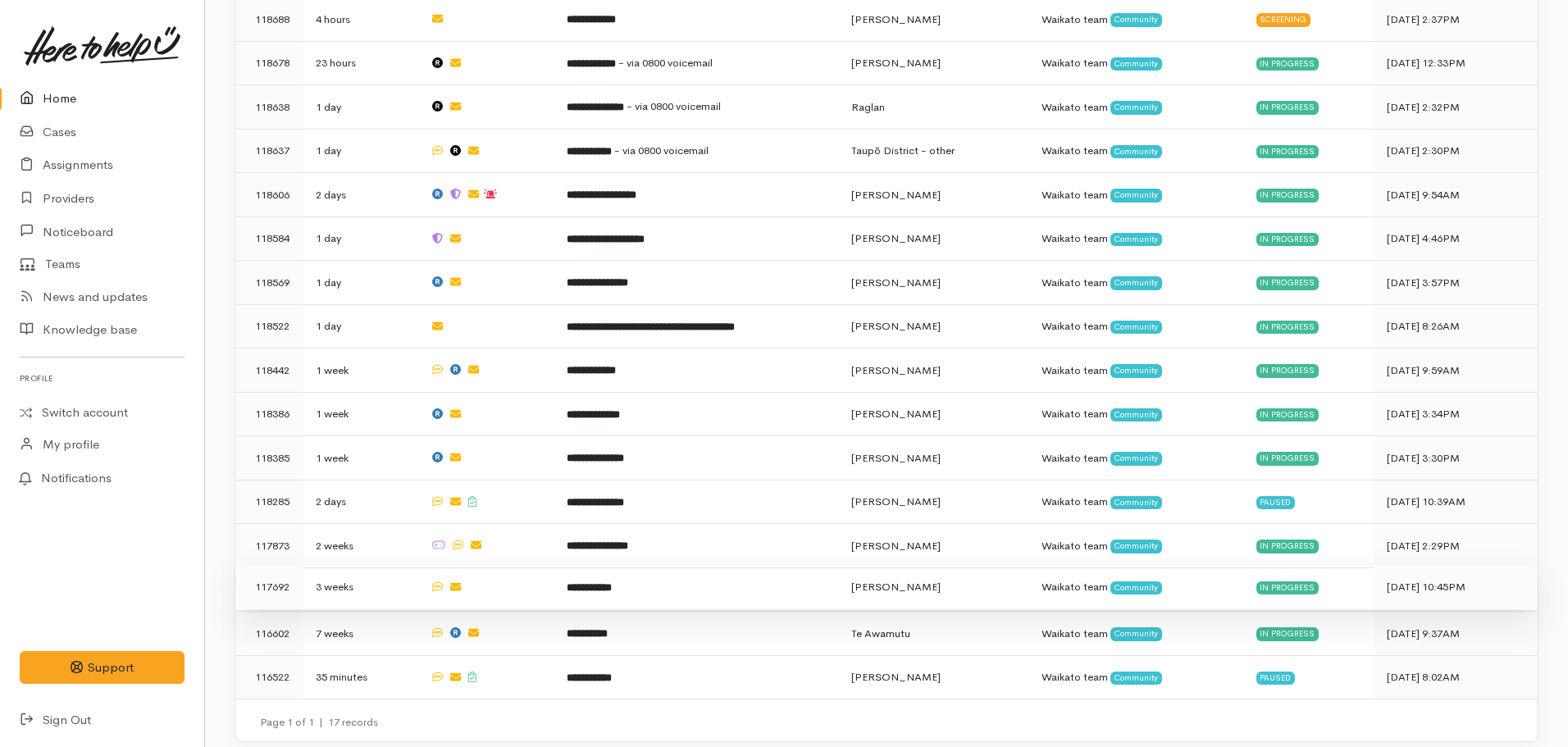
click at [572, 582] on b "**********" at bounding box center [589, 587] width 45 height 11
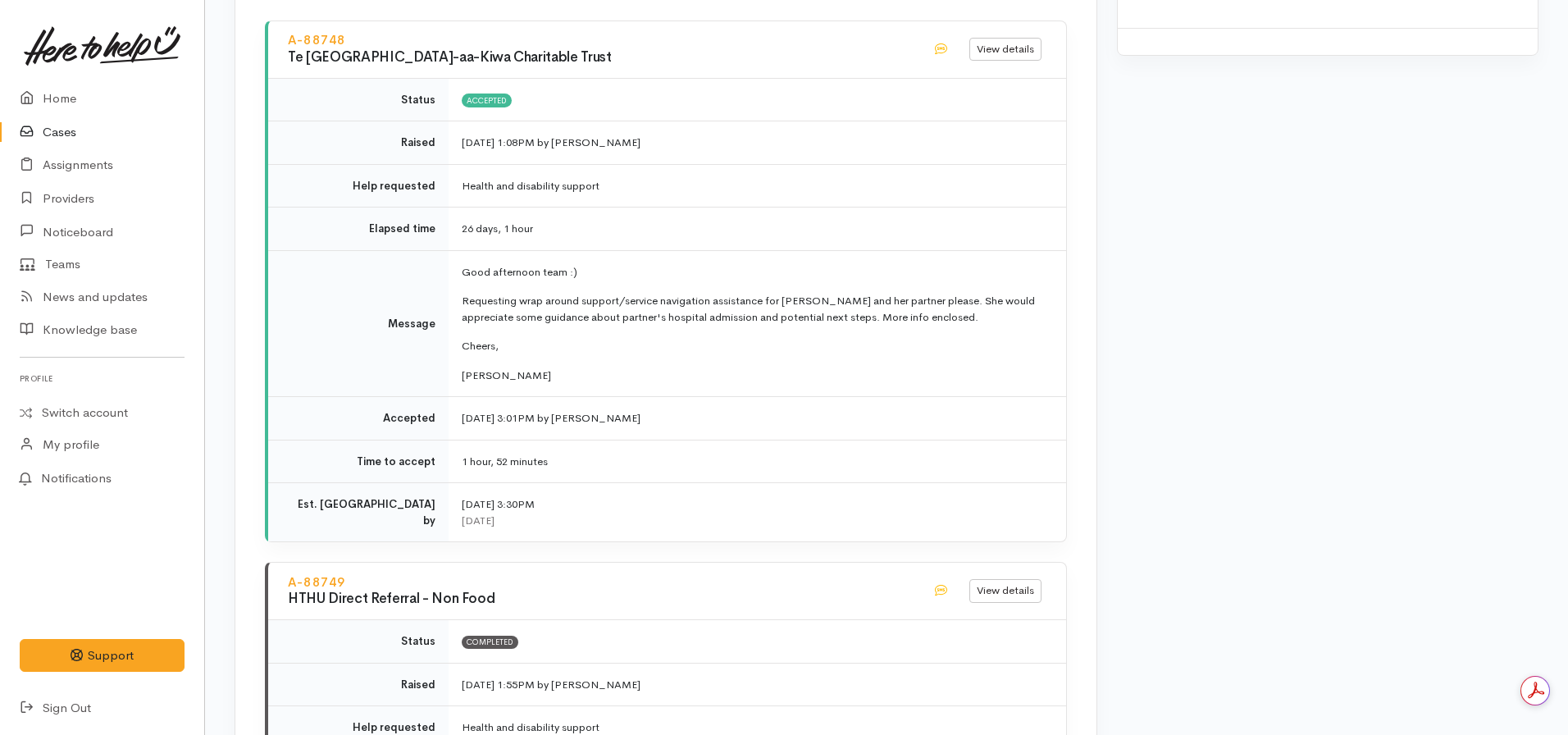
scroll to position [2050, 0]
click at [47, 93] on link "Home" at bounding box center [102, 99] width 204 height 34
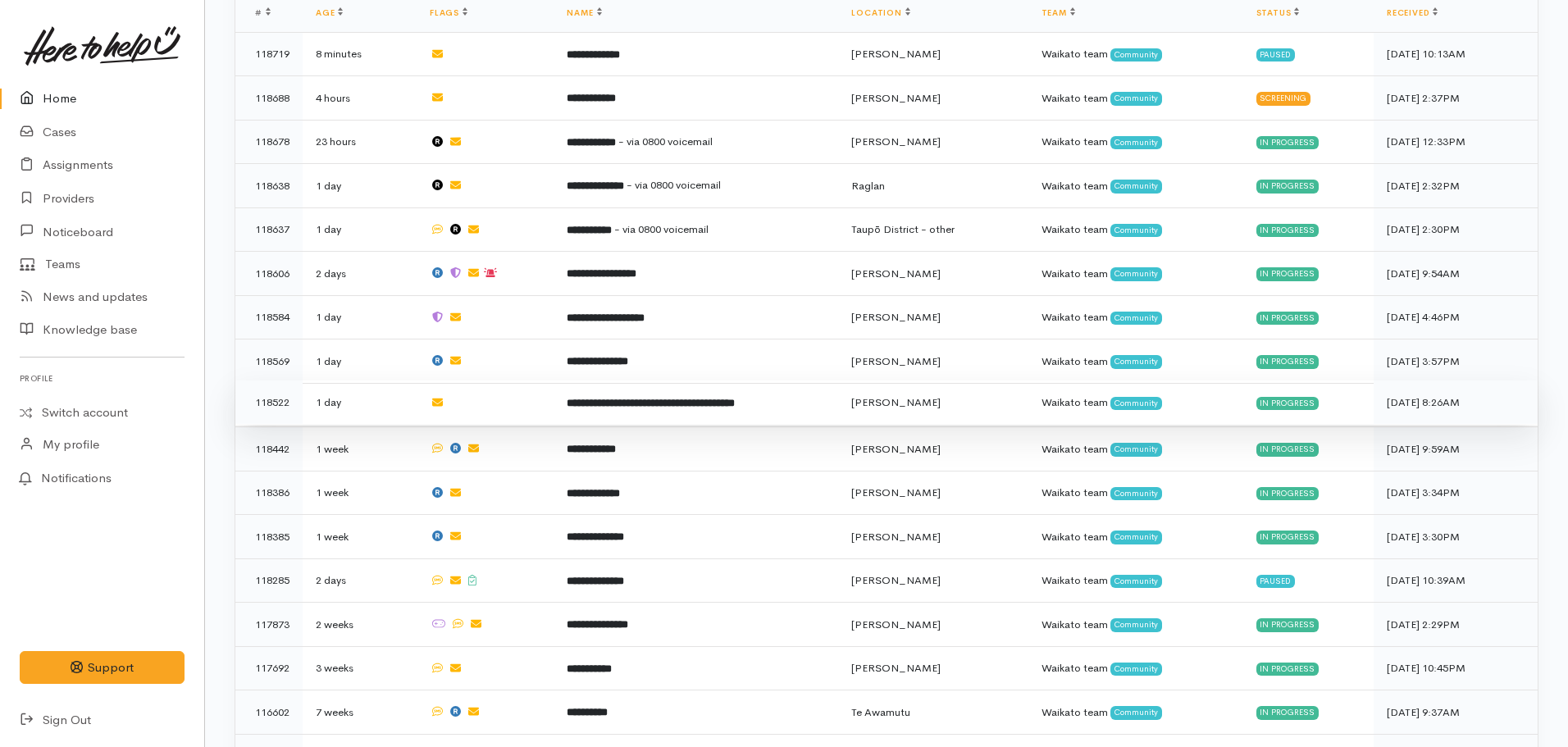
scroll to position [568, 0]
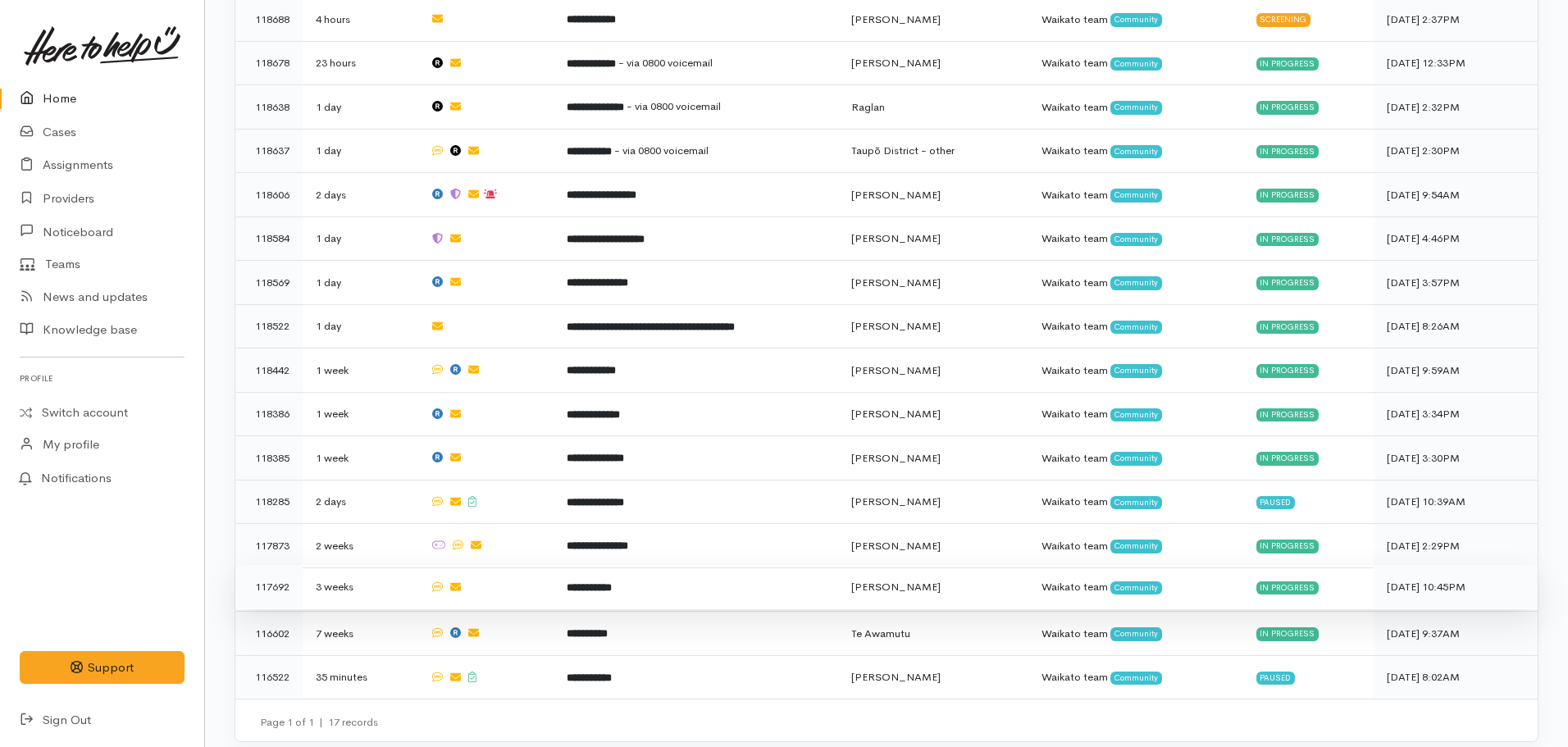
click at [612, 582] on b "**********" at bounding box center [589, 587] width 45 height 11
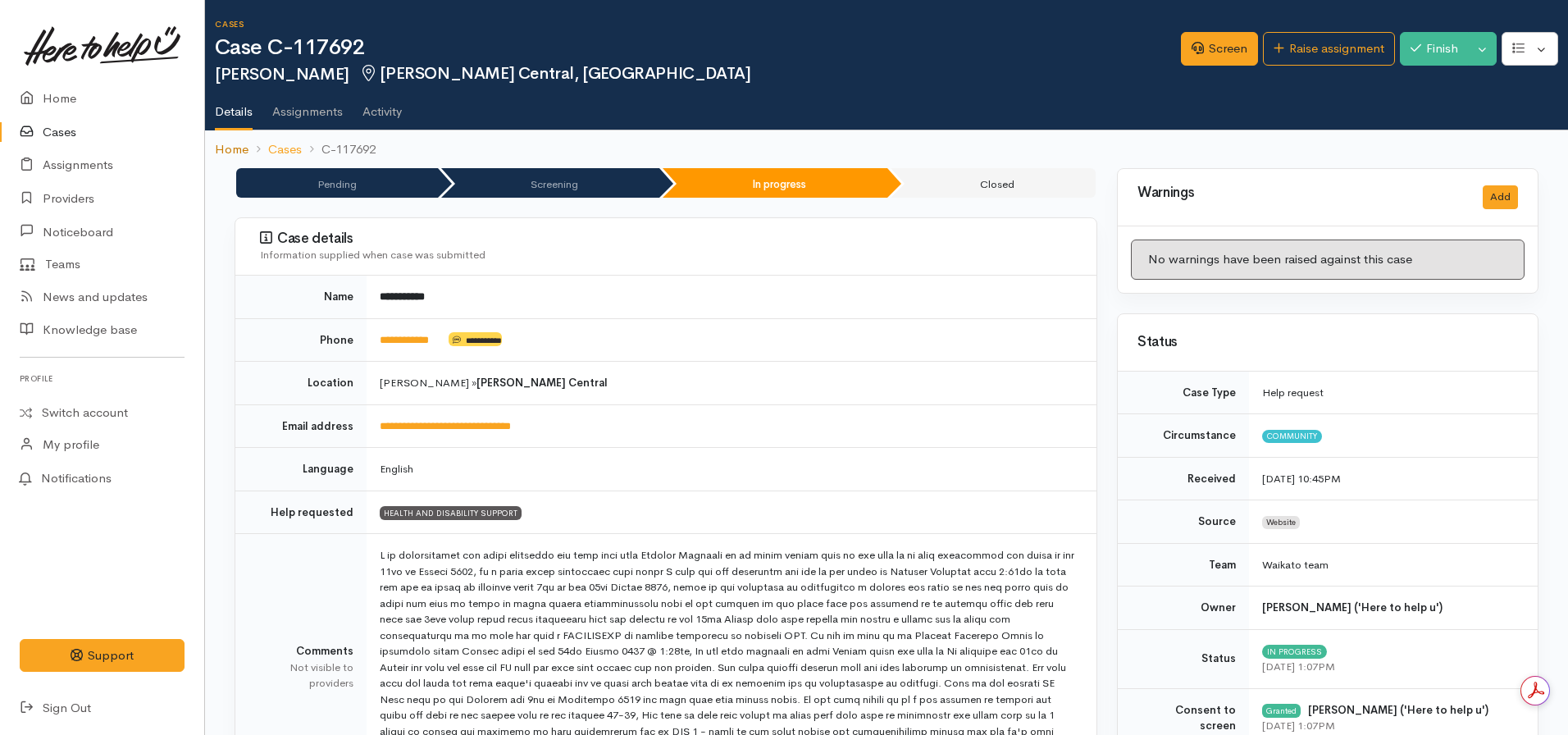
click at [227, 157] on link "Home" at bounding box center [232, 149] width 34 height 19
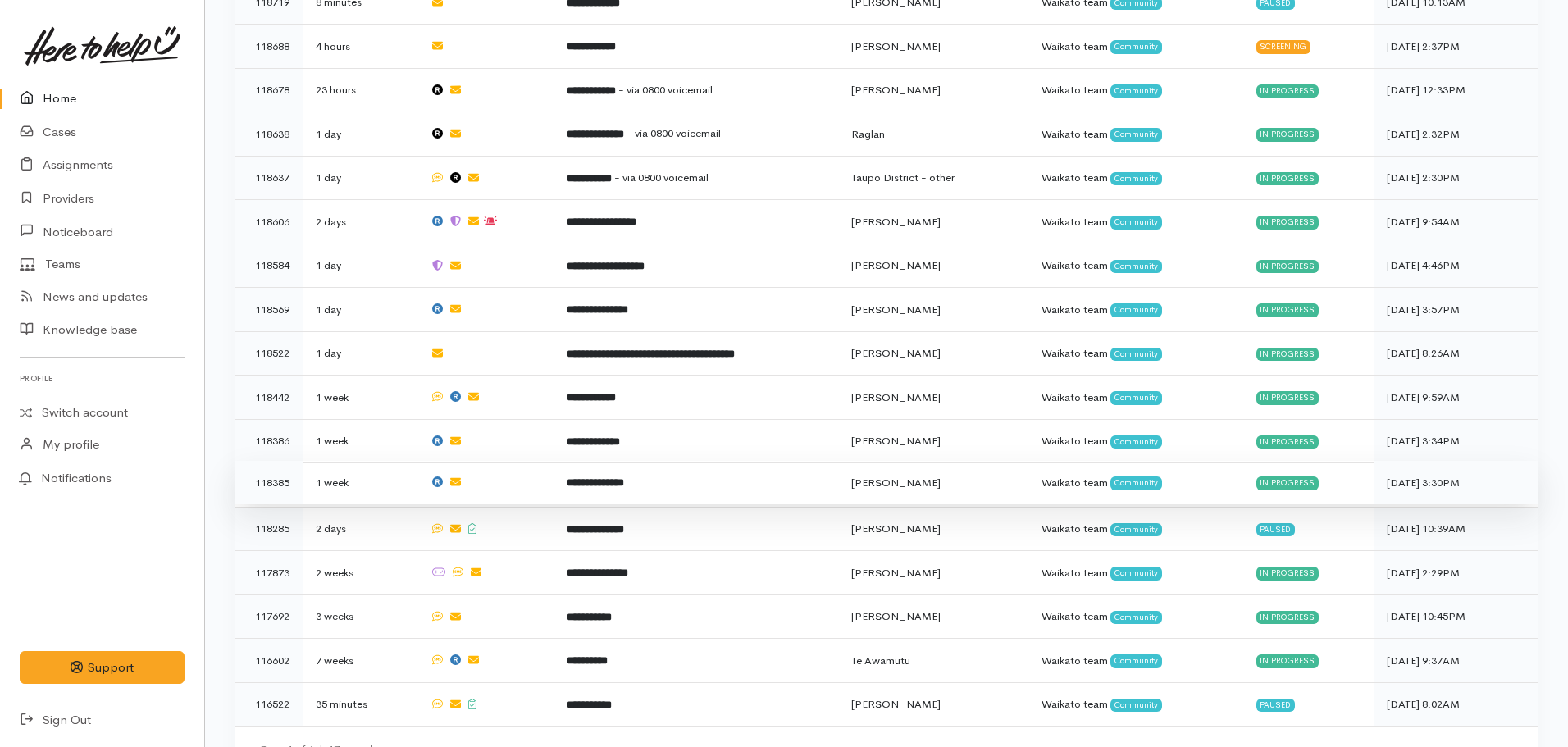
scroll to position [568, 0]
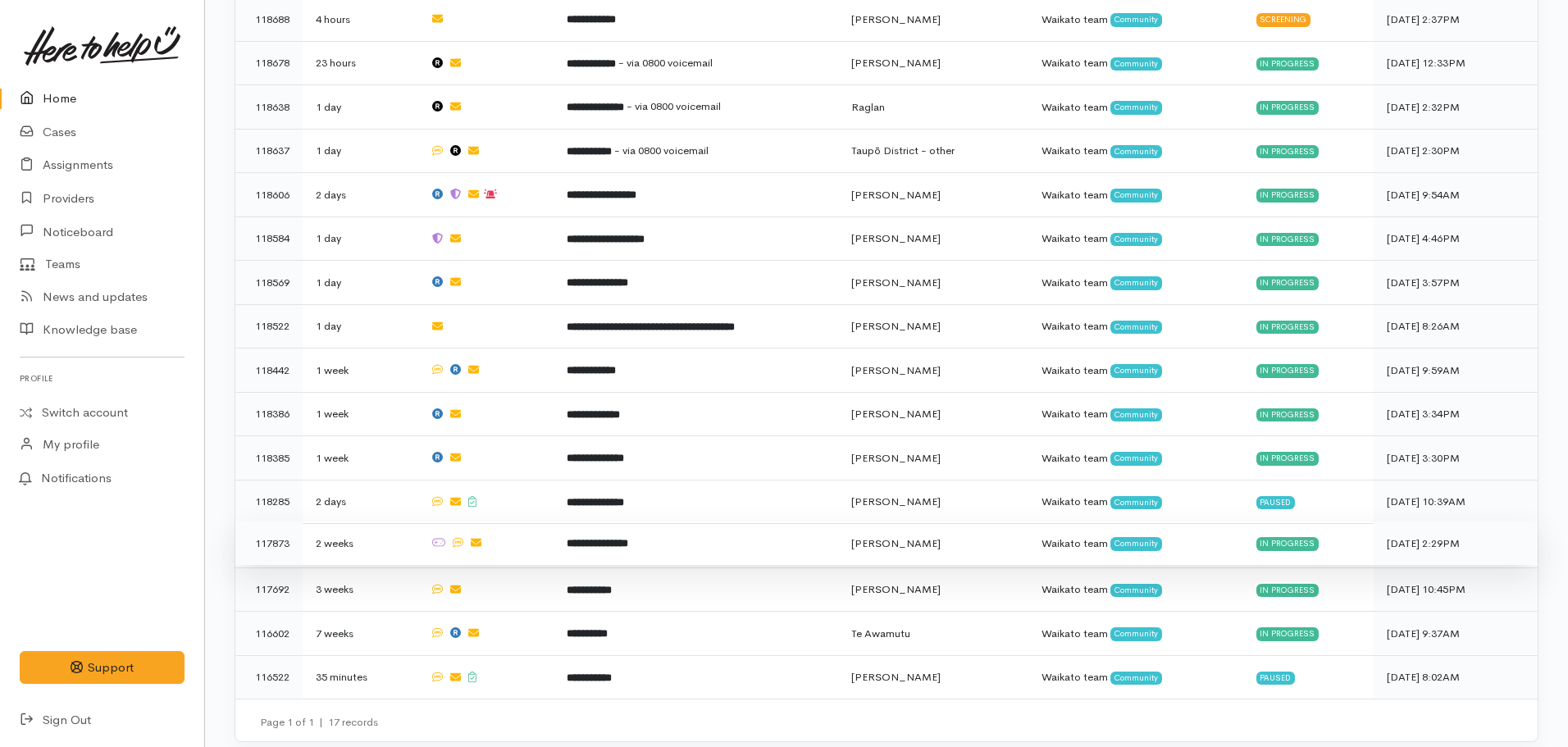
click at [663, 524] on td "**********" at bounding box center [696, 544] width 285 height 44
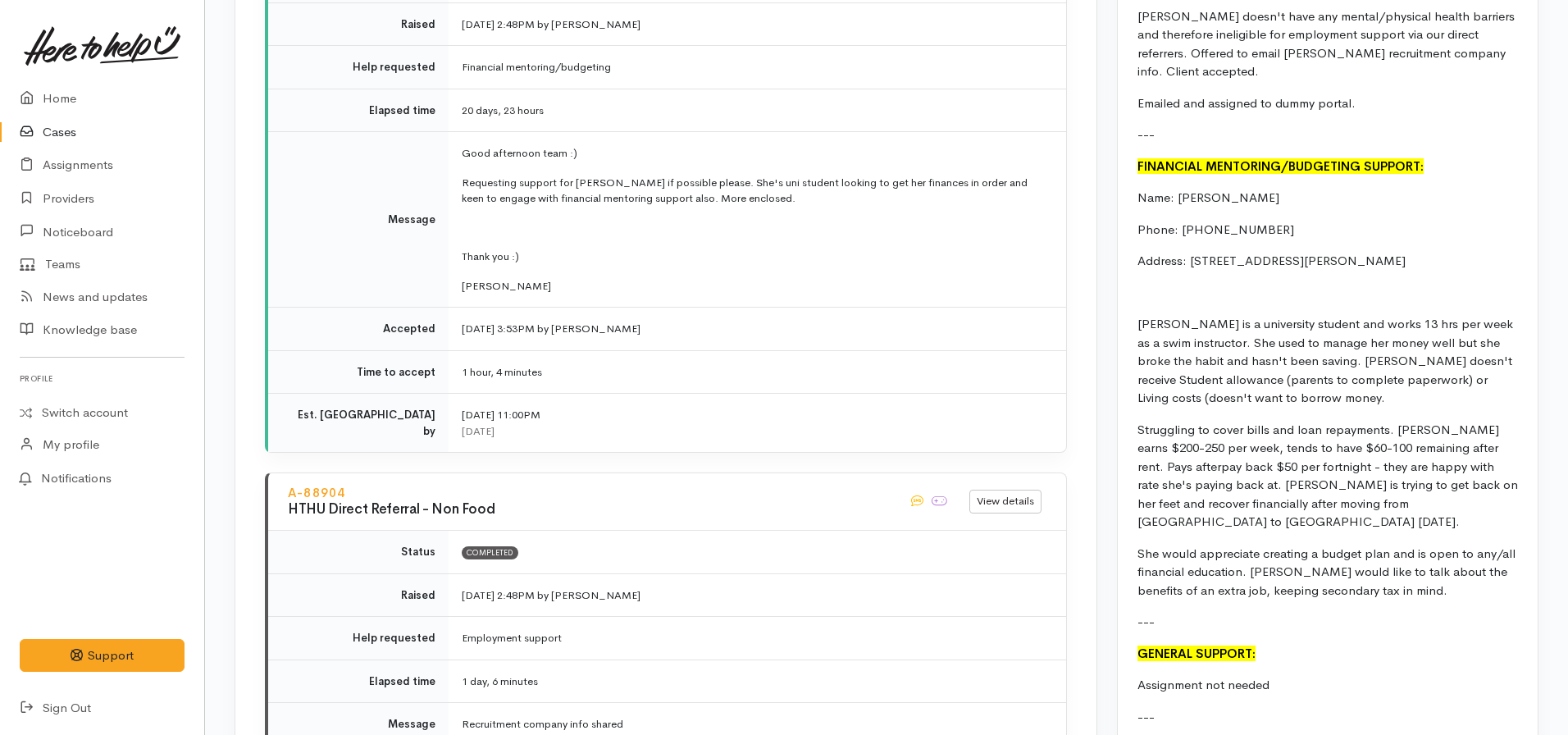
scroll to position [1804, 0]
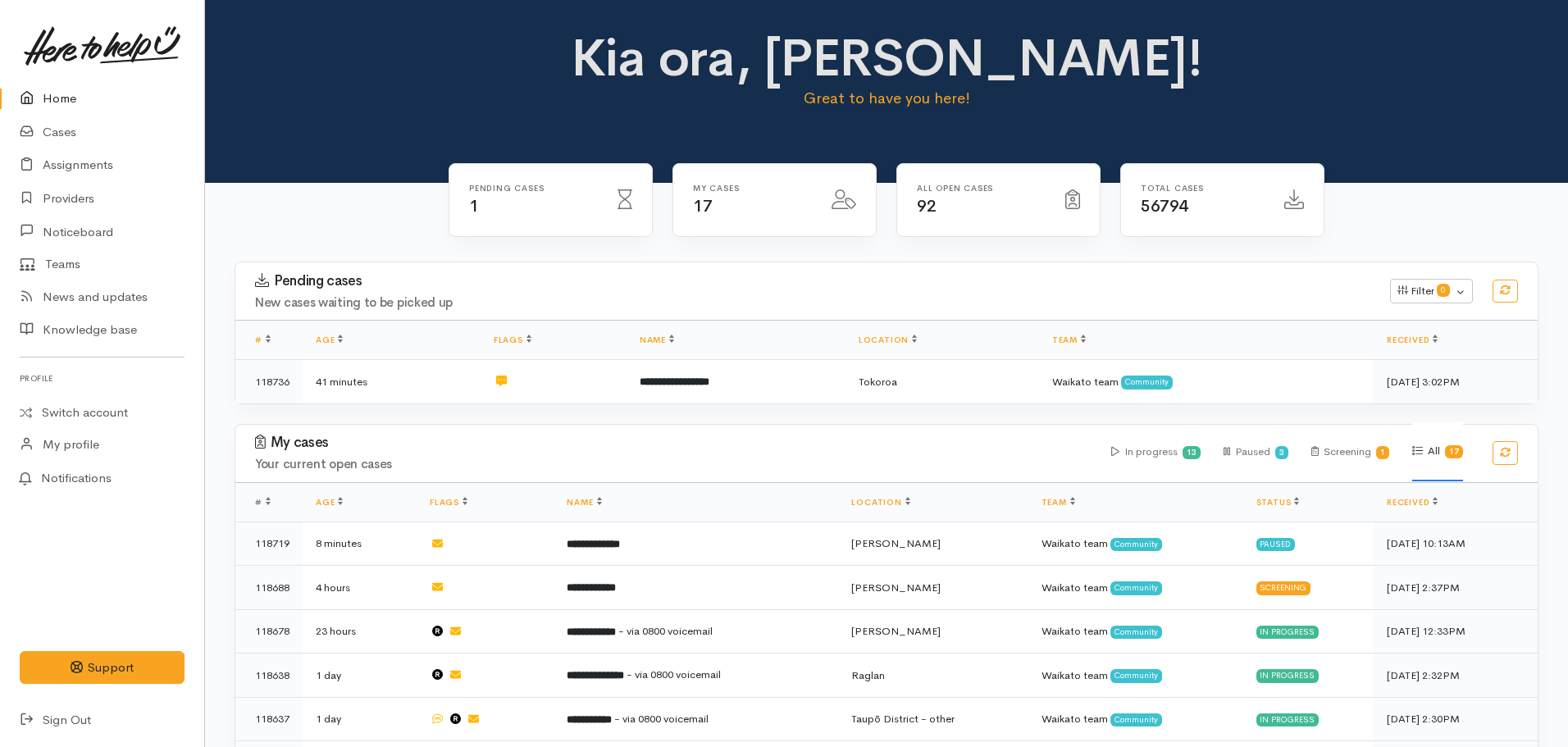
scroll to position [554, 0]
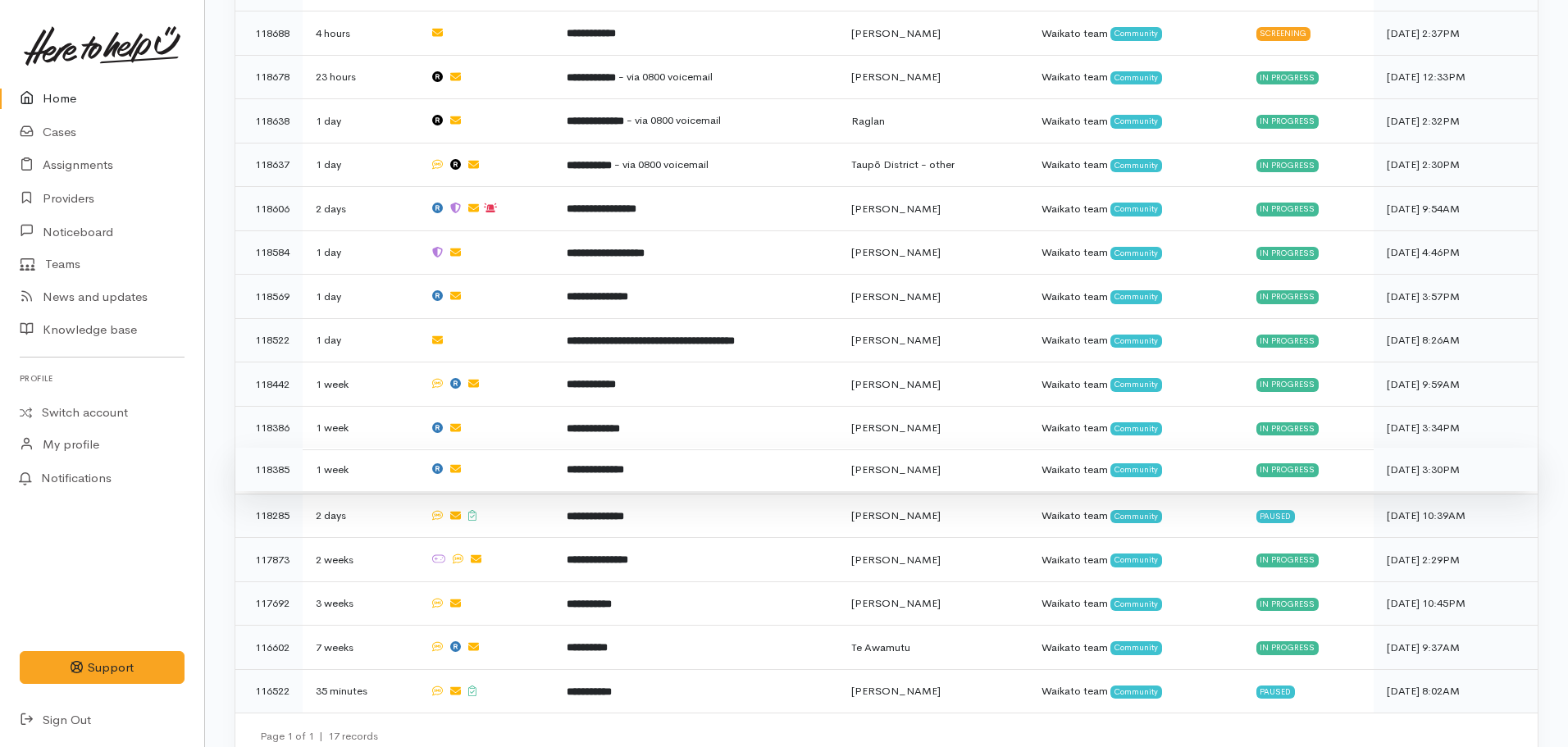
click at [616, 468] on td "**********" at bounding box center [696, 469] width 285 height 44
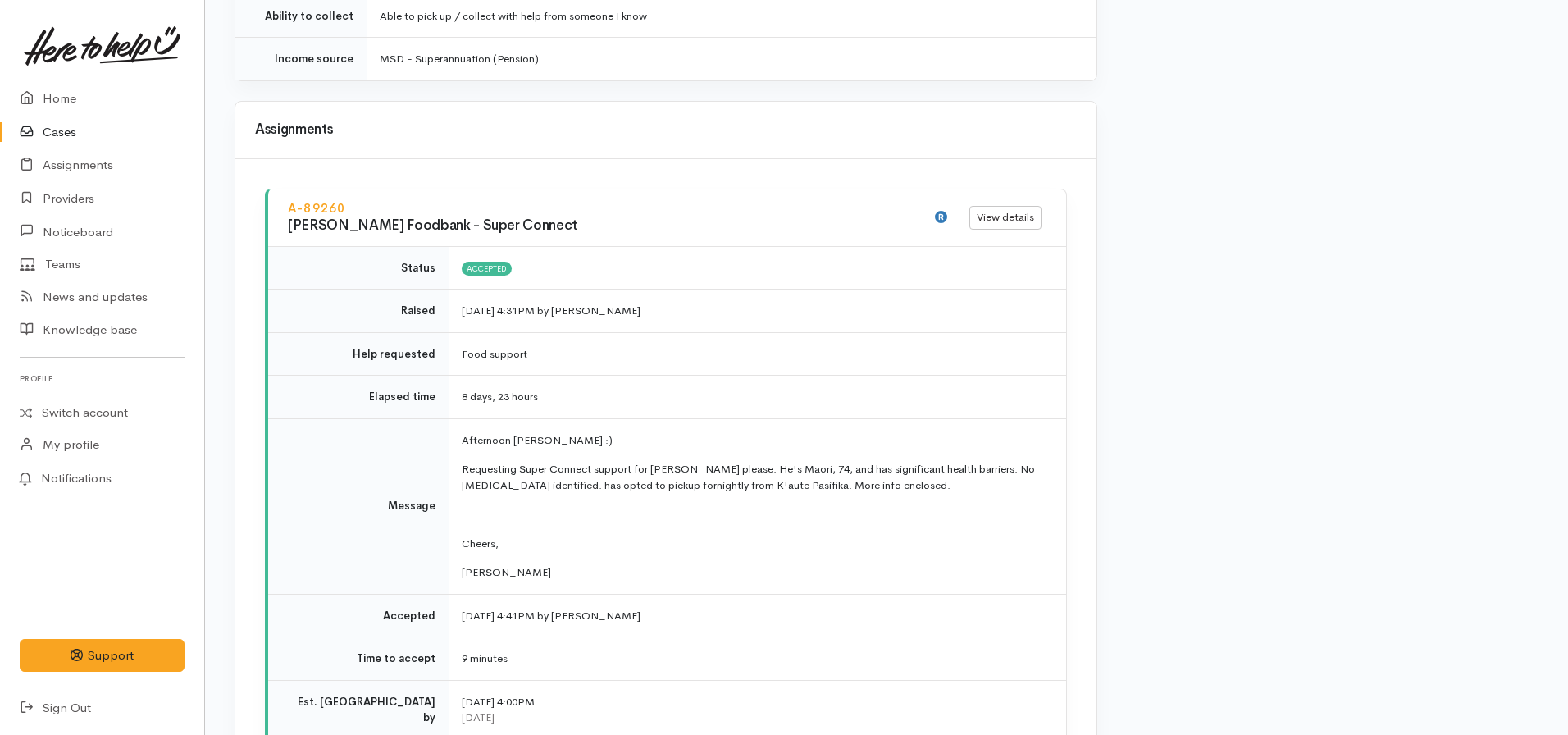
scroll to position [2183, 0]
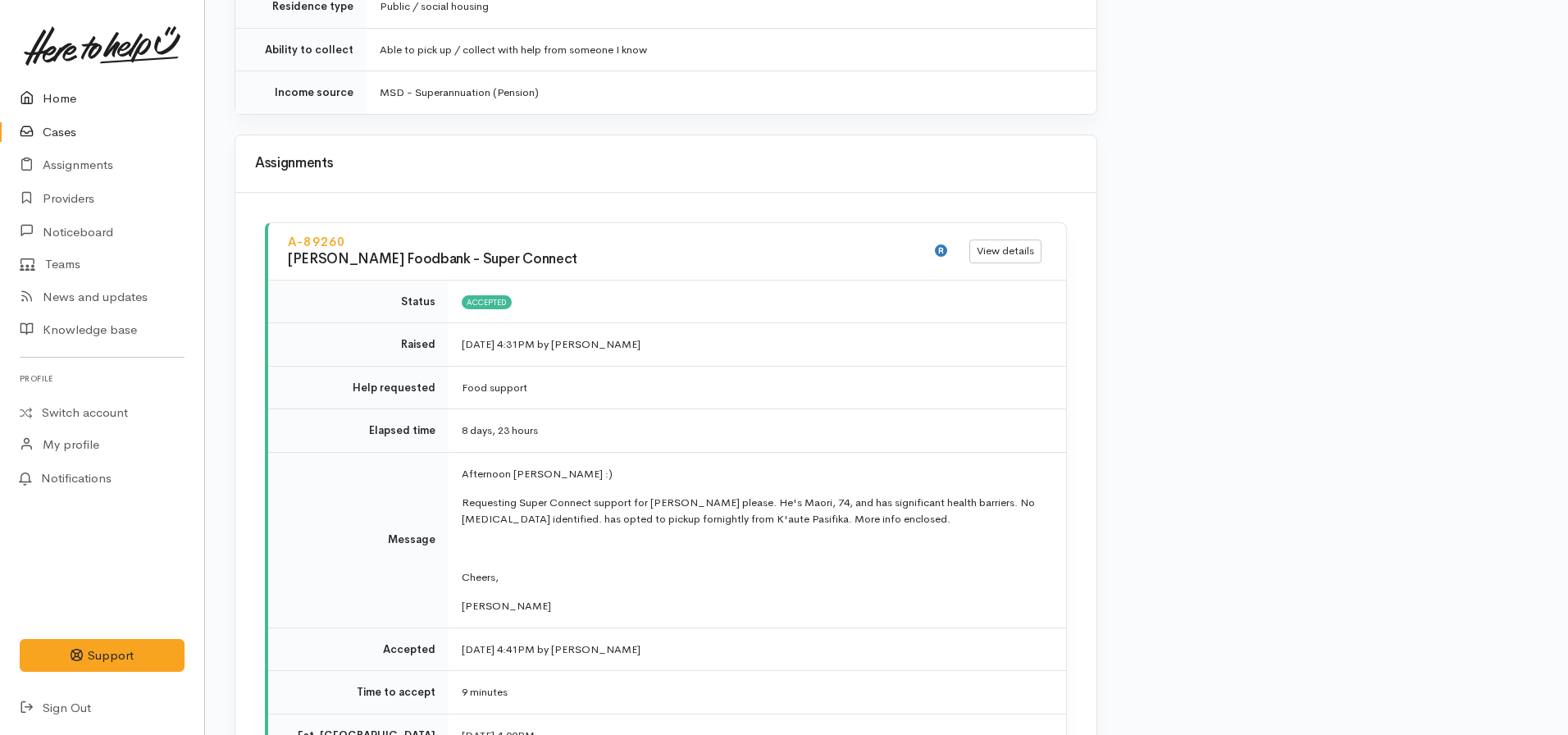
click at [53, 97] on link "Home" at bounding box center [102, 99] width 204 height 34
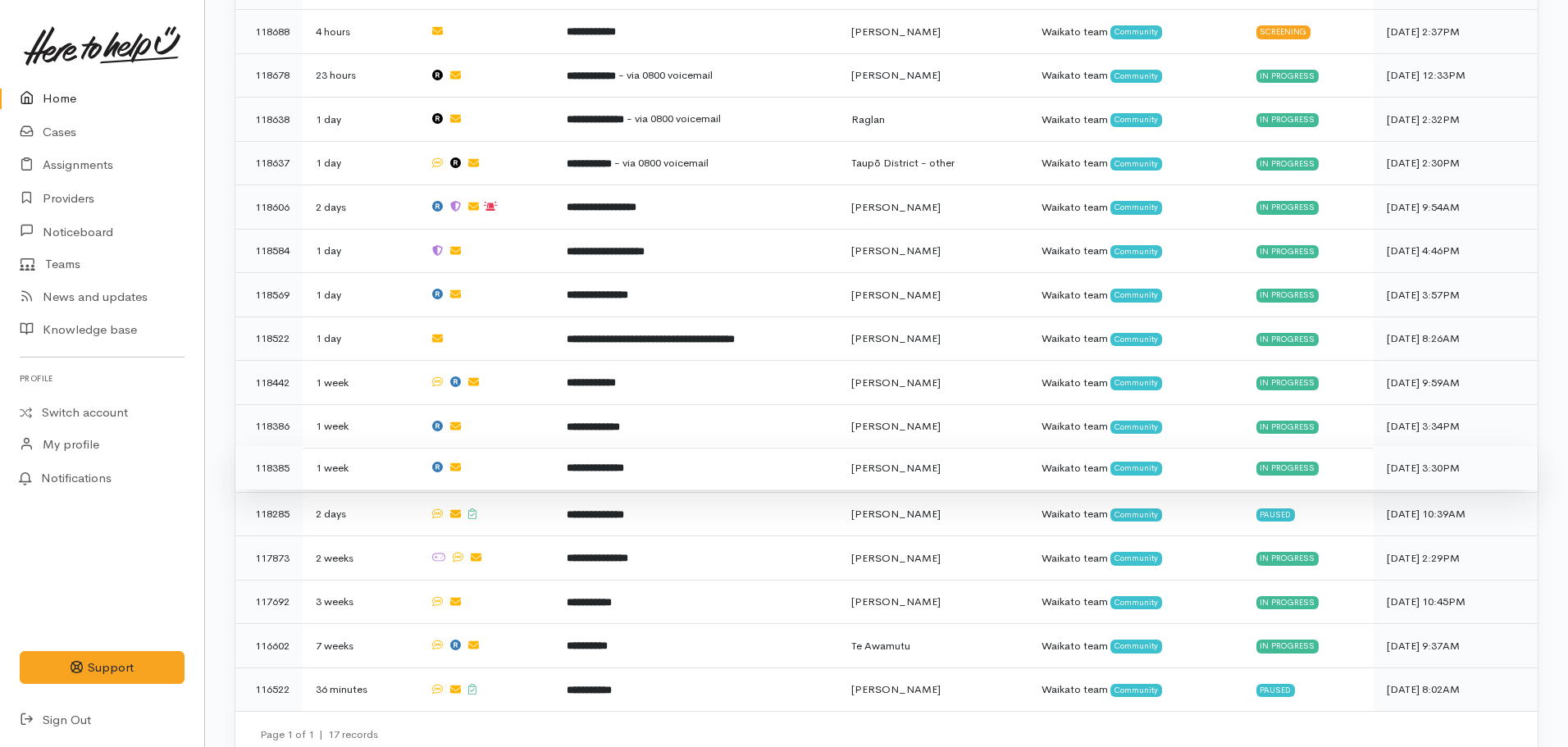
scroll to position [568, 0]
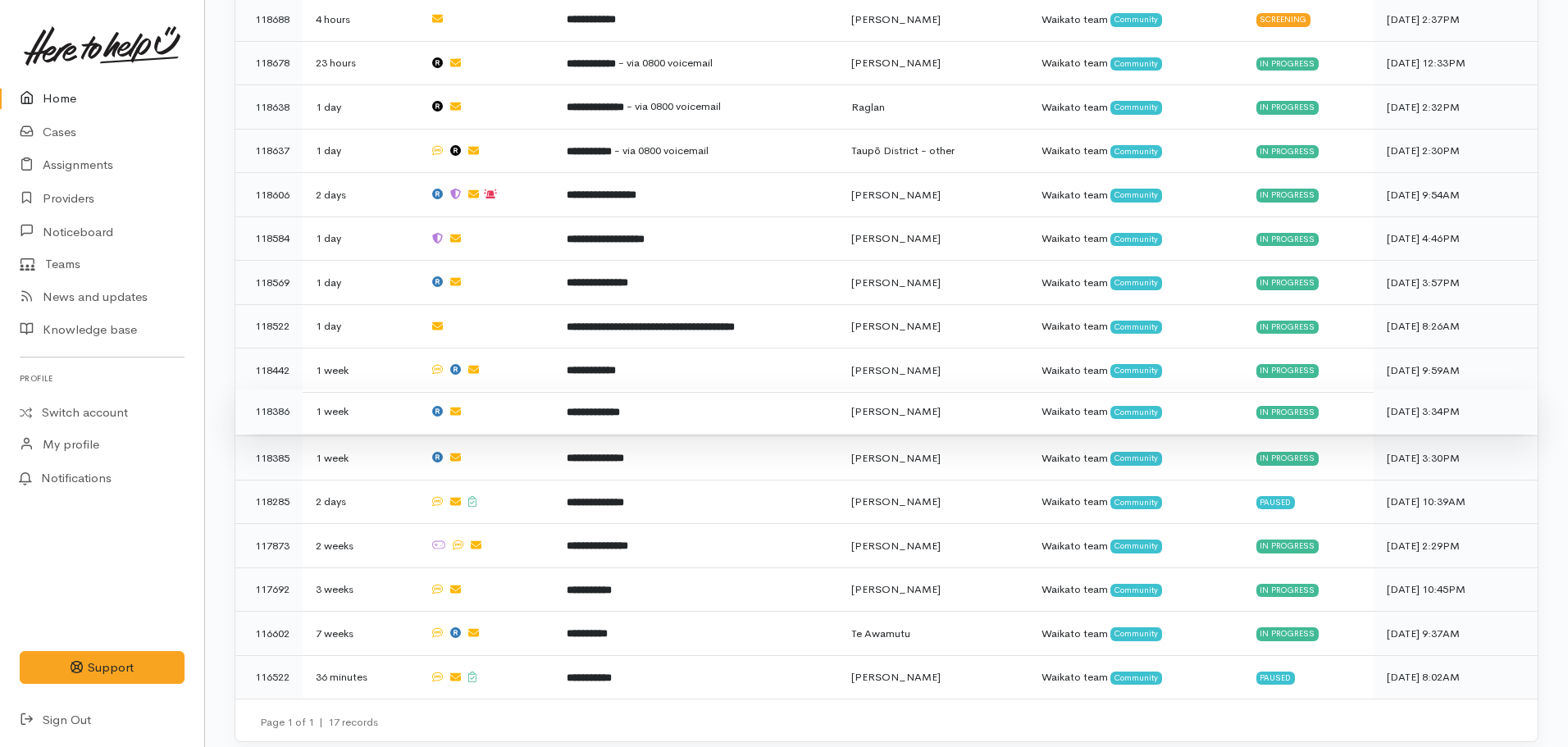
click at [644, 412] on td "**********" at bounding box center [696, 411] width 285 height 44
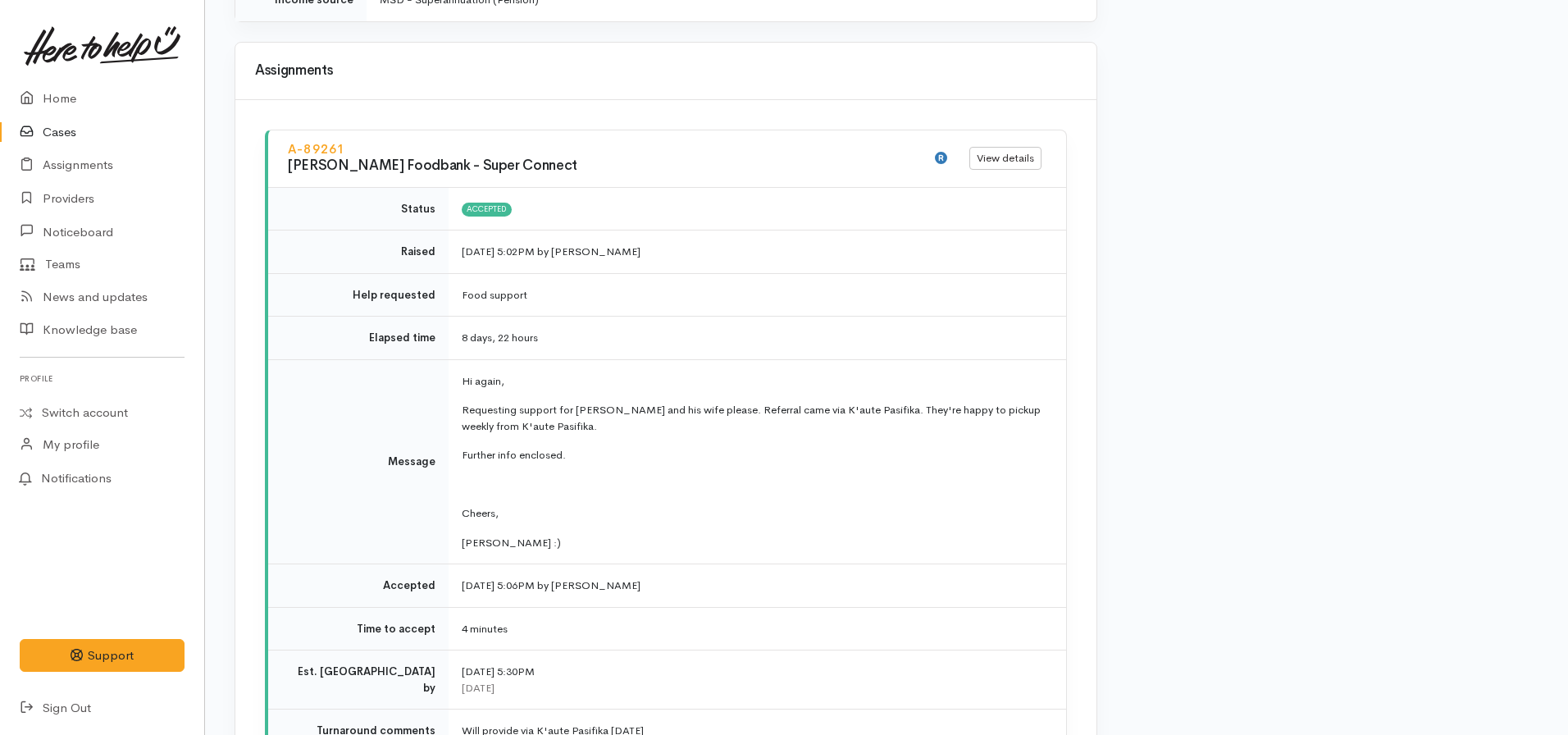
scroll to position [2296, 0]
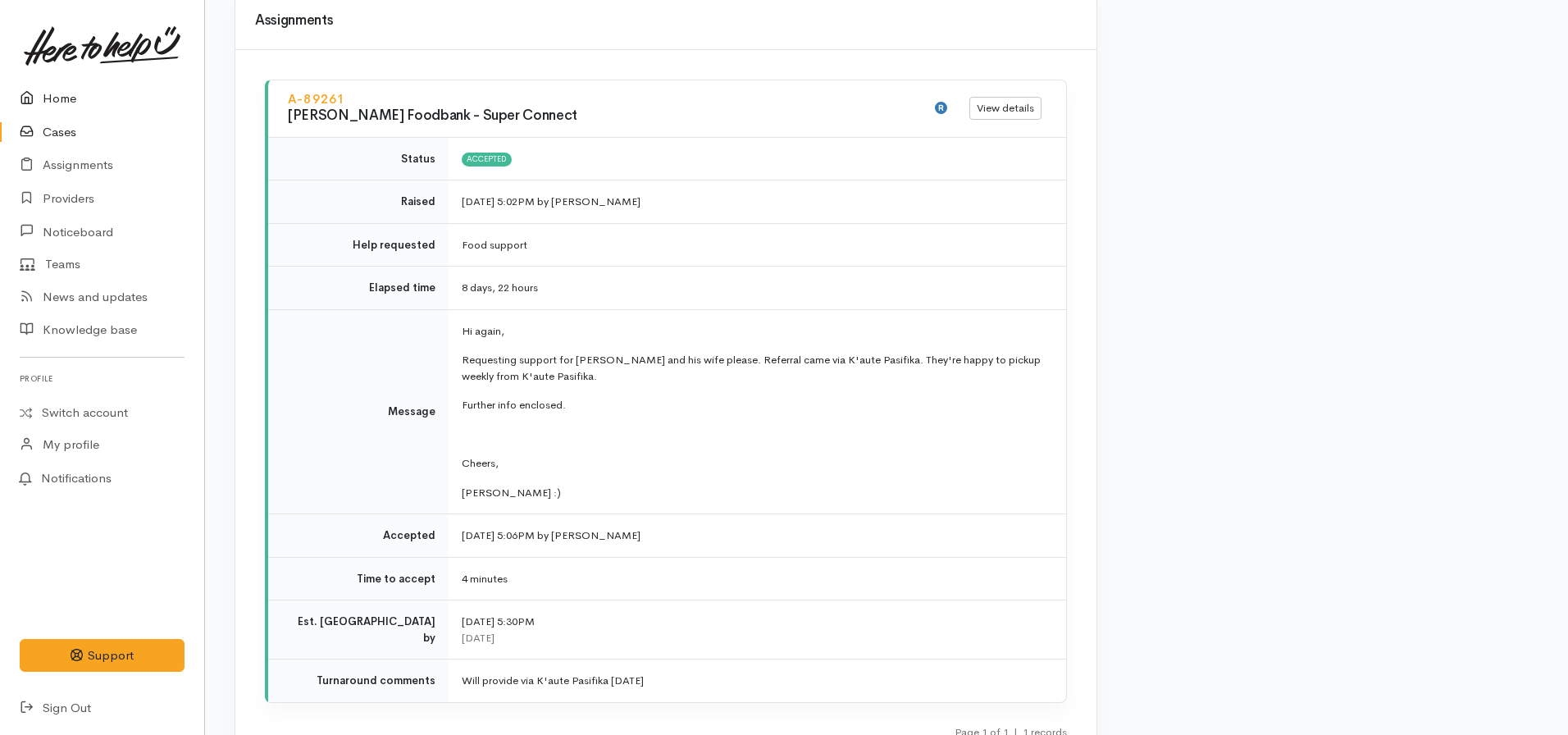
click at [53, 103] on link "Home" at bounding box center [102, 99] width 204 height 34
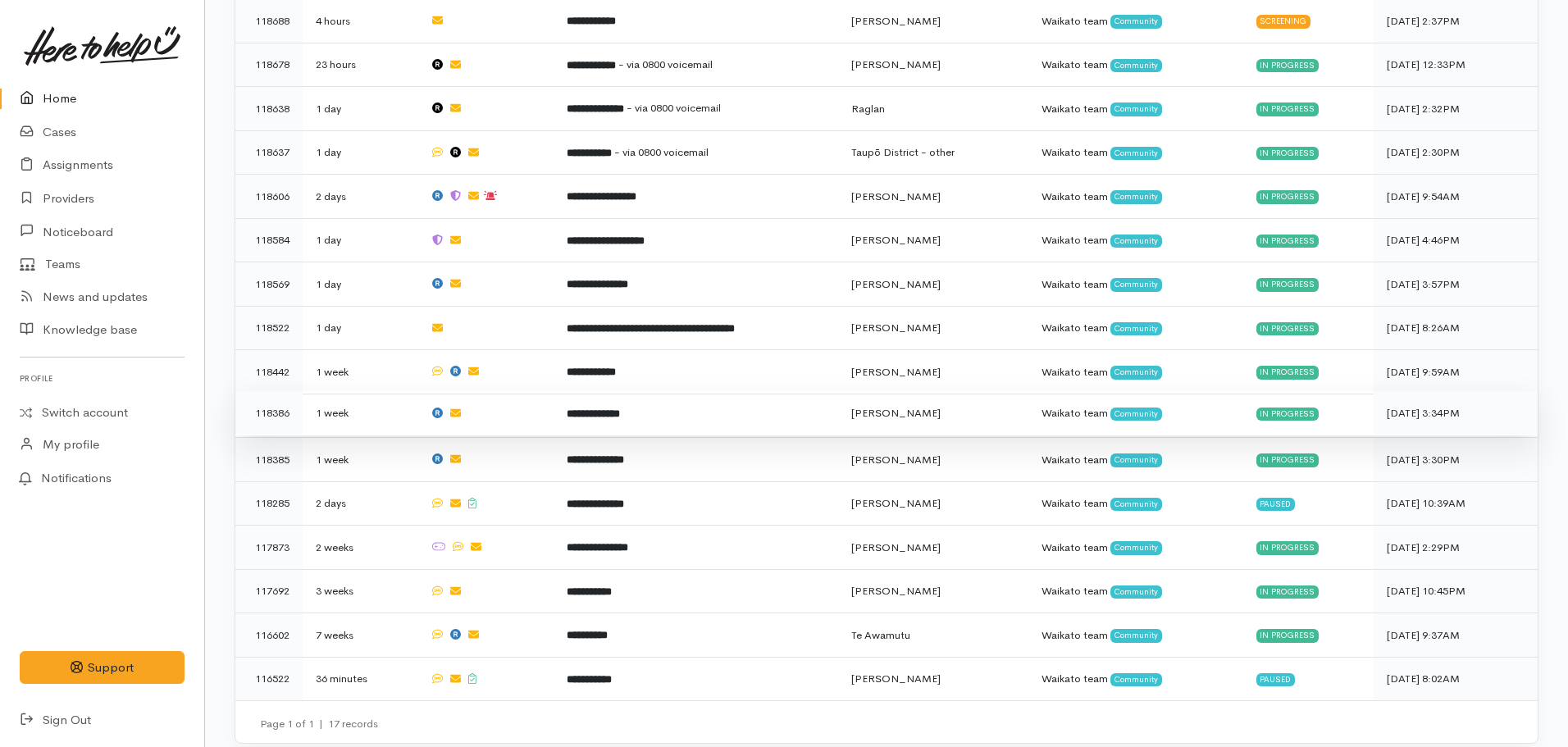
scroll to position [568, 0]
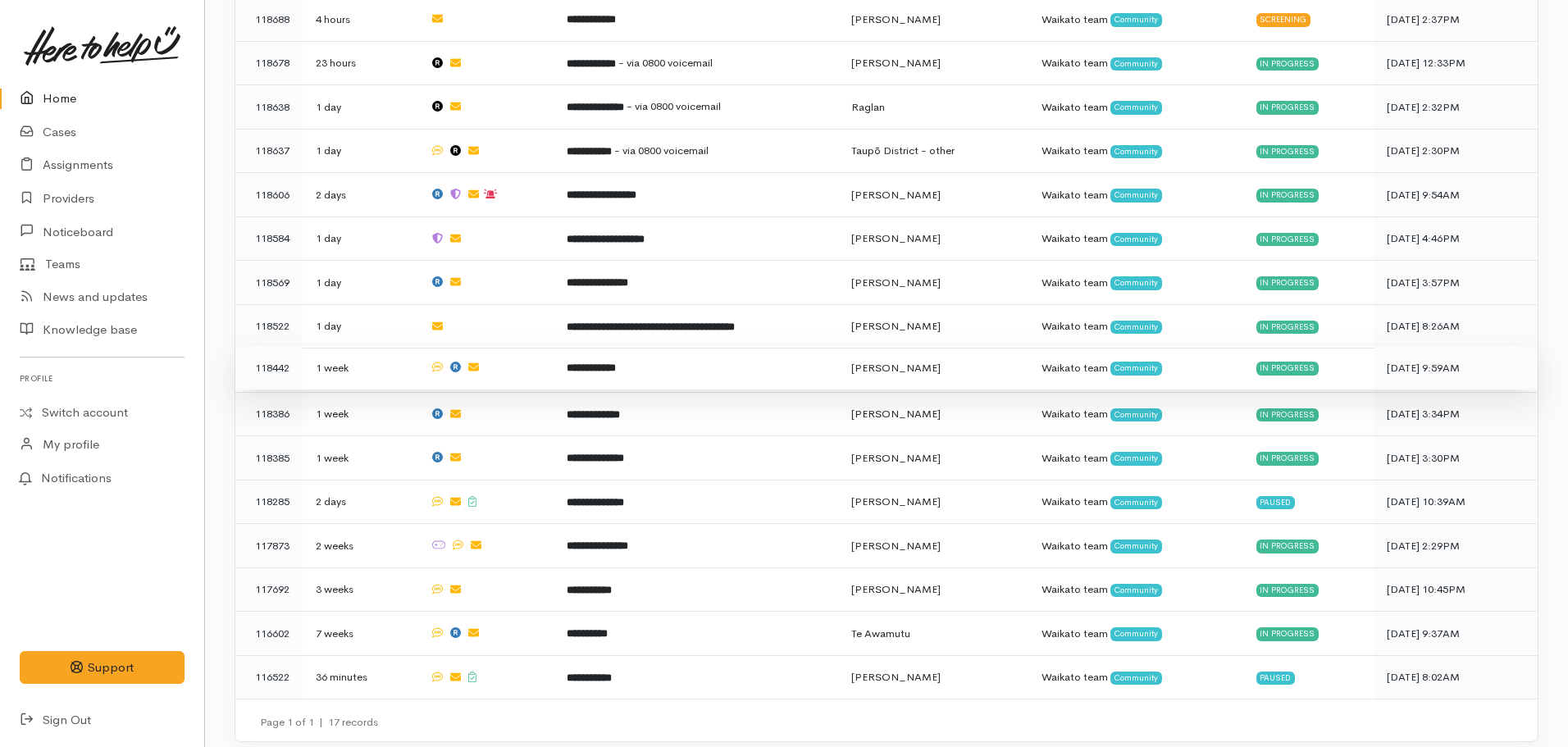
click at [595, 364] on b "**********" at bounding box center [592, 368] width 50 height 11
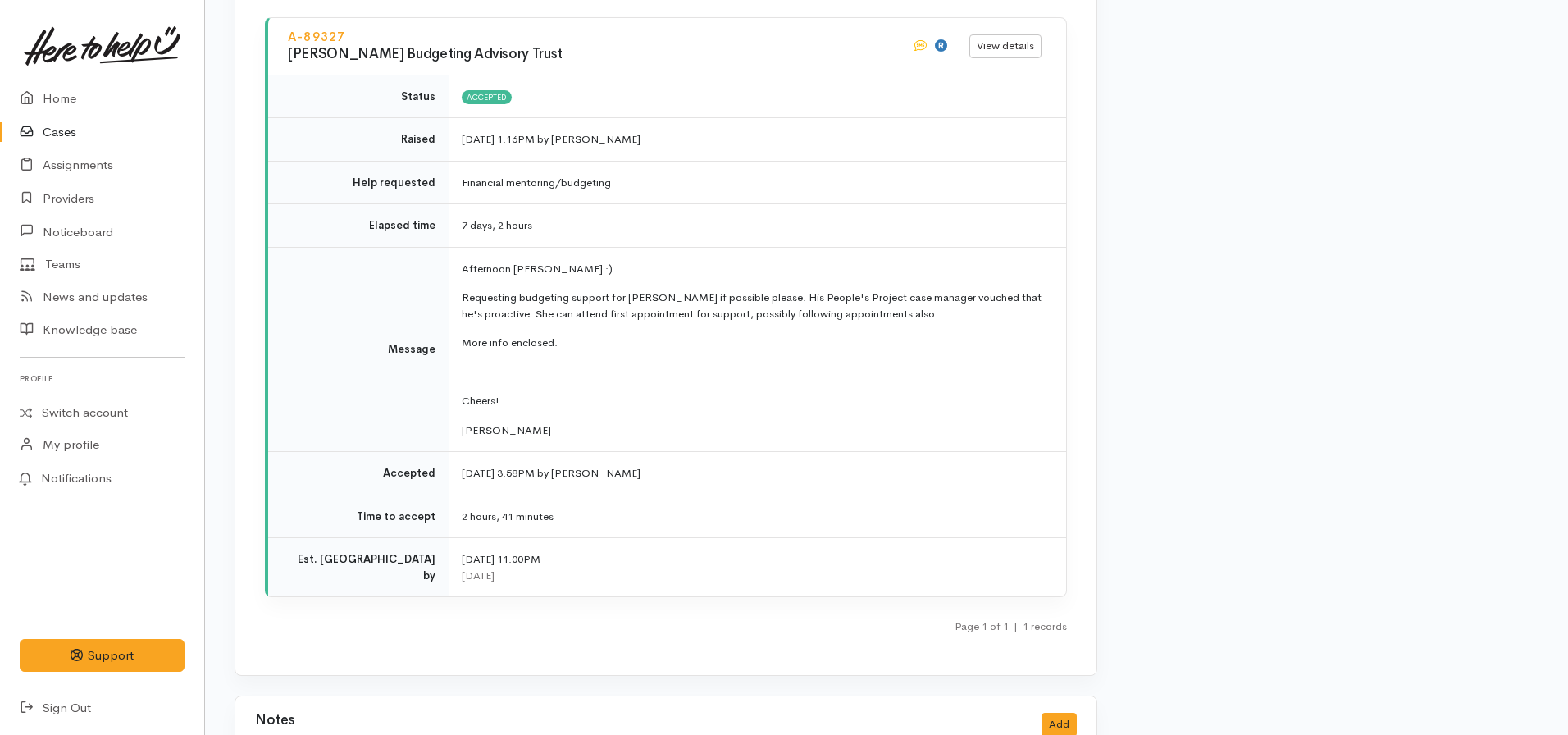
scroll to position [2271, 0]
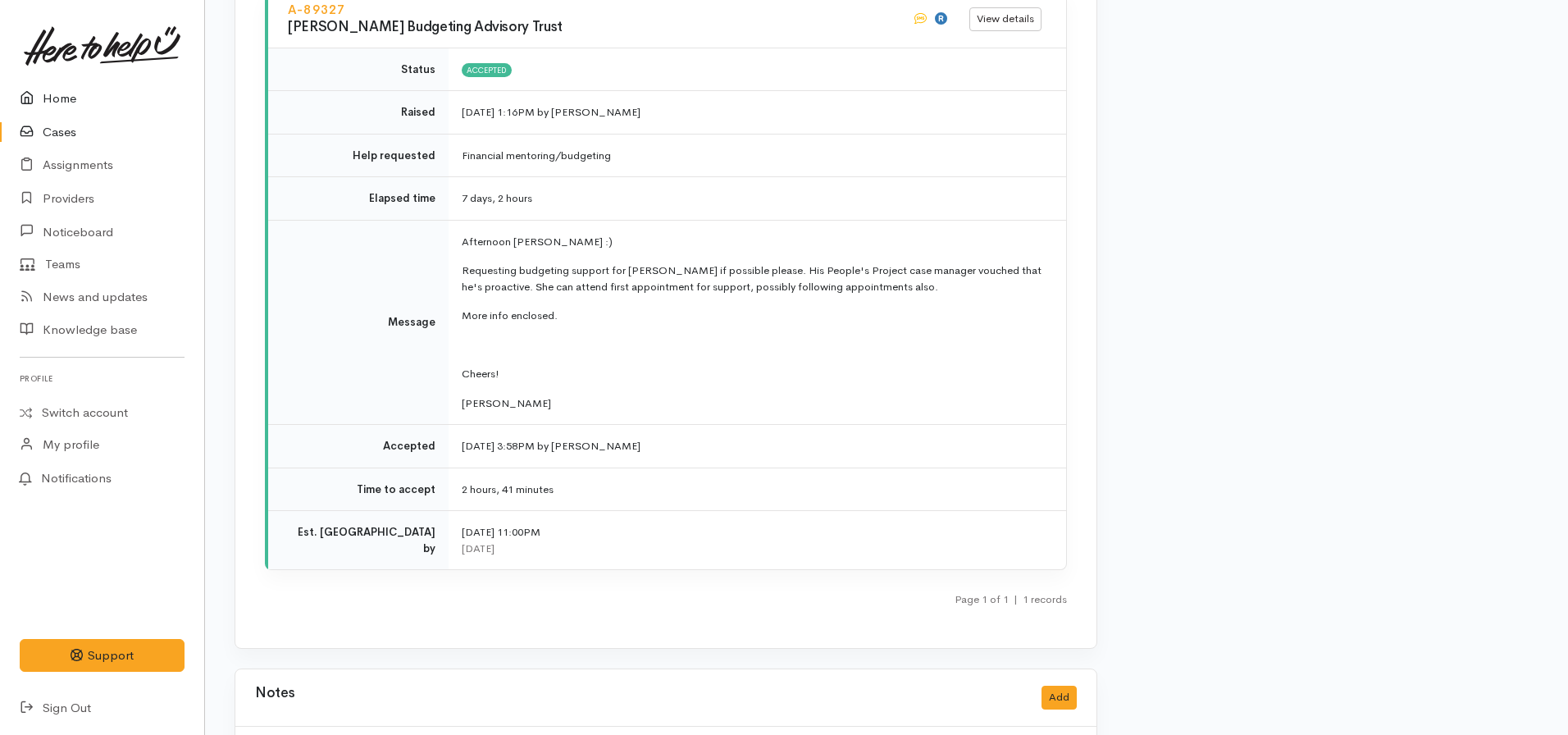
click at [75, 91] on link "Home" at bounding box center [102, 99] width 204 height 34
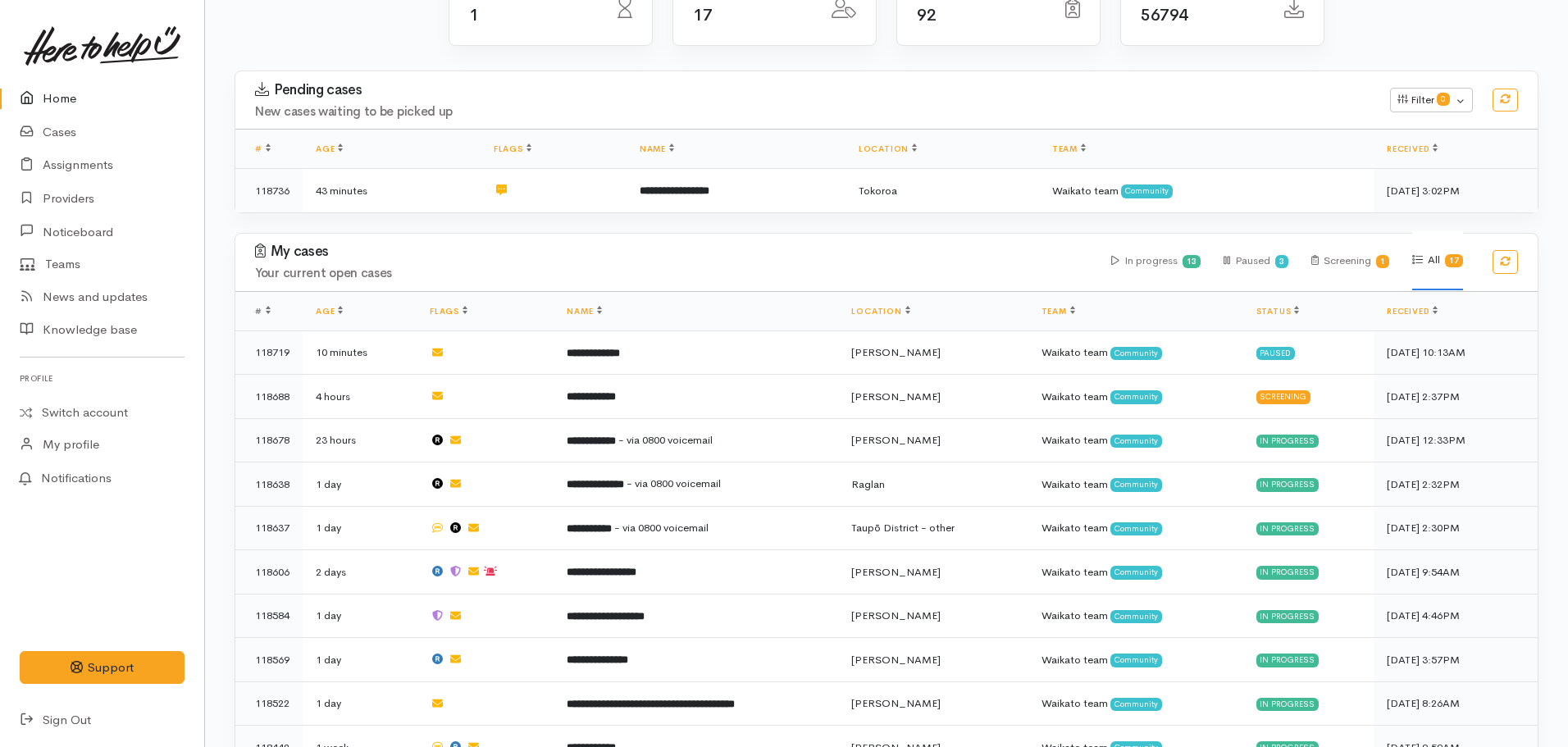
scroll to position [492, 0]
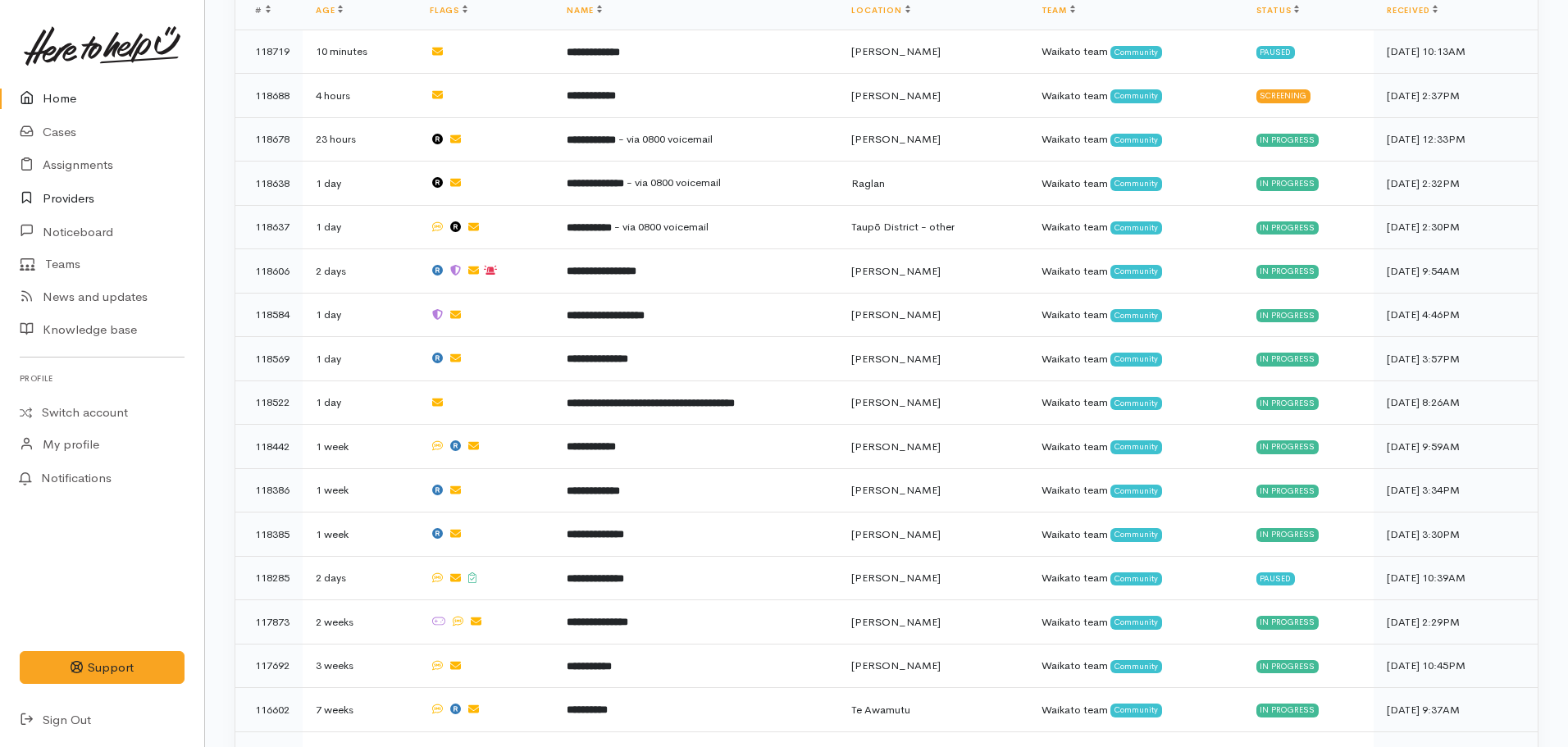
click at [65, 210] on link "Providers" at bounding box center [102, 199] width 204 height 34
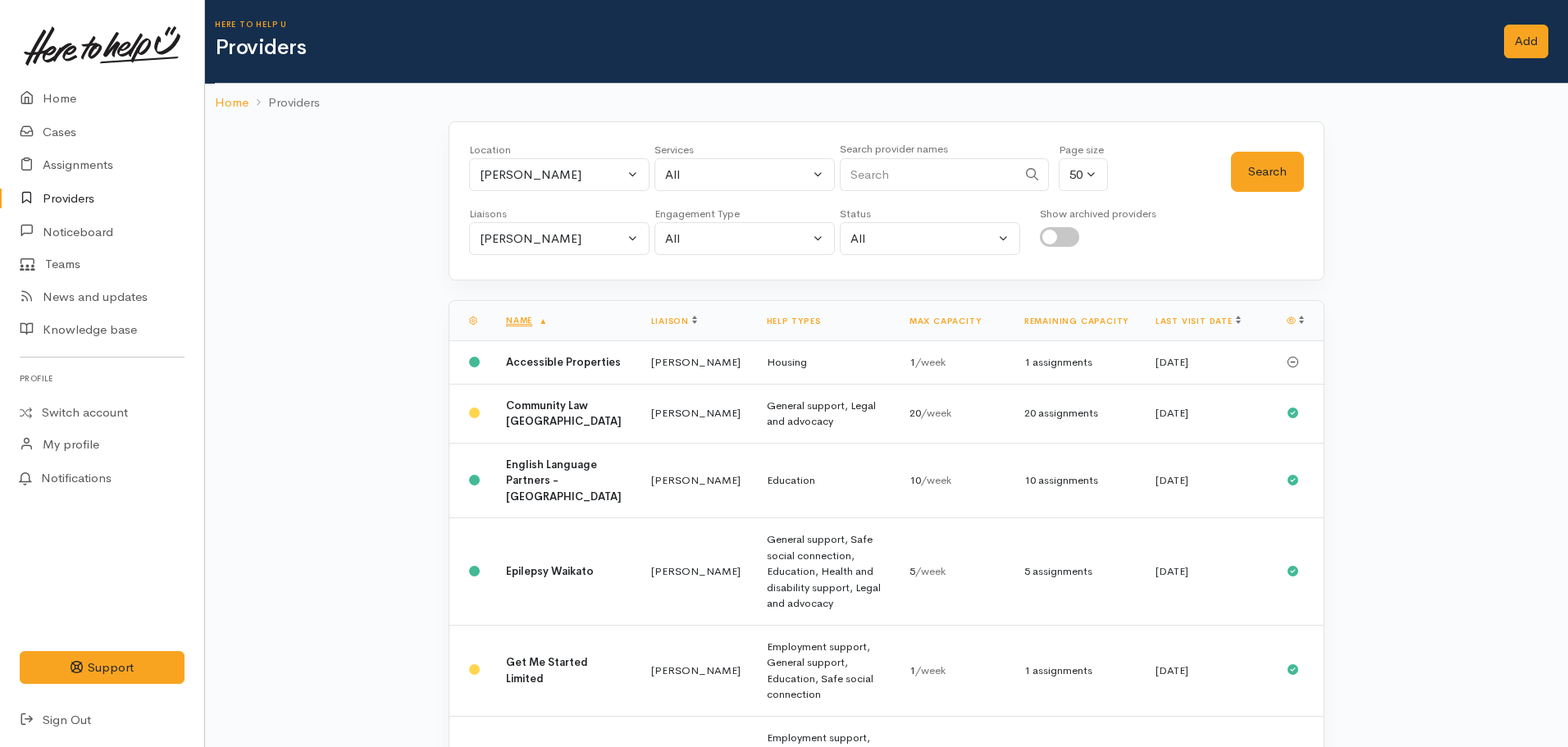
click at [84, 195] on link "Providers" at bounding box center [102, 199] width 204 height 34
click at [75, 161] on link "Assignments" at bounding box center [102, 165] width 204 height 34
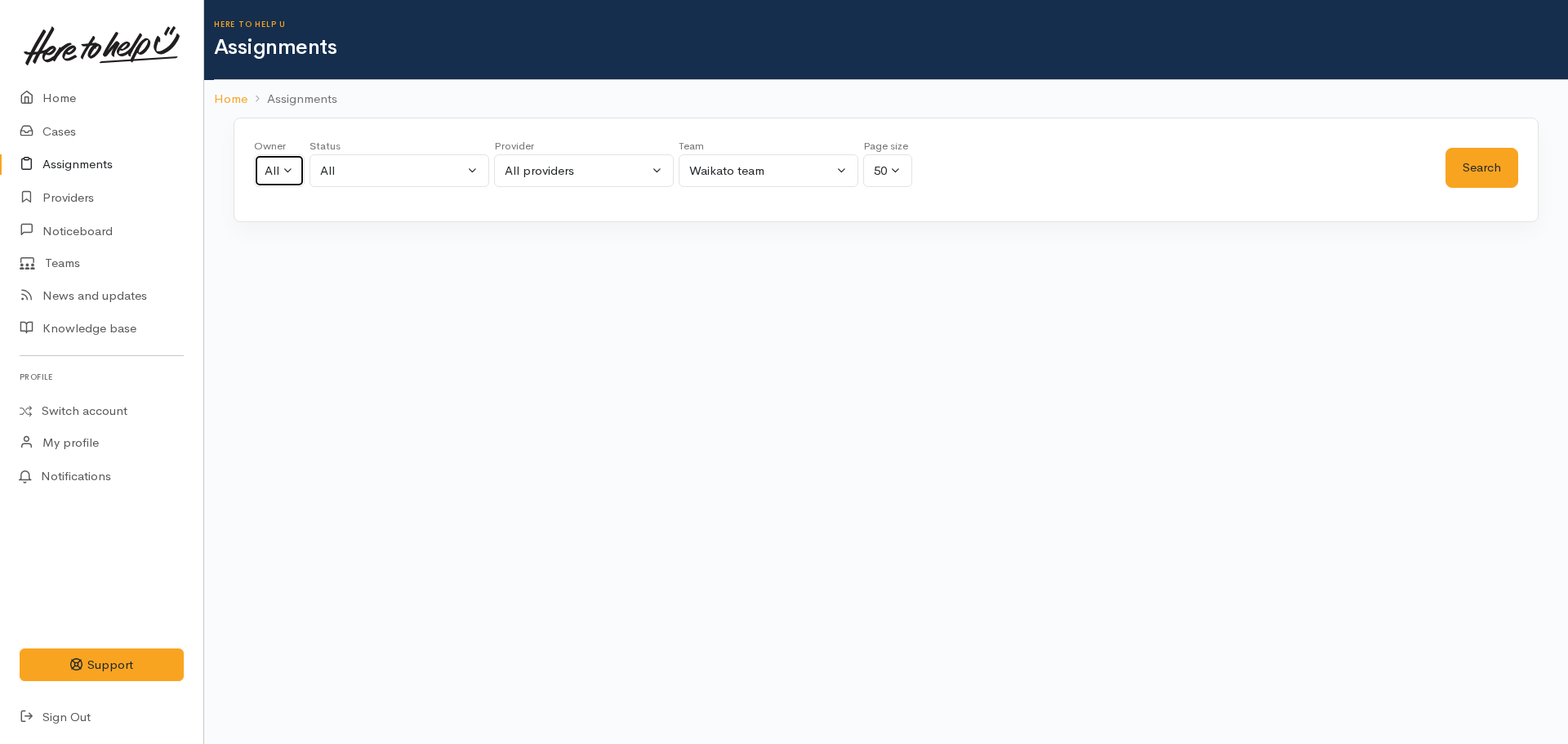
click at [264, 173] on button "All" at bounding box center [278, 171] width 50 height 33
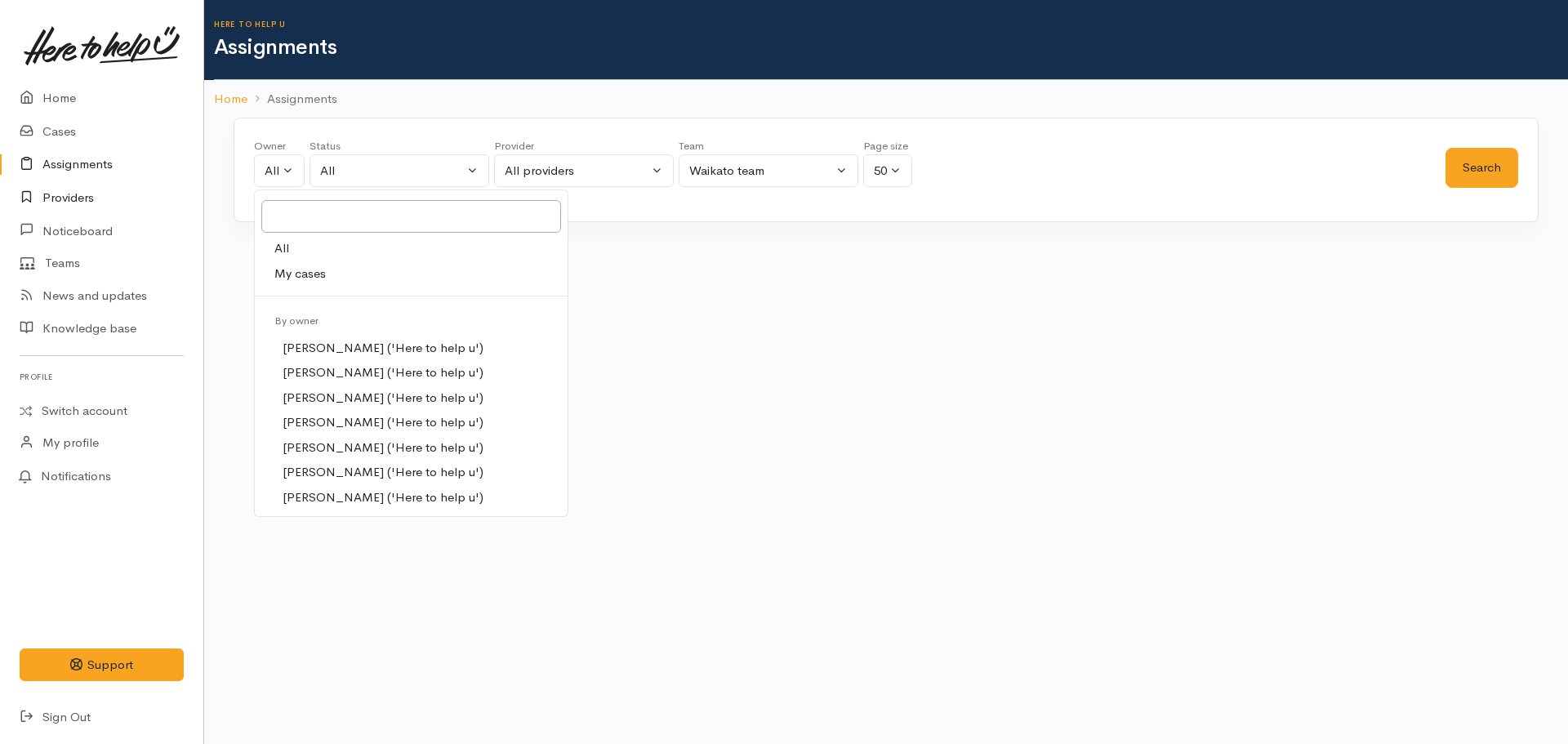
click at [92, 194] on link "Providers" at bounding box center [101, 198] width 203 height 33
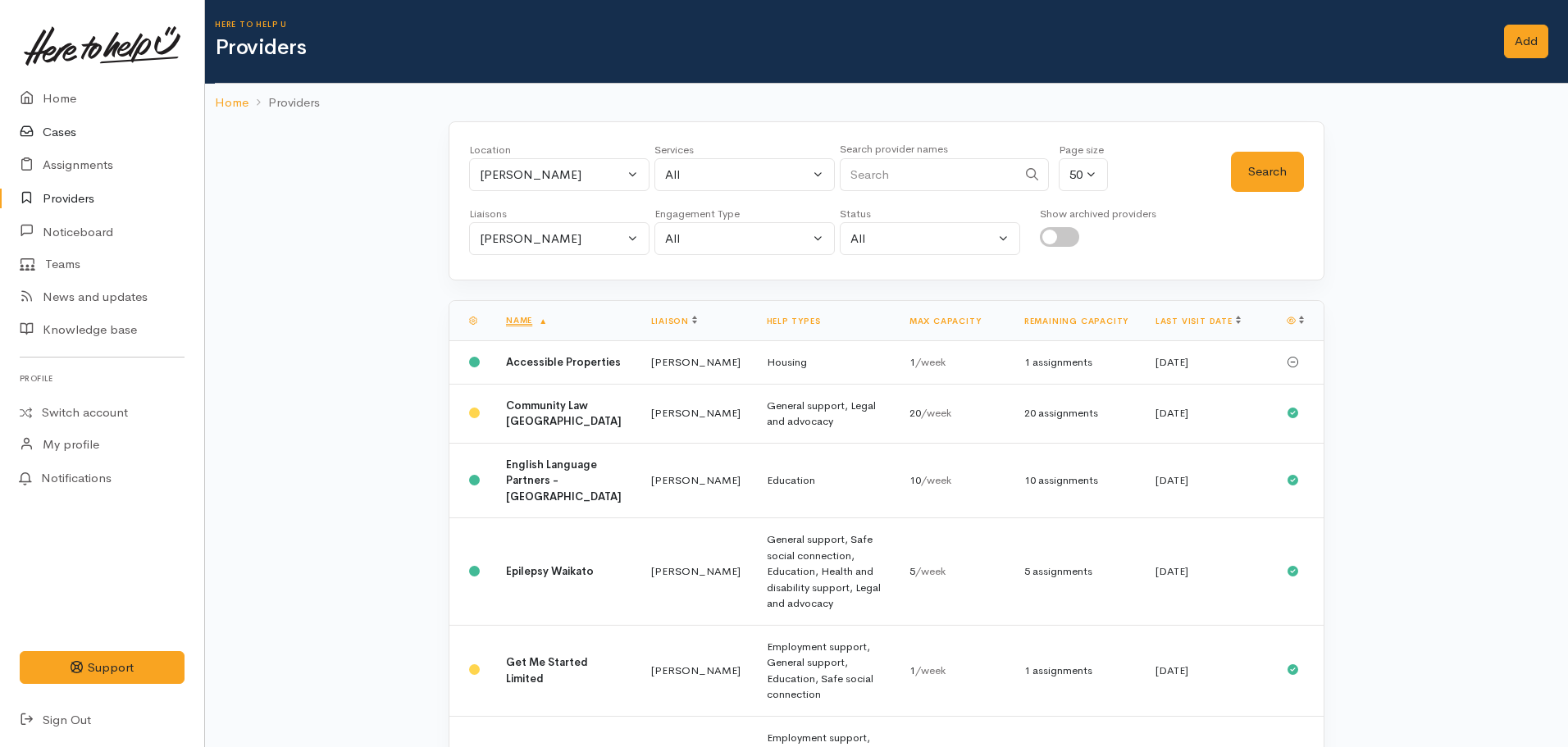
click at [70, 120] on link "Cases" at bounding box center [102, 133] width 204 height 34
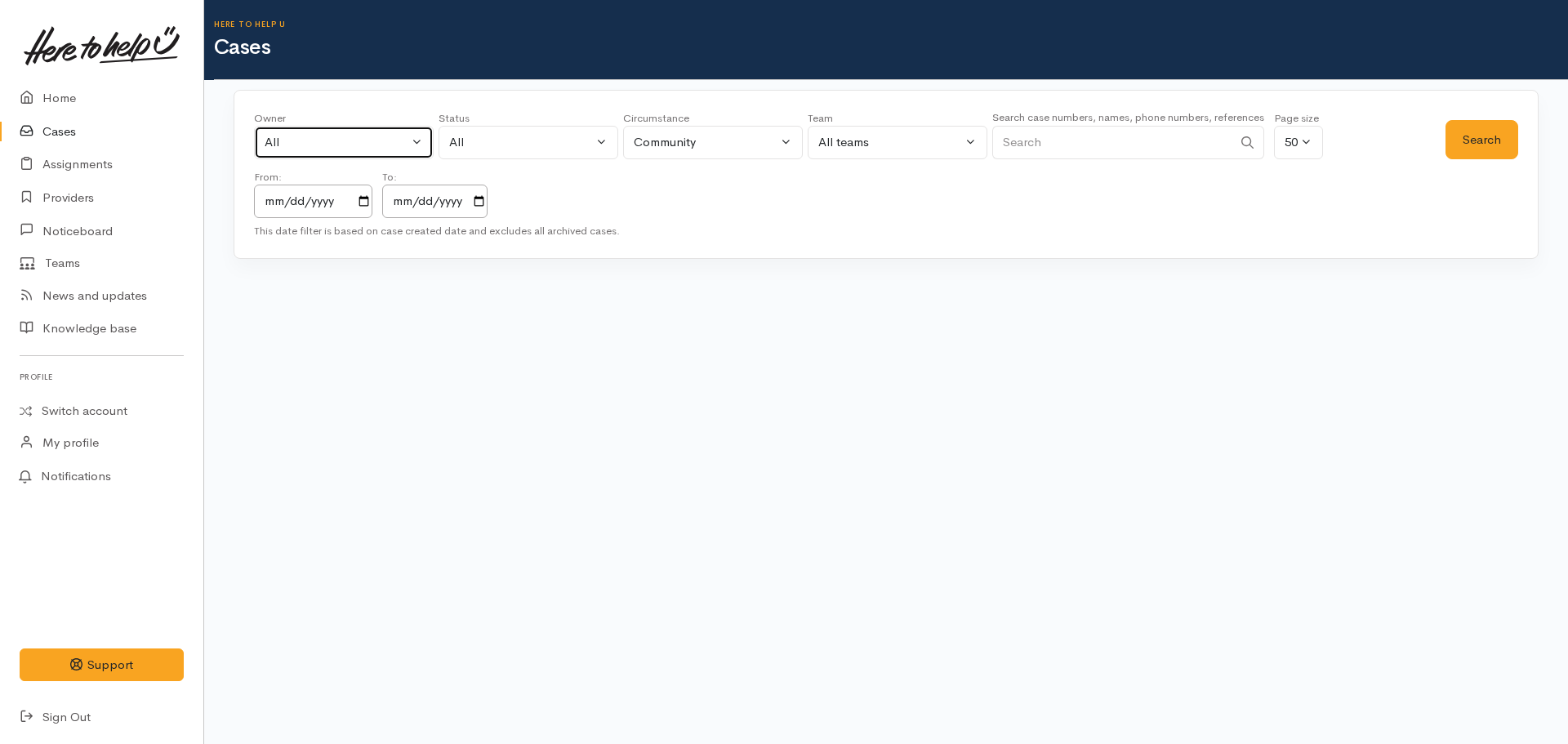
click at [396, 151] on button "All" at bounding box center [344, 143] width 180 height 33
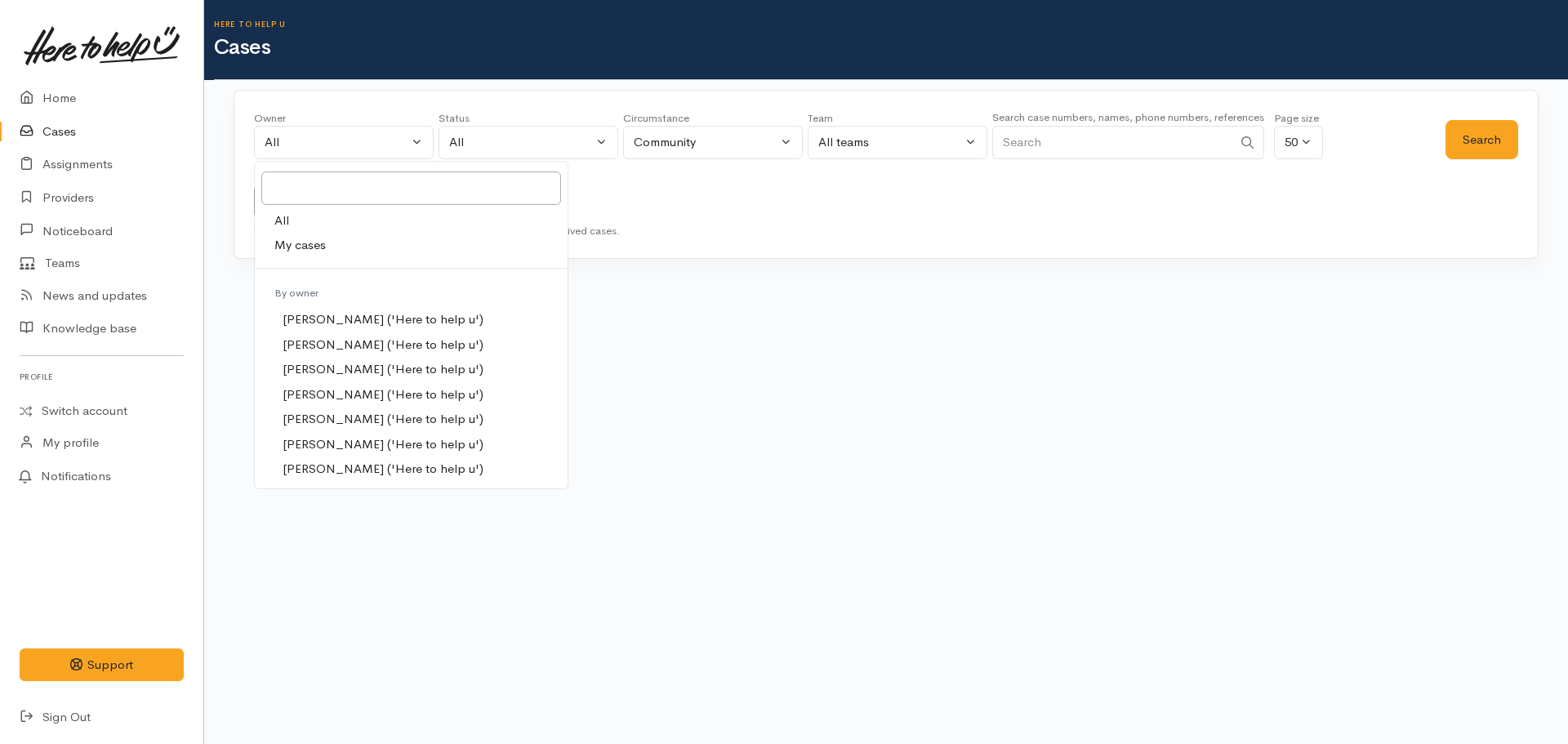
click at [505, 91] on div "Owner All My cases Aandrea Murray ('Here to help u') Akash Prakash ('Here to he…" at bounding box center [886, 174] width 1305 height 170
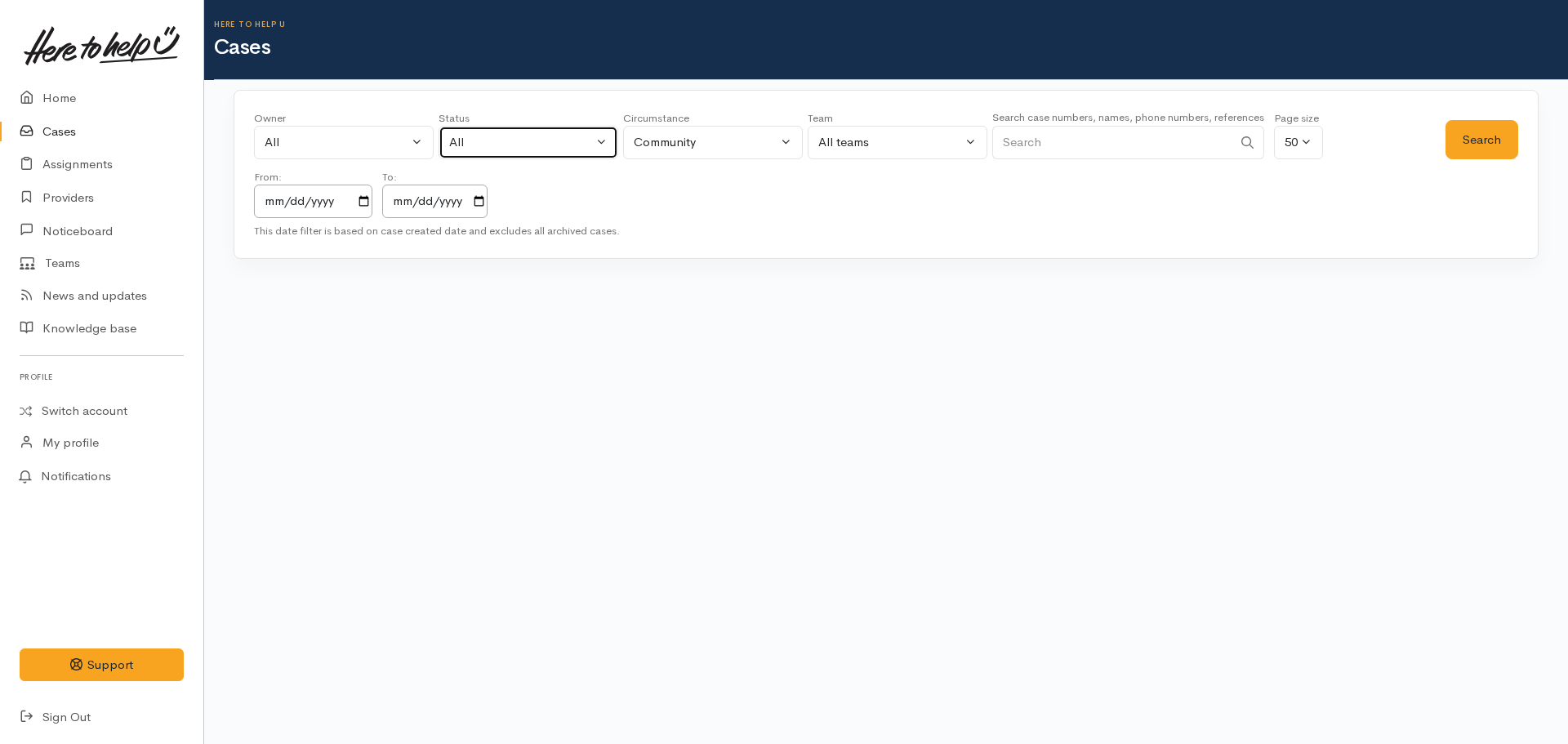
click at [513, 139] on div "All" at bounding box center [521, 142] width 144 height 18
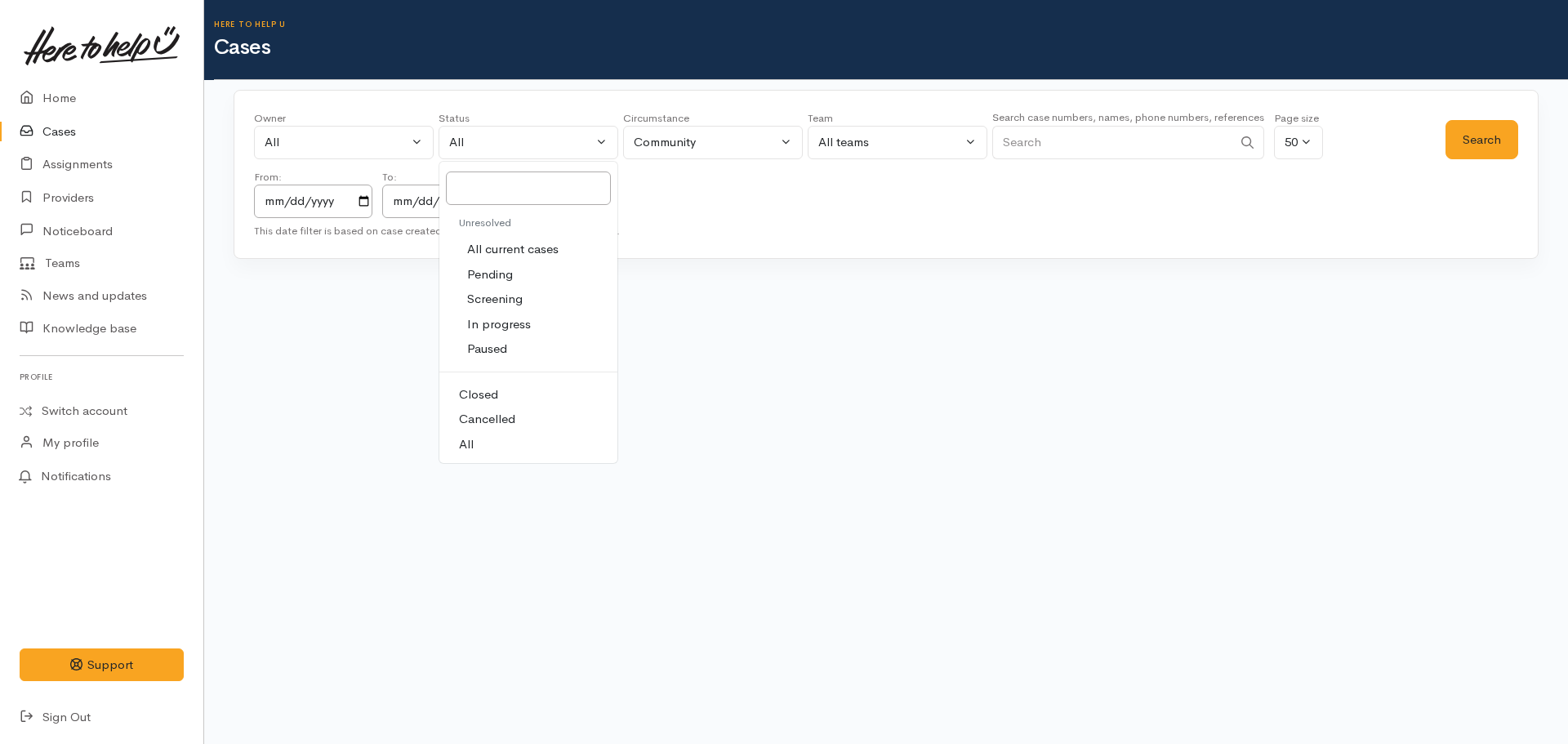
drag, startPoint x: 703, startPoint y: 233, endPoint x: 645, endPoint y: 217, distance: 60.2
click at [703, 230] on div "This date filter is based on case created date and excludes all archived cases." at bounding box center [885, 231] width 1264 height 17
click at [338, 203] on input "[DATE]" at bounding box center [313, 202] width 118 height 33
click at [359, 194] on input "[DATE]" at bounding box center [313, 202] width 118 height 33
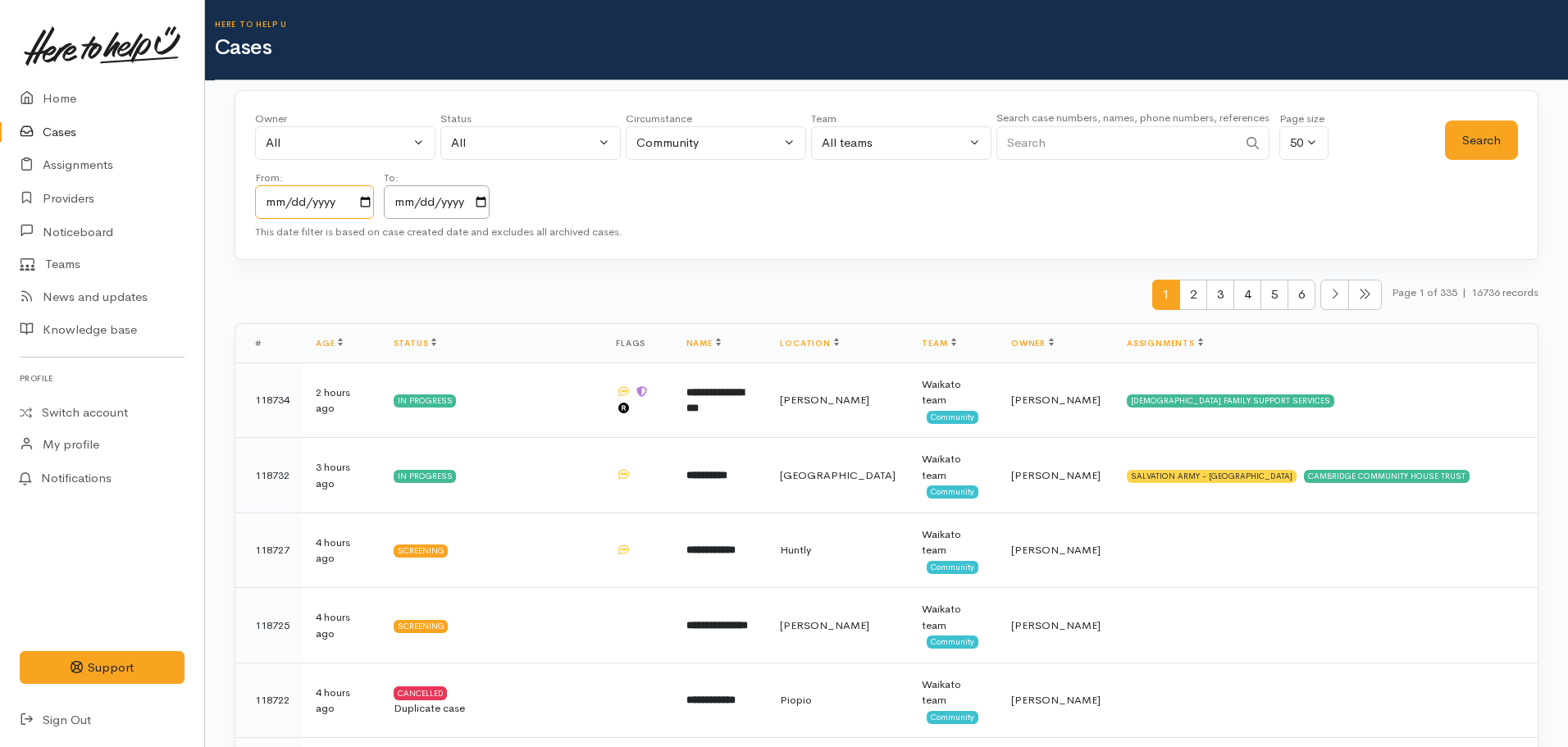
click at [369, 195] on input "[DATE]" at bounding box center [314, 202] width 119 height 34
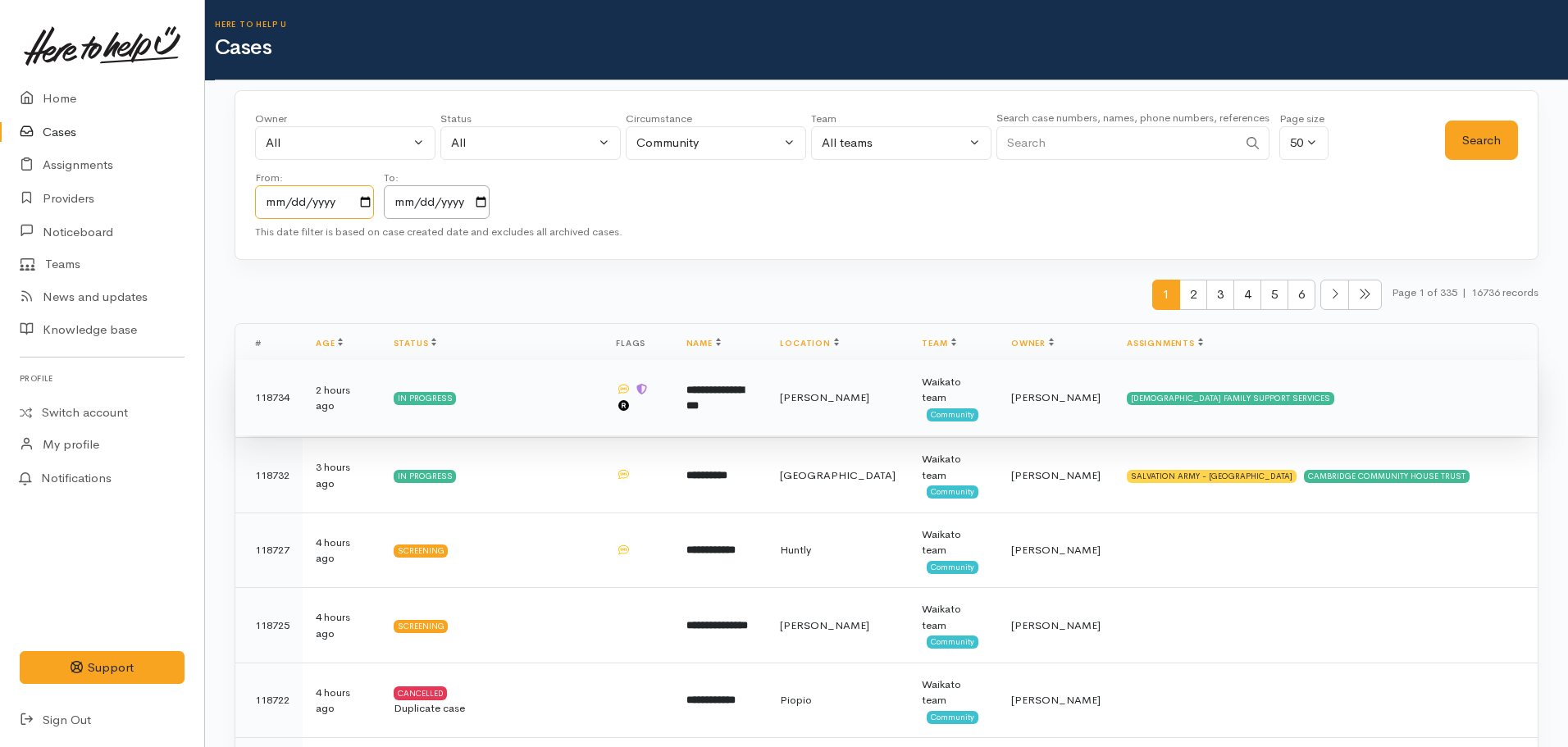
type input "2023-10-31"
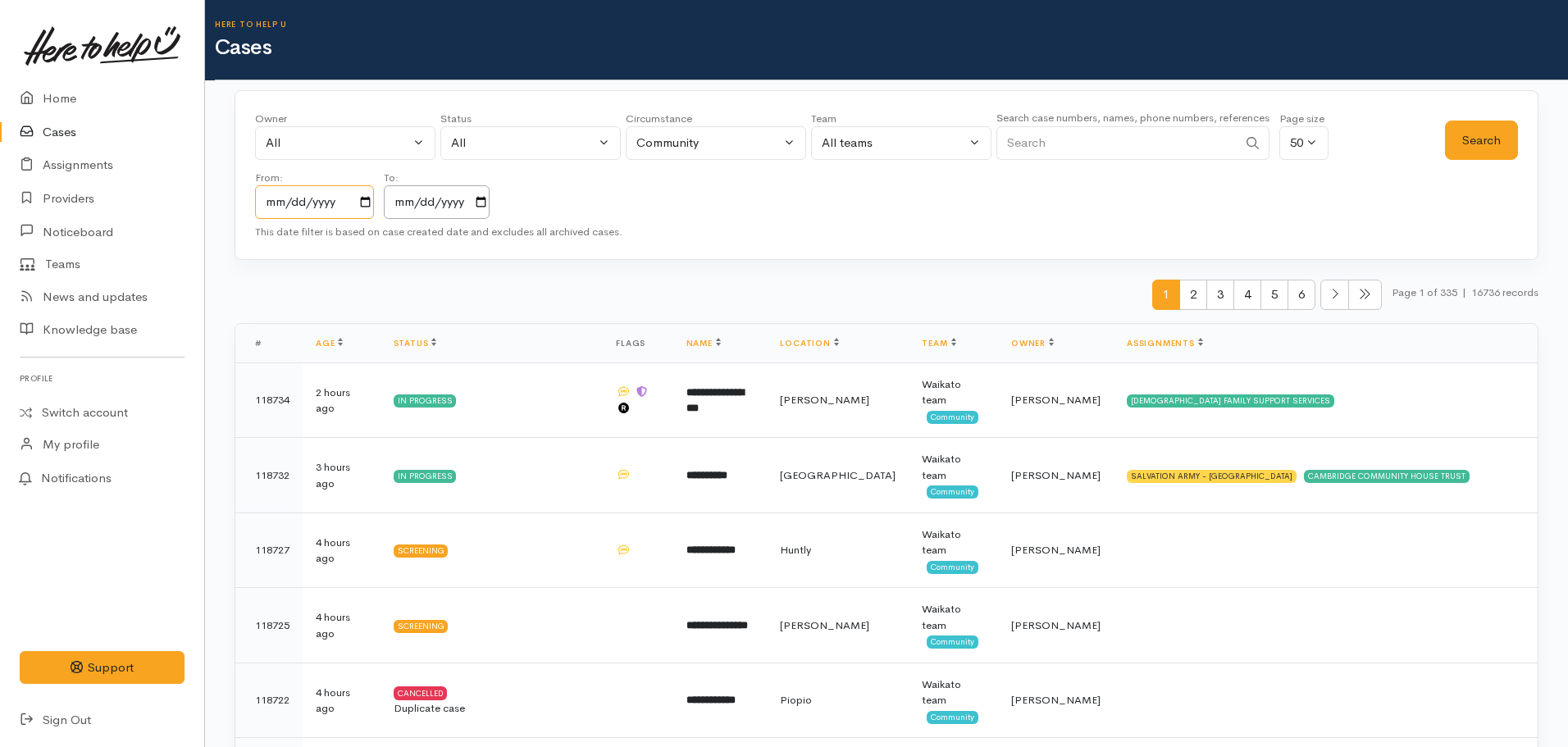
click at [368, 202] on input "2023-10-31" at bounding box center [314, 202] width 119 height 34
click at [482, 201] on input "[DATE]" at bounding box center [437, 202] width 106 height 34
click at [561, 138] on div "All" at bounding box center [523, 142] width 144 height 19
click at [519, 322] on span "In progress" at bounding box center [501, 325] width 64 height 19
select select "Open"
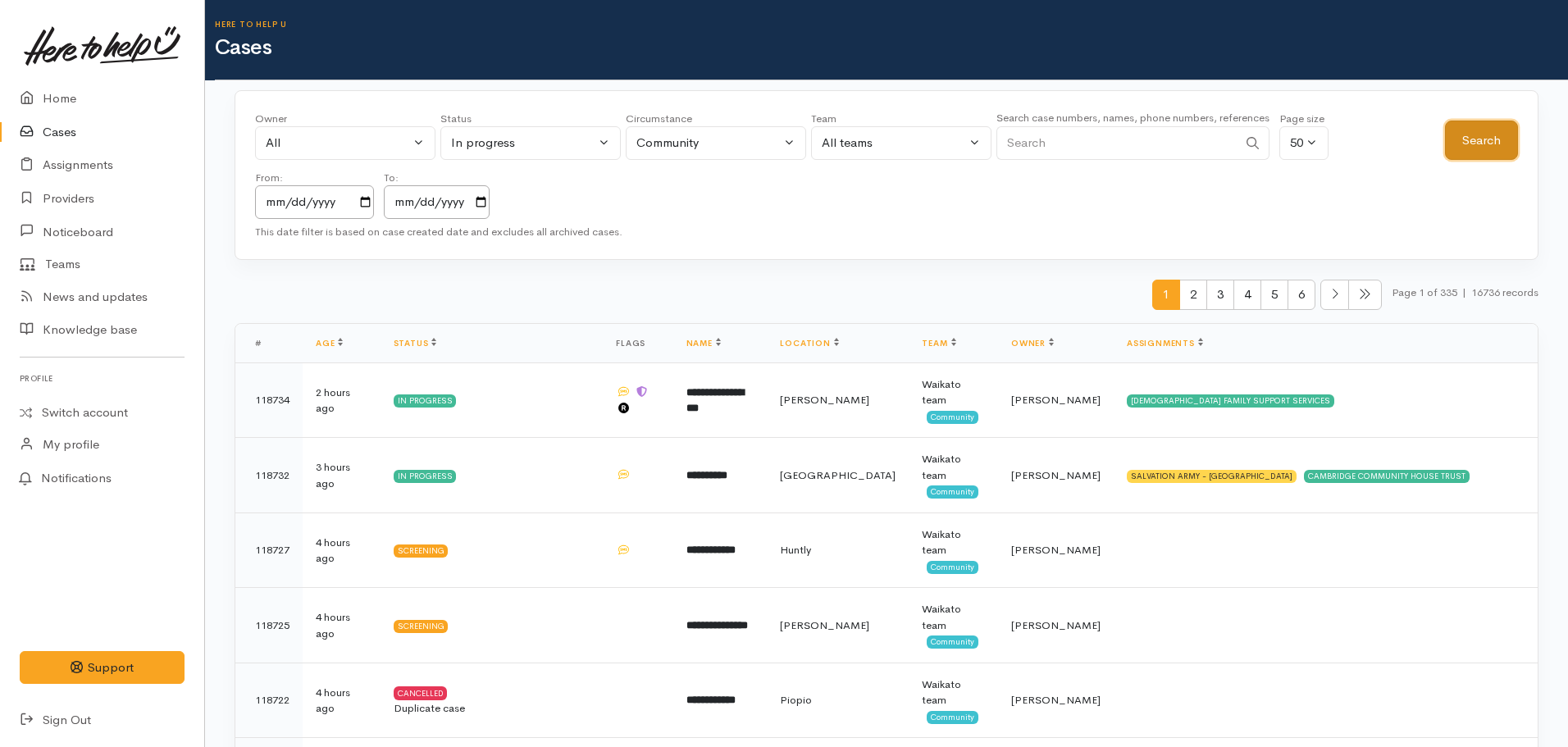
click at [1457, 141] on button "Search" at bounding box center [1481, 140] width 73 height 40
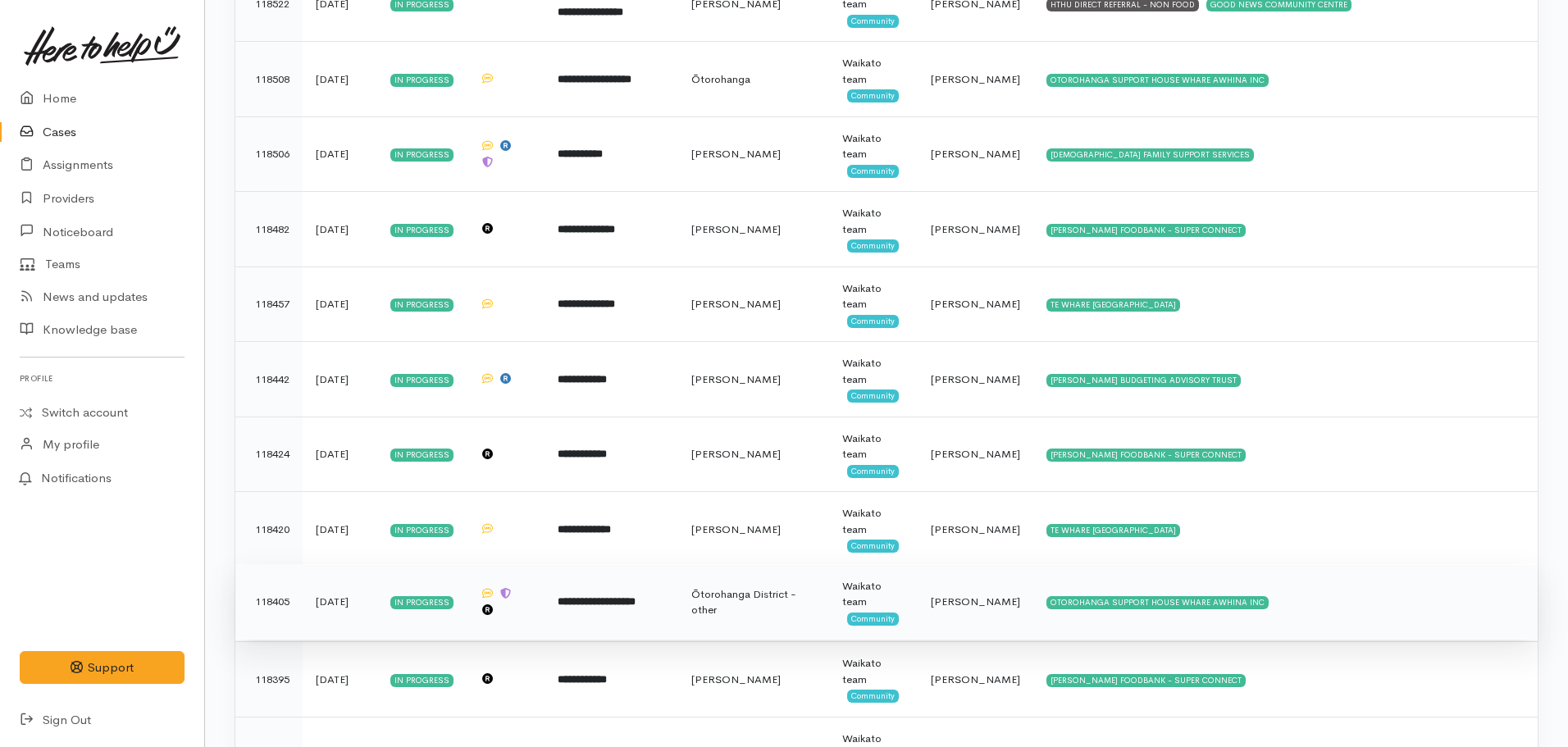
scroll to position [3430, 0]
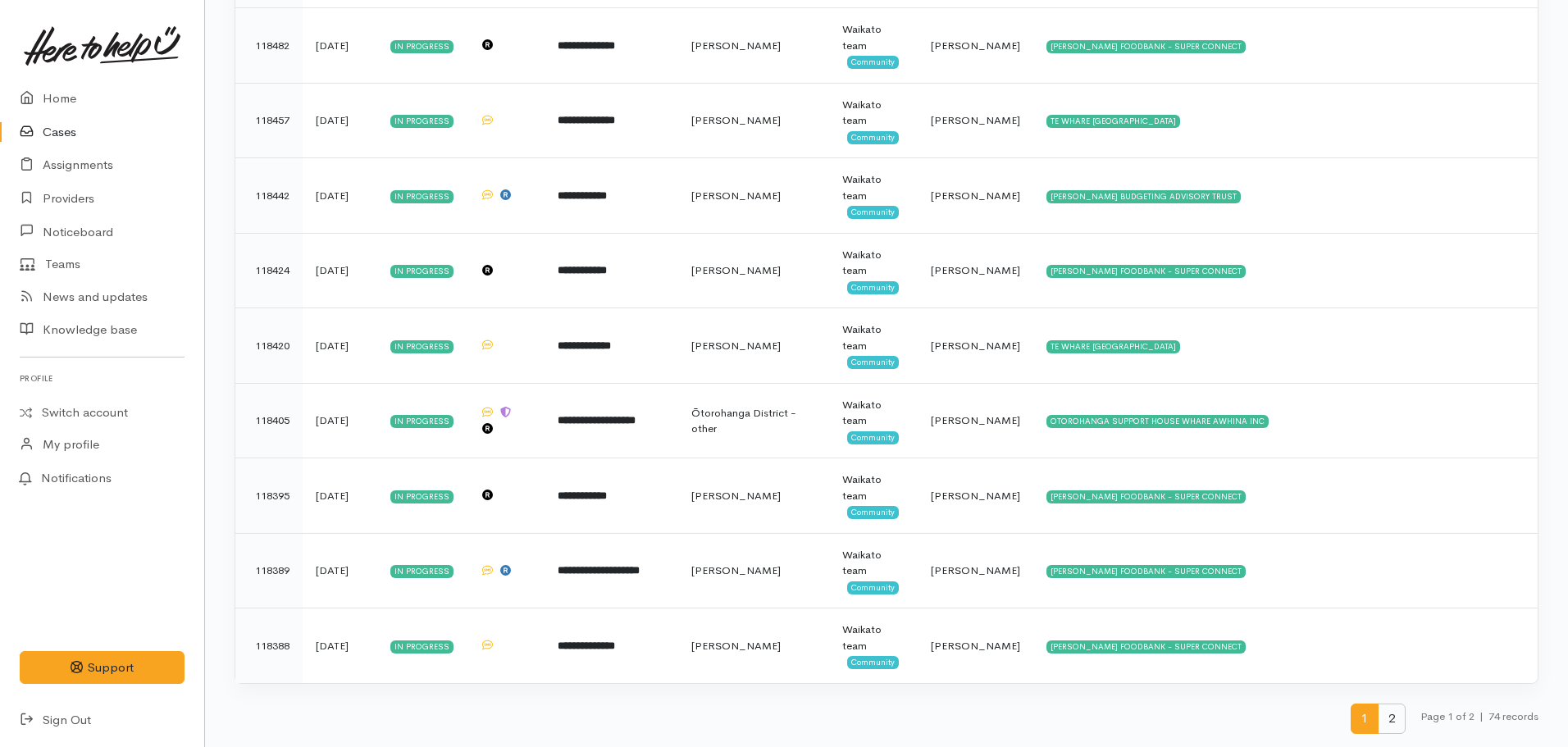
click at [1390, 722] on span "2" at bounding box center [1392, 719] width 28 height 30
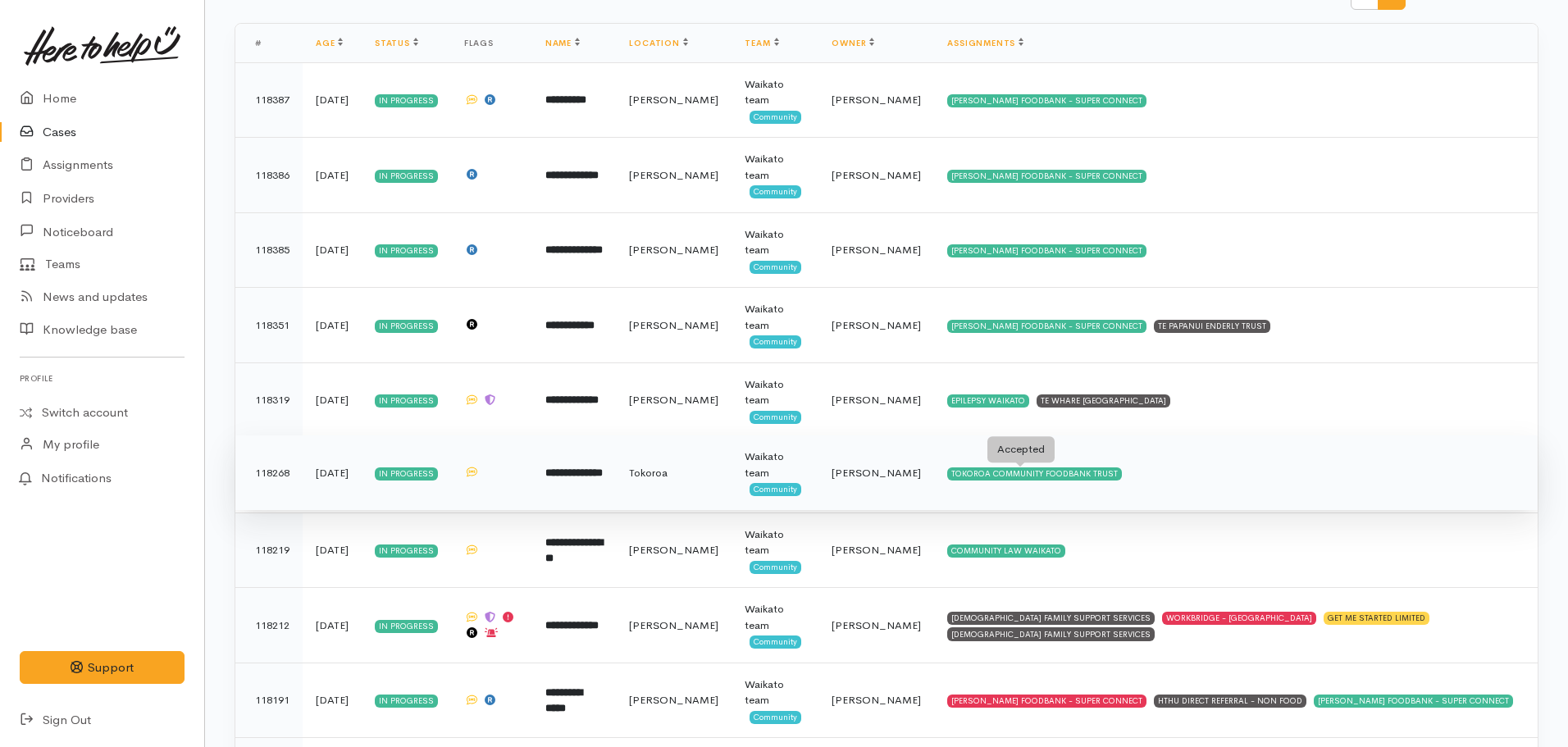
scroll to position [250, 0]
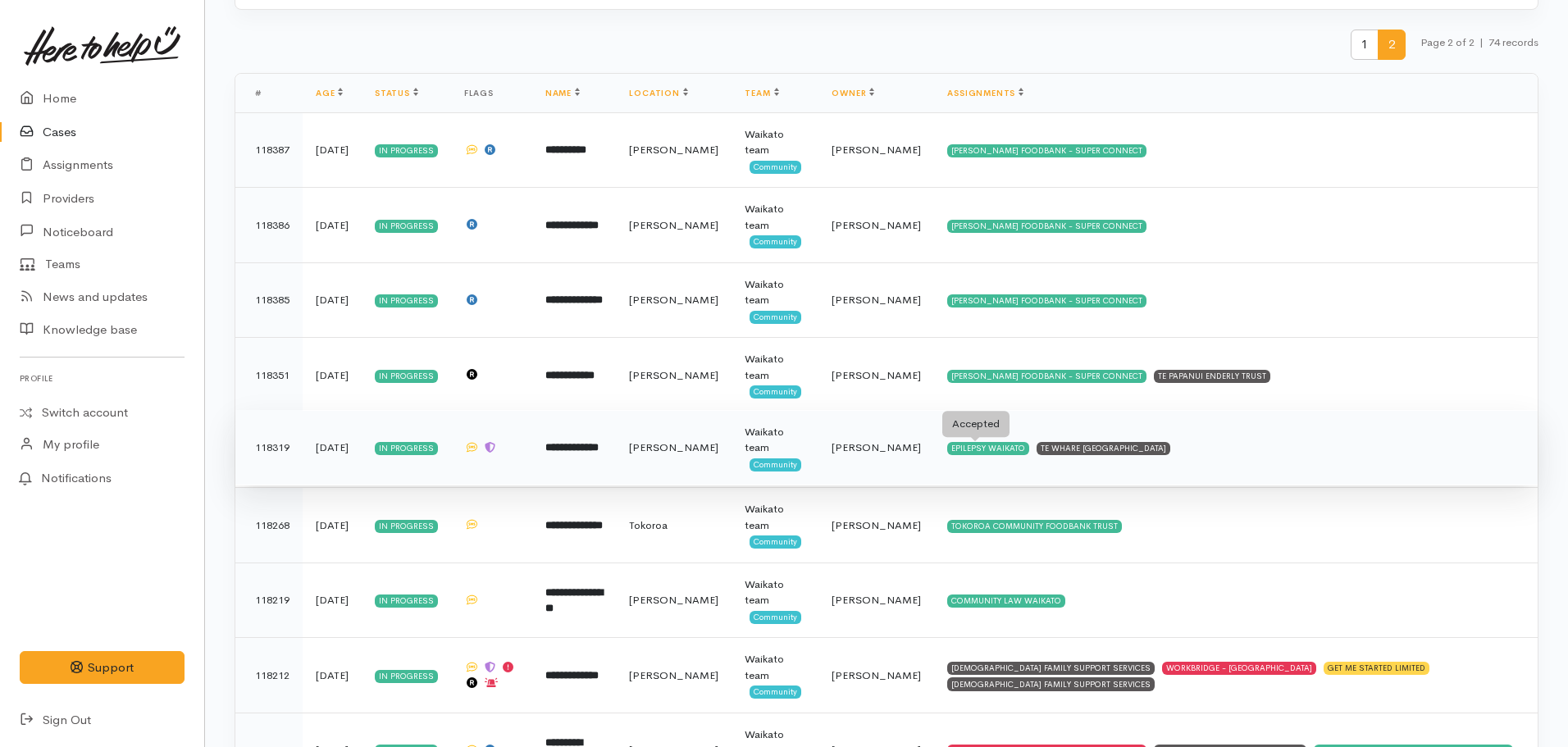
click at [947, 453] on div "EPILEPSY WAIKATO" at bounding box center [988, 448] width 82 height 13
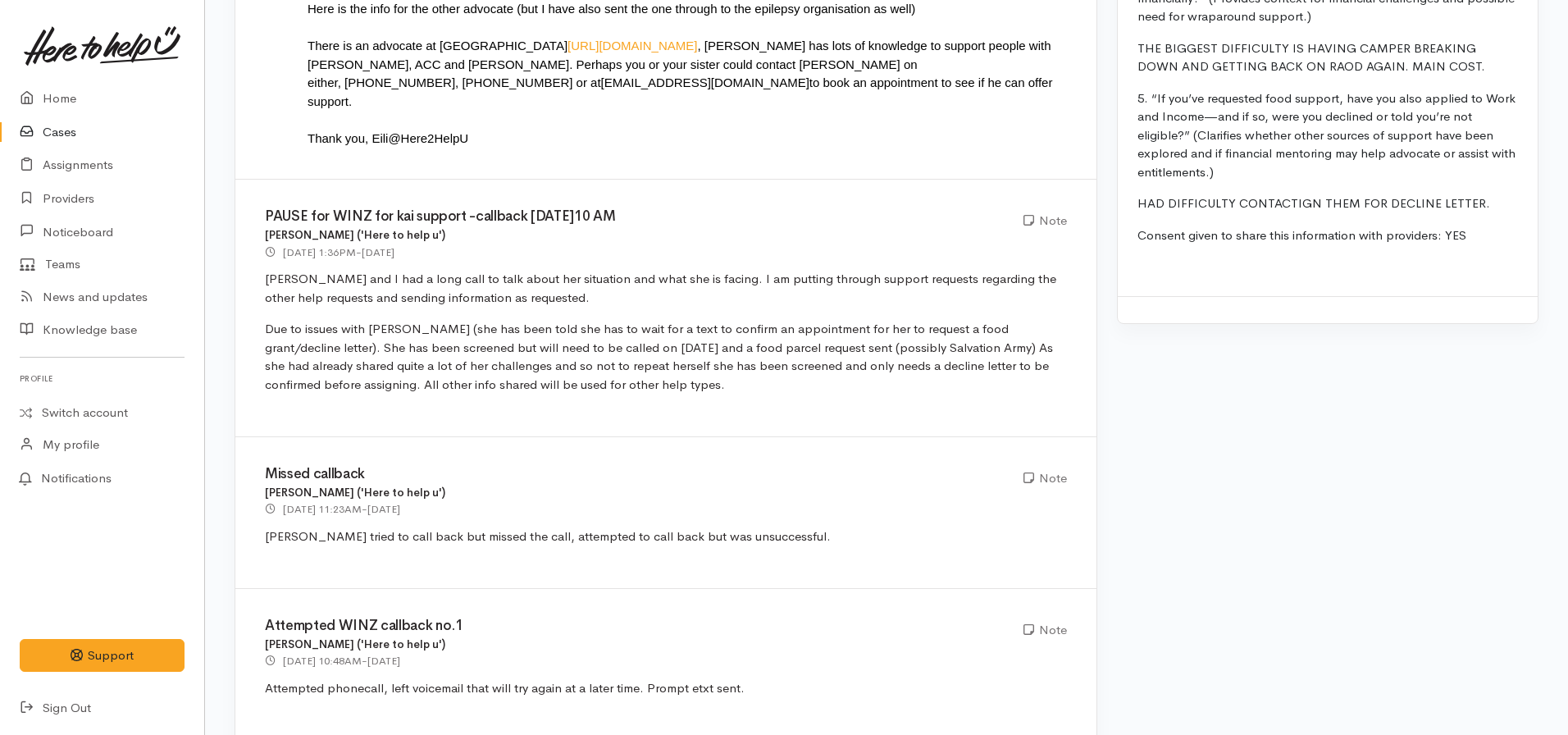
scroll to position [4755, 0]
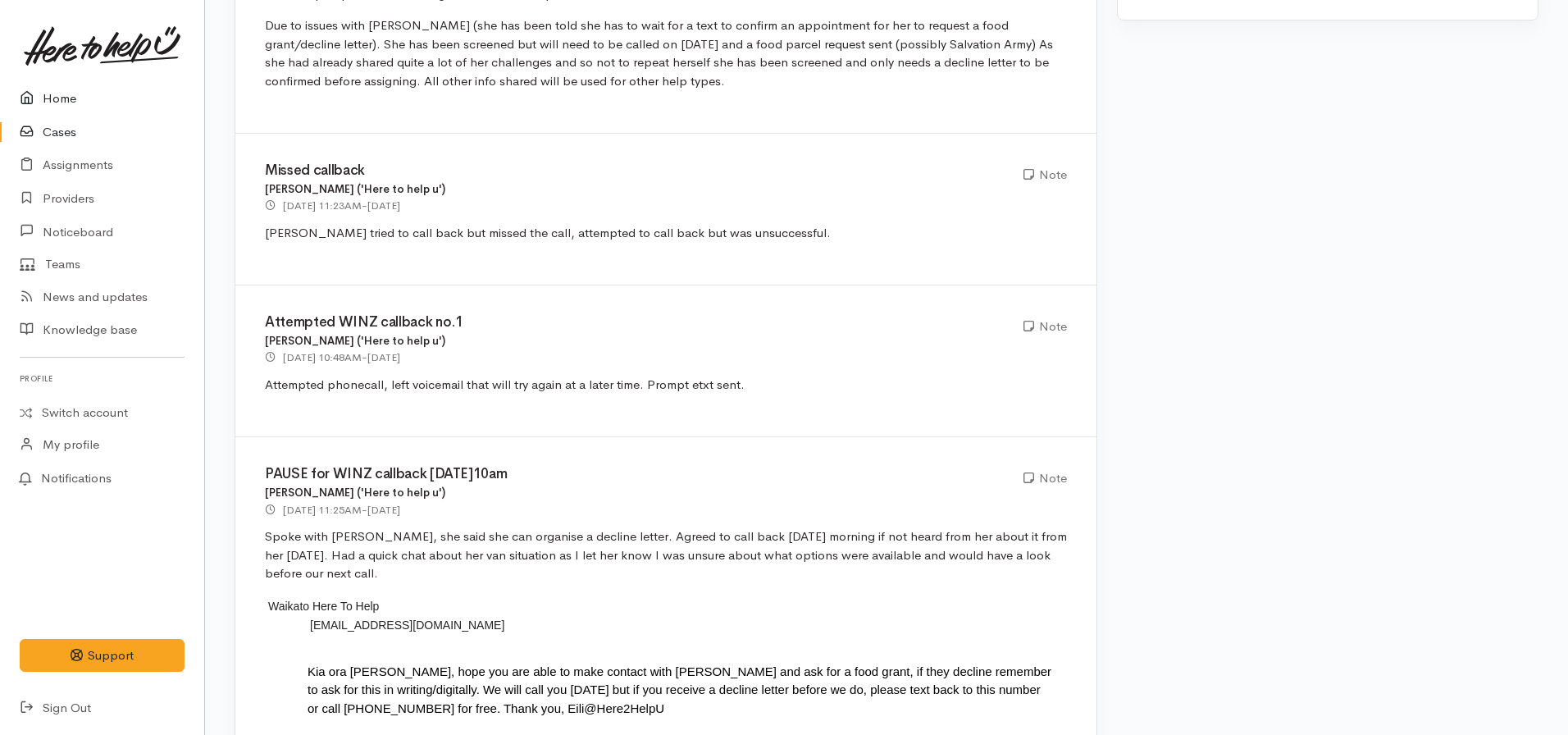
click at [42, 104] on link "Home" at bounding box center [102, 99] width 204 height 34
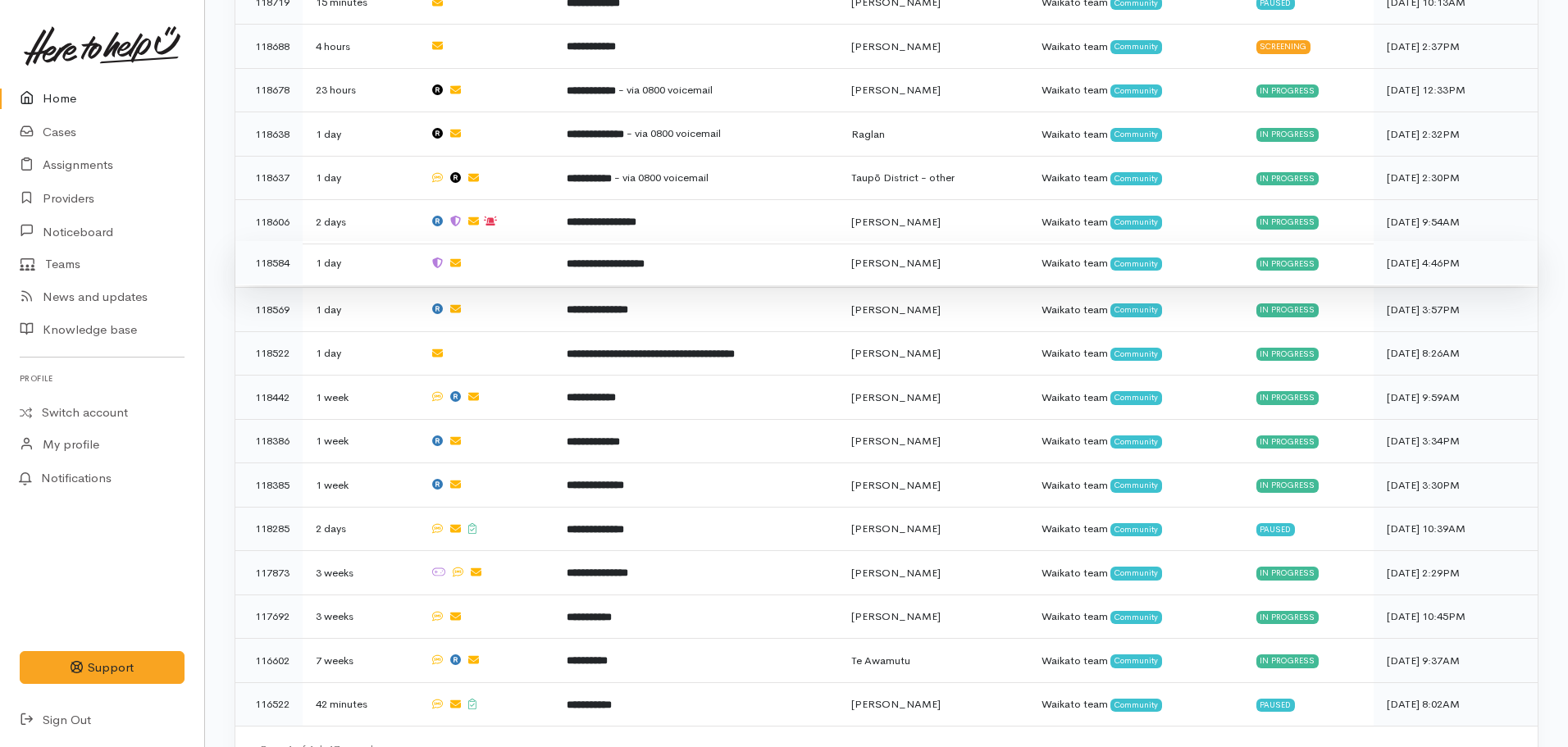
scroll to position [568, 0]
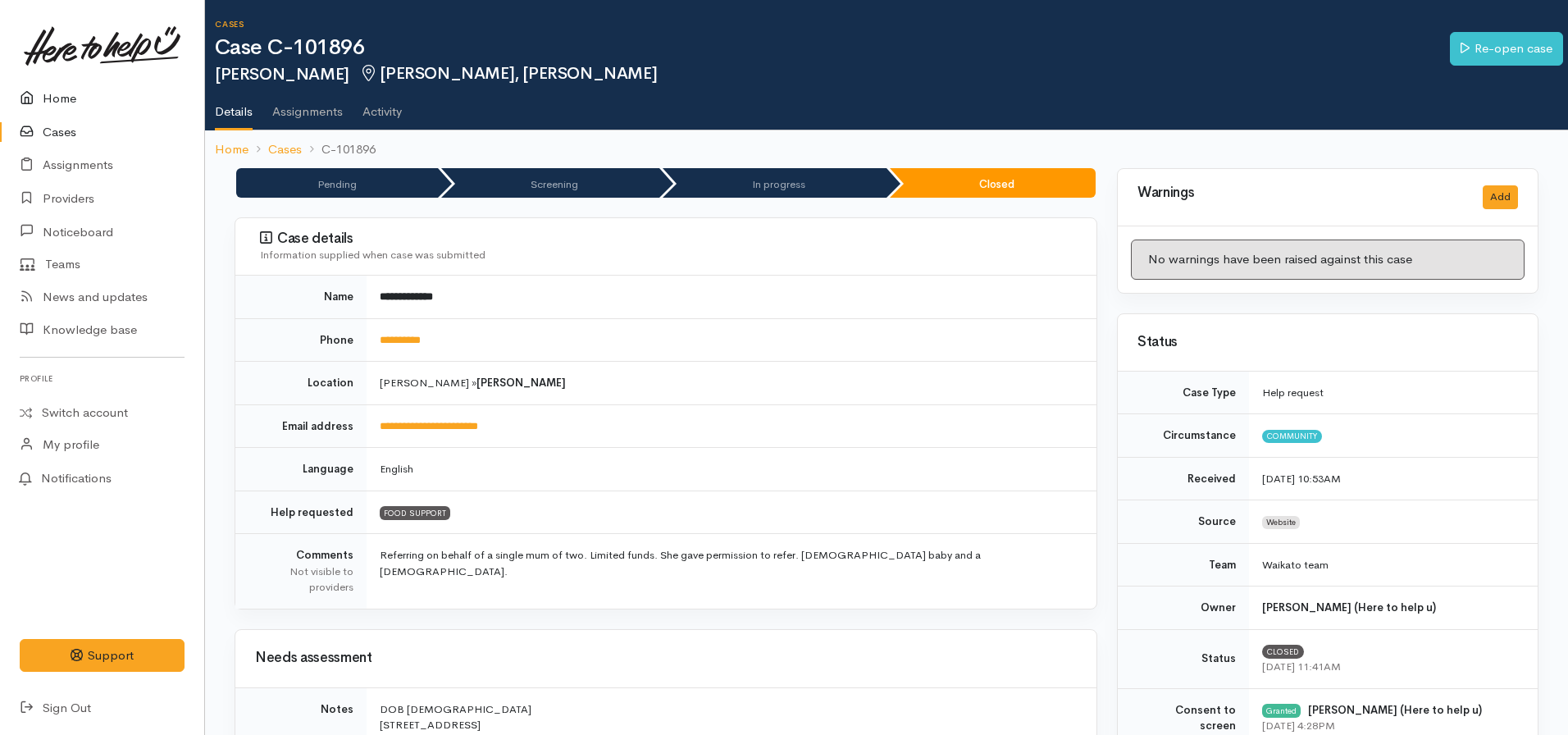
click at [57, 88] on link "Home" at bounding box center [102, 99] width 204 height 34
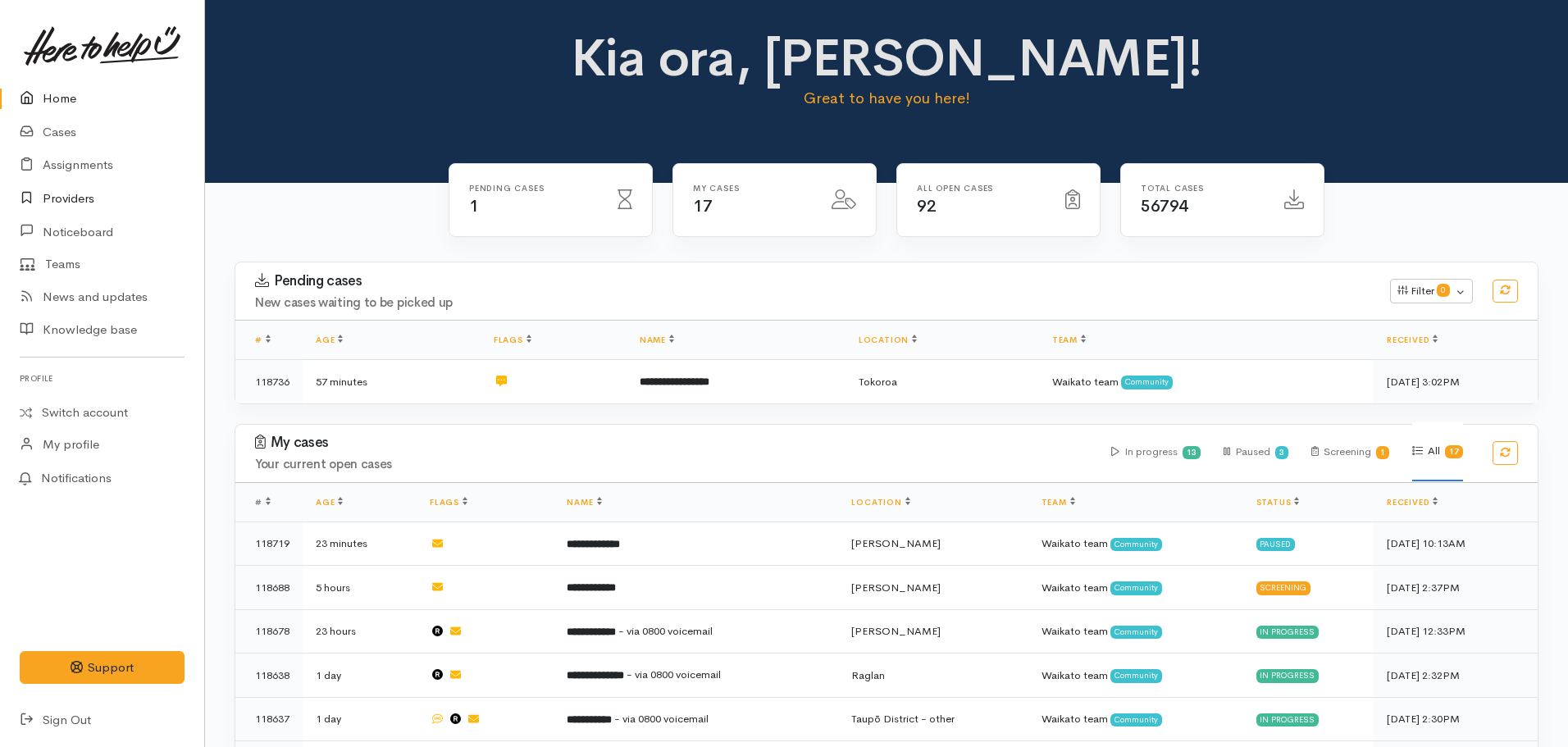
click at [89, 204] on link "Providers" at bounding box center [102, 199] width 204 height 34
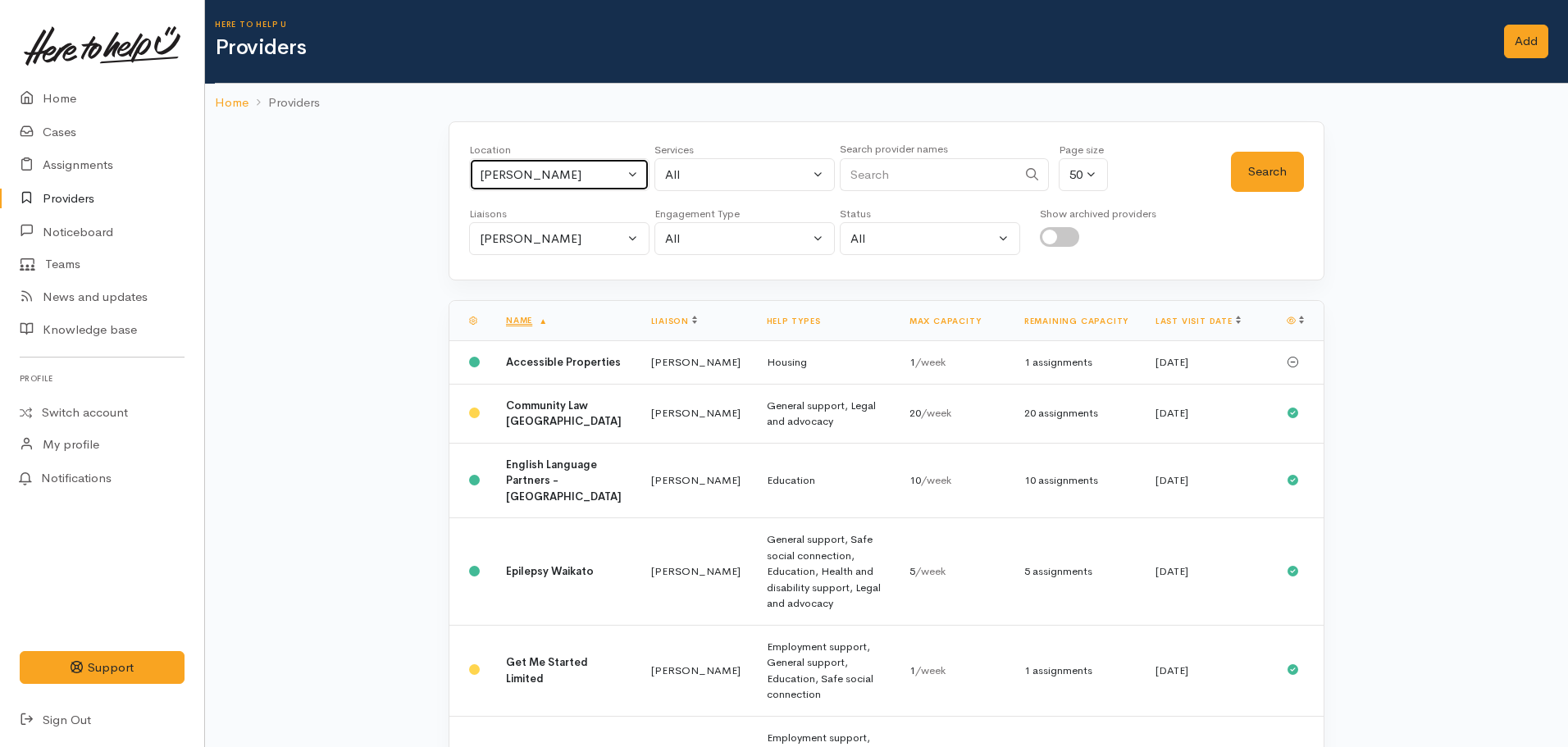
click at [524, 168] on div "[PERSON_NAME]" at bounding box center [551, 174] width 144 height 19
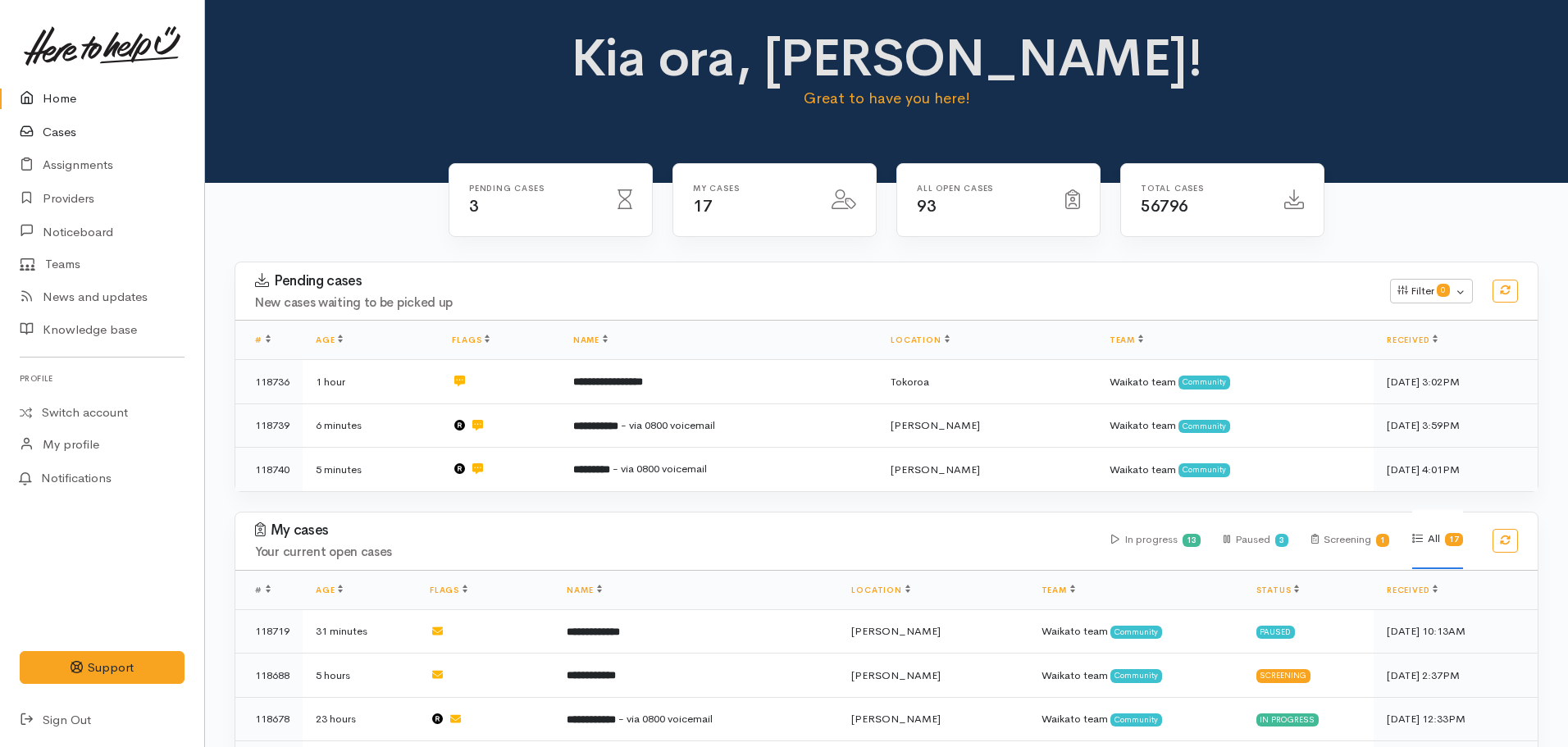
click at [47, 139] on link "Cases" at bounding box center [102, 133] width 204 height 34
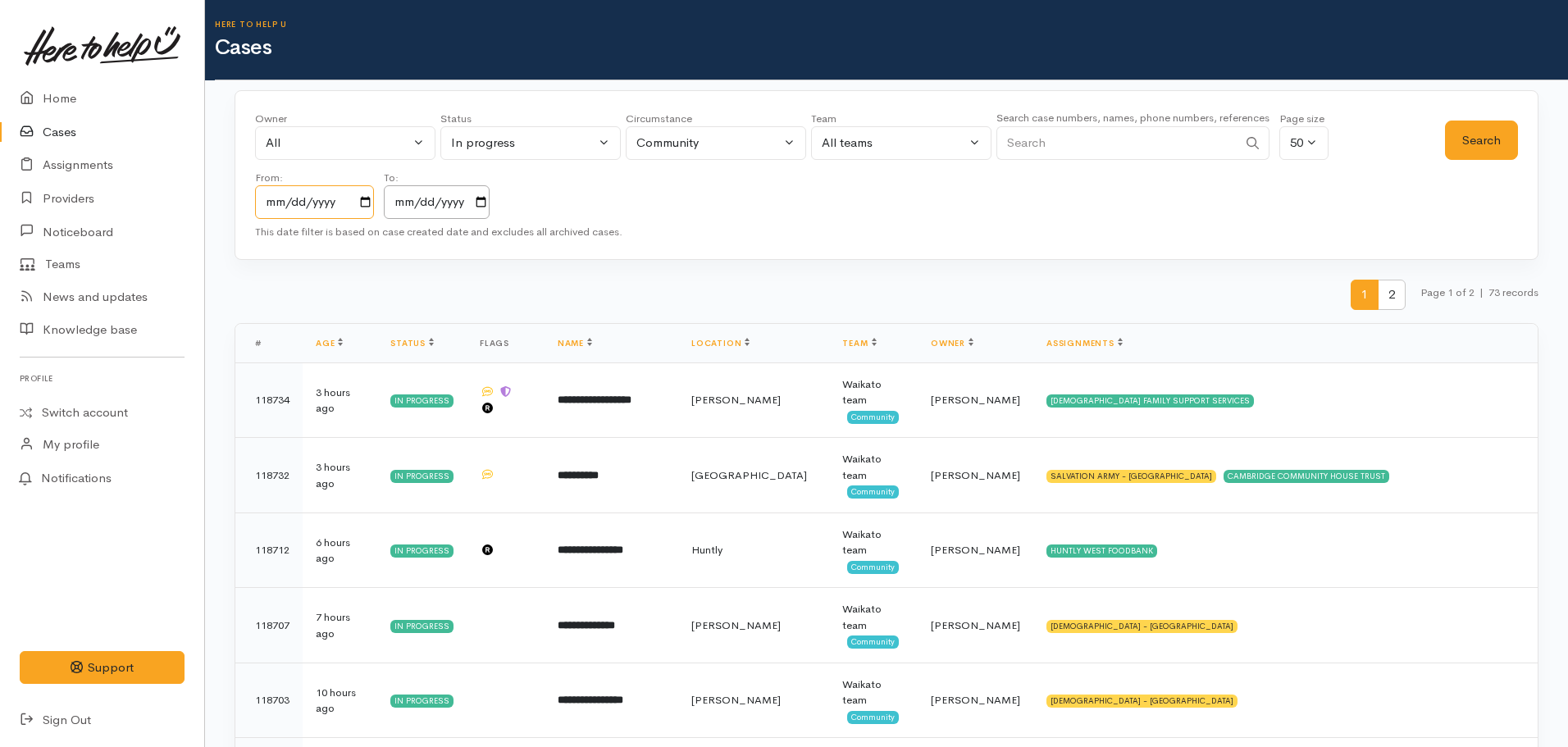
click at [358, 199] on input "[DATE]" at bounding box center [314, 202] width 119 height 34
click at [367, 203] on input "[DATE]" at bounding box center [314, 202] width 119 height 34
drag, startPoint x: 486, startPoint y: 205, endPoint x: 477, endPoint y: 217, distance: 15.0
click at [485, 205] on input "[DATE]" at bounding box center [437, 202] width 106 height 34
click at [1457, 139] on button "Search" at bounding box center [1481, 140] width 73 height 40
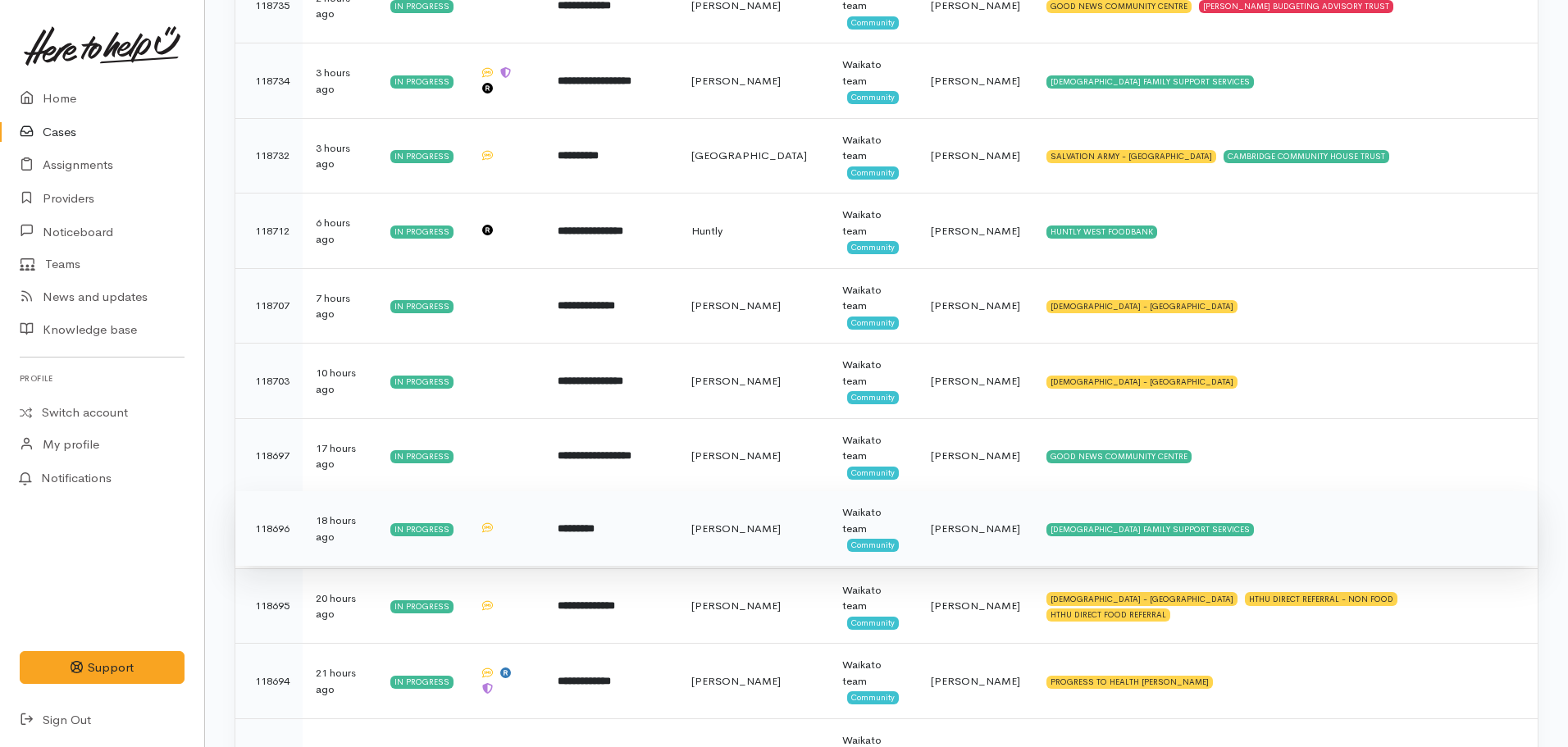
scroll to position [82, 0]
